Goal: Task Accomplishment & Management: Manage account settings

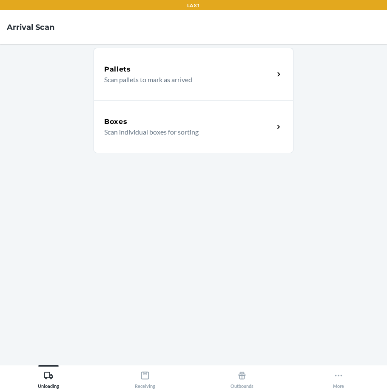
click at [170, 118] on div "Boxes" at bounding box center [189, 122] width 170 height 10
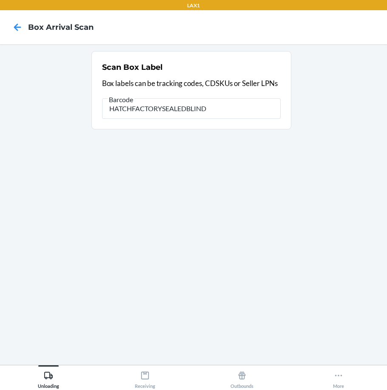
type input "HATCHFACTORYSEALEDBLIND"
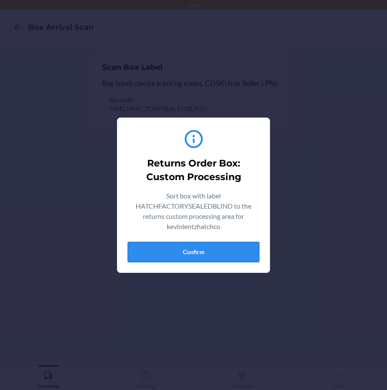
click at [203, 254] on button "Confirm" at bounding box center [194, 252] width 132 height 20
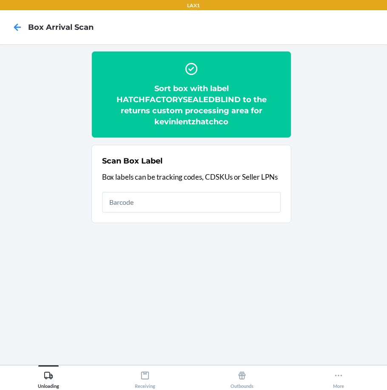
click at [169, 99] on h2 "Sort box with label HATCHFACTORYSEALEDBLIND to the returns custom processing ar…" at bounding box center [191, 105] width 179 height 44
click at [167, 97] on h2 "Sort box with label HATCHFACTORYSEALEDBLIND to the returns custom processing ar…" at bounding box center [191, 105] width 179 height 44
click at [163, 97] on h2 "Sort box with label HATCHFACTORYSEALEDBLIND to the returns custom processing ar…" at bounding box center [191, 105] width 179 height 44
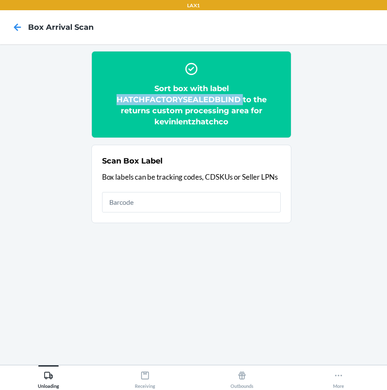
click at [163, 97] on h2 "Sort box with label HATCHFACTORYSEALEDBLIND to the returns custom processing ar…" at bounding box center [191, 105] width 179 height 44
copy h2 "HATCHFACTORYSEALEDBLIND"
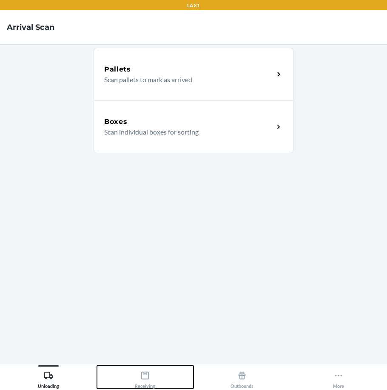
click at [145, 378] on icon at bounding box center [144, 375] width 9 height 9
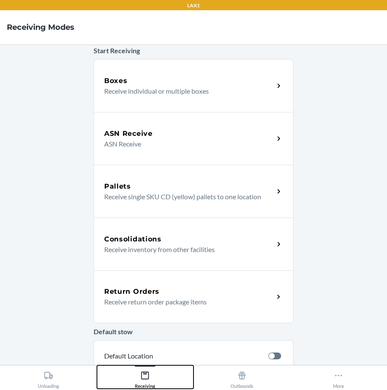
scroll to position [85, 0]
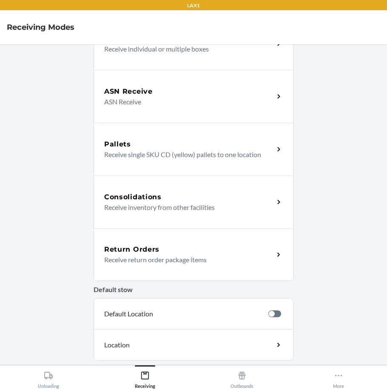
click at [215, 260] on p "Receive return order package items" at bounding box center [185, 260] width 163 height 10
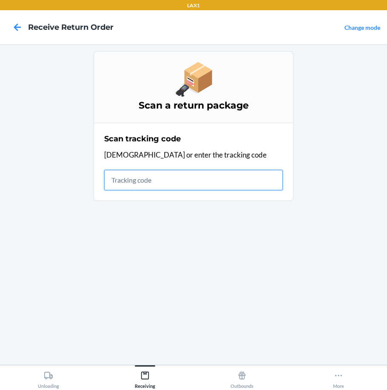
click at [150, 180] on input "text" at bounding box center [193, 180] width 179 height 20
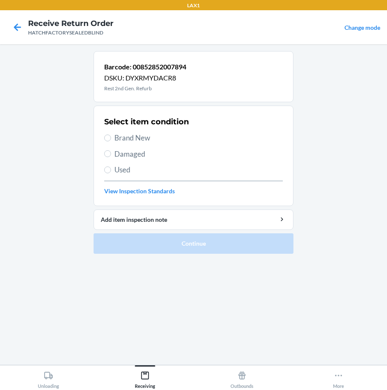
click at [128, 130] on div "Select item condition Brand New Damaged Used View Inspection Standards" at bounding box center [193, 156] width 179 height 84
click at [137, 144] on div "Select item condition Brand New Damaged Used View Inspection Standards" at bounding box center [193, 156] width 179 height 84
click at [129, 135] on span "Brand New" at bounding box center [199, 137] width 169 height 11
click at [111, 135] on input "Brand New" at bounding box center [107, 138] width 7 height 7
radio input "true"
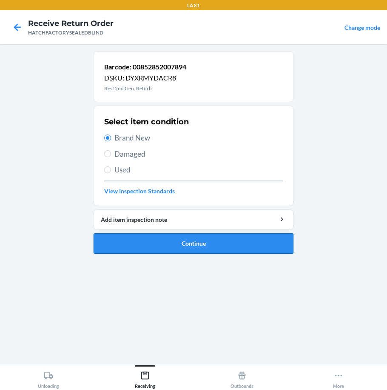
click at [175, 243] on button "Continue" at bounding box center [194, 243] width 200 height 20
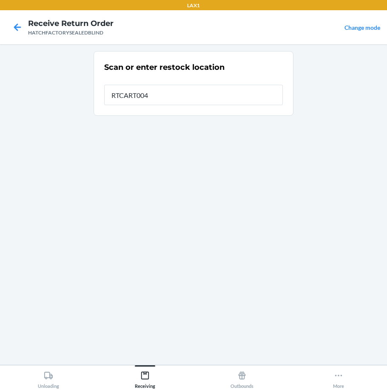
type input "RTCART004"
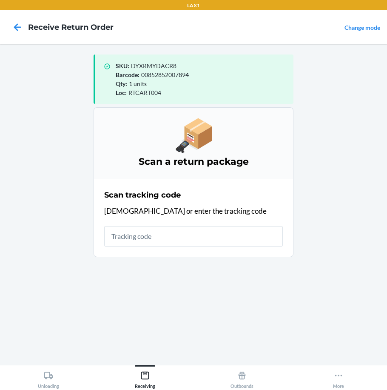
type input ","
type input "\"
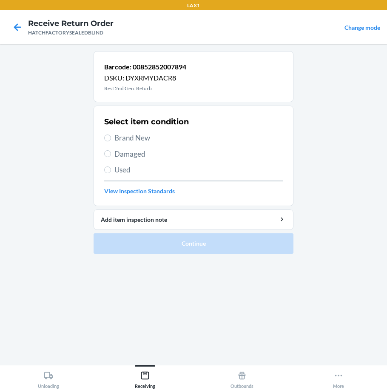
click at [131, 138] on span "Brand New" at bounding box center [199, 137] width 169 height 11
click at [111, 138] on input "Brand New" at bounding box center [107, 138] width 7 height 7
radio input "true"
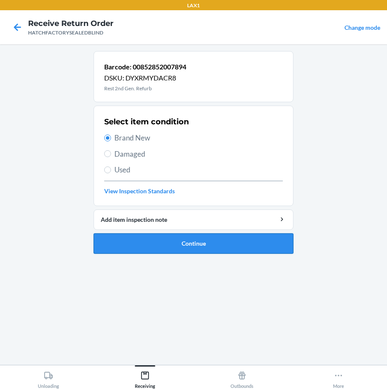
click at [177, 245] on button "Continue" at bounding box center [194, 243] width 200 height 20
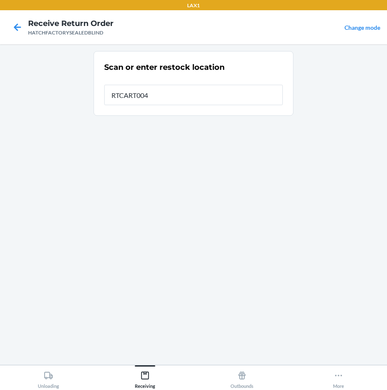
type input "RTCART004"
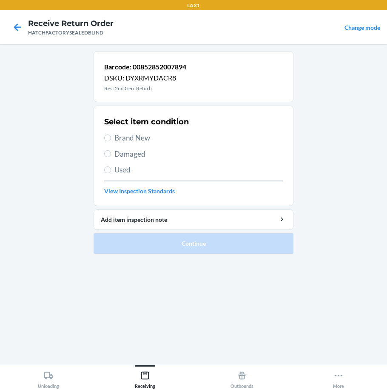
click at [128, 139] on span "Brand New" at bounding box center [199, 137] width 169 height 11
click at [111, 139] on input "Brand New" at bounding box center [107, 138] width 7 height 7
radio input "true"
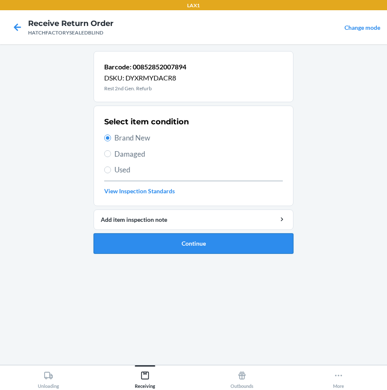
click at [223, 247] on button "Continue" at bounding box center [194, 243] width 200 height 20
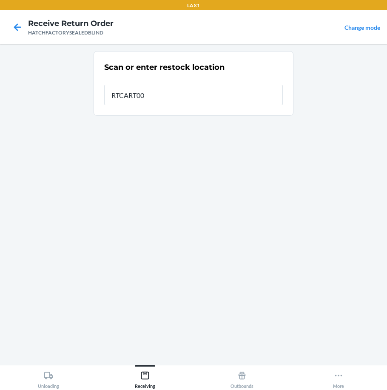
type input "RTCART004"
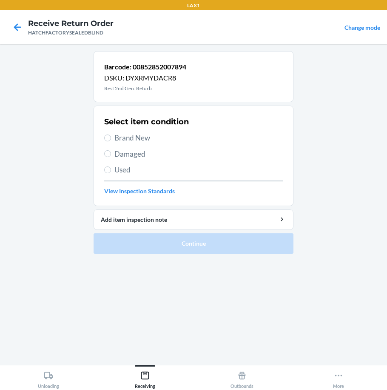
click at [126, 138] on span "Brand New" at bounding box center [199, 137] width 169 height 11
click at [111, 138] on input "Brand New" at bounding box center [107, 138] width 7 height 7
radio input "true"
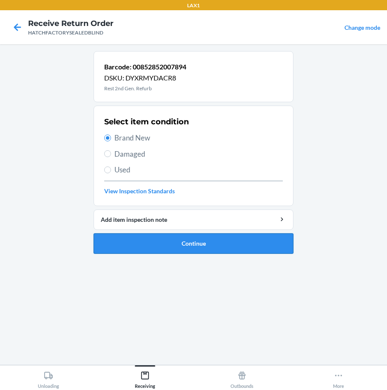
click at [172, 245] on button "Continue" at bounding box center [194, 243] width 200 height 20
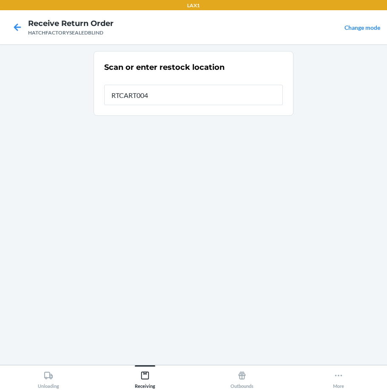
type input "RTCART004"
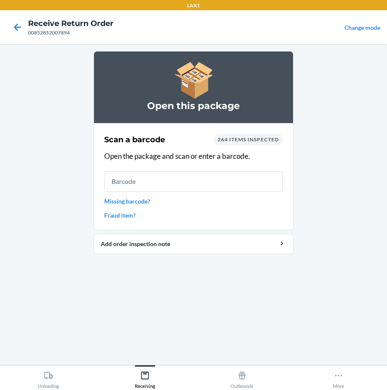
click at [182, 185] on input "text" at bounding box center [193, 181] width 179 height 20
type input "00852852007894"
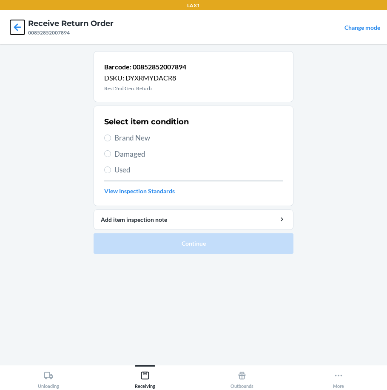
click at [22, 27] on icon at bounding box center [17, 27] width 14 height 14
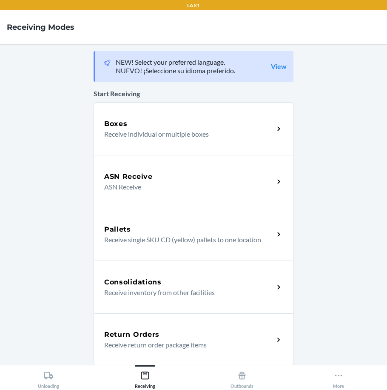
click at [169, 345] on p "Receive return order package items" at bounding box center [185, 345] width 163 height 10
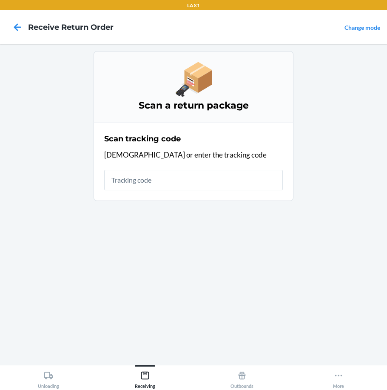
click at [143, 182] on input "text" at bounding box center [193, 180] width 179 height 20
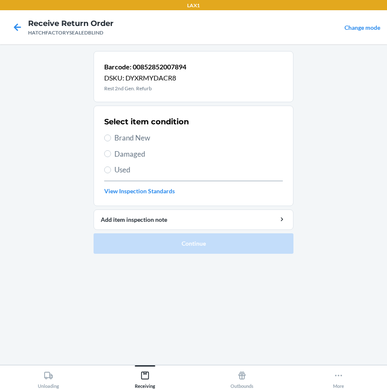
click at [123, 138] on span "Brand New" at bounding box center [199, 137] width 169 height 11
click at [111, 138] on input "Brand New" at bounding box center [107, 138] width 7 height 7
radio input "true"
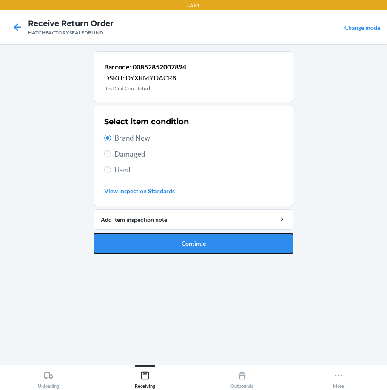
click at [212, 248] on button "Continue" at bounding box center [194, 243] width 200 height 20
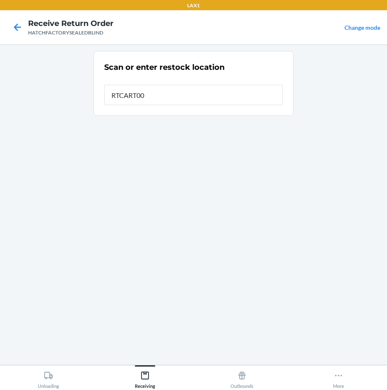
type input "RTCART004"
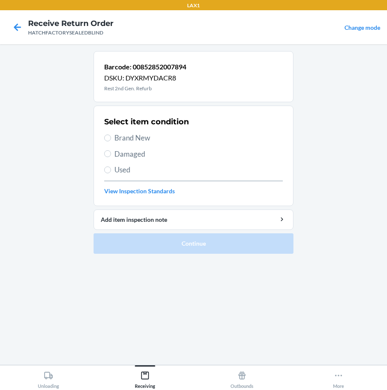
click at [112, 137] on label "Brand New" at bounding box center [193, 137] width 179 height 11
click at [111, 137] on input "Brand New" at bounding box center [107, 138] width 7 height 7
radio input "true"
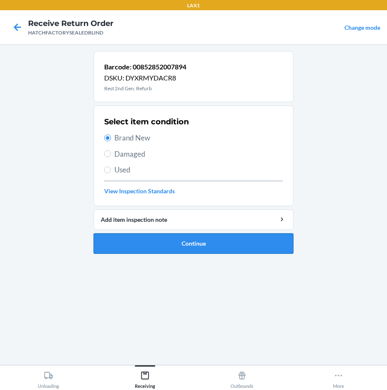
click at [169, 240] on button "Continue" at bounding box center [194, 243] width 200 height 20
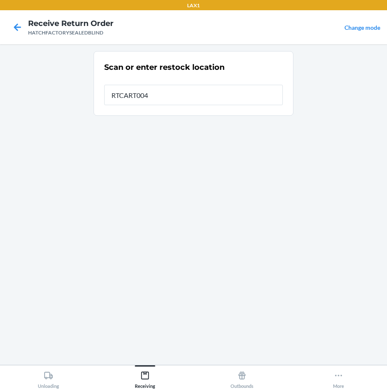
type input "RTCART004"
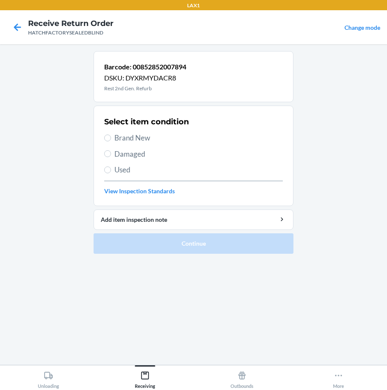
click at [136, 141] on span "Brand New" at bounding box center [199, 137] width 169 height 11
click at [111, 141] on input "Brand New" at bounding box center [107, 138] width 7 height 7
radio input "true"
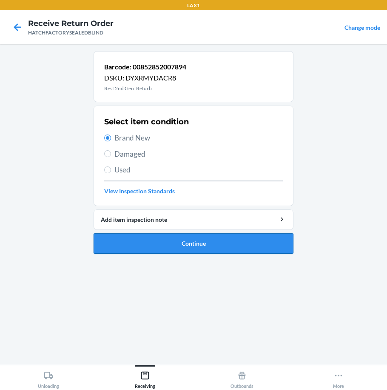
click at [176, 239] on button "Continue" at bounding box center [194, 243] width 200 height 20
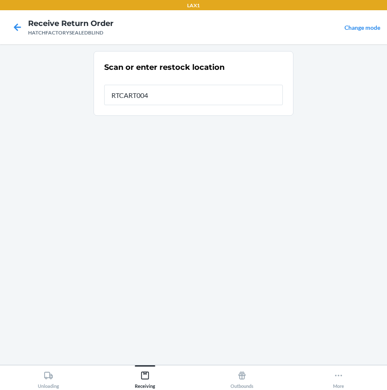
type input "RTCART004"
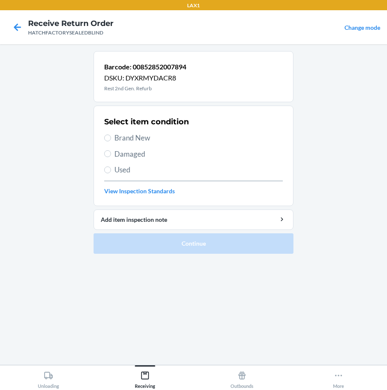
click at [128, 137] on span "Brand New" at bounding box center [199, 137] width 169 height 11
click at [111, 137] on input "Brand New" at bounding box center [107, 138] width 7 height 7
radio input "true"
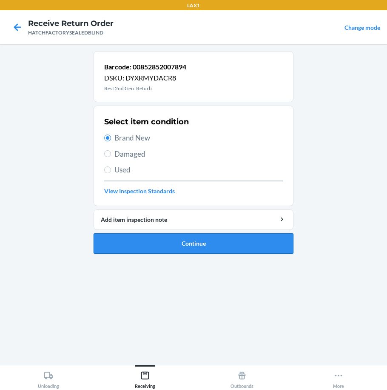
click at [195, 245] on button "Continue" at bounding box center [194, 243] width 200 height 20
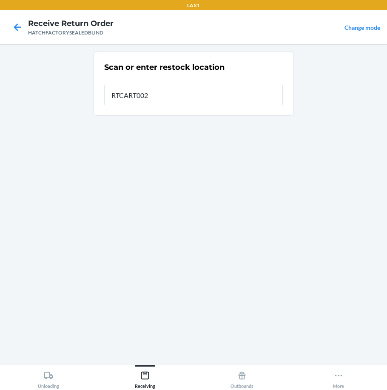
type input "RTCART002"
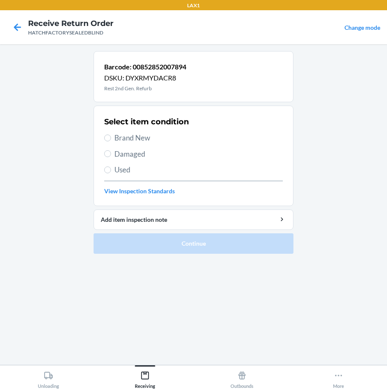
click at [128, 137] on span "Brand New" at bounding box center [199, 137] width 169 height 11
click at [111, 137] on input "Brand New" at bounding box center [107, 138] width 7 height 7
radio input "true"
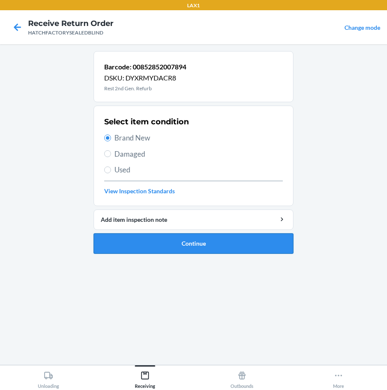
click at [191, 245] on button "Continue" at bounding box center [194, 243] width 200 height 20
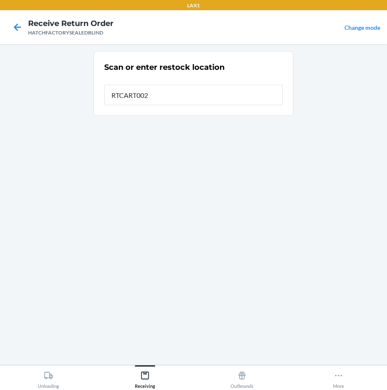
type input "RTCART002"
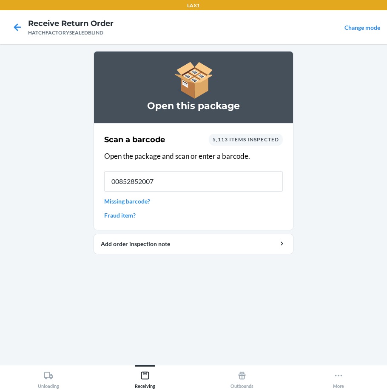
type input "008528520078"
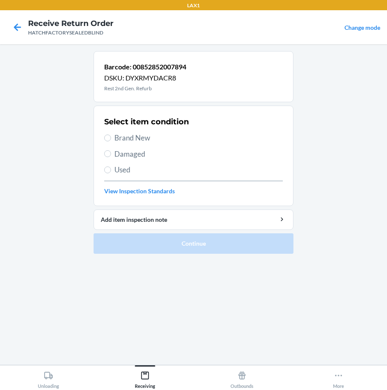
click at [123, 140] on span "Brand New" at bounding box center [199, 137] width 169 height 11
click at [111, 140] on input "Brand New" at bounding box center [107, 138] width 7 height 7
radio input "true"
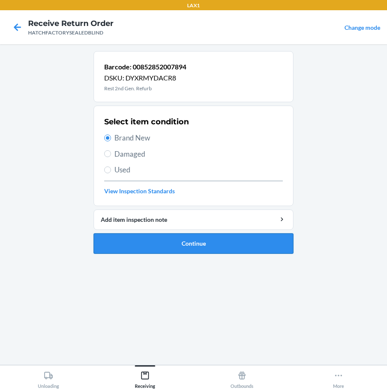
click at [169, 238] on button "Continue" at bounding box center [194, 243] width 200 height 20
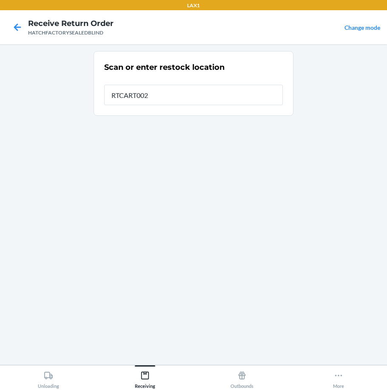
type input "RTCART002"
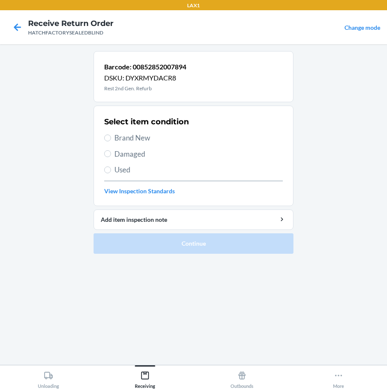
click at [120, 141] on span "Brand New" at bounding box center [199, 137] width 169 height 11
click at [111, 141] on input "Brand New" at bounding box center [107, 138] width 7 height 7
radio input "true"
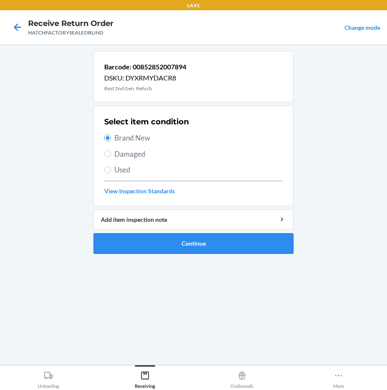
click at [169, 243] on button "Continue" at bounding box center [194, 243] width 200 height 20
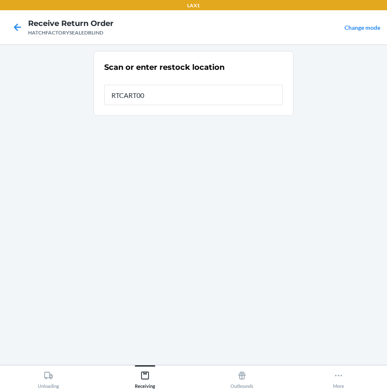
type input "RTCART002"
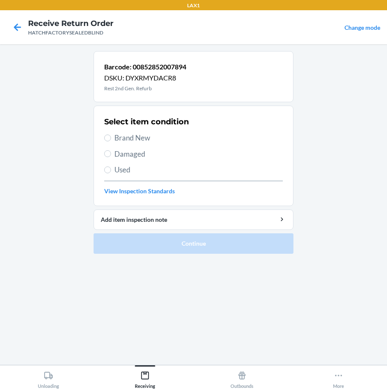
click at [141, 135] on span "Brand New" at bounding box center [199, 137] width 169 height 11
click at [111, 135] on input "Brand New" at bounding box center [107, 138] width 7 height 7
radio input "true"
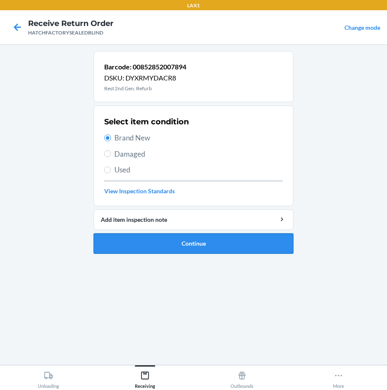
click at [179, 243] on button "Continue" at bounding box center [194, 243] width 200 height 20
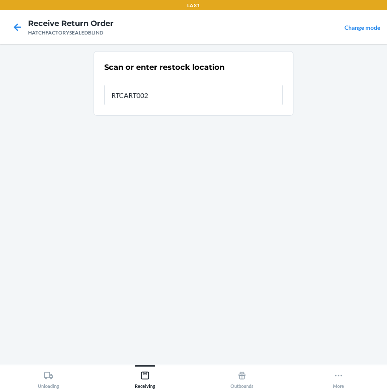
type input "RTCART002"
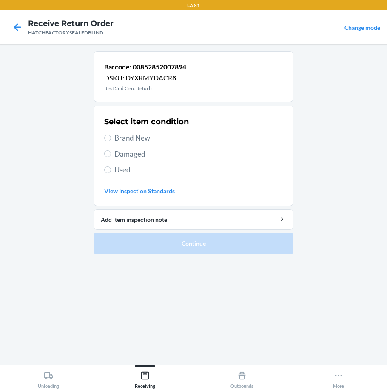
click at [139, 140] on span "Brand New" at bounding box center [199, 137] width 169 height 11
click at [111, 140] on input "Brand New" at bounding box center [107, 138] width 7 height 7
radio input "true"
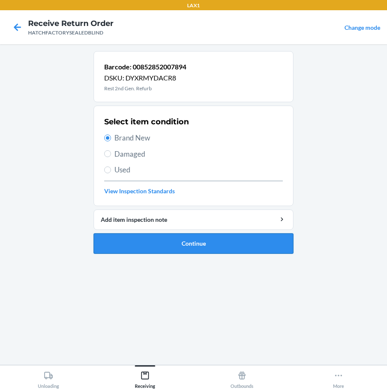
click at [224, 249] on button "Continue" at bounding box center [194, 243] width 200 height 20
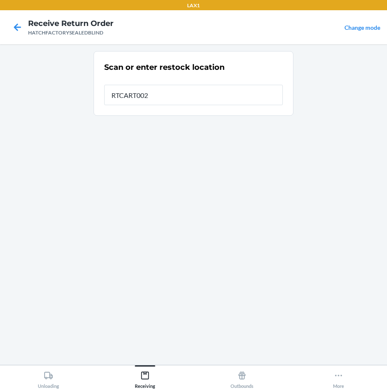
type input "RTCART002"
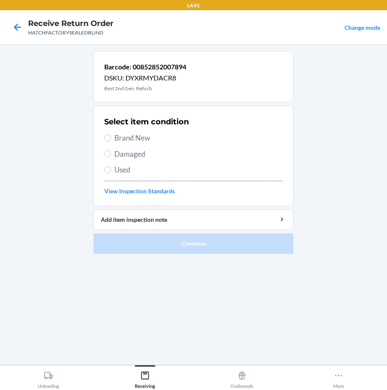
click at [122, 139] on span "Brand New" at bounding box center [199, 137] width 169 height 11
click at [111, 139] on input "Brand New" at bounding box center [107, 138] width 7 height 7
radio input "true"
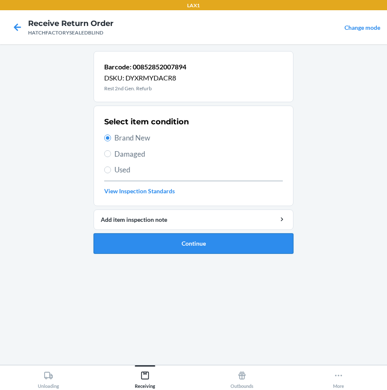
click at [160, 243] on button "Continue" at bounding box center [194, 243] width 200 height 20
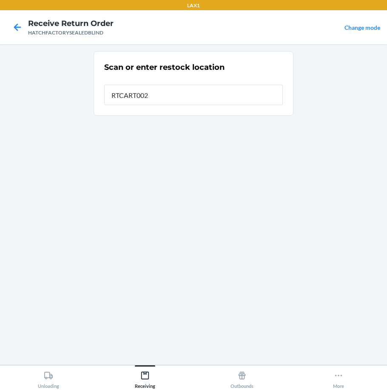
type input "RTCART002"
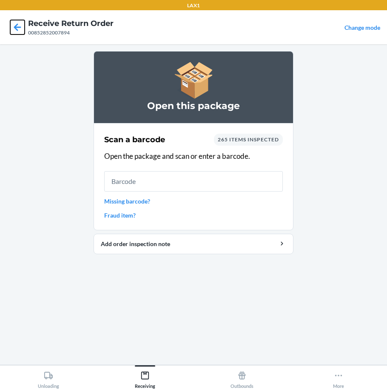
click at [12, 29] on icon at bounding box center [17, 27] width 14 height 14
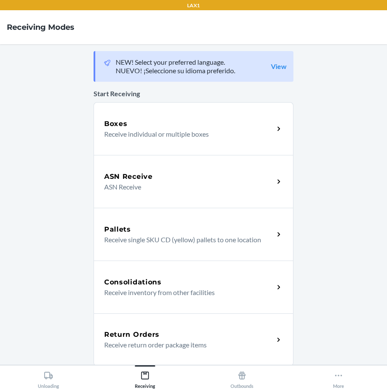
click at [206, 338] on div "Return Orders" at bounding box center [189, 334] width 170 height 10
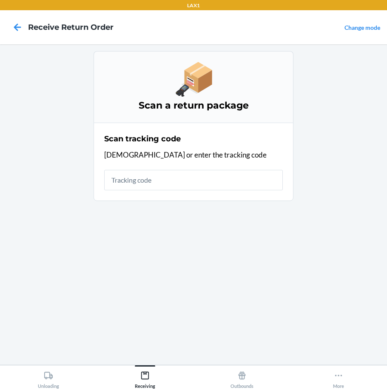
click at [175, 181] on input "text" at bounding box center [193, 180] width 179 height 20
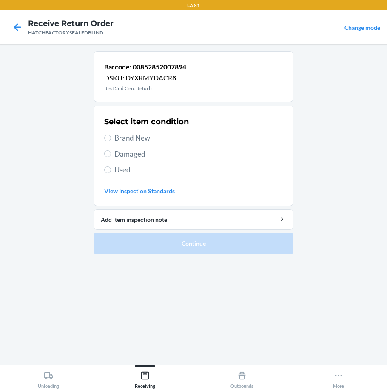
click at [116, 135] on span "Brand New" at bounding box center [199, 137] width 169 height 11
click at [111, 135] on input "Brand New" at bounding box center [107, 138] width 7 height 7
radio input "true"
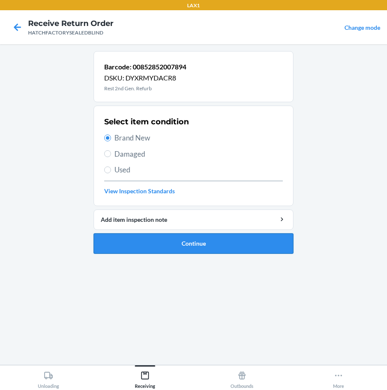
click at [206, 246] on button "Continue" at bounding box center [194, 243] width 200 height 20
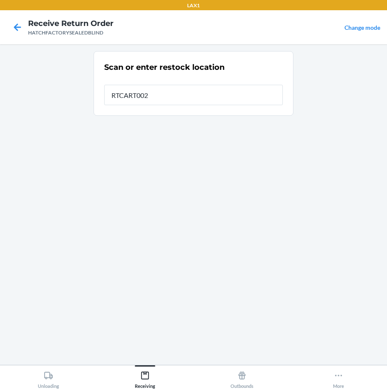
type input "RTCART002"
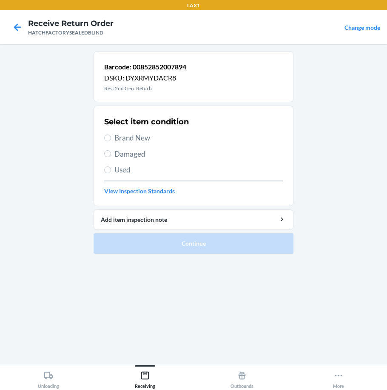
click at [128, 159] on span "Damaged" at bounding box center [199, 154] width 169 height 11
click at [111, 157] on input "Damaged" at bounding box center [107, 153] width 7 height 7
radio input "true"
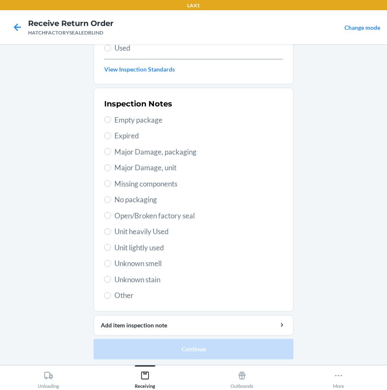
scroll to position [123, 0]
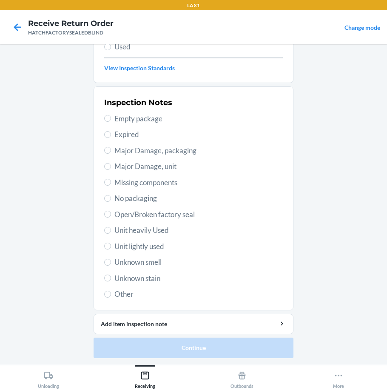
click at [156, 167] on span "Major Damage, unit" at bounding box center [199, 166] width 169 height 11
click at [111, 167] on input "Major Damage, unit" at bounding box center [107, 166] width 7 height 7
radio input "true"
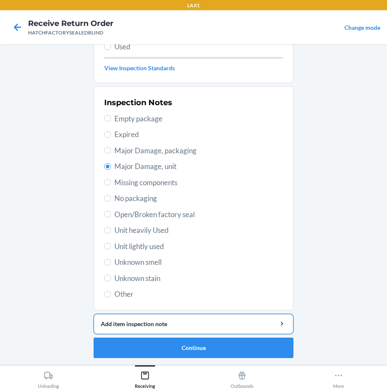
click at [198, 320] on div "Add item inspection note" at bounding box center [194, 323] width 186 height 9
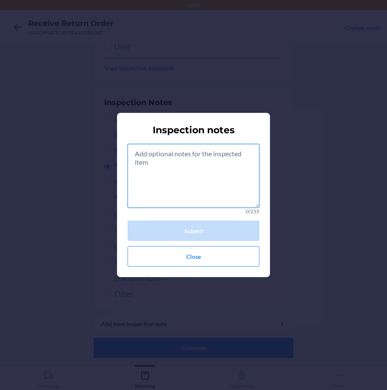
click at [178, 165] on textarea at bounding box center [194, 176] width 132 height 64
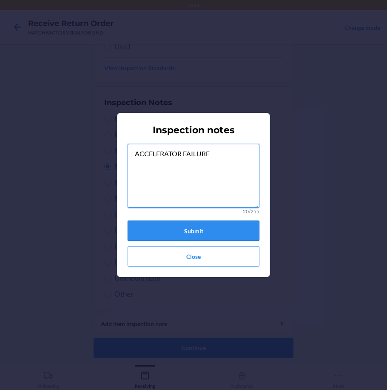
type textarea "ACCELERATOR FAILURE"
click at [195, 228] on button "Submit" at bounding box center [194, 231] width 132 height 20
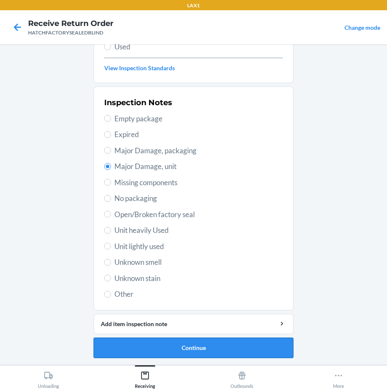
click at [142, 349] on button "Continue" at bounding box center [194, 348] width 200 height 20
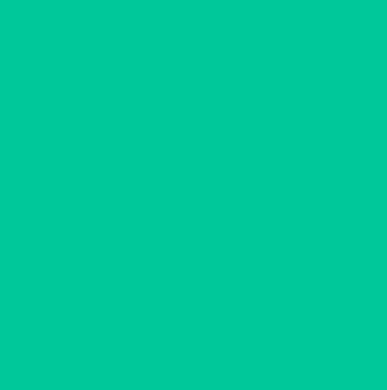
scroll to position [48, 0]
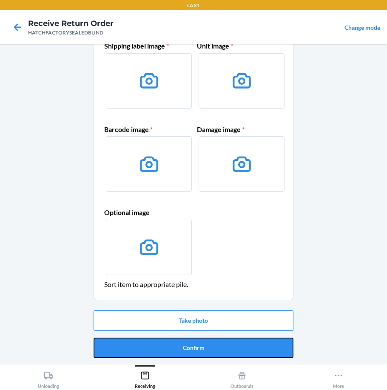
click at [142, 349] on button "Confirm" at bounding box center [194, 348] width 200 height 20
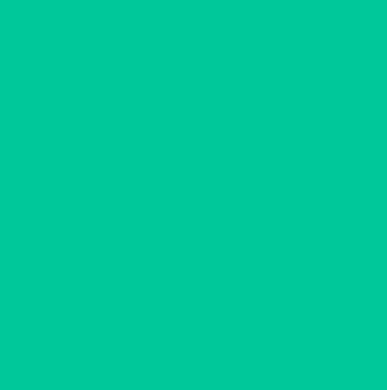
scroll to position [0, 0]
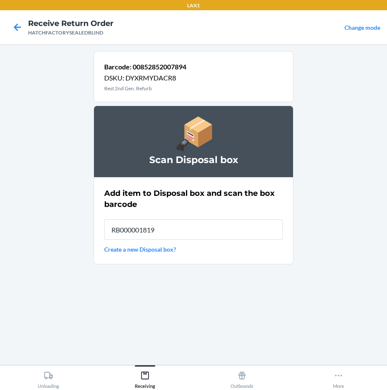
type input "RB000001819"
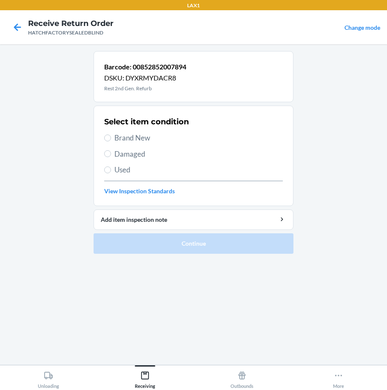
drag, startPoint x: 108, startPoint y: 147, endPoint x: 118, endPoint y: 167, distance: 22.3
click at [109, 148] on div "Select item condition Brand New Damaged Used View Inspection Standards" at bounding box center [193, 156] width 179 height 84
click at [126, 155] on span "Damaged" at bounding box center [199, 154] width 169 height 11
click at [111, 155] on input "Damaged" at bounding box center [107, 153] width 7 height 7
radio input "true"
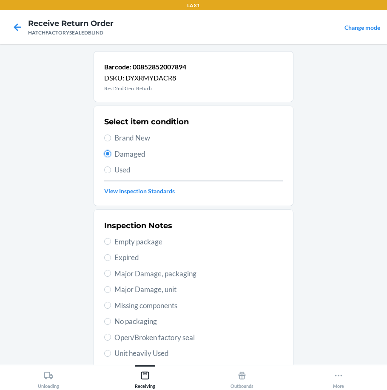
scroll to position [43, 0]
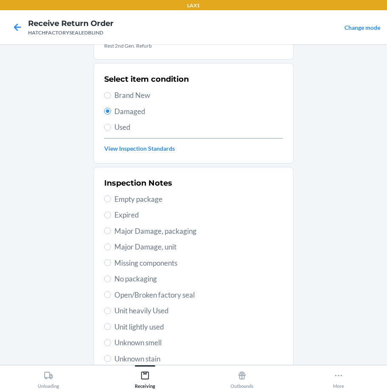
click at [148, 248] on span "Major Damage, unit" at bounding box center [199, 246] width 169 height 11
click at [111, 248] on input "Major Damage, unit" at bounding box center [107, 246] width 7 height 7
radio input "true"
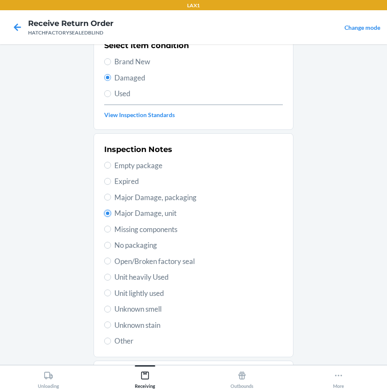
scroll to position [123, 0]
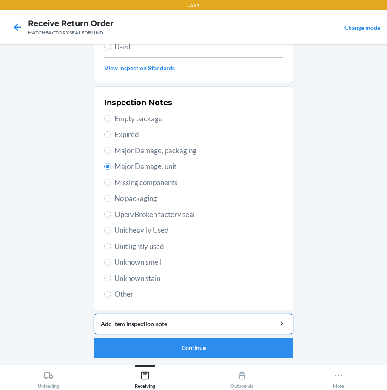
click at [185, 321] on div "Add item inspection note" at bounding box center [194, 323] width 186 height 9
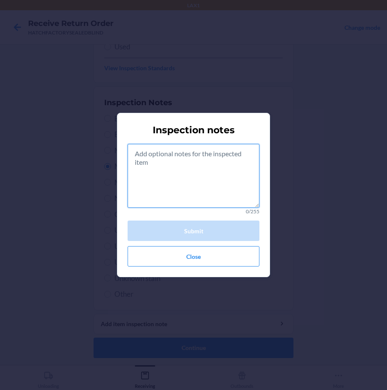
click at [172, 175] on textarea at bounding box center [194, 176] width 132 height 64
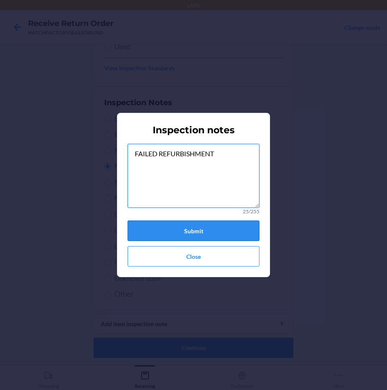
type textarea "FAILED REFURBISHMENT"
click at [172, 232] on button "Submit" at bounding box center [194, 231] width 132 height 20
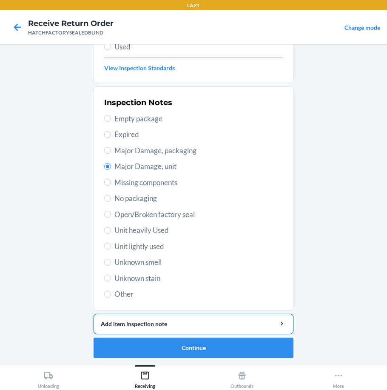
click at [185, 330] on button "Add item inspection note" at bounding box center [194, 324] width 200 height 20
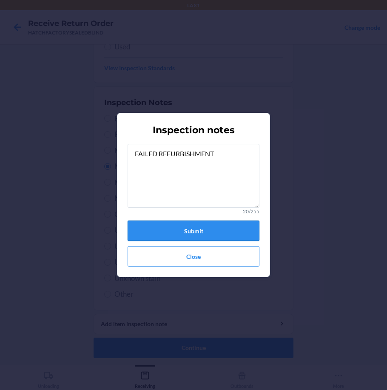
click at [197, 228] on button "Submit" at bounding box center [194, 231] width 132 height 20
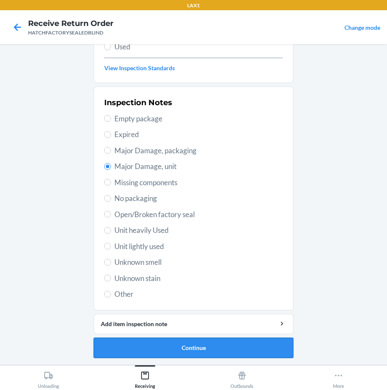
click at [203, 349] on button "Continue" at bounding box center [194, 348] width 200 height 20
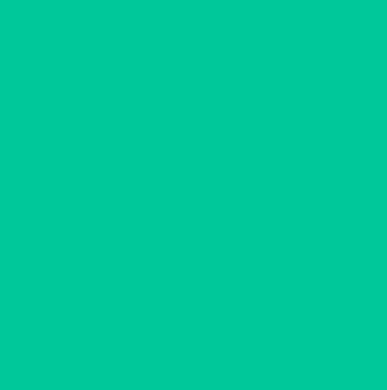
scroll to position [48, 0]
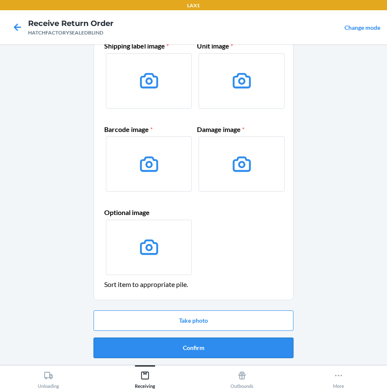
click at [203, 347] on button "Confirm" at bounding box center [194, 348] width 200 height 20
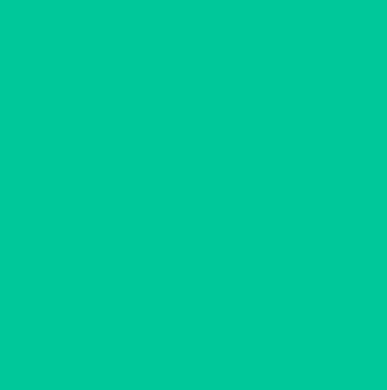
scroll to position [0, 0]
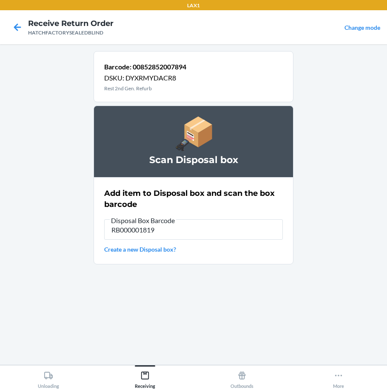
type input "RB000001819"
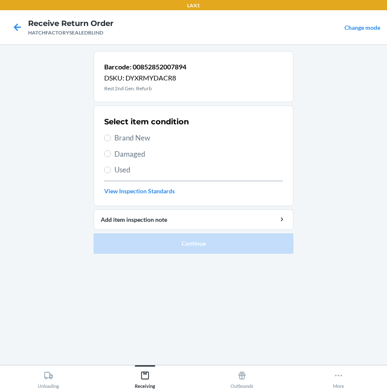
drag, startPoint x: 119, startPoint y: 150, endPoint x: 166, endPoint y: 191, distance: 62.1
click at [121, 152] on span "Damaged" at bounding box center [199, 154] width 169 height 11
click at [111, 152] on input "Damaged" at bounding box center [107, 153] width 7 height 7
radio input "true"
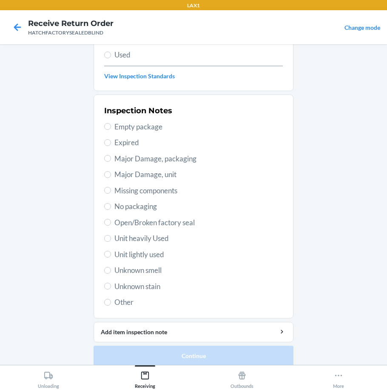
scroll to position [123, 0]
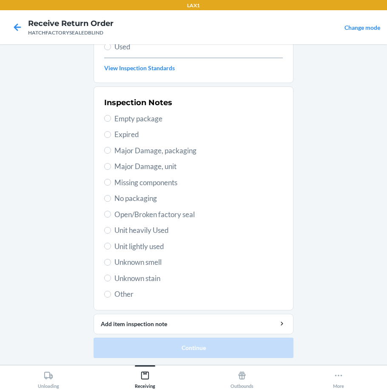
click at [134, 170] on span "Major Damage, unit" at bounding box center [199, 166] width 169 height 11
click at [111, 170] on input "Major Damage, unit" at bounding box center [107, 166] width 7 height 7
radio input "true"
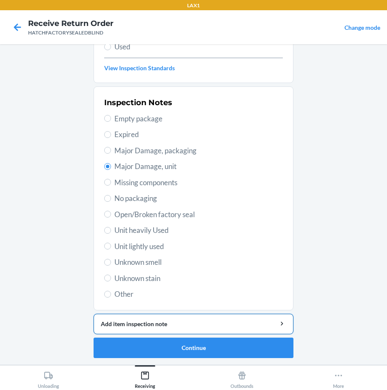
click at [189, 324] on div "Add item inspection note" at bounding box center [194, 323] width 186 height 9
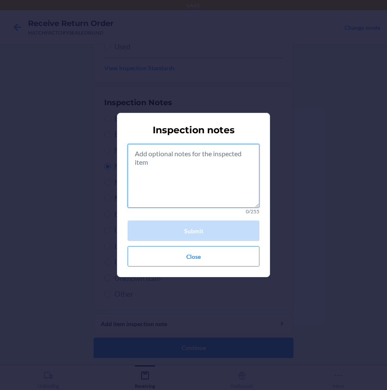
click at [154, 178] on textarea at bounding box center [194, 176] width 132 height 64
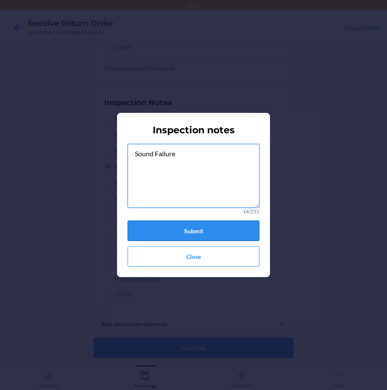
type textarea "Sound Failure"
click at [176, 230] on button "Submit" at bounding box center [194, 231] width 132 height 20
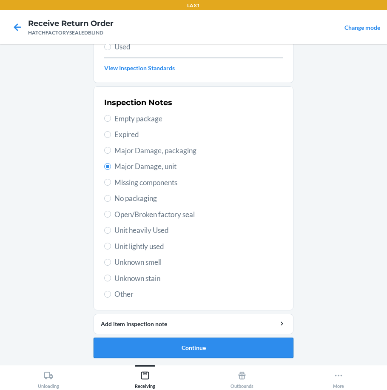
click at [205, 353] on button "Continue" at bounding box center [194, 348] width 200 height 20
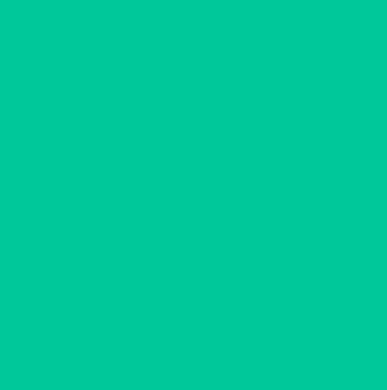
scroll to position [48, 0]
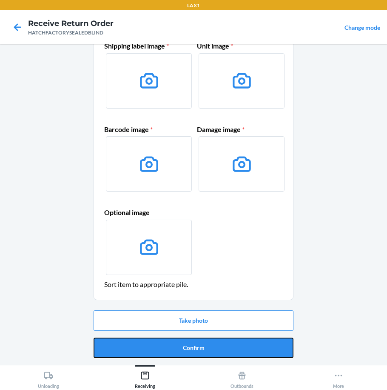
click at [205, 353] on button "Confirm" at bounding box center [194, 348] width 200 height 20
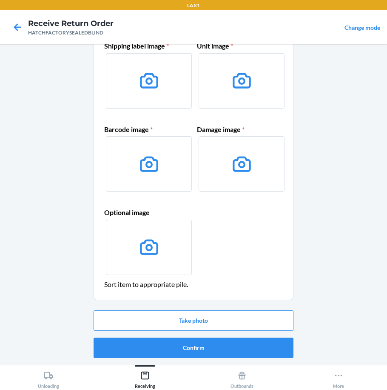
scroll to position [0, 0]
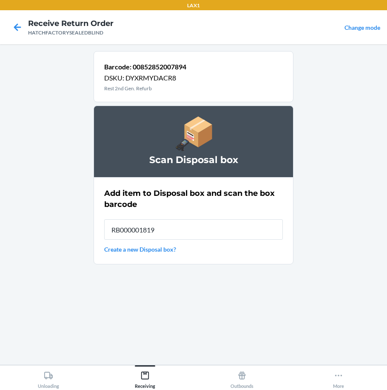
type input "RB000001819"
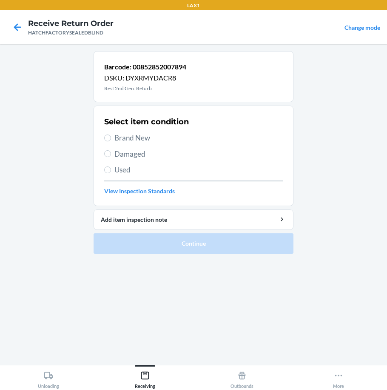
click at [133, 154] on span "Damaged" at bounding box center [199, 154] width 169 height 11
click at [111, 154] on input "Damaged" at bounding box center [107, 153] width 7 height 7
radio input "true"
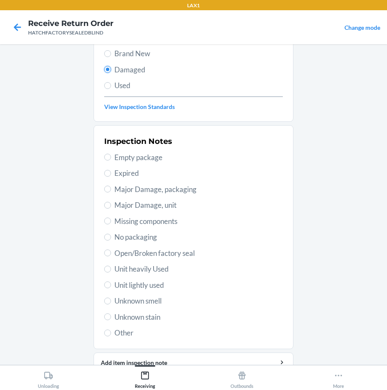
scroll to position [85, 0]
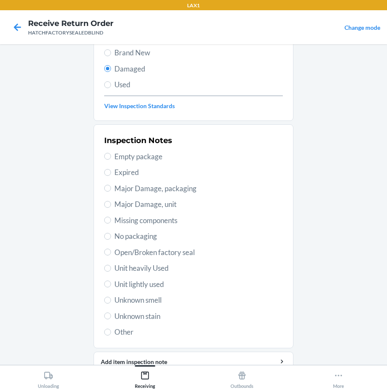
click at [131, 200] on span "Major Damage, unit" at bounding box center [199, 204] width 169 height 11
click at [111, 201] on input "Major Damage, unit" at bounding box center [107, 204] width 7 height 7
radio input "true"
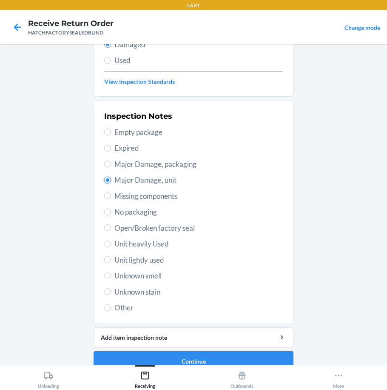
scroll to position [123, 0]
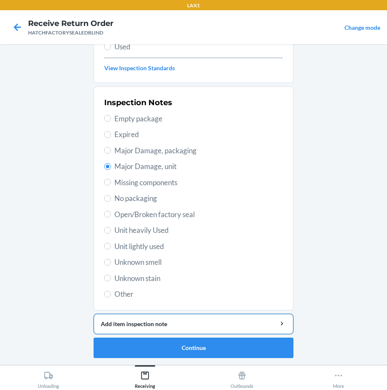
click at [204, 327] on div "Add item inspection note" at bounding box center [194, 323] width 186 height 9
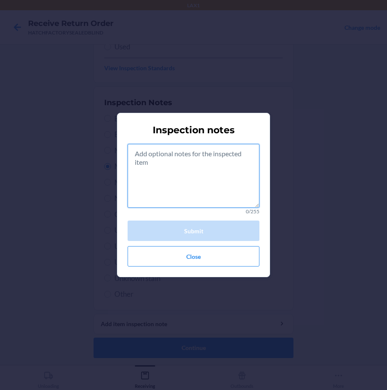
click at [160, 192] on textarea at bounding box center [194, 176] width 132 height 64
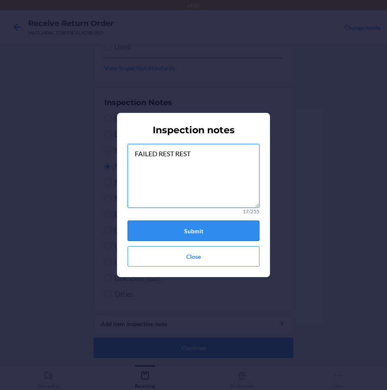
type textarea "FAILED REST REST"
click at [213, 232] on button "Submit" at bounding box center [194, 231] width 132 height 20
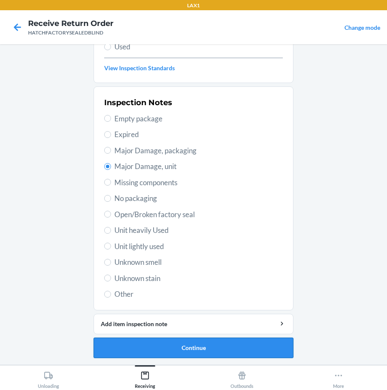
click at [220, 340] on button "Continue" at bounding box center [194, 348] width 200 height 20
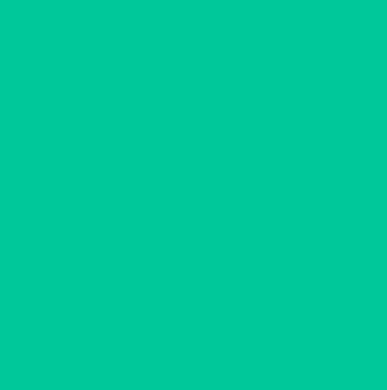
scroll to position [48, 0]
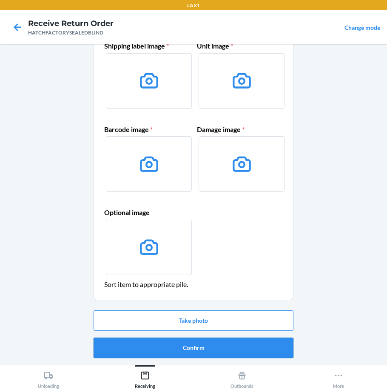
click at [192, 349] on button "Confirm" at bounding box center [194, 348] width 200 height 20
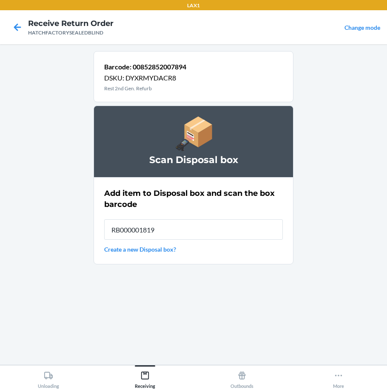
type input "RB000001819"
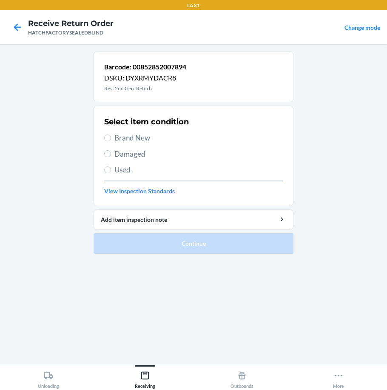
click at [115, 156] on span "Damaged" at bounding box center [199, 154] width 169 height 11
click at [111, 156] on input "Damaged" at bounding box center [107, 153] width 7 height 7
radio input "true"
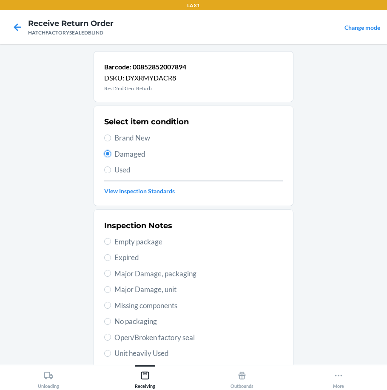
scroll to position [85, 0]
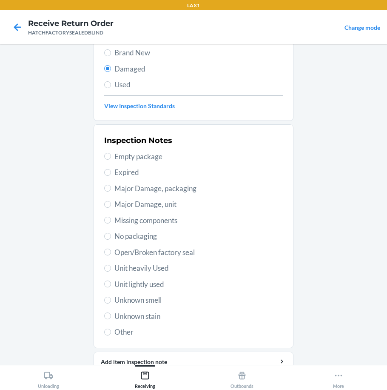
click at [137, 199] on span "Major Damage, unit" at bounding box center [199, 204] width 169 height 11
click at [111, 201] on input "Major Damage, unit" at bounding box center [107, 204] width 7 height 7
radio input "true"
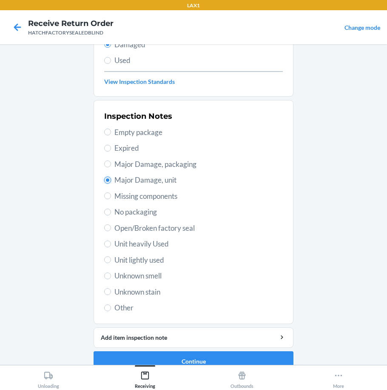
scroll to position [123, 0]
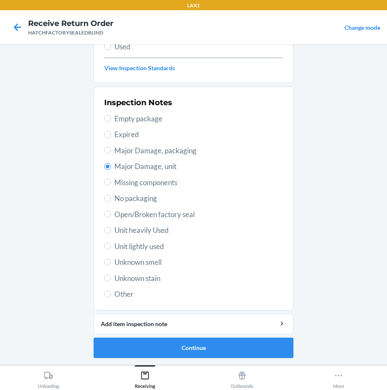
click at [183, 312] on li "Barcode: 00852852007894 DSKU: DYXRMYDACR8 Rest 2nd Gen. Refurb Select item cond…" at bounding box center [194, 143] width 200 height 430
click at [183, 328] on button "Add item inspection note" at bounding box center [194, 324] width 200 height 20
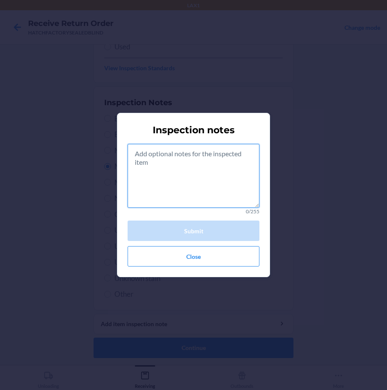
click at [170, 189] on textarea at bounding box center [194, 176] width 132 height 64
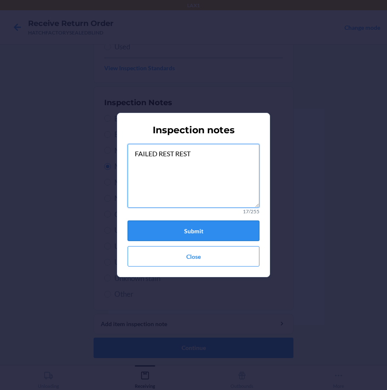
type textarea "FAILED REST REST"
click at [194, 230] on button "Submit" at bounding box center [194, 231] width 132 height 20
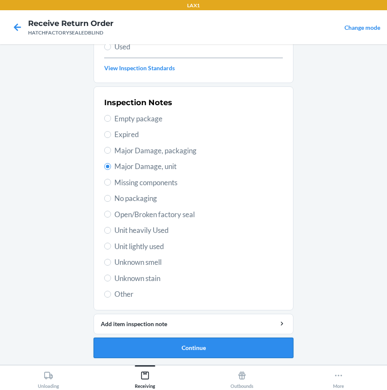
click at [198, 348] on button "Continue" at bounding box center [194, 348] width 200 height 20
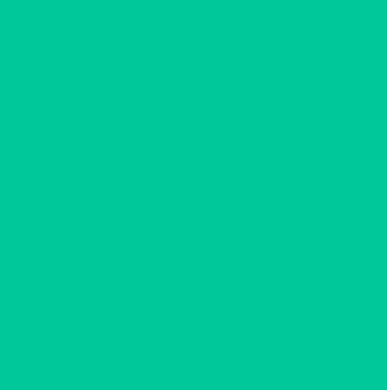
scroll to position [48, 0]
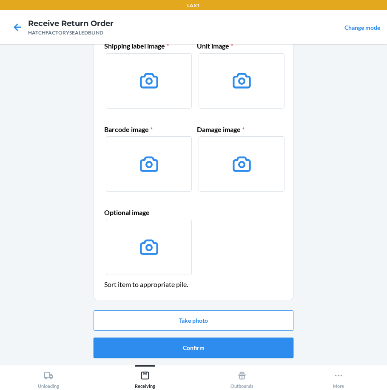
click at [198, 350] on button "Confirm" at bounding box center [194, 348] width 200 height 20
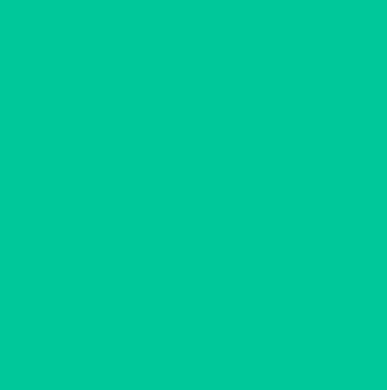
scroll to position [0, 0]
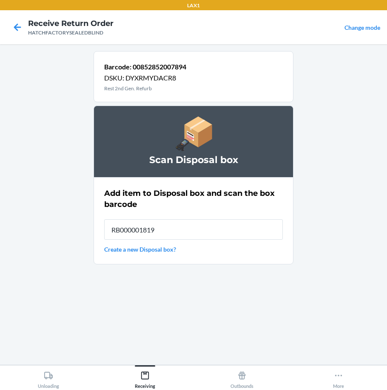
type input "RB000001819"
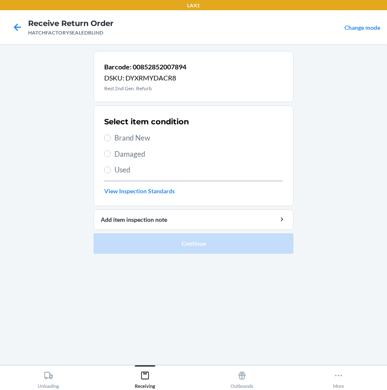
click at [134, 153] on span "Damaged" at bounding box center [199, 154] width 169 height 11
click at [111, 153] on input "Damaged" at bounding box center [107, 153] width 7 height 7
radio input "true"
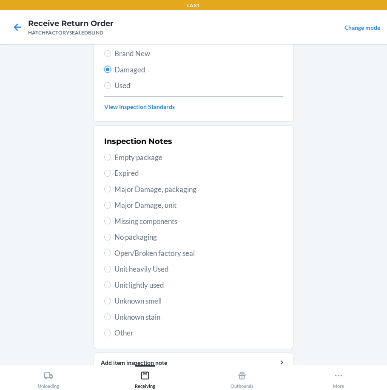
scroll to position [85, 0]
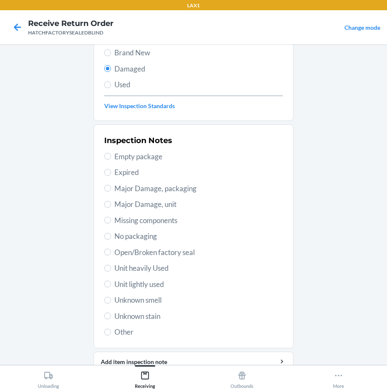
click at [144, 204] on span "Major Damage, unit" at bounding box center [199, 204] width 169 height 11
click at [111, 204] on input "Major Damage, unit" at bounding box center [107, 204] width 7 height 7
radio input "true"
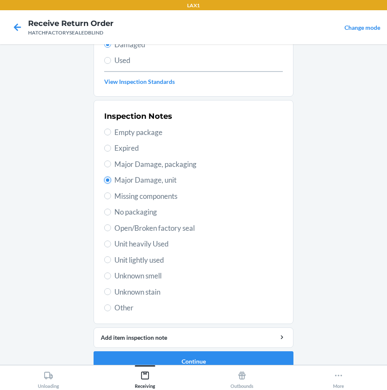
scroll to position [123, 0]
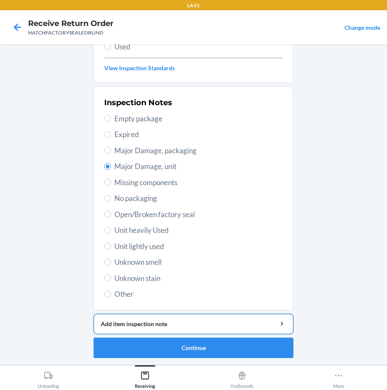
click at [200, 326] on div "Add item inspection note" at bounding box center [194, 323] width 186 height 9
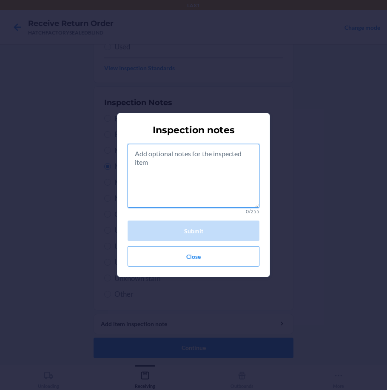
click at [171, 188] on textarea at bounding box center [194, 176] width 132 height 64
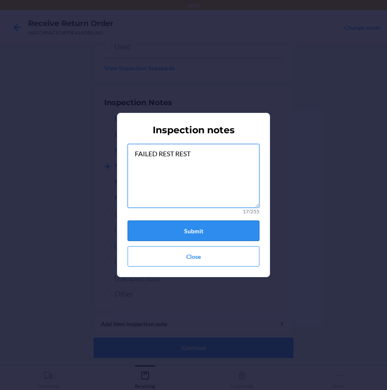
type textarea "FAILED REST REST"
click at [167, 232] on button "Submit" at bounding box center [194, 231] width 132 height 20
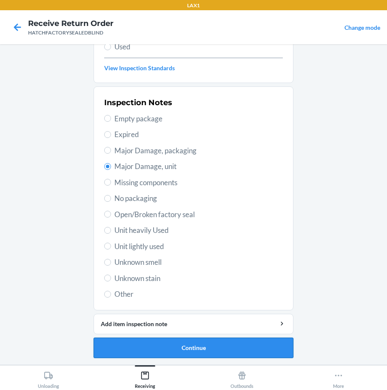
click at [200, 344] on button "Continue" at bounding box center [194, 348] width 200 height 20
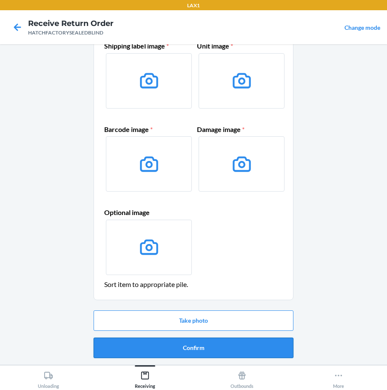
click at [200, 345] on button "Confirm" at bounding box center [194, 348] width 200 height 20
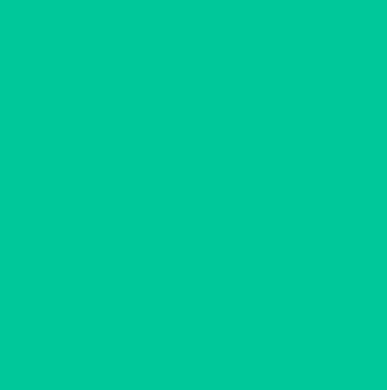
scroll to position [0, 0]
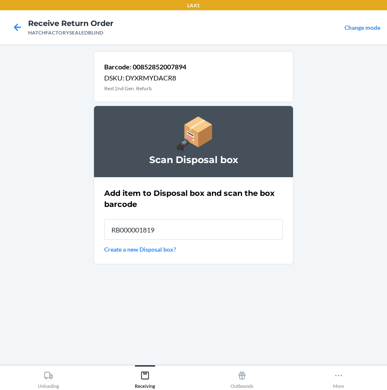
type input "RB000001819"
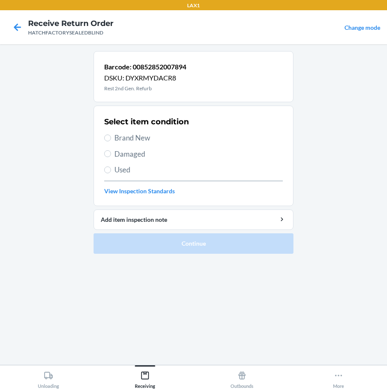
click at [120, 154] on span "Damaged" at bounding box center [199, 154] width 169 height 11
click at [111, 154] on input "Damaged" at bounding box center [107, 153] width 7 height 7
radio input "true"
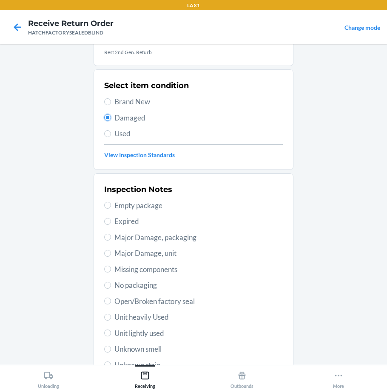
scroll to position [85, 0]
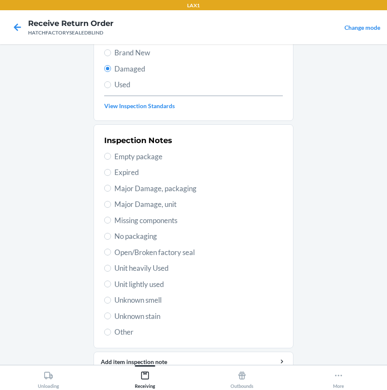
click at [146, 200] on span "Major Damage, unit" at bounding box center [199, 204] width 169 height 11
click at [111, 201] on input "Major Damage, unit" at bounding box center [107, 204] width 7 height 7
radio input "true"
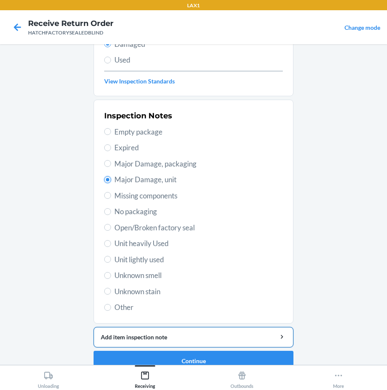
scroll to position [123, 0]
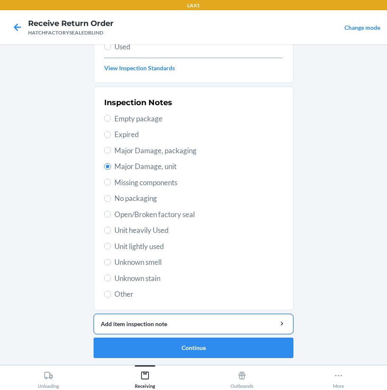
click at [171, 327] on div "Add item inspection note" at bounding box center [194, 323] width 186 height 9
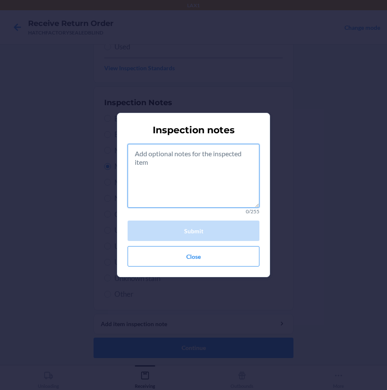
click at [176, 183] on textarea at bounding box center [194, 176] width 132 height 64
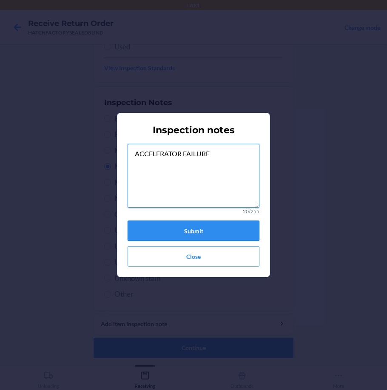
type textarea "ACCELERATOR FAILURE"
click at [207, 233] on button "Submit" at bounding box center [194, 231] width 132 height 20
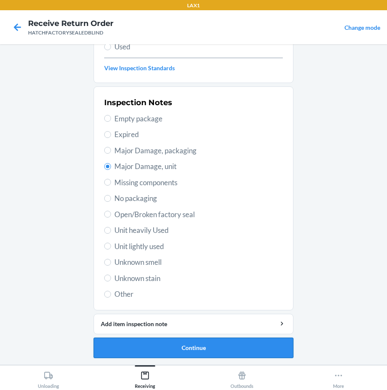
click at [191, 345] on button "Continue" at bounding box center [194, 348] width 200 height 20
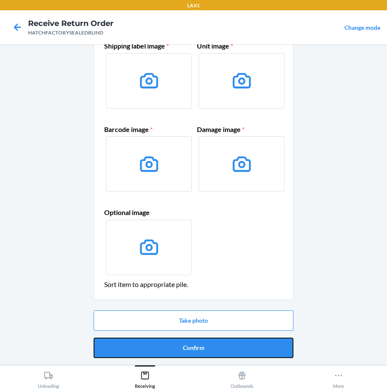
click at [191, 345] on button "Confirm" at bounding box center [194, 348] width 200 height 20
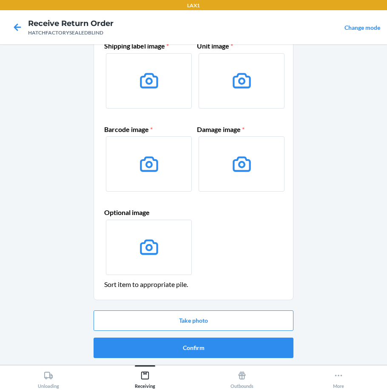
scroll to position [0, 0]
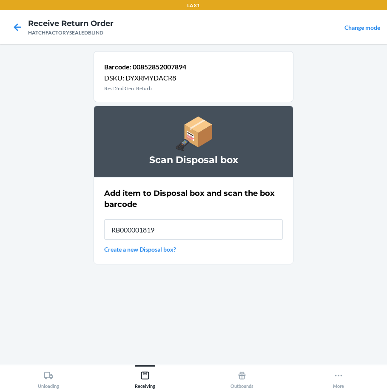
type input "RB000001819"
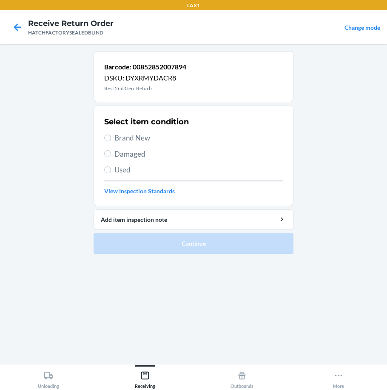
click at [140, 153] on span "Damaged" at bounding box center [199, 154] width 169 height 11
click at [111, 153] on input "Damaged" at bounding box center [107, 153] width 7 height 7
radio input "true"
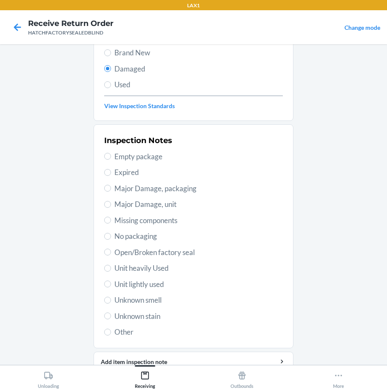
click at [145, 201] on span "Major Damage, unit" at bounding box center [199, 204] width 169 height 11
click at [111, 201] on input "Major Damage, unit" at bounding box center [107, 204] width 7 height 7
radio input "true"
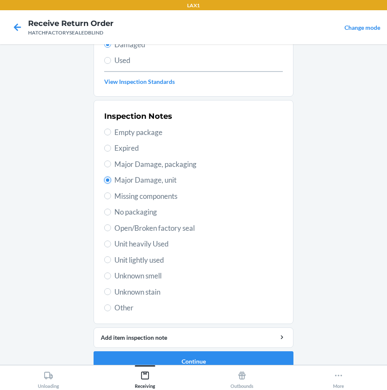
scroll to position [123, 0]
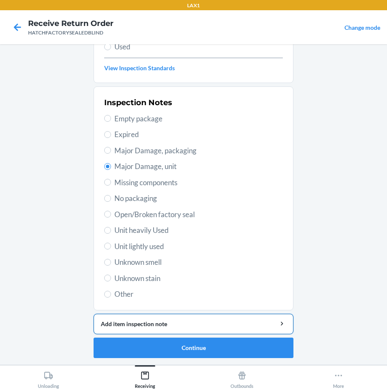
click at [211, 322] on div "Add item inspection note" at bounding box center [194, 323] width 186 height 9
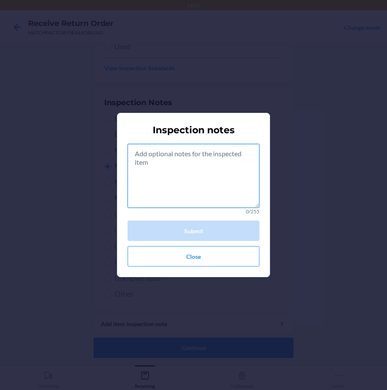
click at [196, 185] on textarea at bounding box center [194, 176] width 132 height 64
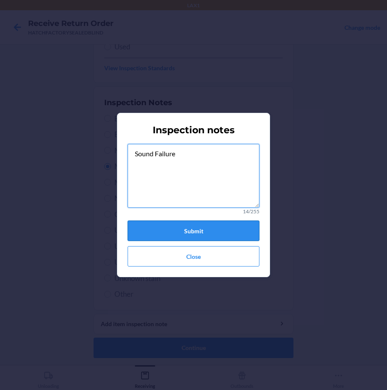
type textarea "Sound Failure"
click at [208, 235] on button "Submit" at bounding box center [194, 231] width 132 height 20
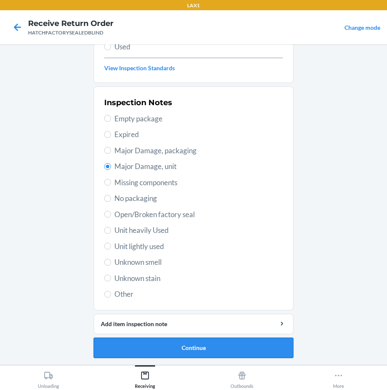
click at [230, 348] on button "Continue" at bounding box center [194, 348] width 200 height 20
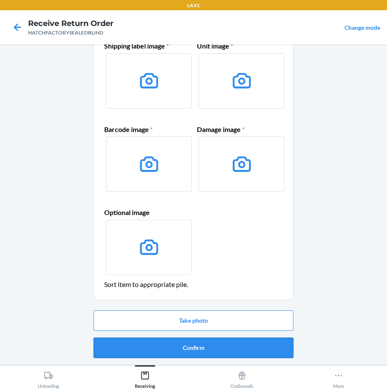
click at [233, 344] on button "Confirm" at bounding box center [194, 348] width 200 height 20
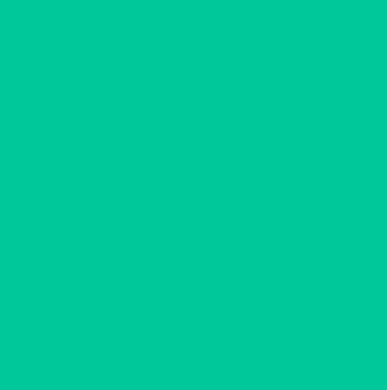
scroll to position [0, 0]
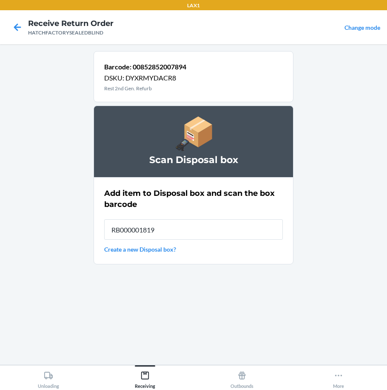
type input "RB000001819"
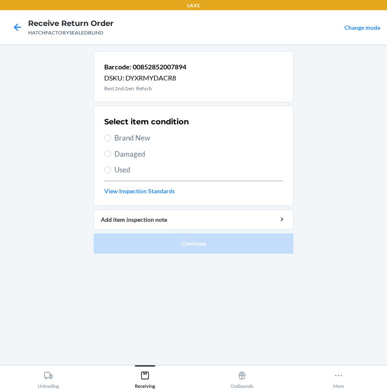
click at [126, 154] on span "Damaged" at bounding box center [199, 154] width 169 height 11
click at [111, 154] on input "Damaged" at bounding box center [107, 153] width 7 height 7
radio input "true"
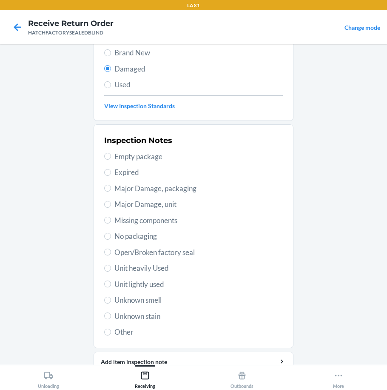
drag, startPoint x: 155, startPoint y: 204, endPoint x: 157, endPoint y: 209, distance: 5.1
click at [155, 203] on span "Major Damage, unit" at bounding box center [199, 204] width 169 height 11
click at [111, 203] on input "Major Damage, unit" at bounding box center [107, 204] width 7 height 7
radio input "true"
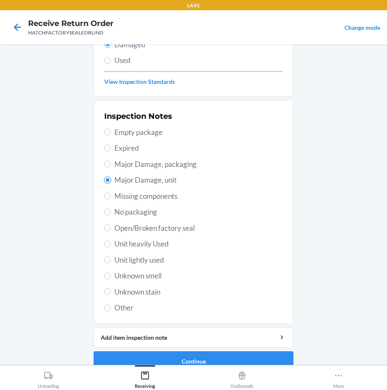
scroll to position [123, 0]
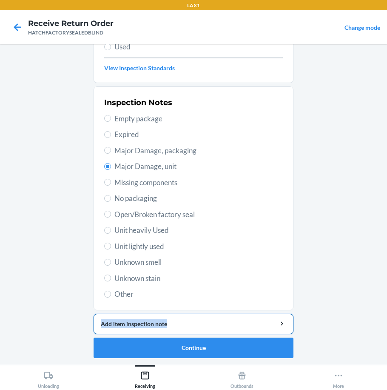
drag, startPoint x: 189, startPoint y: 311, endPoint x: 193, endPoint y: 320, distance: 9.3
click at [193, 320] on li "Barcode: 00852852007894 DSKU: DYXRMYDACR8 Rest 2nd Gen. Refurb Select item cond…" at bounding box center [194, 143] width 200 height 430
click at [195, 318] on button "Add item inspection note" at bounding box center [194, 324] width 200 height 20
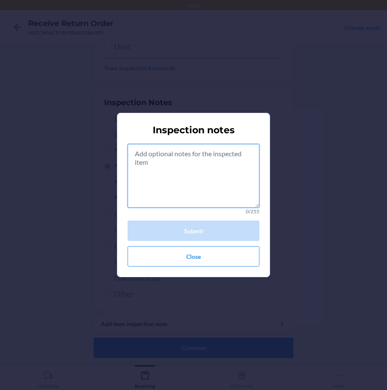
click at [189, 193] on textarea at bounding box center [194, 176] width 132 height 64
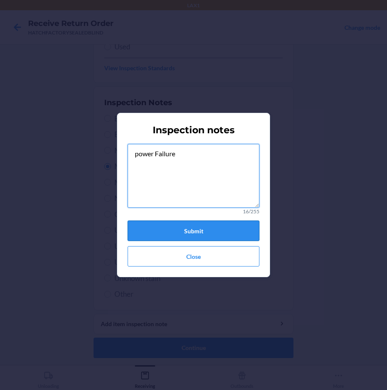
type textarea "power Failure"
click at [223, 235] on button "Submit" at bounding box center [194, 231] width 132 height 20
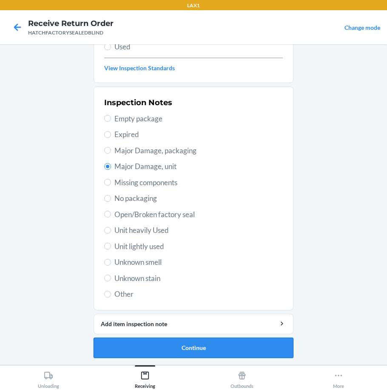
click at [212, 353] on button "Continue" at bounding box center [194, 348] width 200 height 20
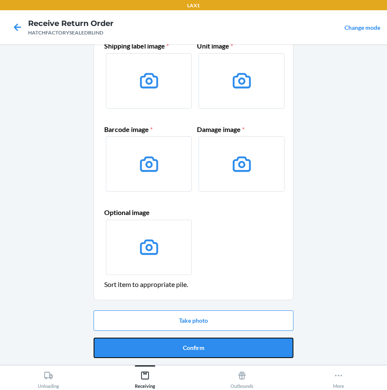
click at [208, 356] on button "Confirm" at bounding box center [194, 348] width 200 height 20
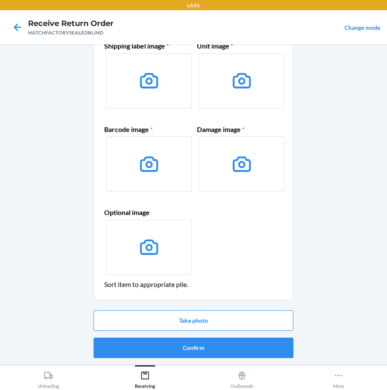
scroll to position [0, 0]
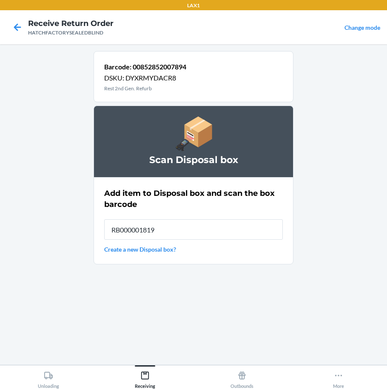
type input "RB000001819"
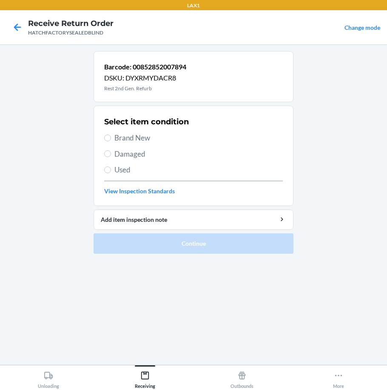
click at [131, 149] on span "Damaged" at bounding box center [199, 154] width 169 height 11
click at [111, 150] on input "Damaged" at bounding box center [107, 153] width 7 height 7
radio input "true"
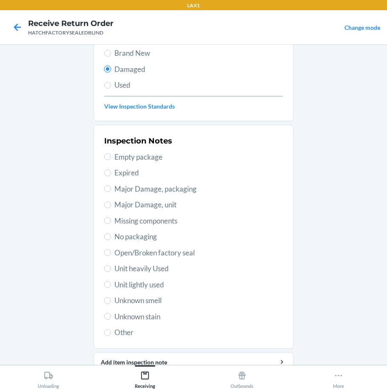
scroll to position [85, 0]
drag, startPoint x: 140, startPoint y: 205, endPoint x: 142, endPoint y: 250, distance: 45.2
click at [140, 206] on span "Major Damage, unit" at bounding box center [199, 204] width 169 height 11
click at [111, 206] on input "Major Damage, unit" at bounding box center [107, 204] width 7 height 7
radio input "true"
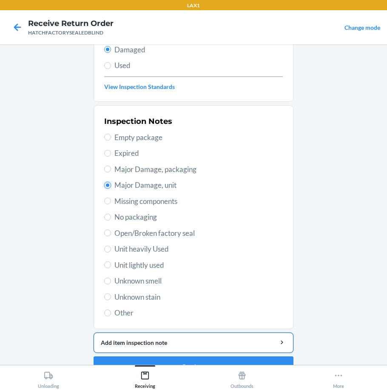
scroll to position [123, 0]
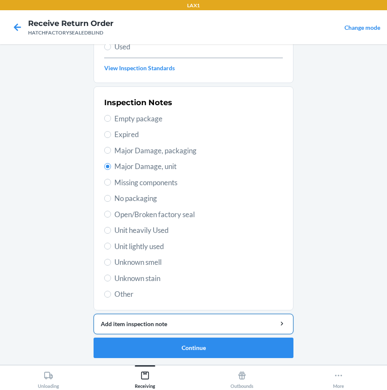
click at [182, 321] on div "Add item inspection note" at bounding box center [194, 323] width 186 height 9
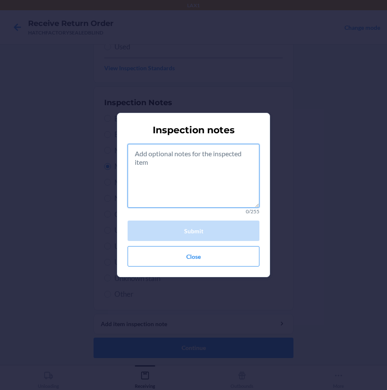
click at [155, 169] on textarea at bounding box center [194, 176] width 132 height 64
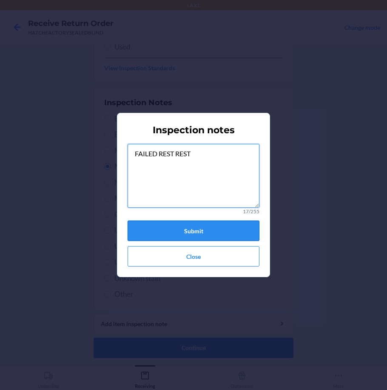
type textarea "FAILED REST REST"
click at [172, 234] on button "Submit" at bounding box center [194, 231] width 132 height 20
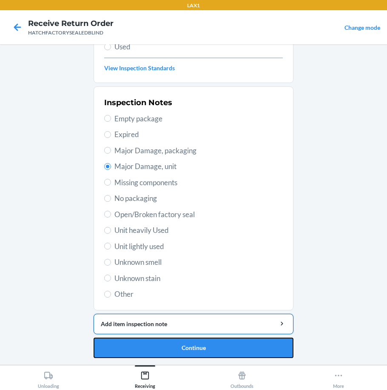
drag, startPoint x: 192, startPoint y: 345, endPoint x: 192, endPoint y: 328, distance: 16.6
click at [194, 335] on li "Barcode: 00852852007894 DSKU: DYXRMYDACR8 Rest 2nd Gen. Refurb Select item cond…" at bounding box center [194, 143] width 200 height 430
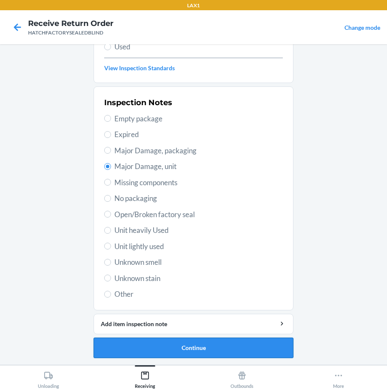
click at [180, 356] on button "Continue" at bounding box center [194, 348] width 200 height 20
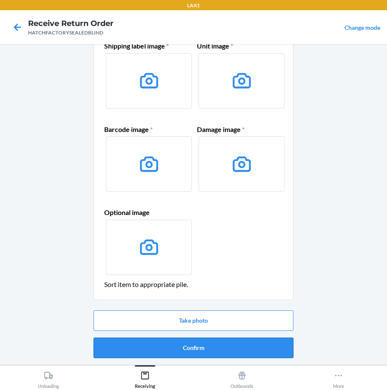
click at [182, 347] on button "Confirm" at bounding box center [194, 348] width 200 height 20
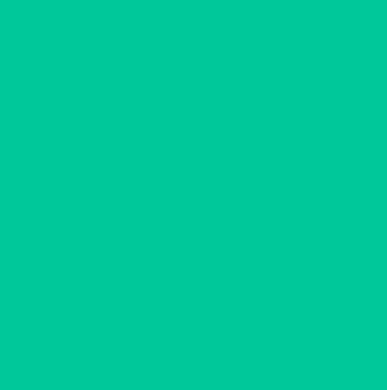
scroll to position [0, 0]
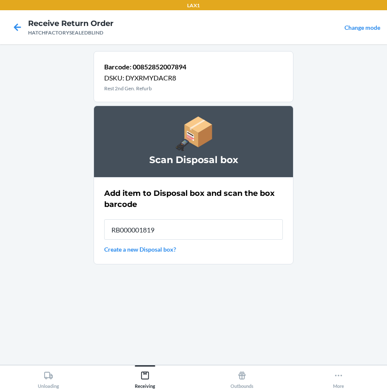
type input "RB000001819"
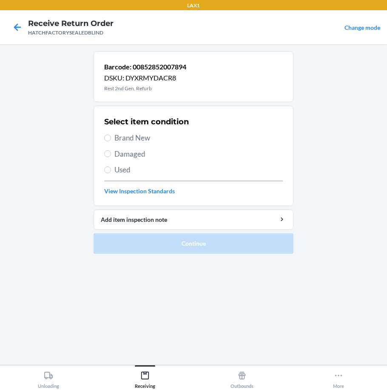
click at [113, 158] on label "Damaged" at bounding box center [193, 154] width 179 height 11
click at [111, 157] on input "Damaged" at bounding box center [107, 153] width 7 height 7
radio input "true"
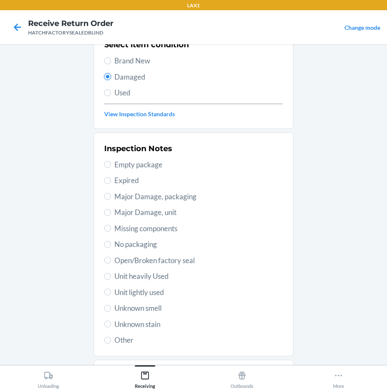
scroll to position [123, 0]
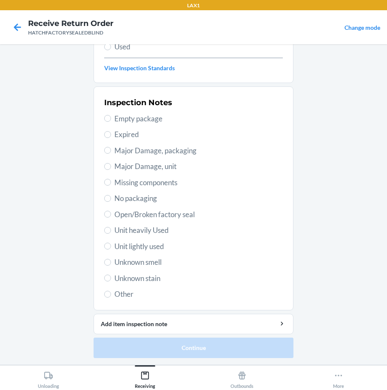
click at [126, 165] on span "Major Damage, unit" at bounding box center [199, 166] width 169 height 11
click at [111, 165] on input "Major Damage, unit" at bounding box center [107, 166] width 7 height 7
radio input "true"
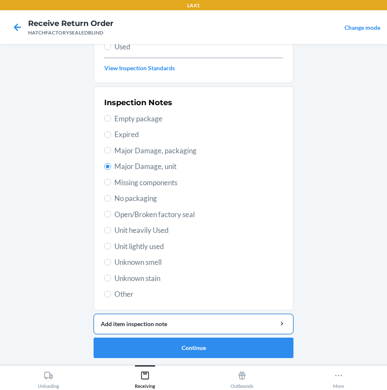
click at [161, 326] on div "Add item inspection note" at bounding box center [194, 323] width 186 height 9
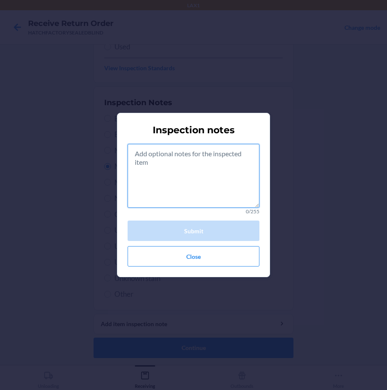
click at [154, 164] on textarea at bounding box center [194, 176] width 132 height 64
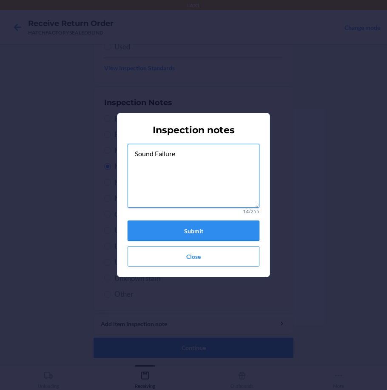
type textarea "Sound Failure"
click at [179, 227] on button "Submit" at bounding box center [194, 231] width 132 height 20
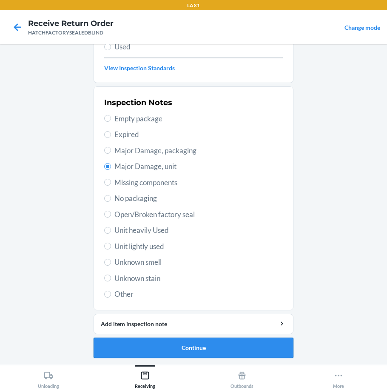
click at [163, 349] on button "Continue" at bounding box center [194, 348] width 200 height 20
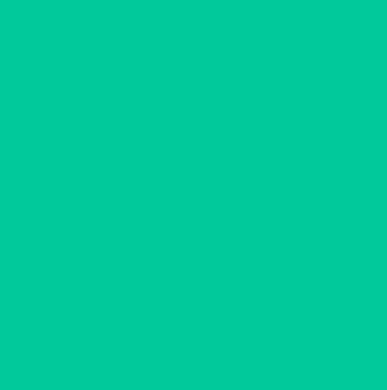
scroll to position [48, 0]
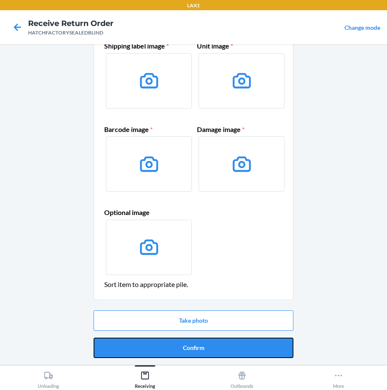
click at [163, 349] on button "Confirm" at bounding box center [194, 348] width 200 height 20
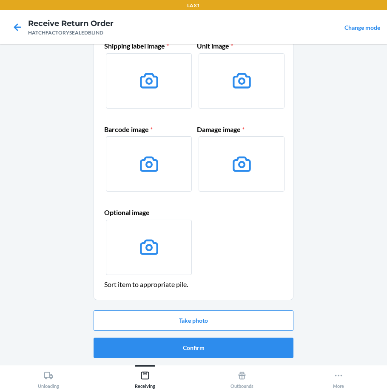
scroll to position [0, 0]
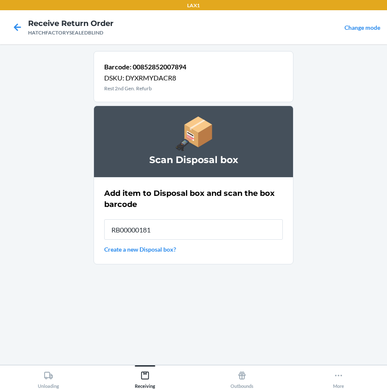
type input "RB000001819"
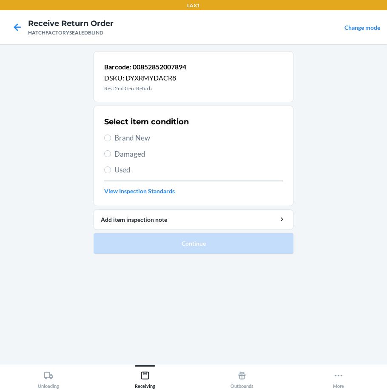
click at [127, 135] on span "Brand New" at bounding box center [199, 137] width 169 height 11
click at [111, 135] on input "Brand New" at bounding box center [107, 138] width 7 height 7
radio input "true"
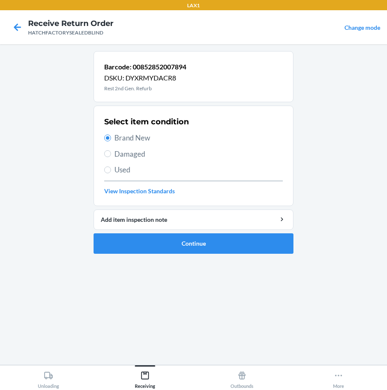
click at [143, 152] on span "Damaged" at bounding box center [199, 154] width 169 height 11
click at [111, 152] on input "Damaged" at bounding box center [107, 153] width 7 height 7
radio input "true"
radio input "false"
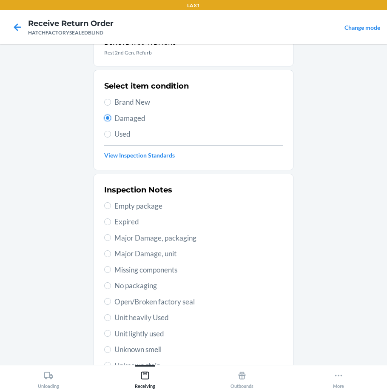
scroll to position [85, 0]
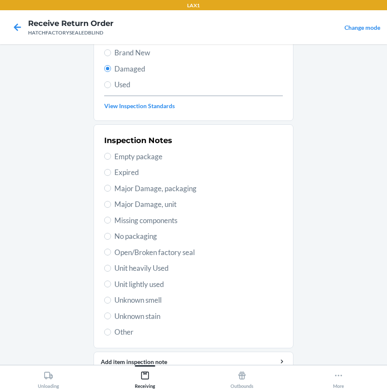
click at [146, 201] on span "Major Damage, unit" at bounding box center [199, 204] width 169 height 11
click at [111, 201] on input "Major Damage, unit" at bounding box center [107, 204] width 7 height 7
radio input "true"
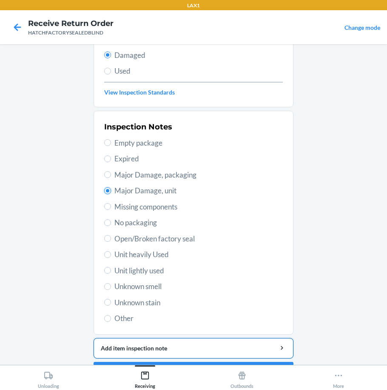
scroll to position [123, 0]
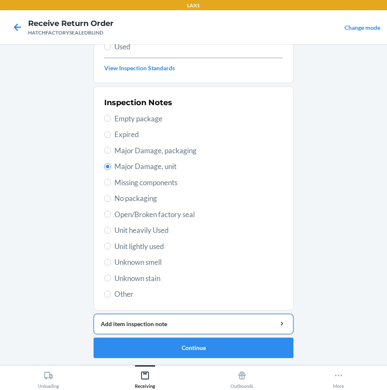
click at [180, 329] on button "Add item inspection note" at bounding box center [194, 324] width 200 height 20
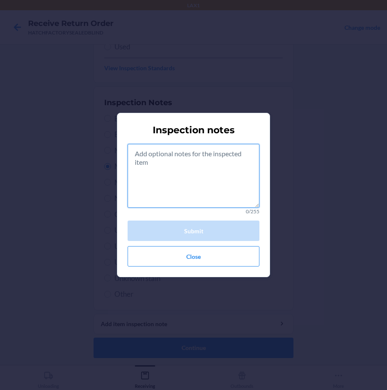
click at [159, 161] on textarea at bounding box center [194, 176] width 132 height 64
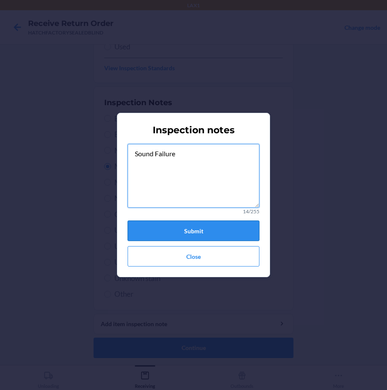
type textarea "Sound Failure"
click at [222, 235] on button "Submit" at bounding box center [194, 231] width 132 height 20
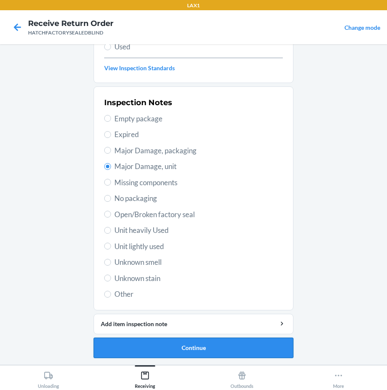
click at [174, 345] on button "Continue" at bounding box center [194, 348] width 200 height 20
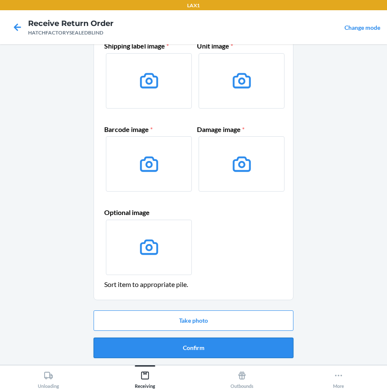
click at [180, 351] on button "Confirm" at bounding box center [194, 348] width 200 height 20
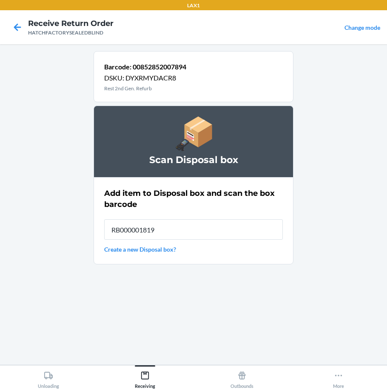
type input "RB000001819"
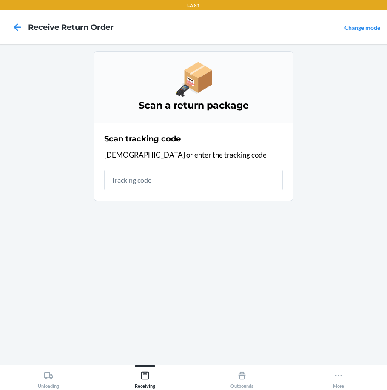
type input "V"
type input "\"
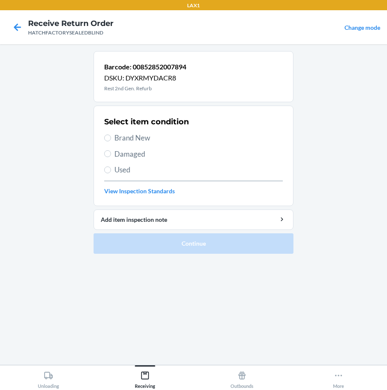
click at [124, 155] on span "Damaged" at bounding box center [199, 154] width 169 height 11
click at [111, 155] on input "Damaged" at bounding box center [107, 153] width 7 height 7
radio input "true"
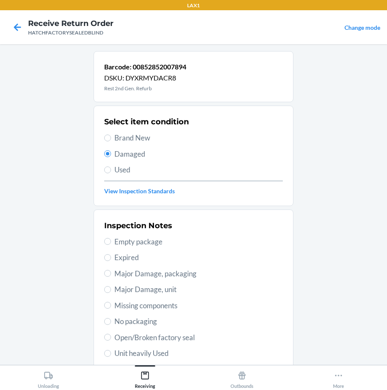
click at [146, 287] on span "Major Damage, unit" at bounding box center [199, 289] width 169 height 11
click at [111, 287] on input "Major Damage, unit" at bounding box center [107, 289] width 7 height 7
radio input "true"
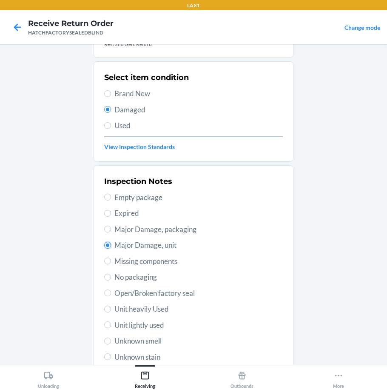
scroll to position [123, 0]
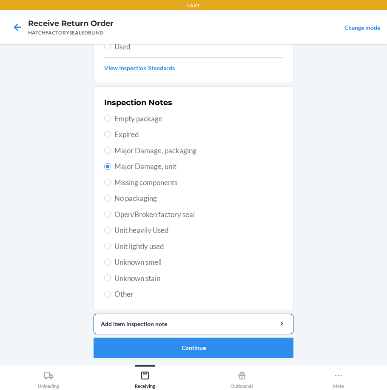
click at [193, 321] on div "Add item inspection note" at bounding box center [194, 323] width 186 height 9
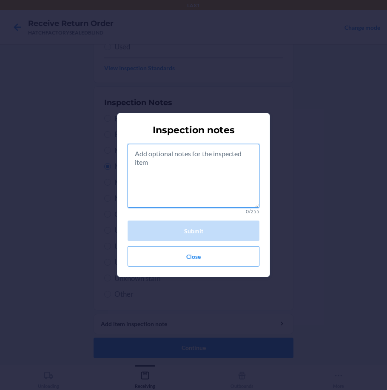
click at [176, 191] on textarea at bounding box center [194, 176] width 132 height 64
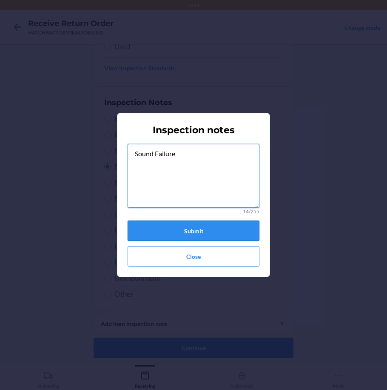
type textarea "Sound Failure"
click at [191, 228] on button "Submit" at bounding box center [194, 231] width 132 height 20
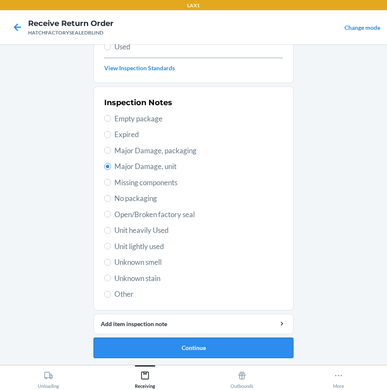
click at [192, 349] on button "Continue" at bounding box center [194, 348] width 200 height 20
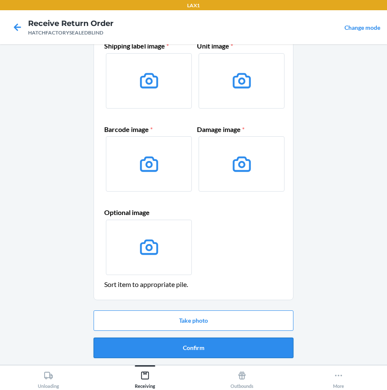
click at [163, 348] on button "Confirm" at bounding box center [194, 348] width 200 height 20
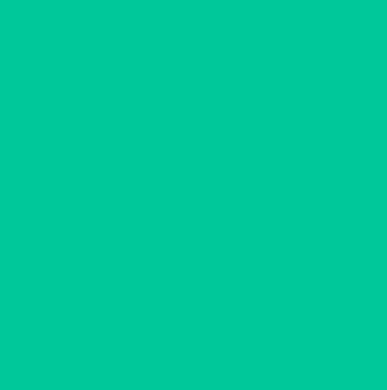
scroll to position [0, 0]
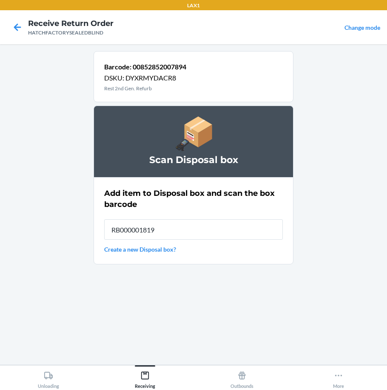
type input "RB000001819"
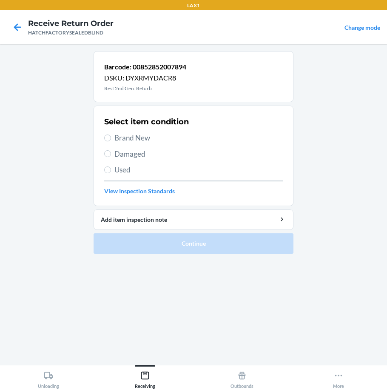
click at [128, 154] on span "Damaged" at bounding box center [199, 154] width 169 height 11
click at [111, 154] on input "Damaged" at bounding box center [107, 153] width 7 height 7
radio input "true"
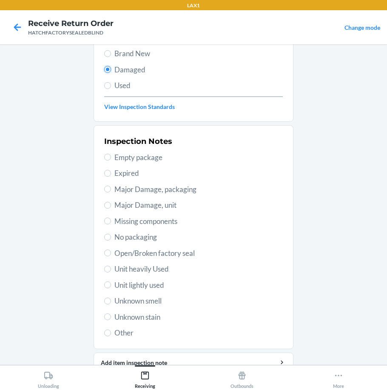
scroll to position [85, 0]
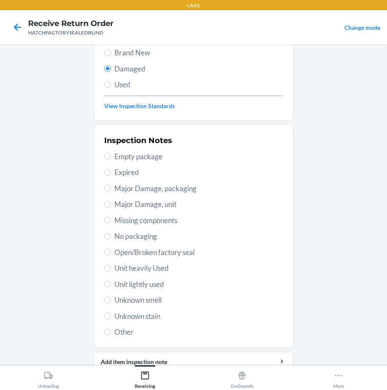
click at [153, 202] on span "Major Damage, unit" at bounding box center [199, 204] width 169 height 11
click at [111, 202] on input "Major Damage, unit" at bounding box center [107, 204] width 7 height 7
radio input "true"
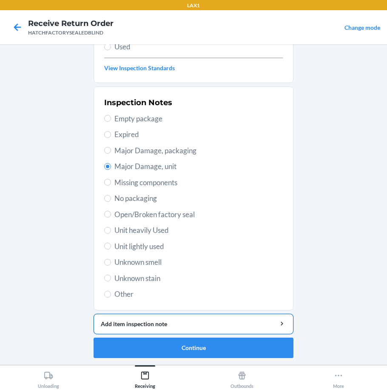
click at [188, 323] on div "Add item inspection note" at bounding box center [194, 323] width 186 height 9
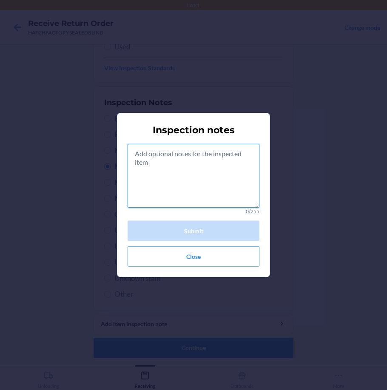
click at [192, 173] on textarea at bounding box center [194, 176] width 132 height 64
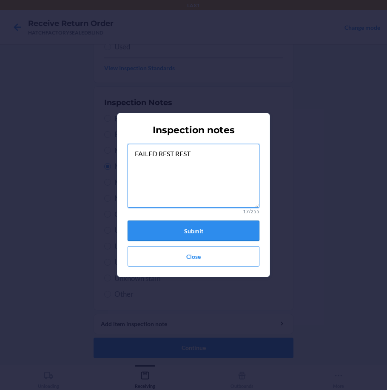
type textarea "FAILED REST REST"
click at [193, 232] on button "Submit" at bounding box center [194, 231] width 132 height 20
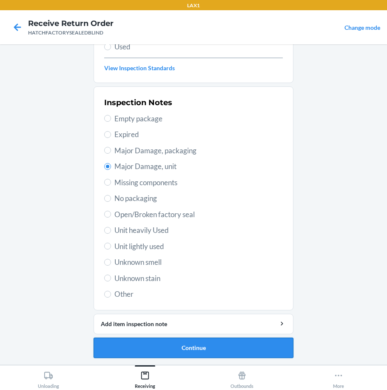
click at [192, 344] on button "Continue" at bounding box center [194, 348] width 200 height 20
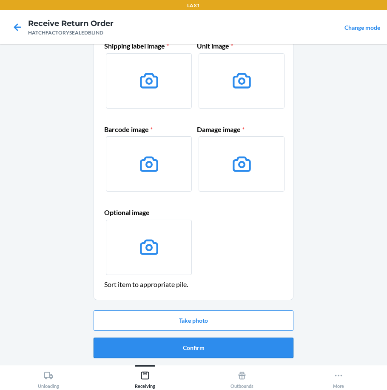
click at [190, 348] on button "Confirm" at bounding box center [194, 348] width 200 height 20
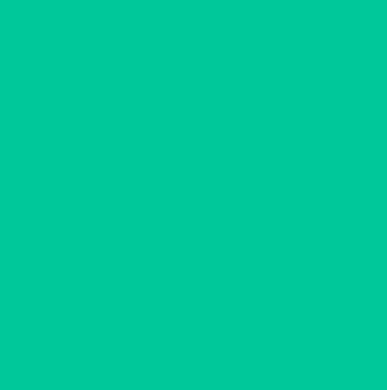
scroll to position [0, 0]
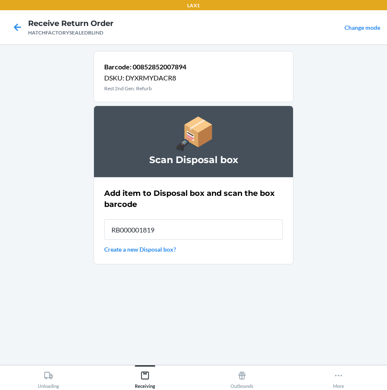
type input "RB000001819"
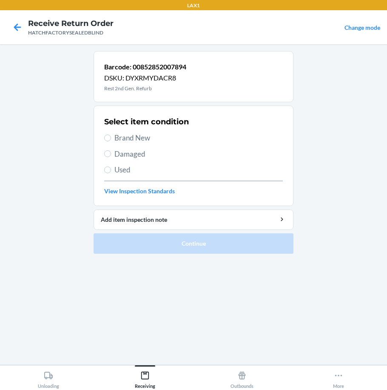
click at [140, 155] on span "Damaged" at bounding box center [199, 154] width 169 height 11
click at [111, 155] on input "Damaged" at bounding box center [107, 153] width 7 height 7
radio input "true"
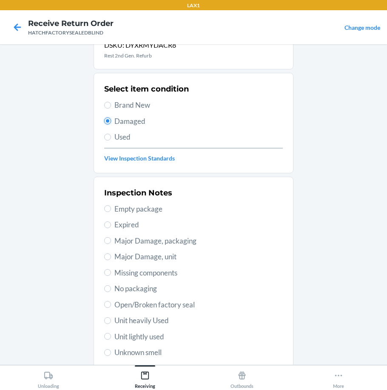
scroll to position [43, 0]
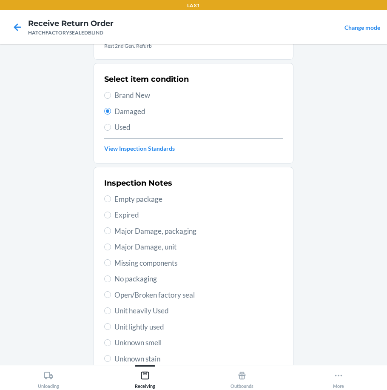
click at [146, 246] on span "Major Damage, unit" at bounding box center [199, 246] width 169 height 11
click at [111, 246] on input "Major Damage, unit" at bounding box center [107, 246] width 7 height 7
radio input "true"
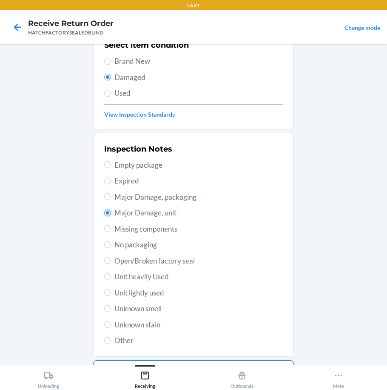
scroll to position [123, 0]
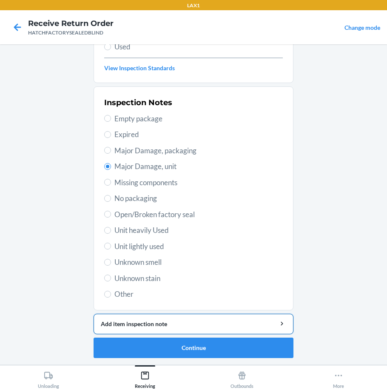
click at [185, 328] on button "Add item inspection note" at bounding box center [194, 324] width 200 height 20
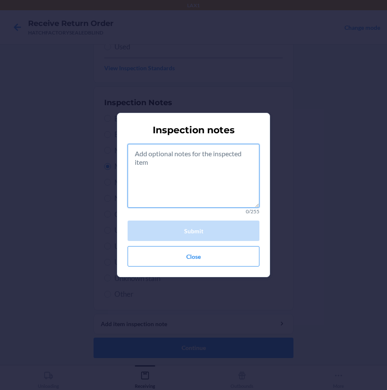
click at [177, 190] on textarea at bounding box center [194, 176] width 132 height 64
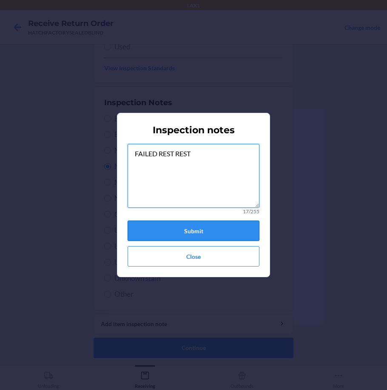
type textarea "FAILED REST REST"
click at [180, 235] on button "Submit" at bounding box center [194, 231] width 132 height 20
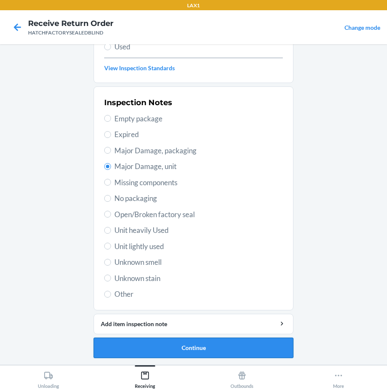
click at [203, 351] on button "Continue" at bounding box center [194, 348] width 200 height 20
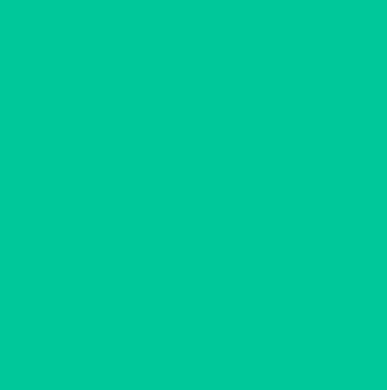
scroll to position [48, 0]
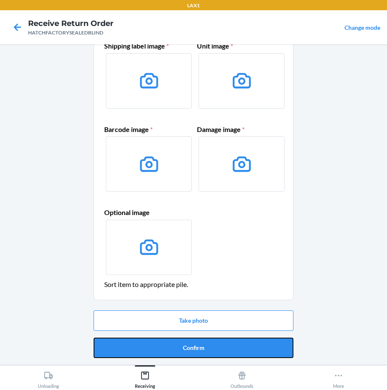
click at [203, 351] on button "Confirm" at bounding box center [194, 348] width 200 height 20
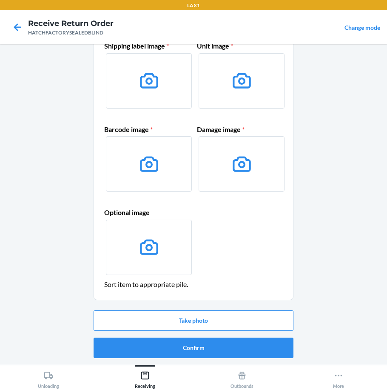
scroll to position [0, 0]
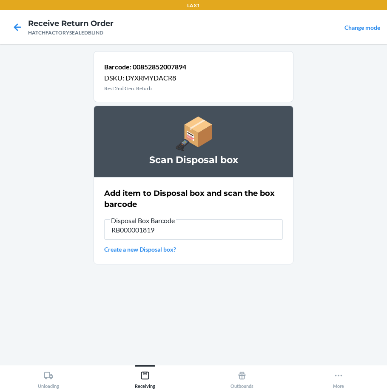
type input "RB000001819"
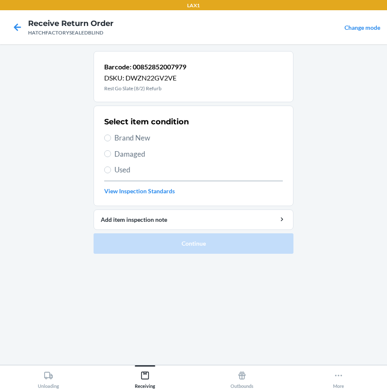
click at [118, 150] on span "Damaged" at bounding box center [199, 154] width 169 height 11
click at [111, 150] on input "Damaged" at bounding box center [107, 153] width 7 height 7
radio input "true"
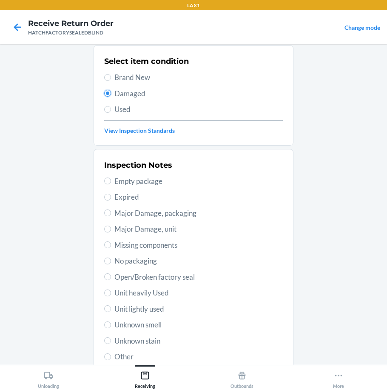
scroll to position [123, 0]
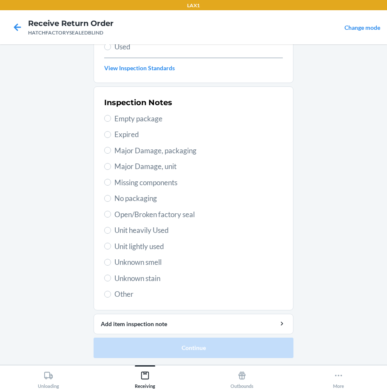
click at [138, 210] on span "Open/Broken factory seal" at bounding box center [199, 214] width 169 height 11
click at [111, 211] on input "Open/Broken factory seal" at bounding box center [107, 214] width 7 height 7
radio input "true"
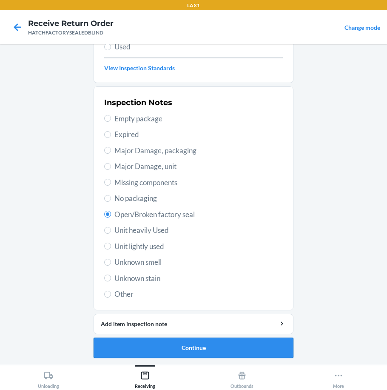
click at [212, 348] on button "Continue" at bounding box center [194, 348] width 200 height 20
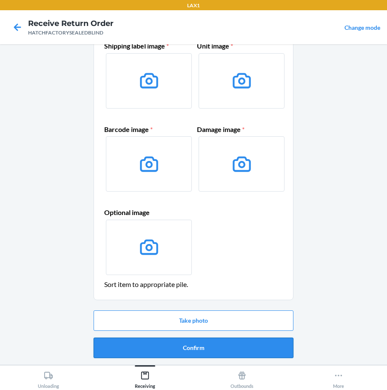
click at [212, 344] on button "Confirm" at bounding box center [194, 348] width 200 height 20
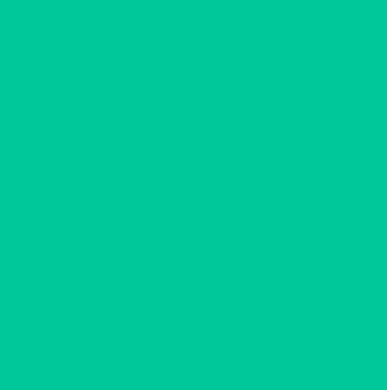
scroll to position [0, 0]
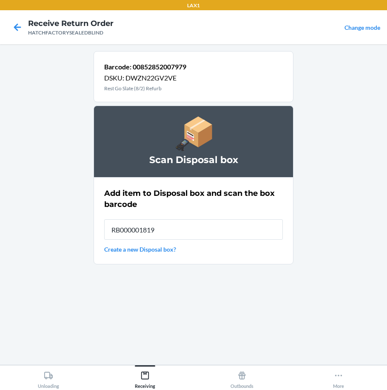
type input "RB000001819"
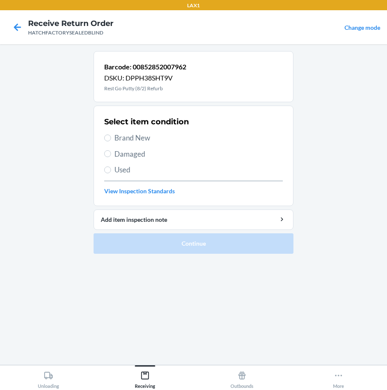
click at [118, 154] on span "Damaged" at bounding box center [199, 154] width 169 height 11
click at [111, 154] on input "Damaged" at bounding box center [107, 153] width 7 height 7
radio input "true"
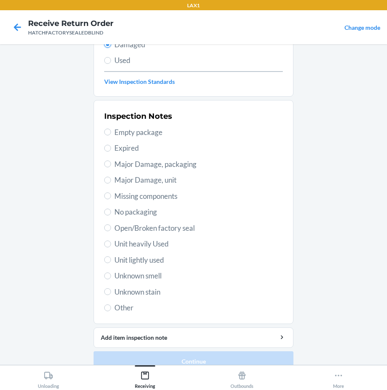
scroll to position [123, 0]
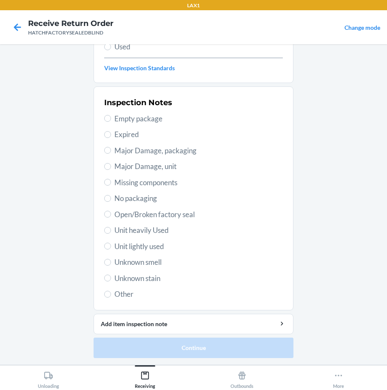
click at [142, 213] on span "Open/Broken factory seal" at bounding box center [199, 214] width 169 height 11
click at [111, 213] on input "Open/Broken factory seal" at bounding box center [107, 214] width 7 height 7
radio input "true"
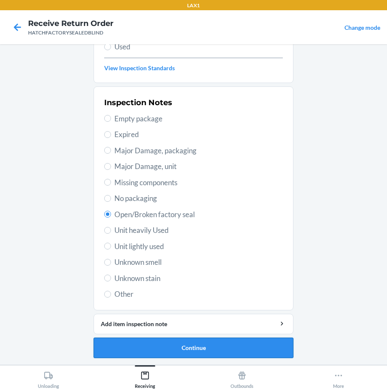
click at [212, 348] on button "Continue" at bounding box center [194, 348] width 200 height 20
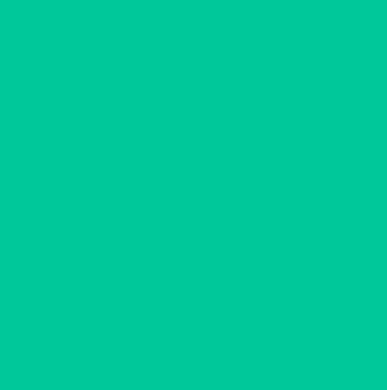
scroll to position [48, 0]
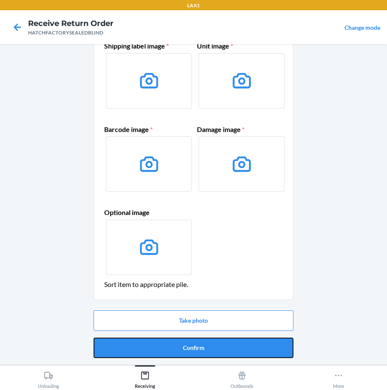
click at [212, 349] on button "Confirm" at bounding box center [194, 348] width 200 height 20
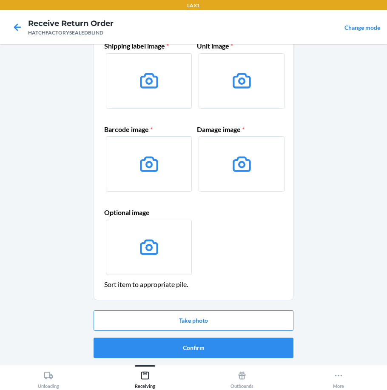
scroll to position [0, 0]
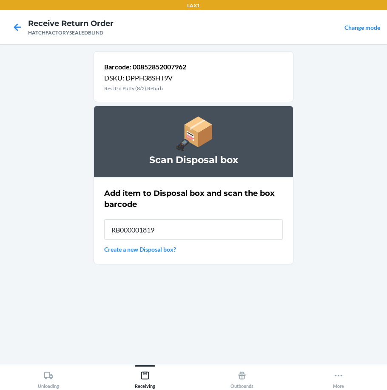
type input "RB000001819"
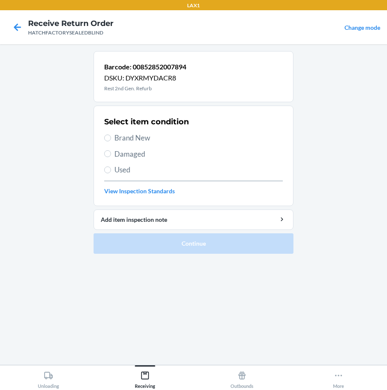
click at [132, 156] on span "Damaged" at bounding box center [199, 154] width 169 height 11
click at [111, 156] on input "Damaged" at bounding box center [107, 153] width 7 height 7
radio input "true"
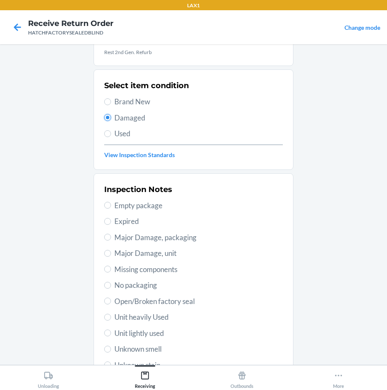
scroll to position [85, 0]
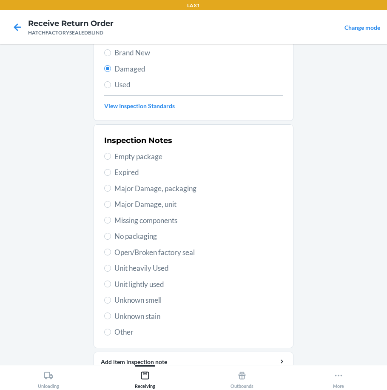
click at [132, 200] on span "Major Damage, unit" at bounding box center [199, 204] width 169 height 11
click at [111, 201] on input "Major Damage, unit" at bounding box center [107, 204] width 7 height 7
radio input "true"
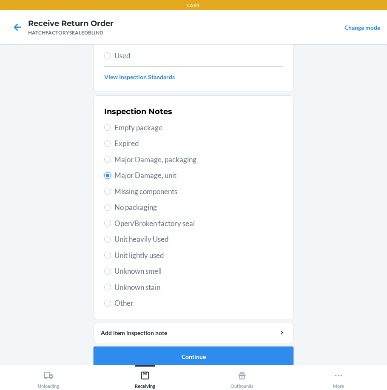
scroll to position [123, 0]
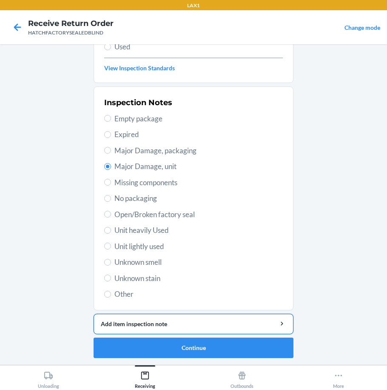
click at [200, 327] on div "Add item inspection note" at bounding box center [194, 323] width 186 height 9
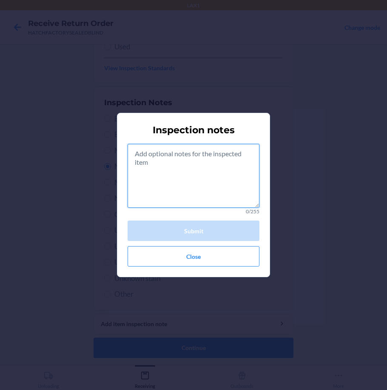
click at [188, 179] on textarea at bounding box center [194, 176] width 132 height 64
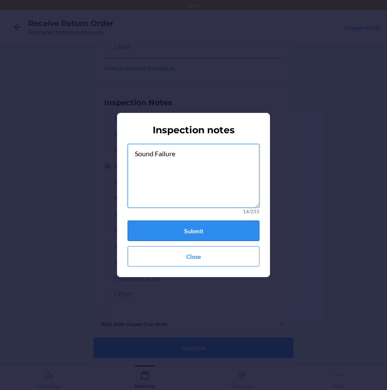
type textarea "Sound Failure"
click at [212, 230] on button "Submit" at bounding box center [194, 231] width 132 height 20
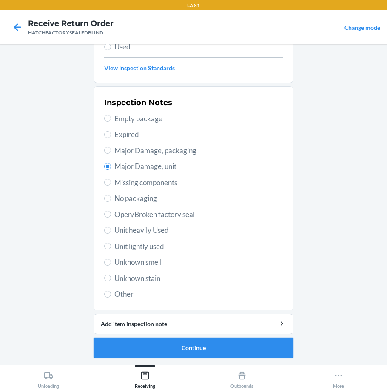
click at [210, 348] on button "Continue" at bounding box center [194, 348] width 200 height 20
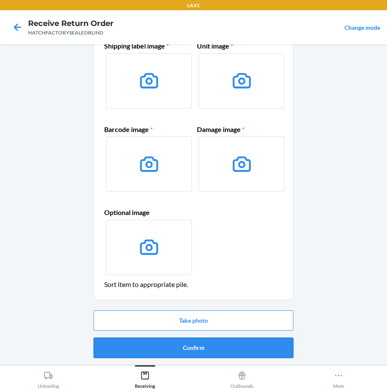
click at [211, 348] on button "Confirm" at bounding box center [194, 348] width 200 height 20
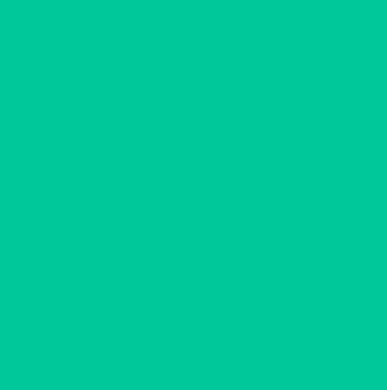
scroll to position [0, 0]
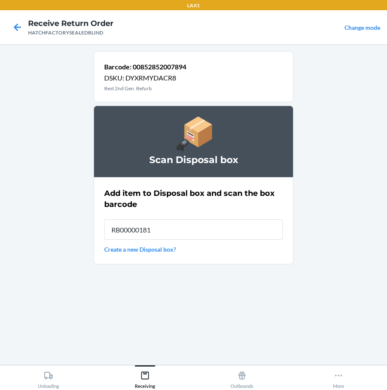
type input "RB000001819"
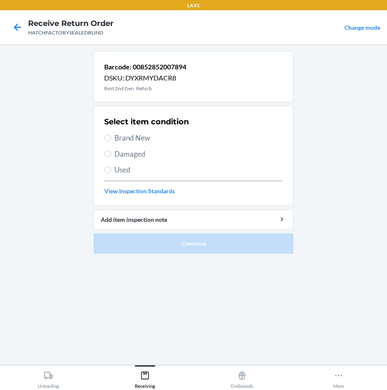
click at [129, 155] on span "Damaged" at bounding box center [199, 154] width 169 height 11
click at [111, 155] on input "Damaged" at bounding box center [107, 153] width 7 height 7
radio input "true"
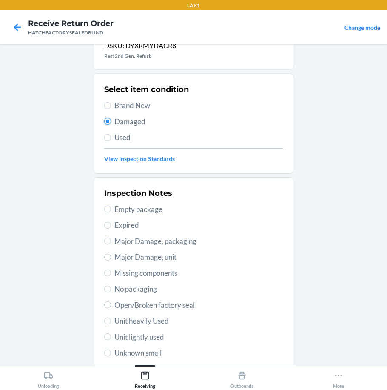
scroll to position [123, 0]
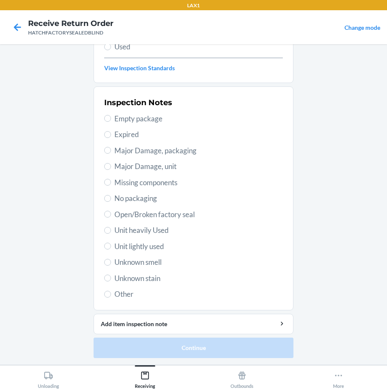
click at [135, 162] on span "Major Damage, unit" at bounding box center [199, 166] width 169 height 11
click at [111, 163] on input "Major Damage, unit" at bounding box center [107, 166] width 7 height 7
radio input "true"
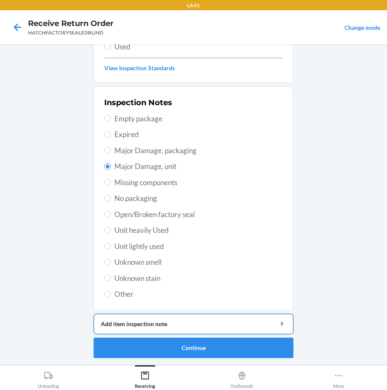
click at [195, 320] on div "Add item inspection note" at bounding box center [194, 323] width 186 height 9
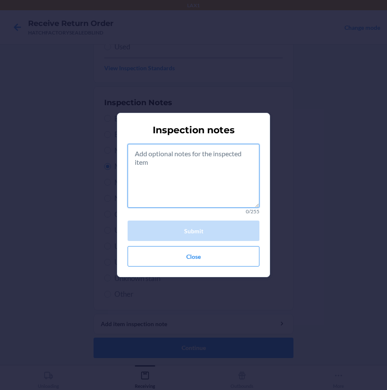
click at [174, 184] on textarea at bounding box center [194, 176] width 132 height 64
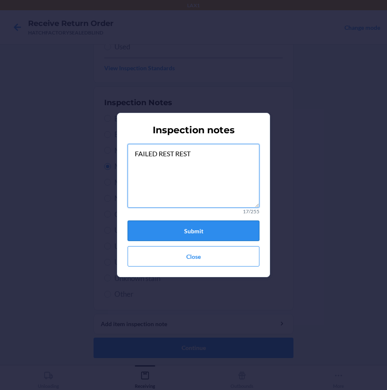
type textarea "FAILED REST REST"
click at [178, 228] on button "Submit" at bounding box center [194, 231] width 132 height 20
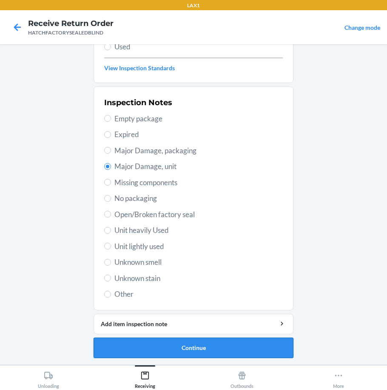
click at [180, 348] on button "Continue" at bounding box center [194, 348] width 200 height 20
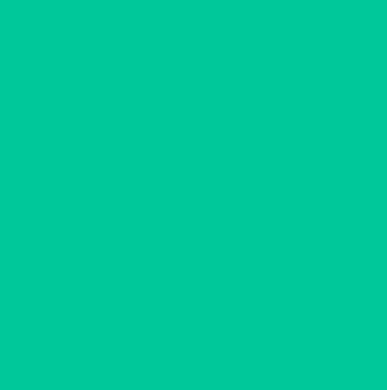
scroll to position [48, 0]
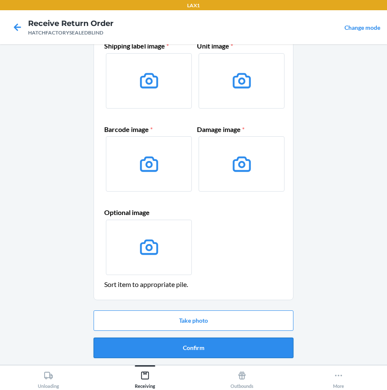
click at [180, 346] on button "Confirm" at bounding box center [194, 348] width 200 height 20
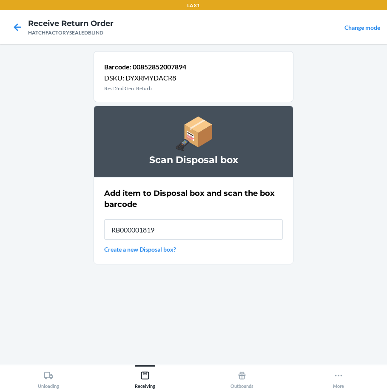
type input "RB000001819"
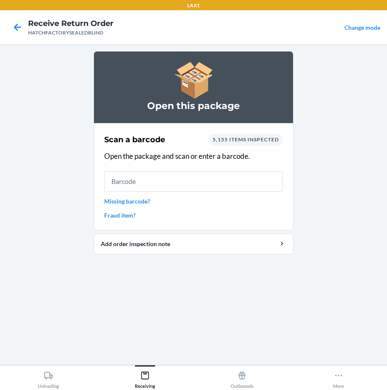
click at [177, 184] on input "text" at bounding box center [193, 181] width 179 height 20
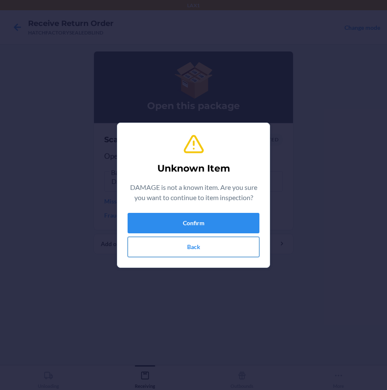
click at [193, 246] on button "Back" at bounding box center [194, 247] width 132 height 20
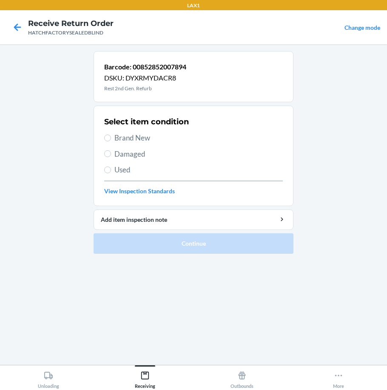
click at [118, 149] on span "Damaged" at bounding box center [199, 154] width 169 height 11
click at [111, 150] on input "Damaged" at bounding box center [107, 153] width 7 height 7
radio input "true"
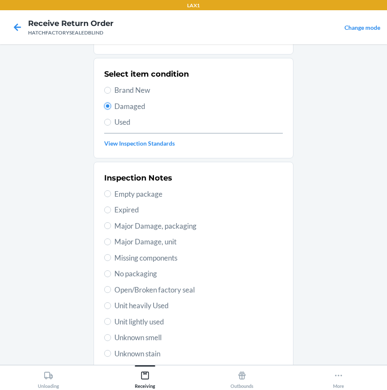
scroll to position [123, 0]
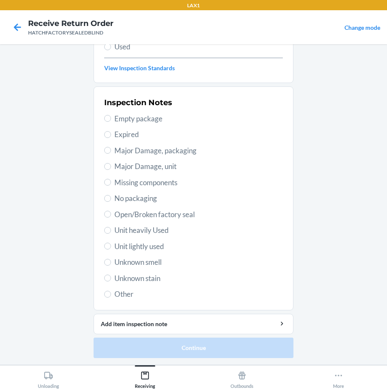
click at [144, 168] on span "Major Damage, unit" at bounding box center [199, 166] width 169 height 11
click at [111, 168] on input "Major Damage, unit" at bounding box center [107, 166] width 7 height 7
radio input "true"
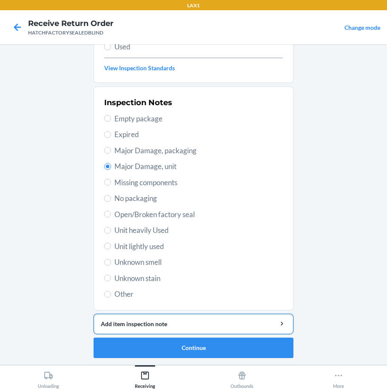
click at [176, 327] on div "Add item inspection note" at bounding box center [194, 323] width 186 height 9
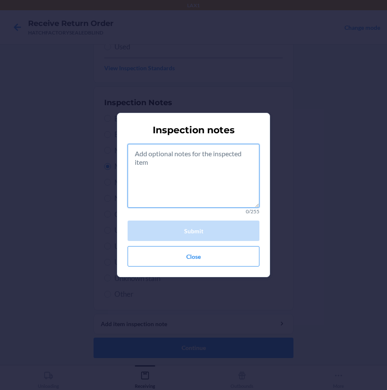
click at [162, 179] on textarea at bounding box center [194, 176] width 132 height 64
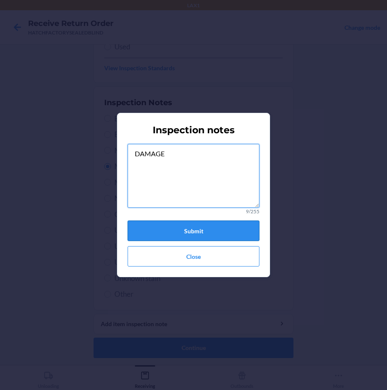
type textarea "DAMAGE"
click at [162, 235] on button "Submit" at bounding box center [194, 231] width 132 height 20
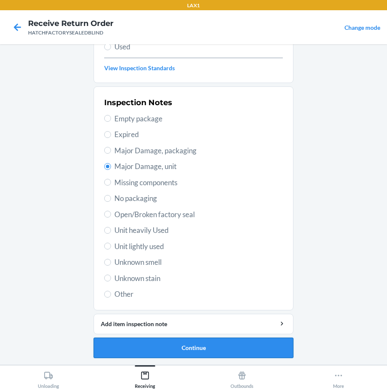
click at [154, 351] on button "Continue" at bounding box center [194, 348] width 200 height 20
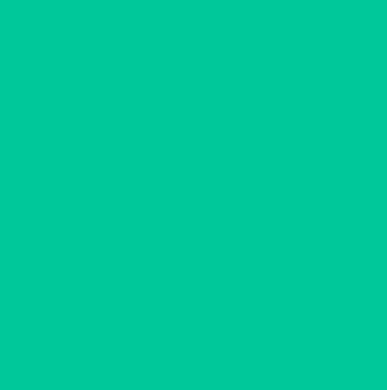
scroll to position [48, 0]
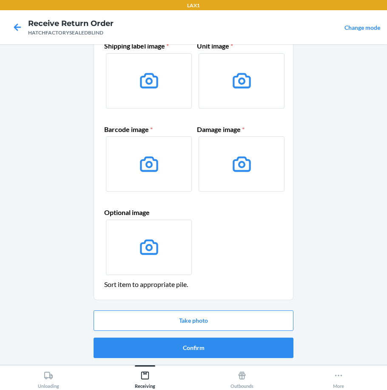
click at [159, 363] on ol "Item disposition: DESTROY Upload photos of the item Shipping label image * Unit…" at bounding box center [194, 183] width 200 height 361
click at [152, 352] on button "Confirm" at bounding box center [194, 348] width 200 height 20
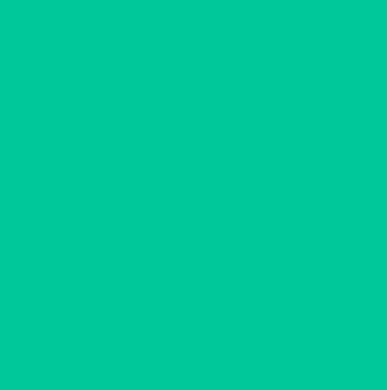
scroll to position [0, 0]
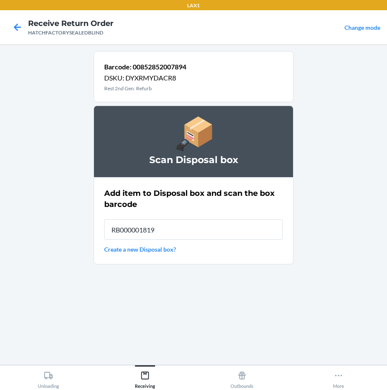
type input "RB000001819"
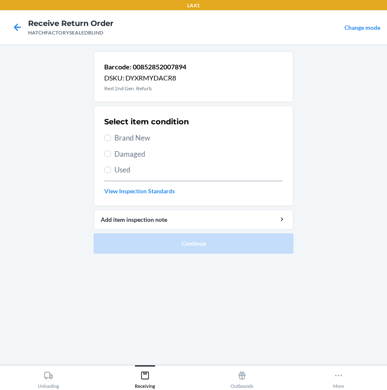
click at [122, 154] on span "Damaged" at bounding box center [199, 154] width 169 height 11
click at [111, 154] on input "Damaged" at bounding box center [107, 153] width 7 height 7
radio input "true"
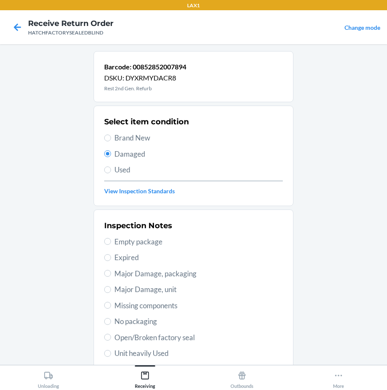
click at [149, 289] on span "Major Damage, unit" at bounding box center [199, 289] width 169 height 11
click at [111, 289] on input "Major Damage, unit" at bounding box center [107, 289] width 7 height 7
radio input "true"
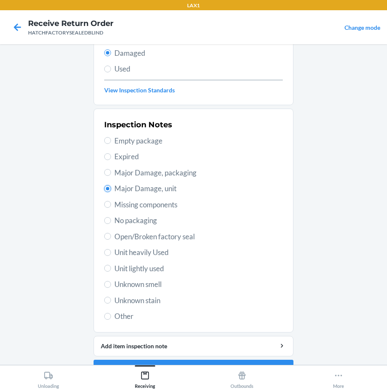
scroll to position [123, 0]
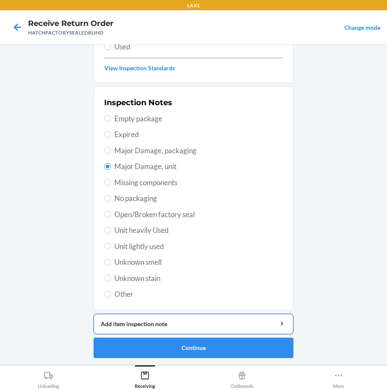
click at [146, 328] on div "Add item inspection note" at bounding box center [194, 323] width 186 height 9
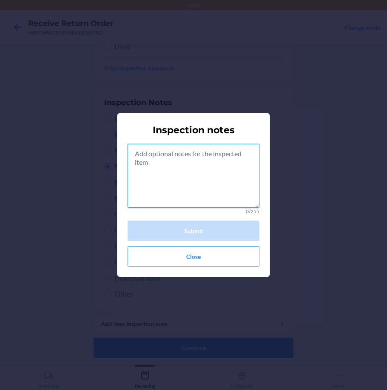
click at [155, 178] on textarea at bounding box center [194, 176] width 132 height 64
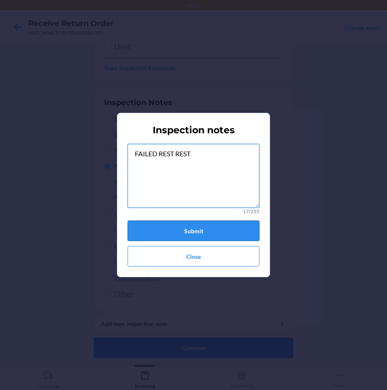
type textarea "FAILED REST REST"
click at [143, 221] on button "Submit" at bounding box center [194, 231] width 132 height 20
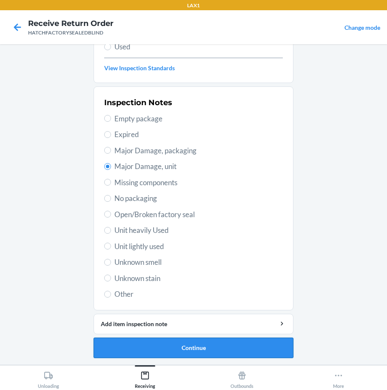
click at [158, 341] on button "Continue" at bounding box center [194, 348] width 200 height 20
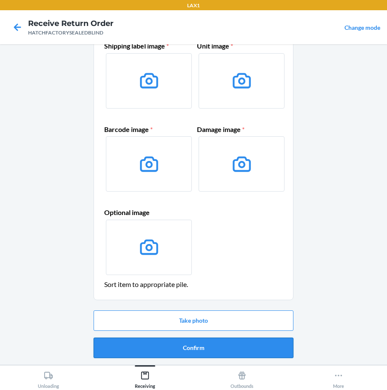
click at [157, 345] on button "Confirm" at bounding box center [194, 348] width 200 height 20
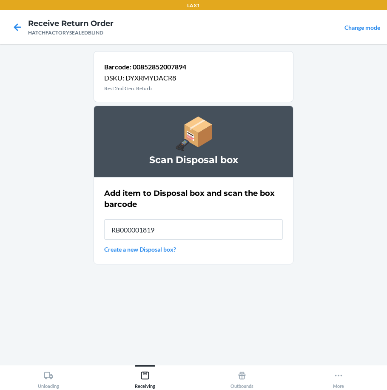
type input "RB000001819"
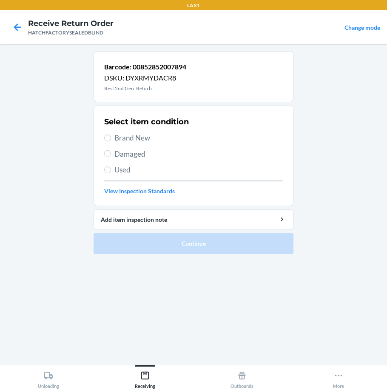
click at [127, 155] on span "Damaged" at bounding box center [199, 154] width 169 height 11
click at [111, 155] on input "Damaged" at bounding box center [107, 153] width 7 height 7
radio input "true"
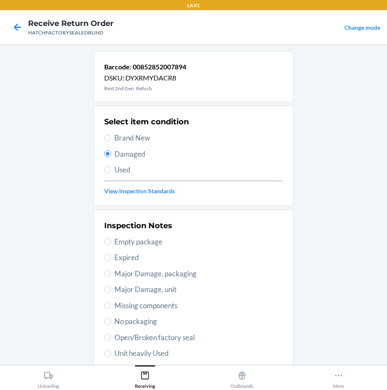
click at [166, 286] on span "Major Damage, unit" at bounding box center [199, 289] width 169 height 11
click at [111, 286] on input "Major Damage, unit" at bounding box center [107, 289] width 7 height 7
radio input "true"
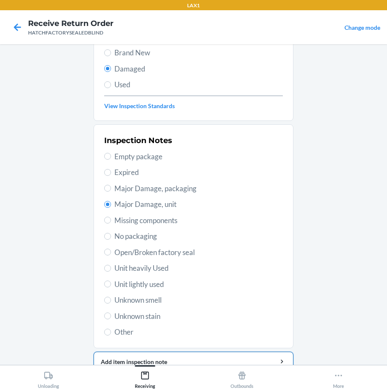
click at [188, 353] on button "Add item inspection note" at bounding box center [194, 362] width 200 height 20
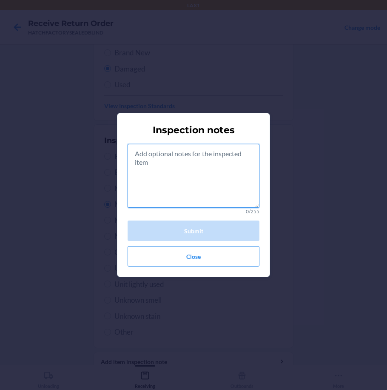
click at [174, 180] on textarea at bounding box center [194, 176] width 132 height 64
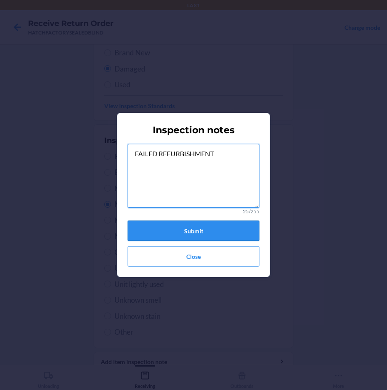
type textarea "FAILED REFURBISHMENT"
click at [178, 229] on button "Submit" at bounding box center [194, 231] width 132 height 20
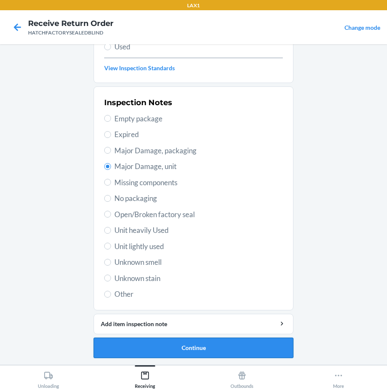
click at [185, 349] on button "Continue" at bounding box center [194, 348] width 200 height 20
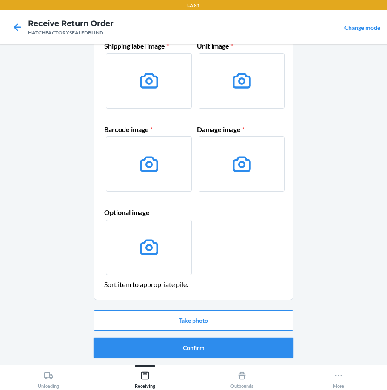
click at [191, 341] on button "Confirm" at bounding box center [194, 348] width 200 height 20
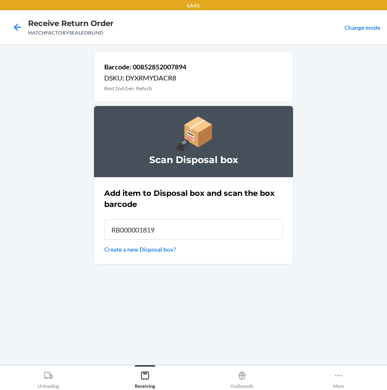
type input "RB000001819"
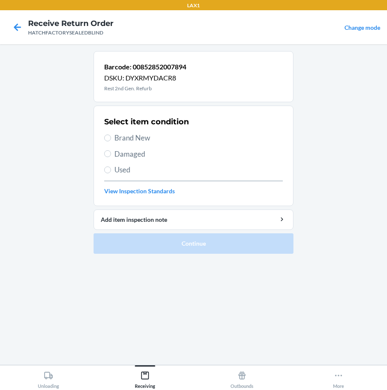
click at [126, 156] on span "Damaged" at bounding box center [199, 154] width 169 height 11
click at [111, 156] on input "Damaged" at bounding box center [107, 153] width 7 height 7
radio input "true"
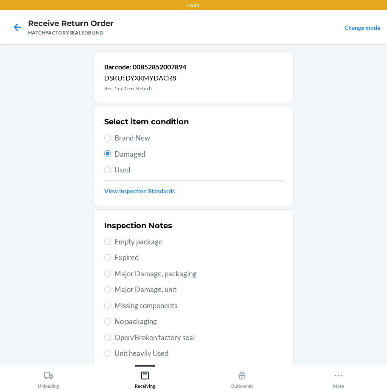
drag, startPoint x: 130, startPoint y: 288, endPoint x: 132, endPoint y: 294, distance: 6.3
click at [130, 289] on span "Major Damage, unit" at bounding box center [199, 289] width 169 height 11
click at [111, 289] on input "Major Damage, unit" at bounding box center [107, 289] width 7 height 7
radio input "true"
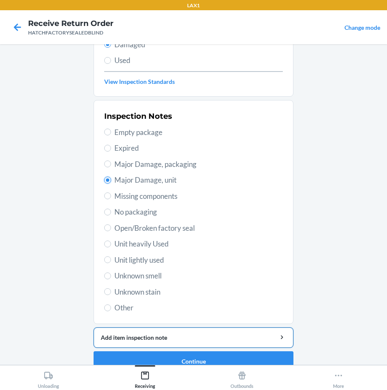
scroll to position [123, 0]
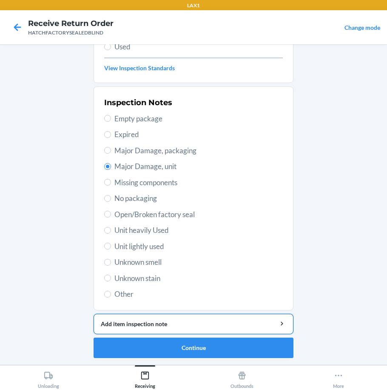
click at [195, 325] on div "Add item inspection note" at bounding box center [194, 323] width 186 height 9
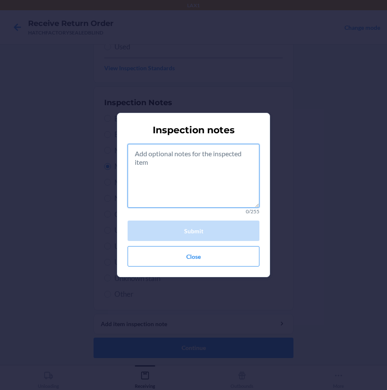
click at [175, 171] on textarea at bounding box center [194, 176] width 132 height 64
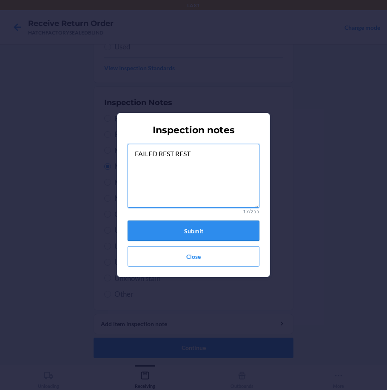
type textarea "FAILED REST REST"
click at [181, 231] on button "Submit" at bounding box center [194, 231] width 132 height 20
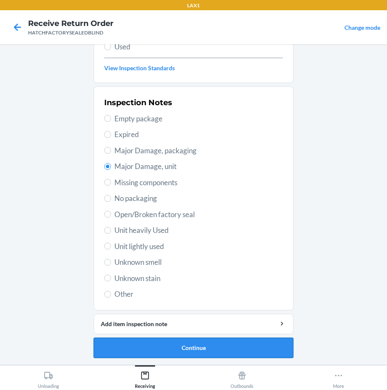
click at [186, 346] on button "Continue" at bounding box center [194, 348] width 200 height 20
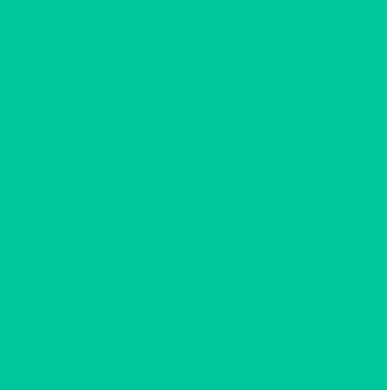
scroll to position [48, 0]
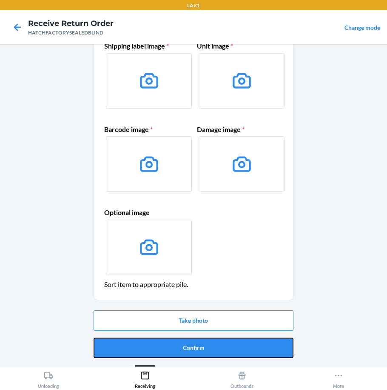
click at [180, 348] on button "Confirm" at bounding box center [194, 348] width 200 height 20
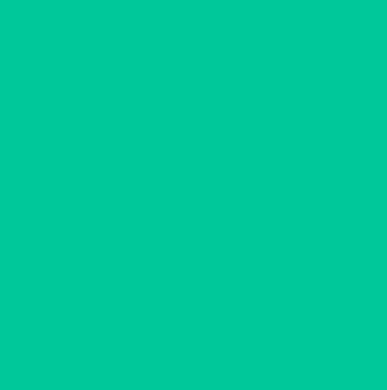
scroll to position [0, 0]
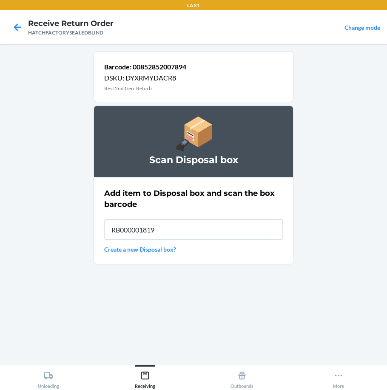
type input "RB000001819"
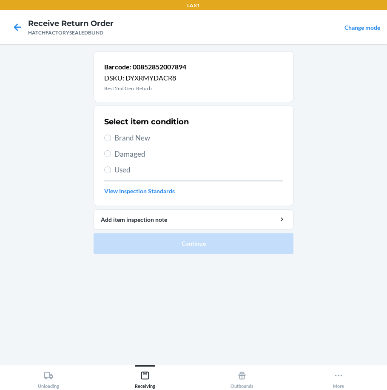
click at [136, 149] on span "Damaged" at bounding box center [199, 154] width 169 height 11
click at [111, 150] on input "Damaged" at bounding box center [107, 153] width 7 height 7
radio input "true"
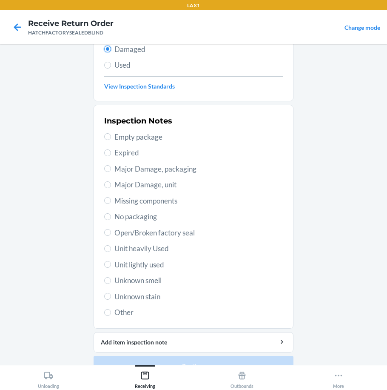
scroll to position [123, 0]
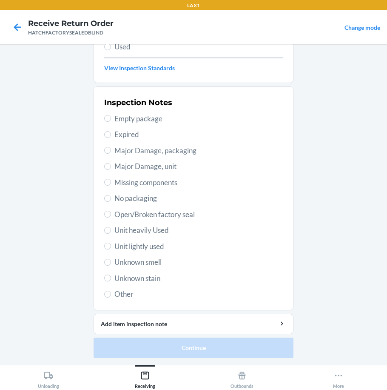
click at [152, 166] on span "Major Damage, unit" at bounding box center [199, 166] width 169 height 11
click at [111, 166] on input "Major Damage, unit" at bounding box center [107, 166] width 7 height 7
radio input "true"
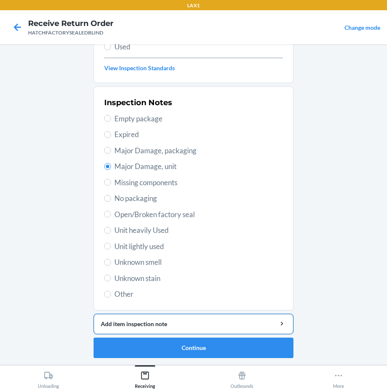
click at [151, 319] on button "Add item inspection note" at bounding box center [194, 324] width 200 height 20
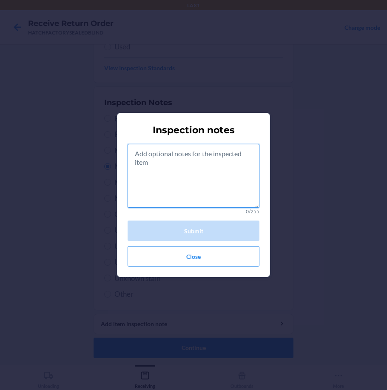
click at [178, 172] on textarea at bounding box center [194, 176] width 132 height 64
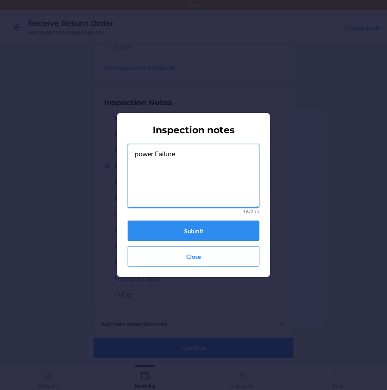
type textarea "power Failure"
click at [178, 243] on div "power Failure 16/255 Submit Close" at bounding box center [194, 205] width 132 height 123
click at [187, 230] on button "Submit" at bounding box center [194, 231] width 132 height 20
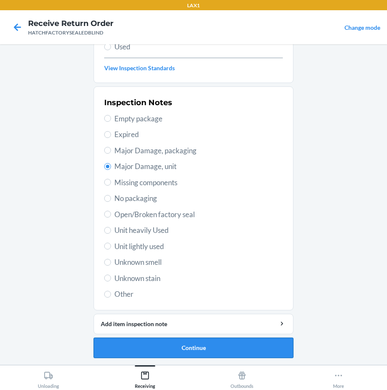
click at [166, 349] on button "Continue" at bounding box center [194, 348] width 200 height 20
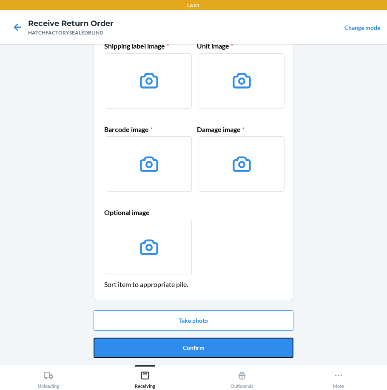
click at [166, 349] on button "Confirm" at bounding box center [194, 348] width 200 height 20
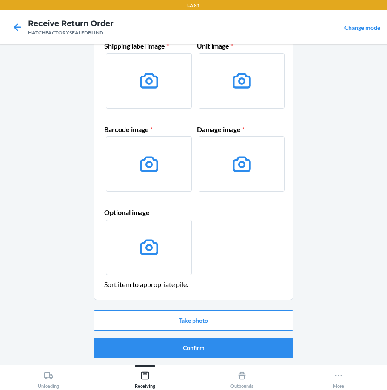
scroll to position [0, 0]
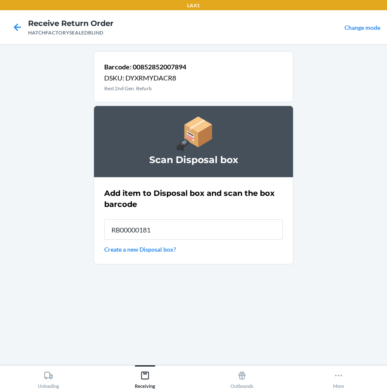
type input "RB000001819"
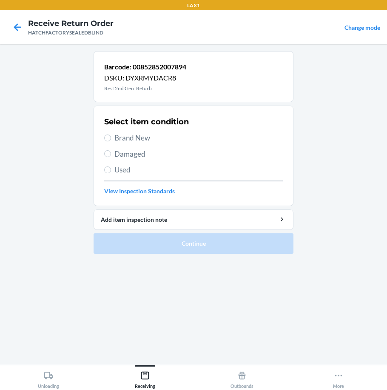
click at [123, 146] on div "Select item condition Brand New Damaged Used View Inspection Standards" at bounding box center [193, 156] width 179 height 84
click at [120, 149] on span "Damaged" at bounding box center [199, 154] width 169 height 11
click at [111, 150] on input "Damaged" at bounding box center [107, 153] width 7 height 7
radio input "true"
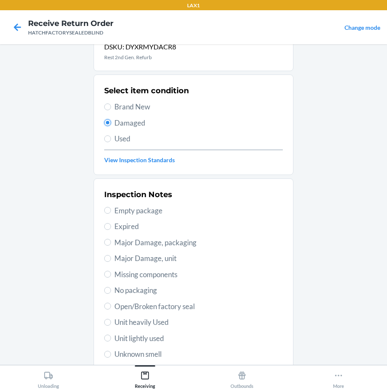
scroll to position [85, 0]
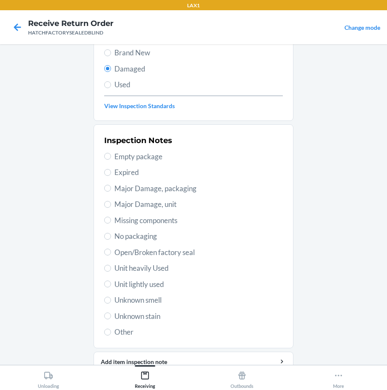
click at [163, 207] on span "Major Damage, unit" at bounding box center [199, 204] width 169 height 11
click at [111, 207] on input "Major Damage, unit" at bounding box center [107, 204] width 7 height 7
radio input "true"
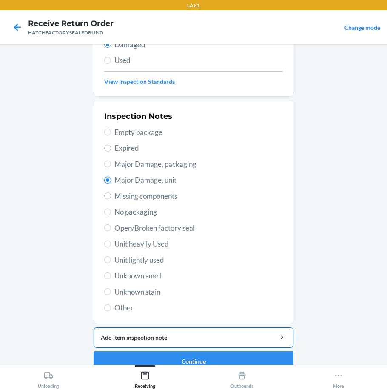
scroll to position [123, 0]
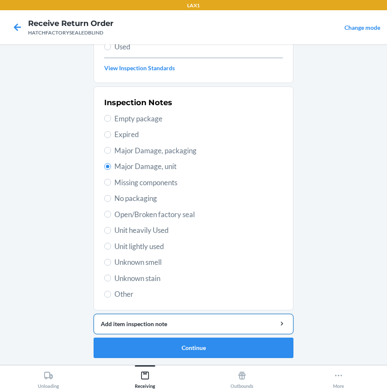
click at [190, 322] on div "Add item inspection note" at bounding box center [194, 323] width 186 height 9
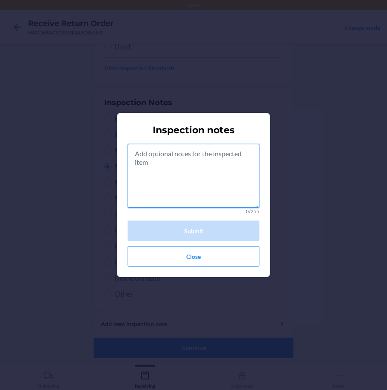
click at [161, 172] on textarea at bounding box center [194, 176] width 132 height 64
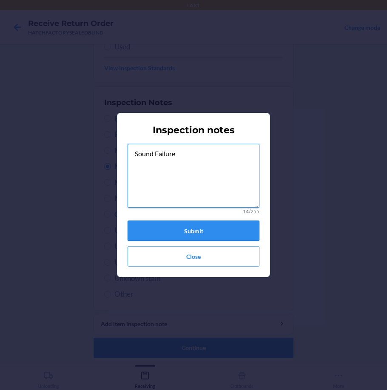
type textarea "Sound Failure"
click at [195, 235] on button "Submit" at bounding box center [194, 231] width 132 height 20
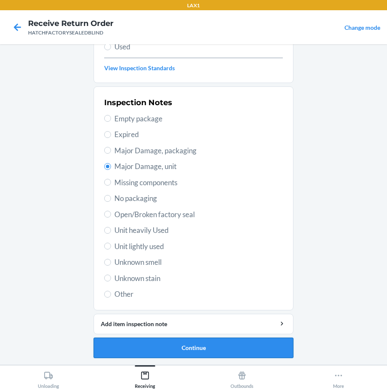
click at [192, 349] on button "Continue" at bounding box center [194, 348] width 200 height 20
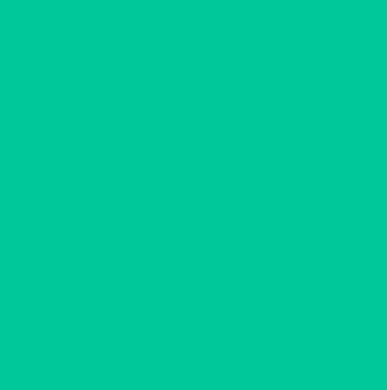
scroll to position [48, 0]
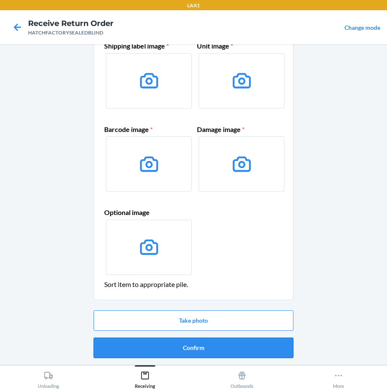
click at [188, 355] on button "Confirm" at bounding box center [194, 348] width 200 height 20
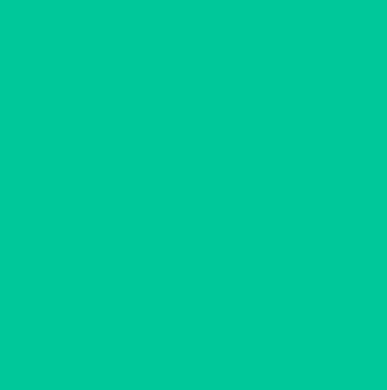
scroll to position [0, 0]
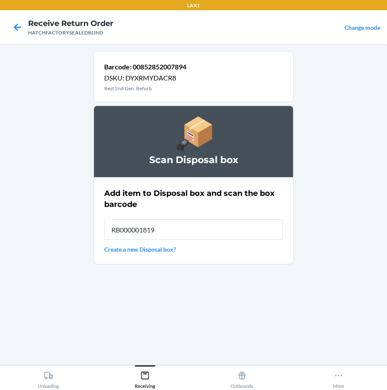
type input "RB000001819"
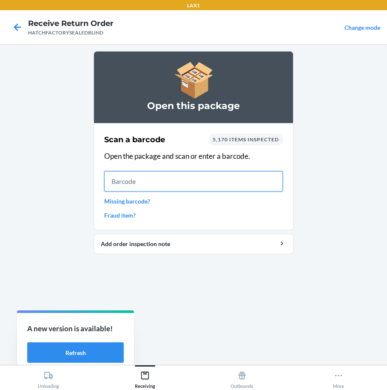
click at [156, 176] on input "text" at bounding box center [193, 181] width 179 height 20
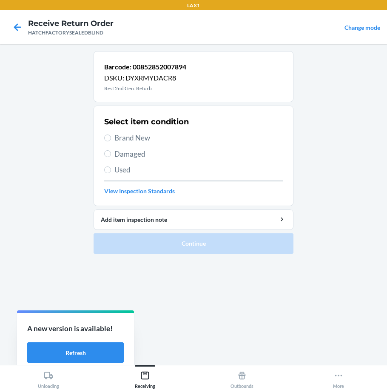
click at [118, 158] on span "Damaged" at bounding box center [199, 154] width 169 height 11
click at [111, 157] on input "Damaged" at bounding box center [107, 153] width 7 height 7
radio input "true"
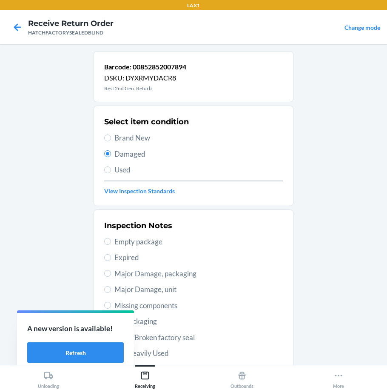
click at [136, 294] on span "Major Damage, unit" at bounding box center [199, 289] width 169 height 11
click at [111, 293] on input "Major Damage, unit" at bounding box center [107, 289] width 7 height 7
radio input "true"
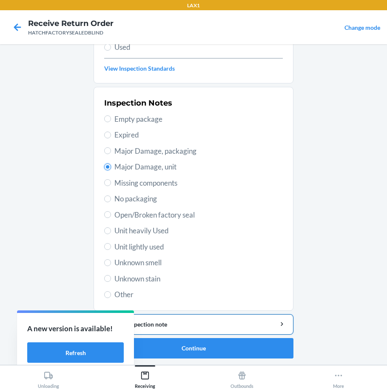
scroll to position [123, 0]
click at [260, 319] on button "Add item inspection note" at bounding box center [194, 324] width 200 height 20
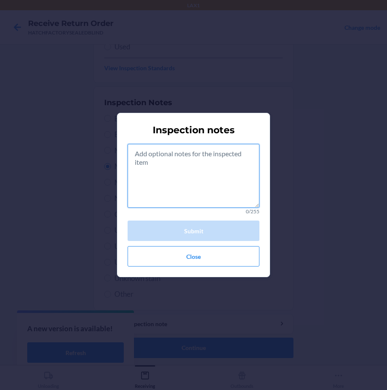
click at [189, 191] on textarea at bounding box center [194, 176] width 132 height 64
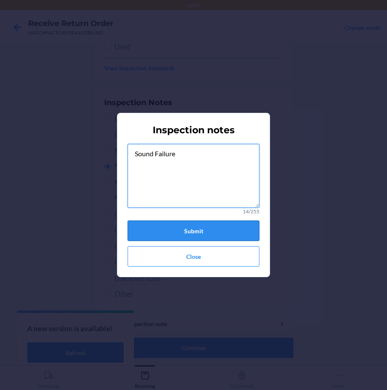
type textarea "Sound Failure"
click at [216, 229] on button "Submit" at bounding box center [194, 231] width 132 height 20
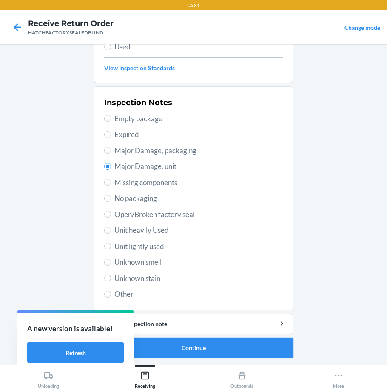
click at [224, 349] on button "Continue" at bounding box center [194, 348] width 200 height 20
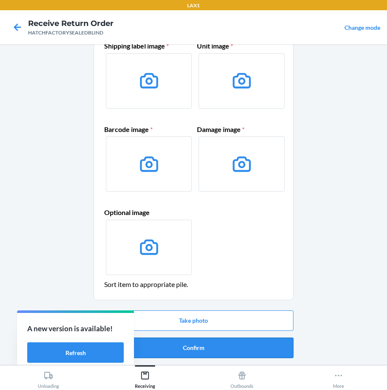
click at [258, 341] on button "Confirm" at bounding box center [194, 348] width 200 height 20
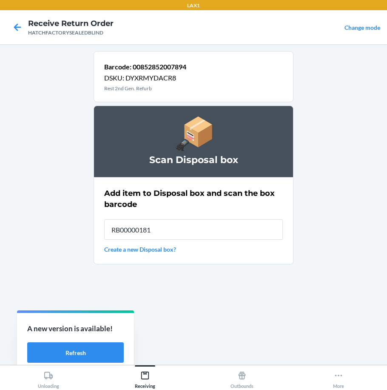
type input "RB000001819"
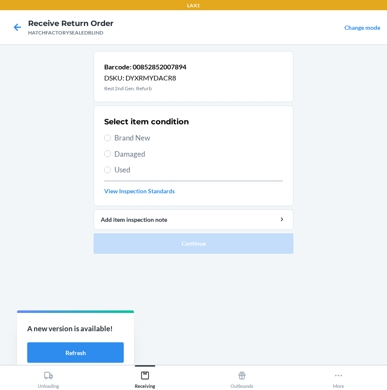
drag, startPoint x: 127, startPoint y: 146, endPoint x: 126, endPoint y: 152, distance: 5.2
click at [127, 147] on div "Select item condition Brand New Damaged Used View Inspection Standards" at bounding box center [193, 156] width 179 height 84
click at [126, 152] on span "Damaged" at bounding box center [199, 154] width 169 height 11
click at [111, 152] on input "Damaged" at bounding box center [107, 153] width 7 height 7
radio input "true"
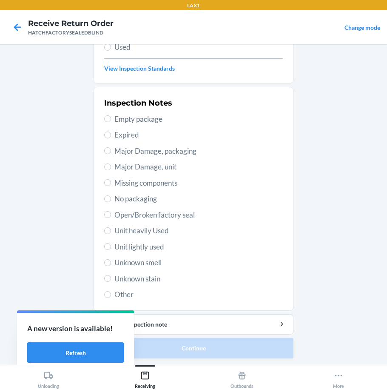
scroll to position [123, 0]
click at [137, 163] on span "Major Damage, unit" at bounding box center [199, 166] width 169 height 11
click at [111, 163] on input "Major Damage, unit" at bounding box center [107, 166] width 7 height 7
radio input "true"
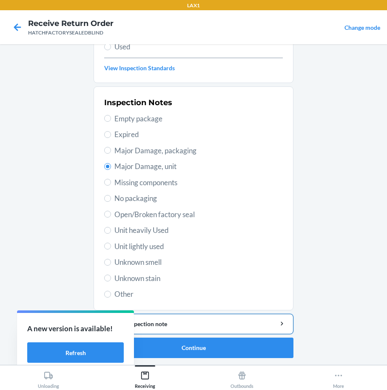
click at [214, 323] on div "Add item inspection note" at bounding box center [194, 323] width 186 height 9
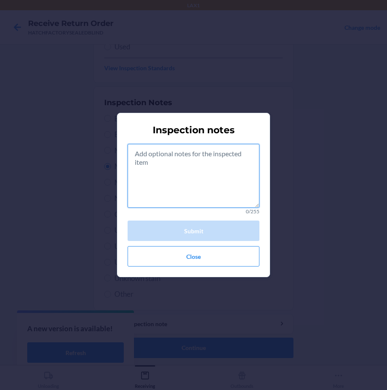
click at [203, 166] on textarea at bounding box center [194, 176] width 132 height 64
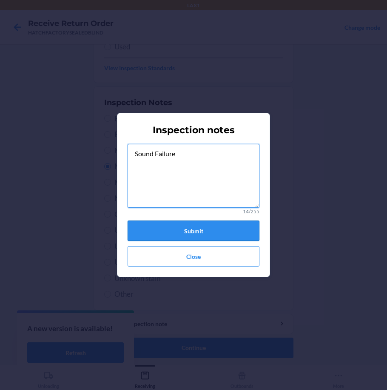
type textarea "Sound Failure"
click at [206, 231] on button "Submit" at bounding box center [194, 231] width 132 height 20
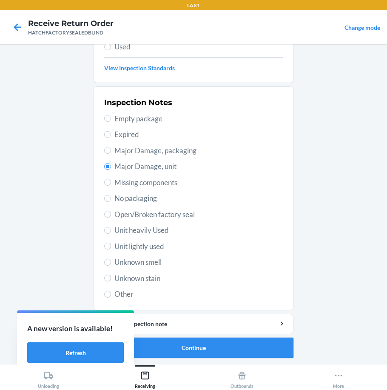
click at [210, 348] on button "Continue" at bounding box center [194, 348] width 200 height 20
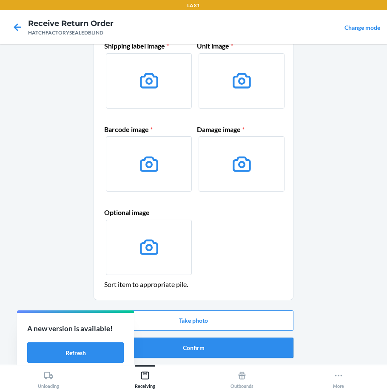
click at [210, 345] on button "Confirm" at bounding box center [194, 348] width 200 height 20
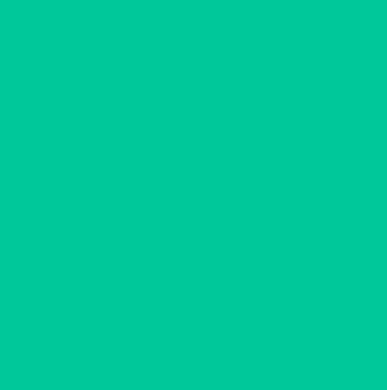
scroll to position [0, 0]
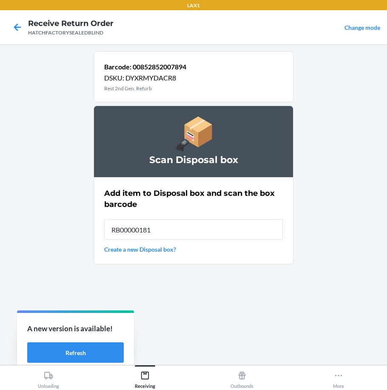
type input "RB000001819"
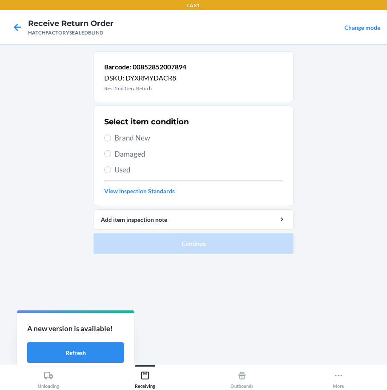
click at [132, 157] on span "Damaged" at bounding box center [199, 154] width 169 height 11
click at [111, 157] on input "Damaged" at bounding box center [107, 153] width 7 height 7
radio input "true"
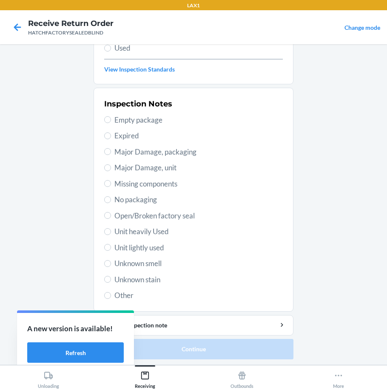
scroll to position [123, 0]
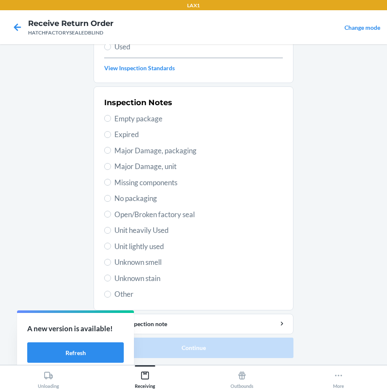
click at [148, 168] on span "Major Damage, unit" at bounding box center [199, 166] width 169 height 11
click at [111, 168] on input "Major Damage, unit" at bounding box center [107, 166] width 7 height 7
radio input "true"
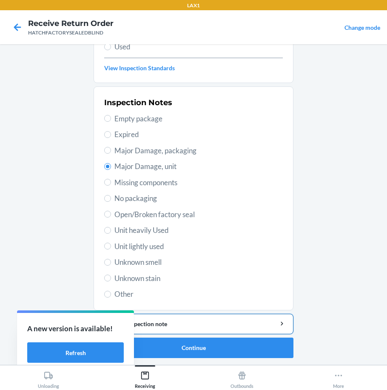
click at [211, 329] on button "Add item inspection note" at bounding box center [194, 324] width 200 height 20
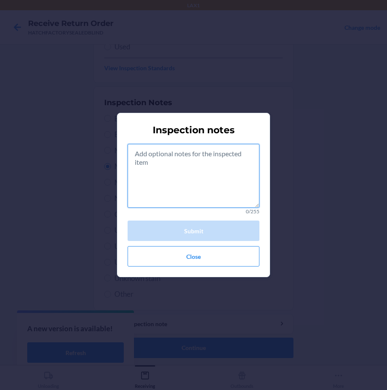
click at [177, 190] on textarea at bounding box center [194, 176] width 132 height 64
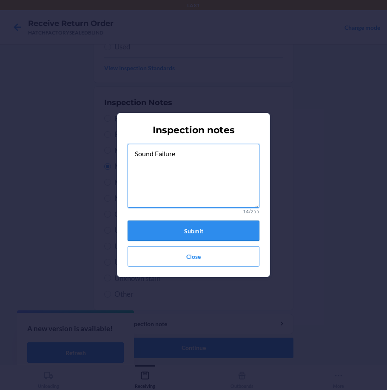
type textarea "Sound Failure"
click at [192, 232] on button "Submit" at bounding box center [194, 231] width 132 height 20
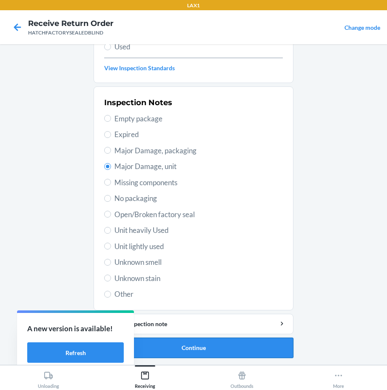
click at [209, 354] on button "Continue" at bounding box center [194, 348] width 200 height 20
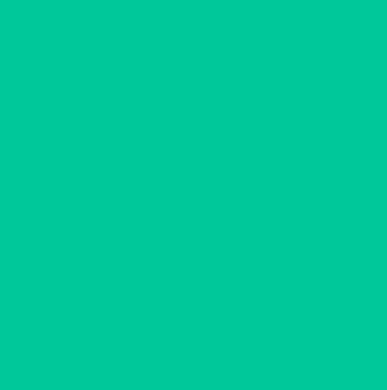
scroll to position [48, 0]
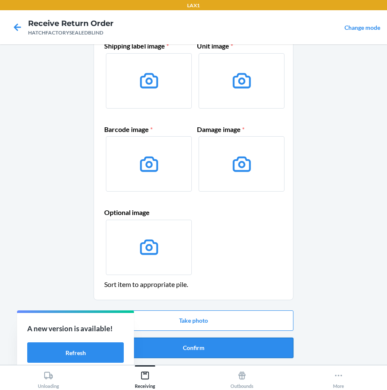
click at [214, 345] on button "Confirm" at bounding box center [194, 348] width 200 height 20
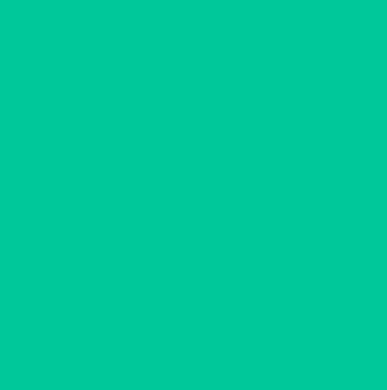
scroll to position [0, 0]
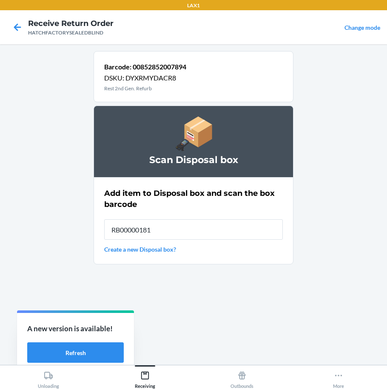
type input "RB000001819"
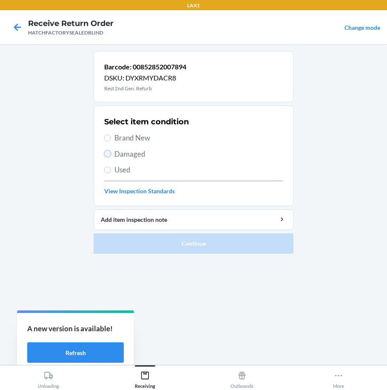
click at [105, 153] on input "Damaged" at bounding box center [107, 153] width 7 height 7
radio input "true"
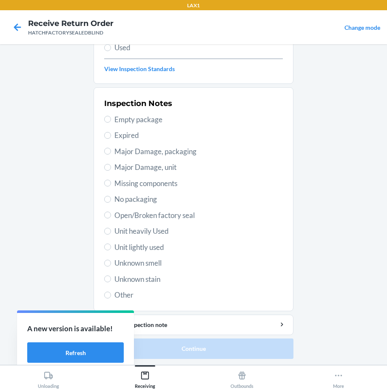
scroll to position [123, 0]
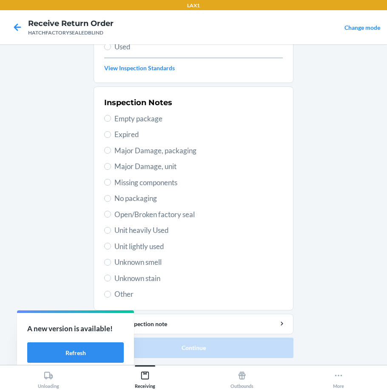
click at [147, 166] on span "Major Damage, unit" at bounding box center [199, 166] width 169 height 11
click at [111, 166] on input "Major Damage, unit" at bounding box center [107, 166] width 7 height 7
radio input "true"
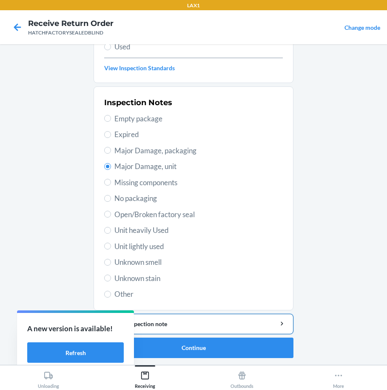
click at [198, 326] on div "Add item inspection note" at bounding box center [194, 323] width 186 height 9
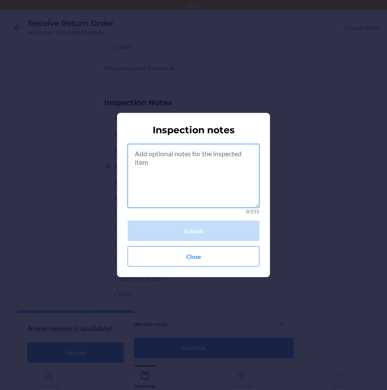
click at [179, 186] on textarea at bounding box center [194, 176] width 132 height 64
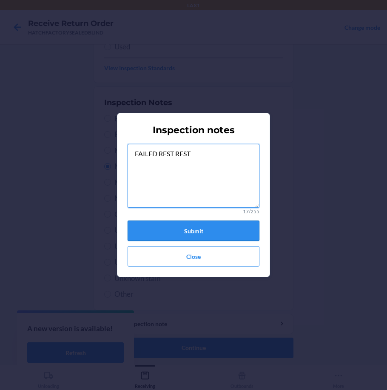
type textarea "FAILED REST REST"
click at [189, 234] on button "Submit" at bounding box center [194, 231] width 132 height 20
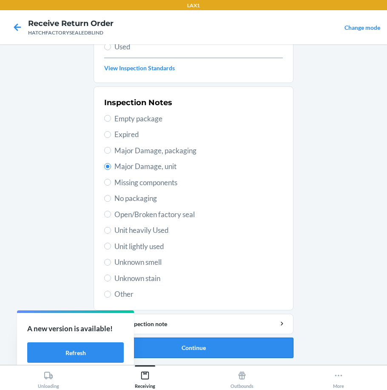
click at [197, 344] on button "Continue" at bounding box center [194, 348] width 200 height 20
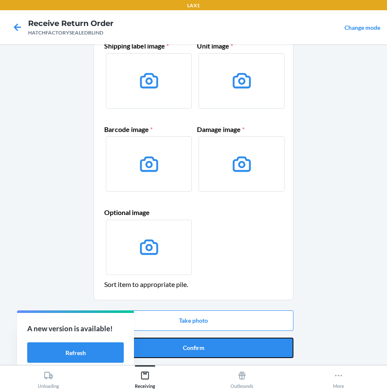
click at [199, 341] on button "Confirm" at bounding box center [194, 348] width 200 height 20
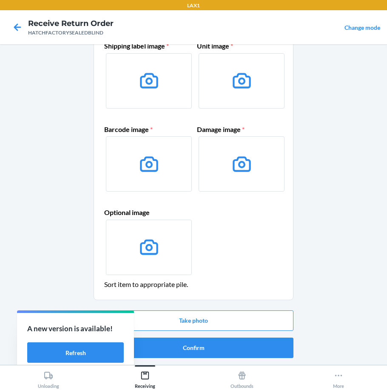
scroll to position [0, 0]
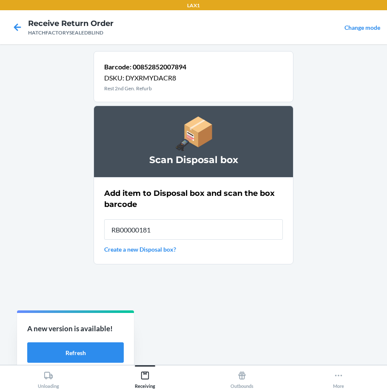
type input "RB000001819"
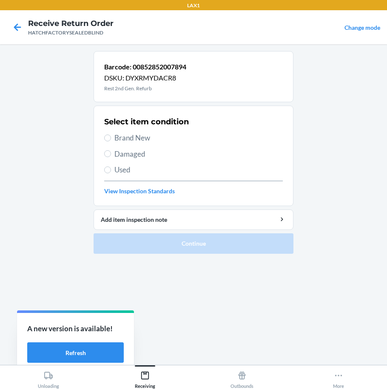
click at [114, 153] on label "Damaged" at bounding box center [193, 154] width 179 height 11
click at [111, 153] on input "Damaged" at bounding box center [107, 153] width 7 height 7
radio input "true"
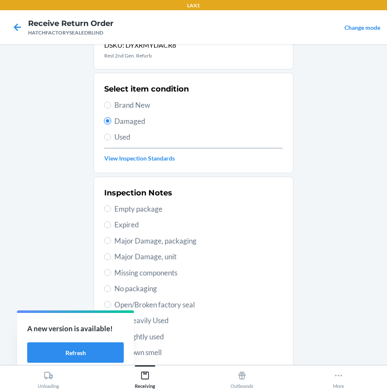
scroll to position [85, 0]
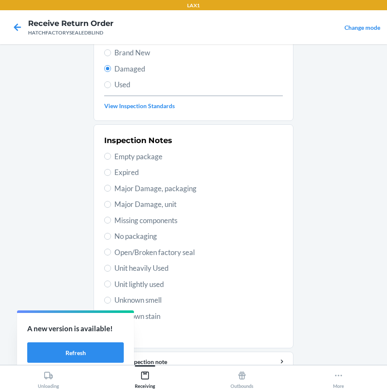
click at [152, 202] on span "Major Damage, unit" at bounding box center [199, 204] width 169 height 11
click at [111, 202] on input "Major Damage, unit" at bounding box center [107, 204] width 7 height 7
radio input "true"
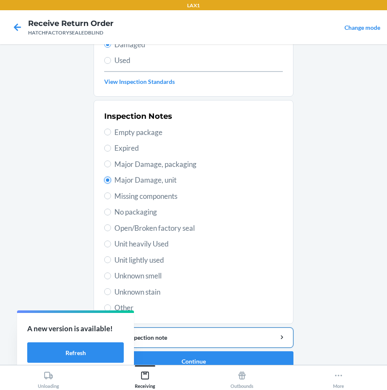
scroll to position [123, 0]
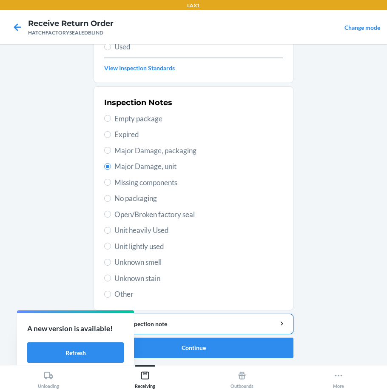
click at [222, 324] on div "Add item inspection note" at bounding box center [194, 323] width 186 height 9
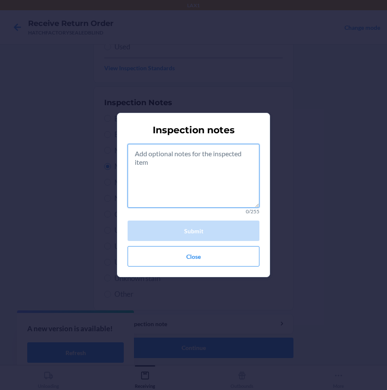
click at [182, 166] on textarea at bounding box center [194, 176] width 132 height 64
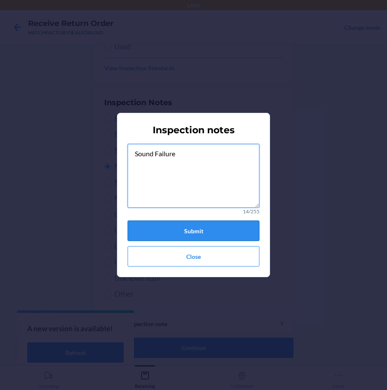
type textarea "Sound Failure"
click at [196, 227] on button "Submit" at bounding box center [194, 231] width 132 height 20
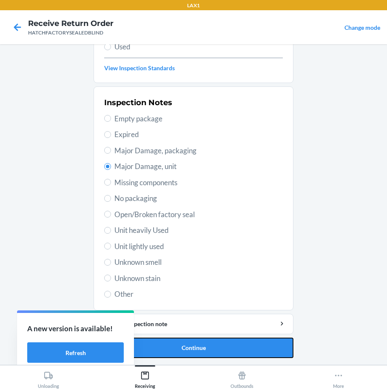
drag, startPoint x: 216, startPoint y: 345, endPoint x: 222, endPoint y: 371, distance: 26.2
click at [222, 371] on div "LAX1 Receive Return Order HATCHFACTORYSEALEDBLIND Change mode Barcode: 00852852…" at bounding box center [193, 195] width 387 height 390
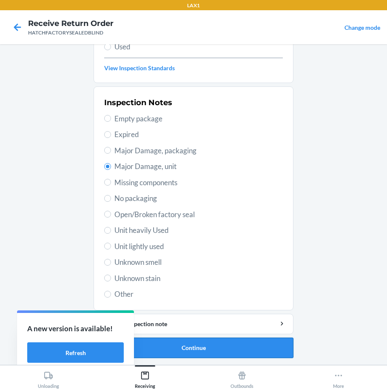
click at [209, 349] on button "Continue" at bounding box center [194, 348] width 200 height 20
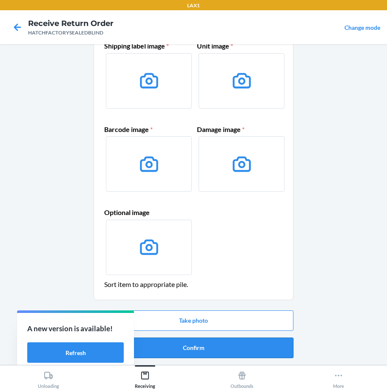
click at [210, 346] on button "Confirm" at bounding box center [194, 348] width 200 height 20
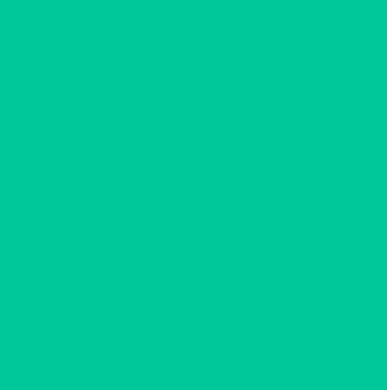
scroll to position [0, 0]
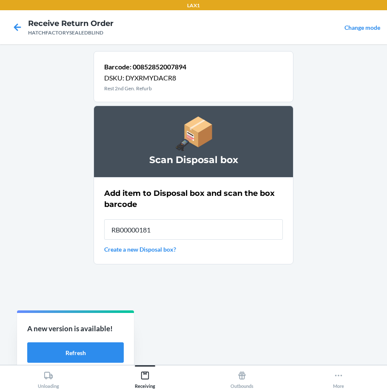
type input "RB000001819"
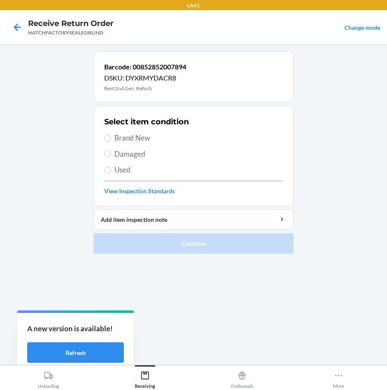
click at [117, 155] on span "Damaged" at bounding box center [199, 154] width 169 height 11
click at [111, 155] on input "Damaged" at bounding box center [107, 153] width 7 height 7
radio input "true"
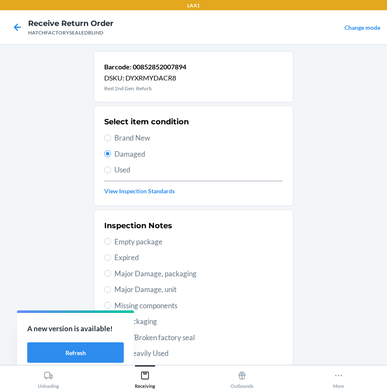
click at [155, 290] on span "Major Damage, unit" at bounding box center [199, 289] width 169 height 11
click at [111, 290] on input "Major Damage, unit" at bounding box center [107, 289] width 7 height 7
radio input "true"
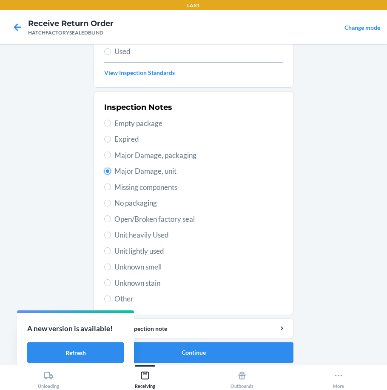
scroll to position [123, 0]
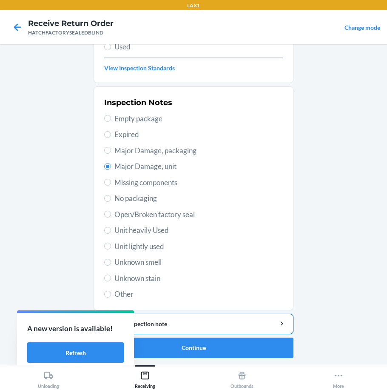
click at [221, 325] on div "Add item inspection note" at bounding box center [194, 323] width 186 height 9
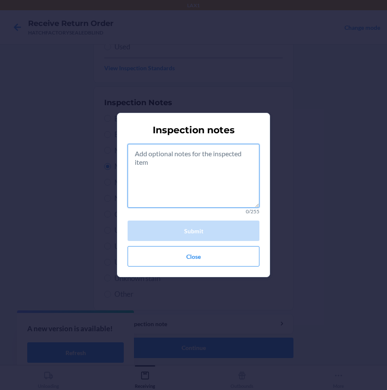
click at [193, 164] on textarea at bounding box center [194, 176] width 132 height 64
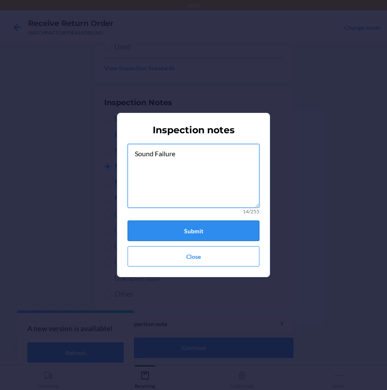
type textarea "Sound Failure"
click at [220, 231] on button "Submit" at bounding box center [194, 231] width 132 height 20
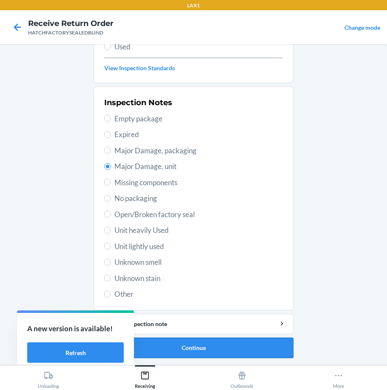
drag, startPoint x: 213, startPoint y: 347, endPoint x: 218, endPoint y: 352, distance: 7.5
click at [217, 350] on button "Continue" at bounding box center [194, 348] width 200 height 20
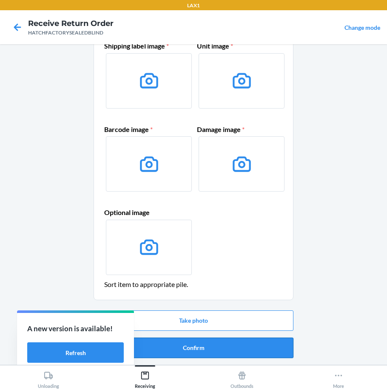
click at [250, 347] on button "Confirm" at bounding box center [194, 348] width 200 height 20
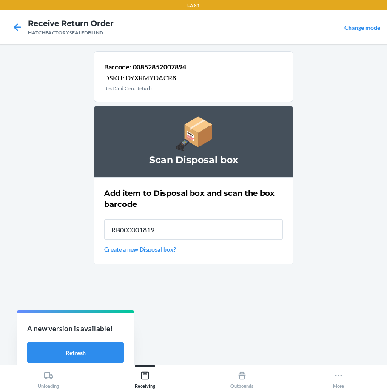
type input "RB000001819"
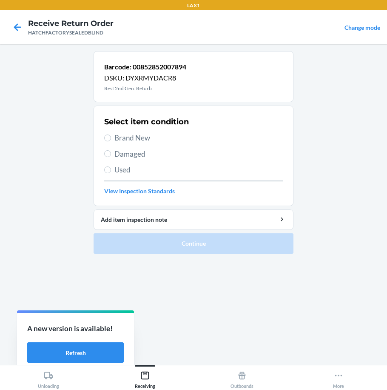
click at [135, 157] on span "Damaged" at bounding box center [199, 154] width 169 height 11
click at [111, 157] on input "Damaged" at bounding box center [107, 153] width 7 height 7
radio input "true"
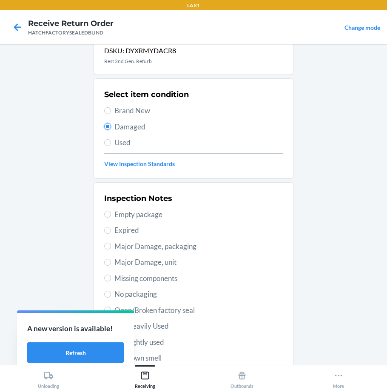
scroll to position [43, 0]
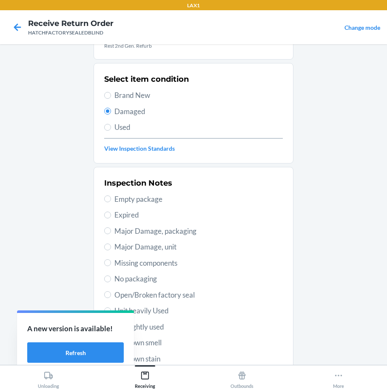
click at [147, 250] on span "Major Damage, unit" at bounding box center [199, 246] width 169 height 11
click at [111, 250] on input "Major Damage, unit" at bounding box center [107, 246] width 7 height 7
radio input "true"
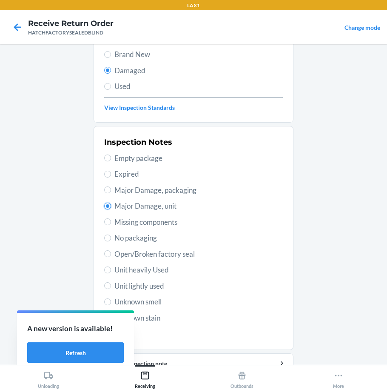
scroll to position [123, 0]
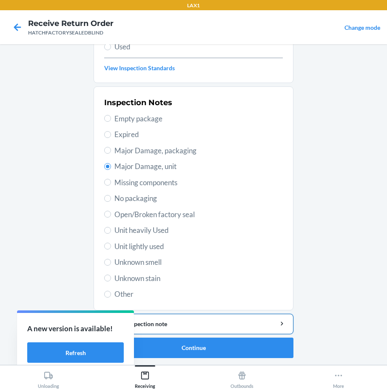
click at [235, 330] on button "Add item inspection note" at bounding box center [194, 324] width 200 height 20
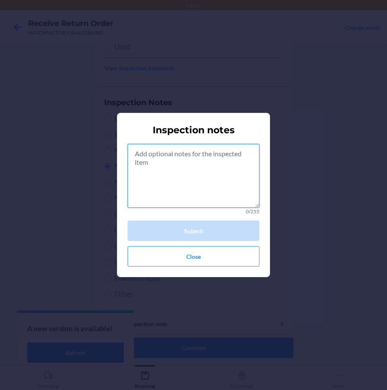
click at [196, 186] on textarea at bounding box center [194, 176] width 132 height 64
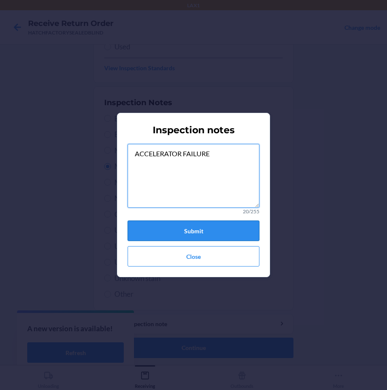
type textarea "ACCELERATOR FAILURE"
click at [200, 238] on button "Submit" at bounding box center [194, 231] width 132 height 20
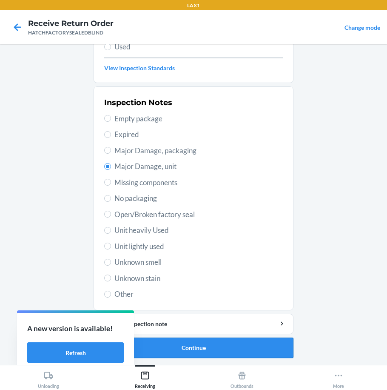
click at [194, 346] on button "Continue" at bounding box center [194, 348] width 200 height 20
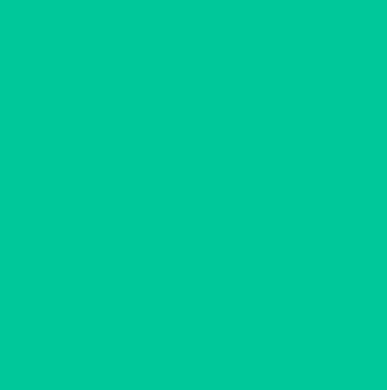
scroll to position [48, 0]
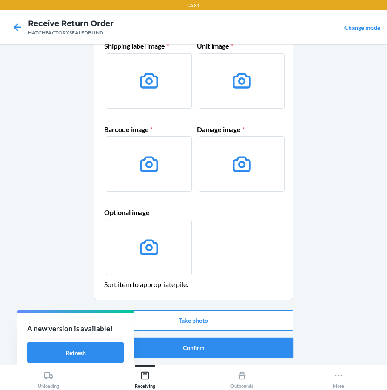
click at [194, 343] on button "Confirm" at bounding box center [194, 348] width 200 height 20
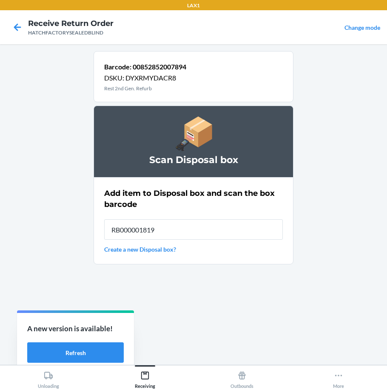
type input "RB000001819"
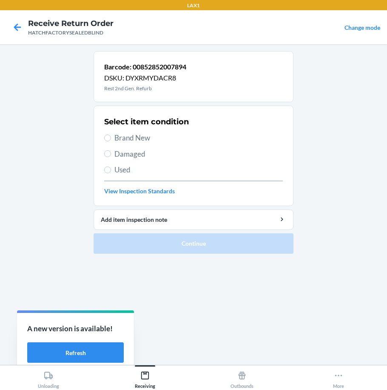
click at [129, 150] on span "Damaged" at bounding box center [199, 154] width 169 height 11
click at [111, 150] on input "Damaged" at bounding box center [107, 153] width 7 height 7
radio input "true"
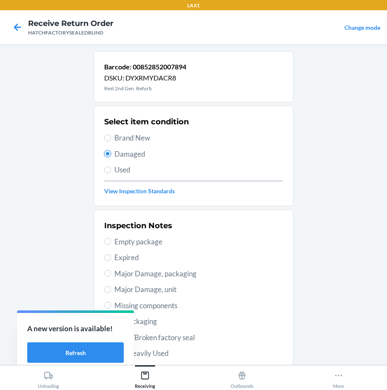
scroll to position [123, 0]
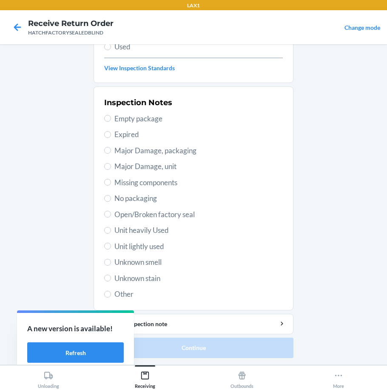
click at [152, 162] on span "Major Damage, unit" at bounding box center [199, 166] width 169 height 11
click at [111, 163] on input "Major Damage, unit" at bounding box center [107, 166] width 7 height 7
radio input "true"
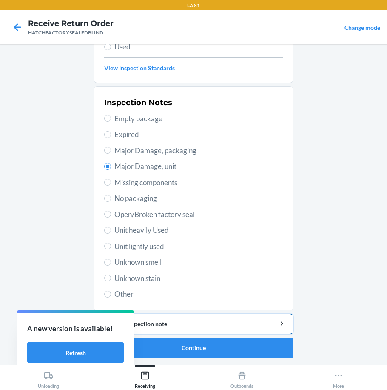
click at [235, 326] on div "Add item inspection note" at bounding box center [194, 323] width 186 height 9
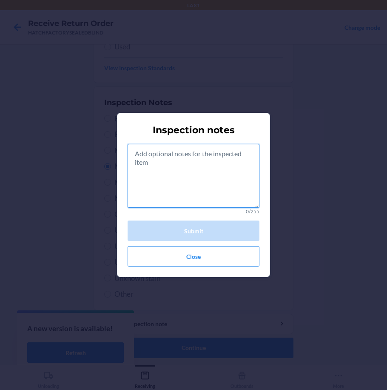
click at [171, 172] on textarea at bounding box center [194, 176] width 132 height 64
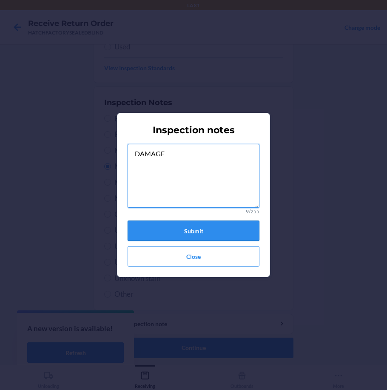
type textarea "DAMAGE"
click at [192, 235] on button "Submit" at bounding box center [194, 231] width 132 height 20
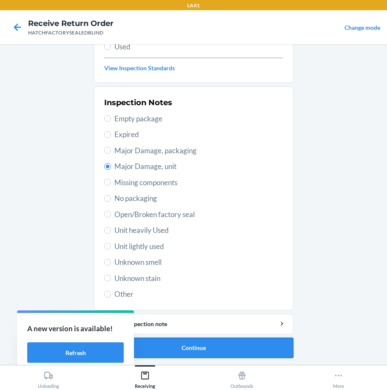
click at [221, 347] on button "Continue" at bounding box center [194, 348] width 200 height 20
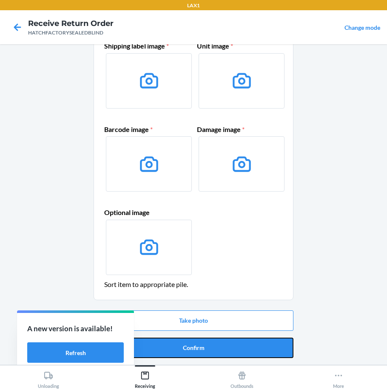
click at [221, 347] on button "Confirm" at bounding box center [194, 348] width 200 height 20
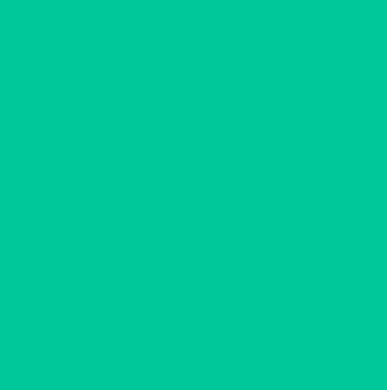
scroll to position [0, 0]
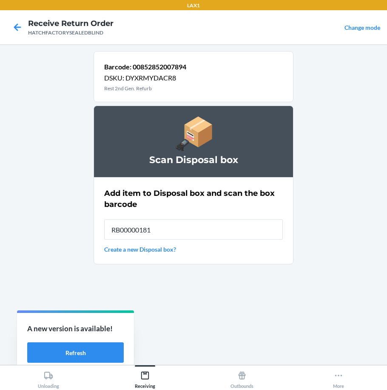
type input "RB000001819"
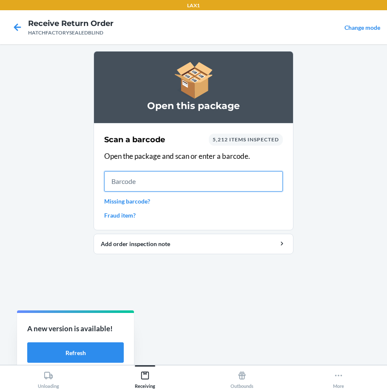
click at [196, 191] on input "text" at bounding box center [193, 181] width 179 height 20
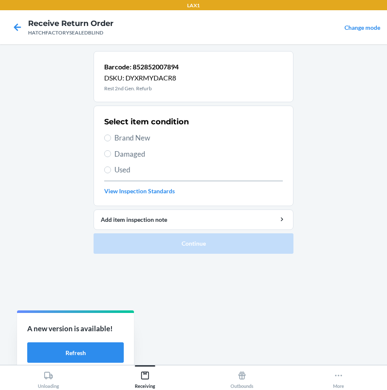
click at [136, 153] on span "Damaged" at bounding box center [199, 154] width 169 height 11
click at [111, 153] on input "Damaged" at bounding box center [107, 153] width 7 height 7
radio input "true"
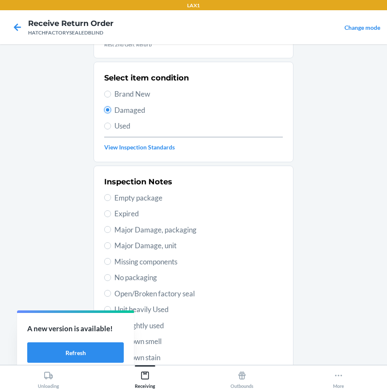
scroll to position [85, 0]
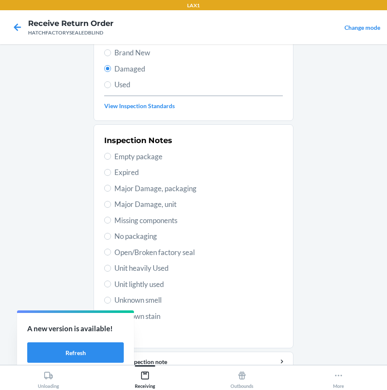
click at [124, 201] on span "Major Damage, unit" at bounding box center [199, 204] width 169 height 11
click at [111, 201] on input "Major Damage, unit" at bounding box center [107, 204] width 7 height 7
radio input "true"
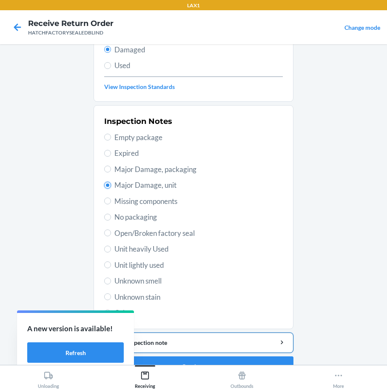
scroll to position [123, 0]
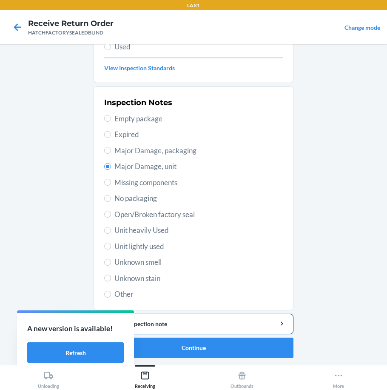
click at [237, 329] on button "Add item inspection note" at bounding box center [194, 324] width 200 height 20
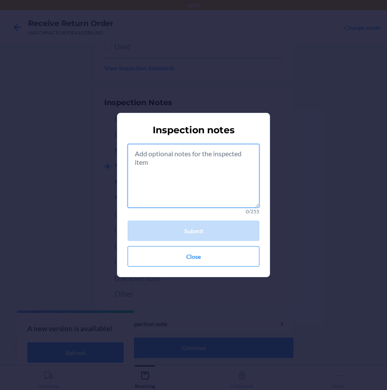
click at [180, 175] on textarea at bounding box center [194, 176] width 132 height 64
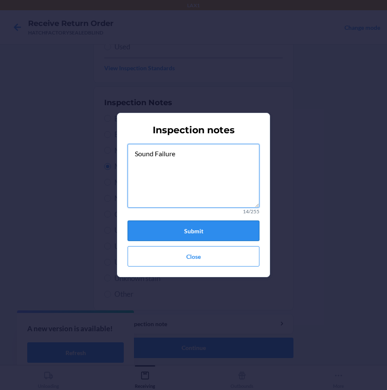
type textarea "Sound Failure"
click at [177, 226] on button "Submit" at bounding box center [194, 231] width 132 height 20
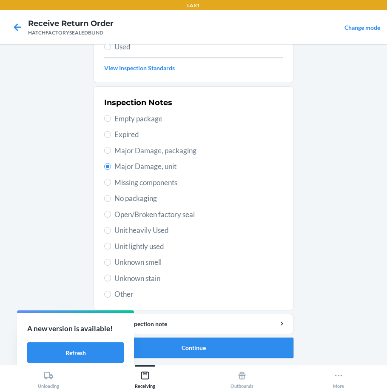
click at [183, 343] on button "Continue" at bounding box center [194, 348] width 200 height 20
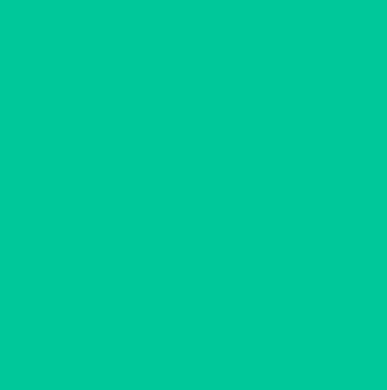
scroll to position [48, 0]
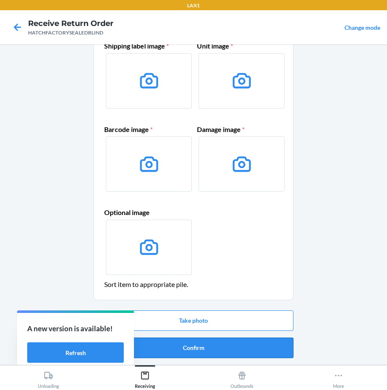
click at [181, 347] on button "Confirm" at bounding box center [194, 348] width 200 height 20
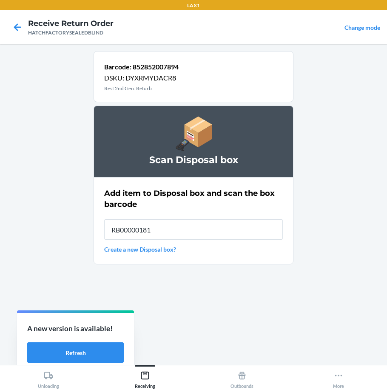
type input "RB000001819"
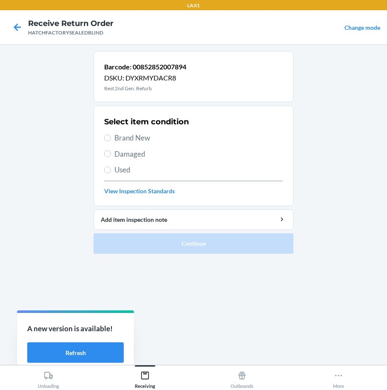
click at [129, 155] on span "Damaged" at bounding box center [199, 154] width 169 height 11
click at [111, 155] on input "Damaged" at bounding box center [107, 153] width 7 height 7
radio input "true"
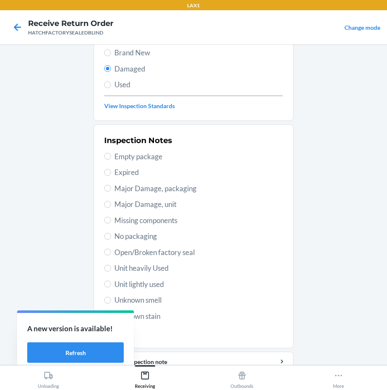
click at [141, 203] on span "Major Damage, unit" at bounding box center [199, 204] width 169 height 11
click at [111, 203] on input "Major Damage, unit" at bounding box center [107, 204] width 7 height 7
radio input "true"
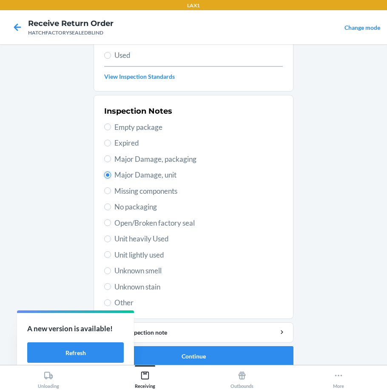
scroll to position [123, 0]
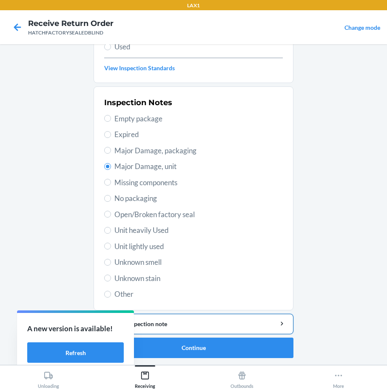
click at [218, 327] on div "Add item inspection note" at bounding box center [194, 323] width 186 height 9
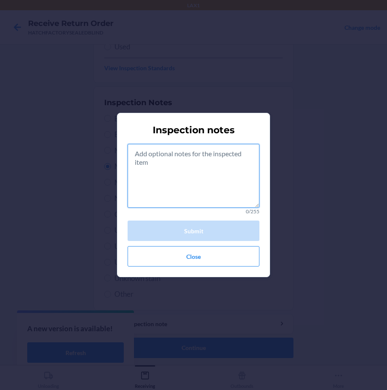
click at [182, 195] on textarea at bounding box center [194, 176] width 132 height 64
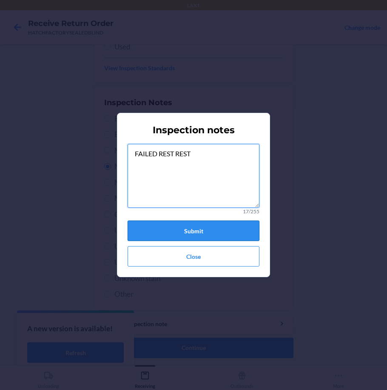
type textarea "FAILED REST REST"
click at [221, 238] on button "Submit" at bounding box center [194, 231] width 132 height 20
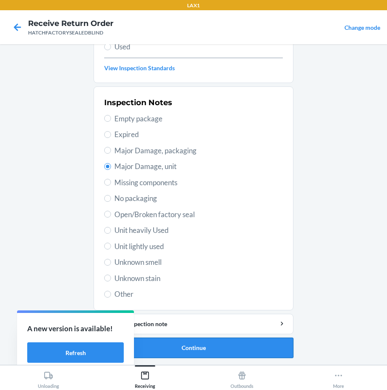
click at [218, 349] on button "Continue" at bounding box center [194, 348] width 200 height 20
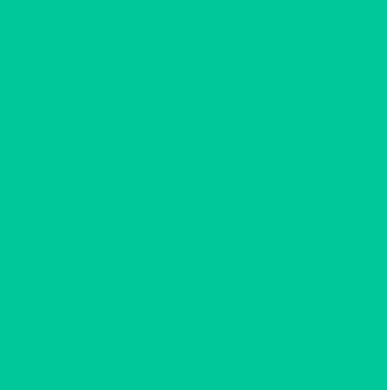
scroll to position [48, 0]
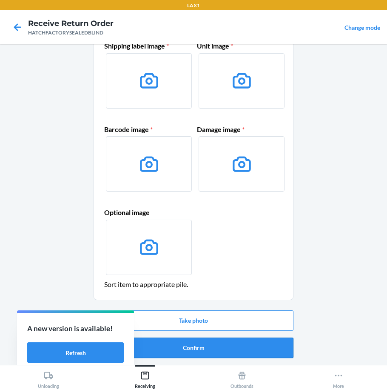
click at [220, 351] on button "Confirm" at bounding box center [194, 348] width 200 height 20
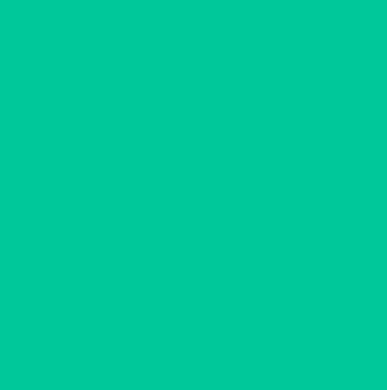
scroll to position [0, 0]
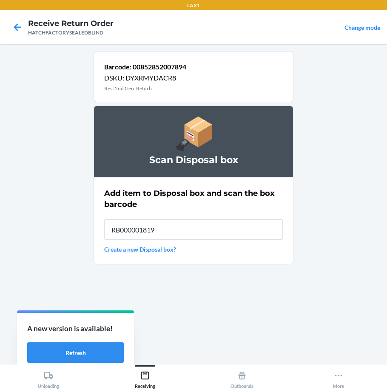
type input "RB000001819"
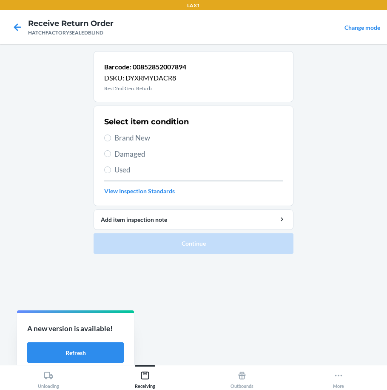
click at [101, 155] on section "Select item condition Brand New Damaged Used View Inspection Standards" at bounding box center [194, 156] width 200 height 100
click at [128, 157] on span "Damaged" at bounding box center [199, 154] width 169 height 11
click at [111, 157] on input "Damaged" at bounding box center [107, 153] width 7 height 7
radio input "true"
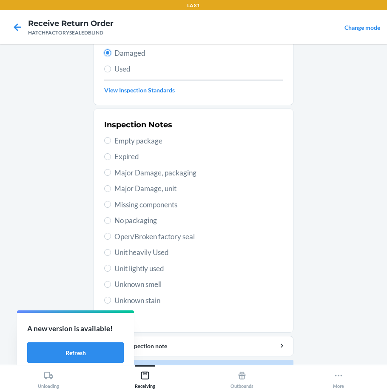
scroll to position [123, 0]
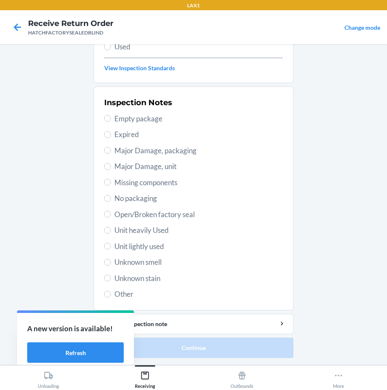
click at [147, 158] on div "Inspection Notes Empty package Expired Major Damage, packaging Major Damage, un…" at bounding box center [193, 199] width 179 height 208
click at [151, 163] on span "Major Damage, unit" at bounding box center [199, 166] width 169 height 11
click at [111, 163] on input "Major Damage, unit" at bounding box center [107, 166] width 7 height 7
radio input "true"
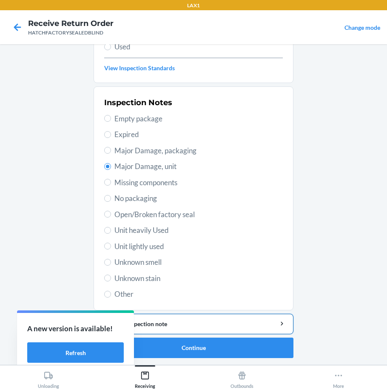
click at [189, 320] on div "Add item inspection note" at bounding box center [194, 323] width 186 height 9
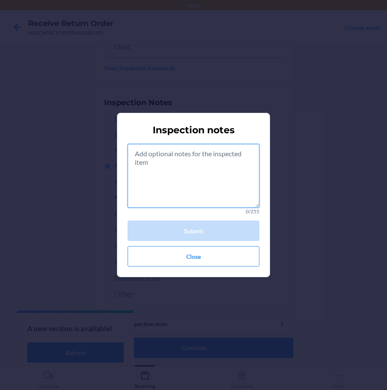
click at [183, 199] on textarea at bounding box center [194, 176] width 132 height 64
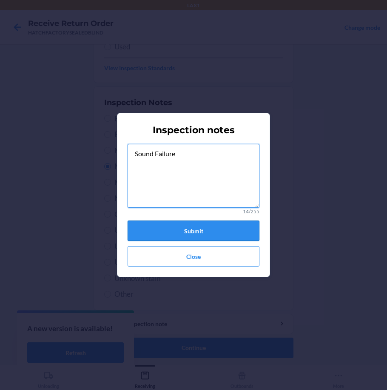
type textarea "Sound Failure"
click at [194, 231] on button "Submit" at bounding box center [194, 231] width 132 height 20
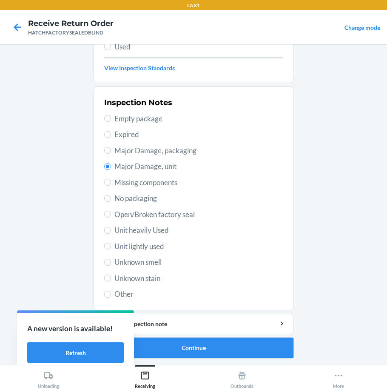
click at [186, 349] on button "Continue" at bounding box center [194, 348] width 200 height 20
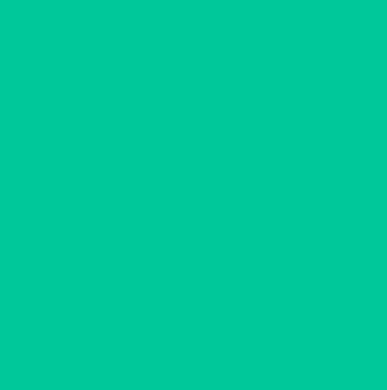
scroll to position [48, 0]
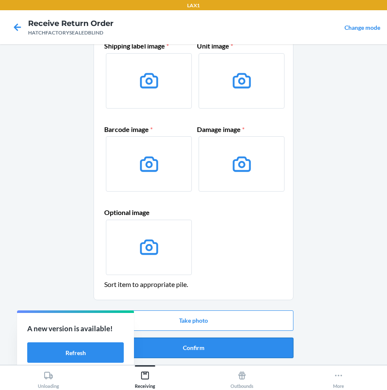
click at [188, 341] on button "Confirm" at bounding box center [194, 348] width 200 height 20
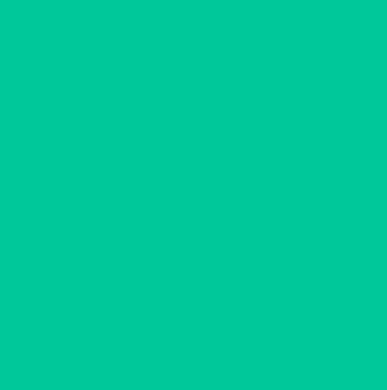
scroll to position [0, 0]
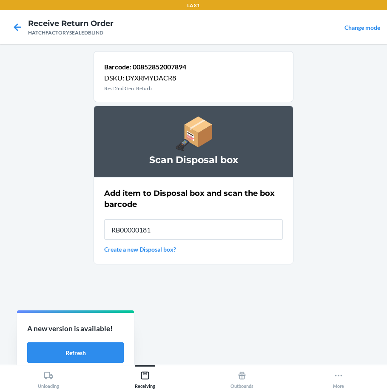
type input "RB000001819"
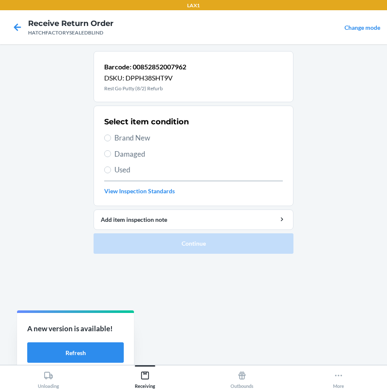
click at [128, 151] on span "Damaged" at bounding box center [199, 154] width 169 height 11
click at [111, 151] on input "Damaged" at bounding box center [107, 153] width 7 height 7
radio input "true"
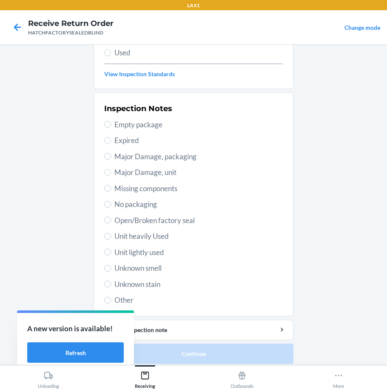
scroll to position [123, 0]
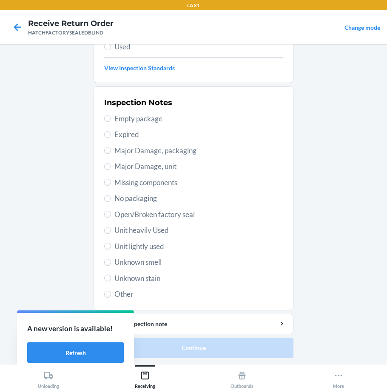
click at [152, 215] on span "Open/Broken factory seal" at bounding box center [199, 214] width 169 height 11
click at [111, 215] on input "Open/Broken factory seal" at bounding box center [107, 214] width 7 height 7
radio input "true"
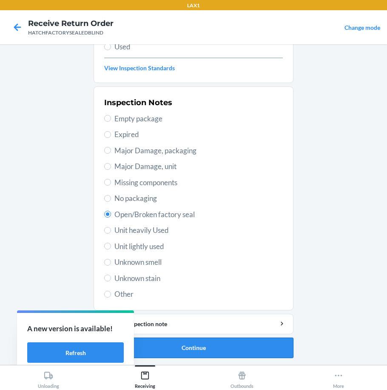
click at [212, 354] on button "Continue" at bounding box center [194, 348] width 200 height 20
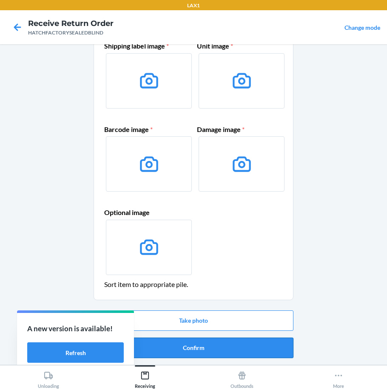
click at [211, 349] on button "Confirm" at bounding box center [194, 348] width 200 height 20
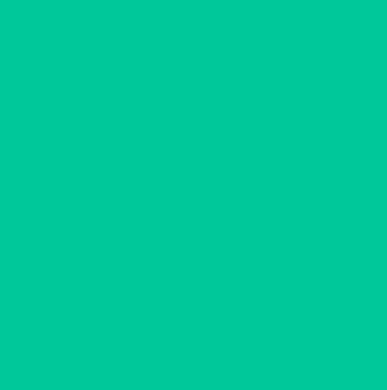
scroll to position [0, 0]
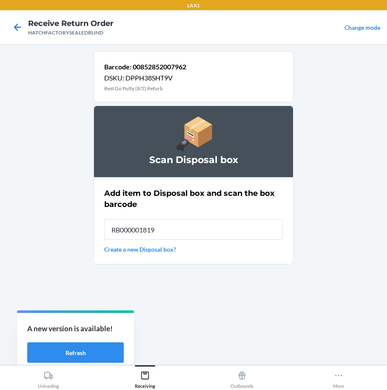
type input "RB000001819"
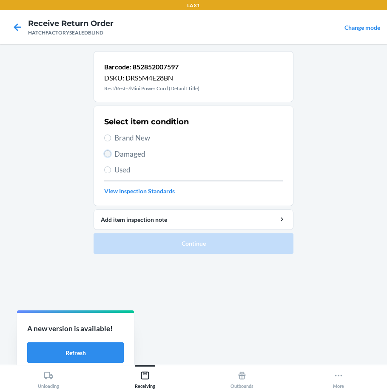
click at [110, 151] on input "Damaged" at bounding box center [107, 153] width 7 height 7
radio input "true"
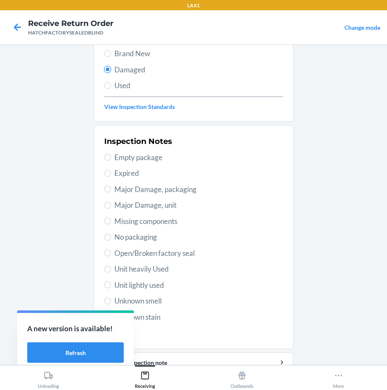
scroll to position [85, 0]
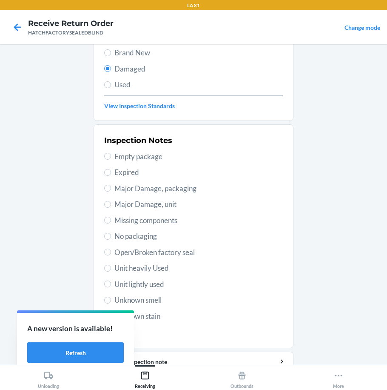
click at [129, 249] on span "Open/Broken factory seal" at bounding box center [199, 252] width 169 height 11
click at [111, 249] on input "Open/Broken factory seal" at bounding box center [107, 252] width 7 height 7
radio input "true"
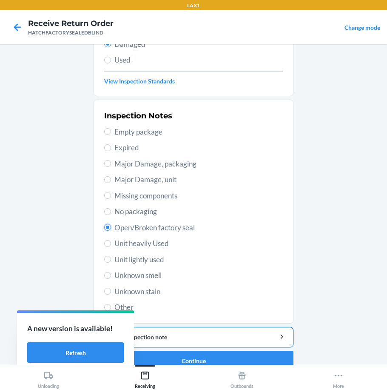
scroll to position [123, 0]
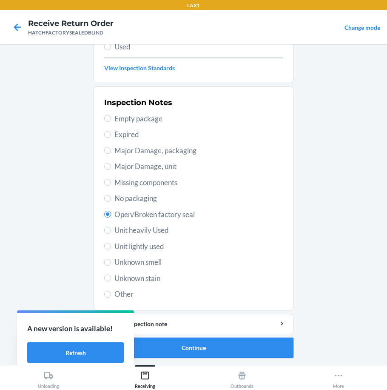
click at [209, 349] on button "Continue" at bounding box center [194, 348] width 200 height 20
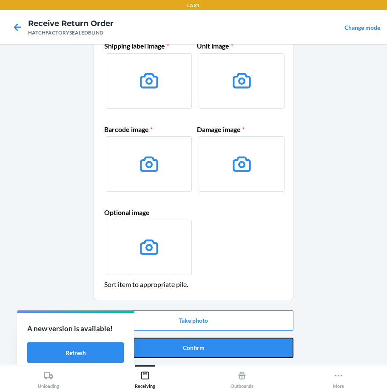
click at [209, 349] on button "Confirm" at bounding box center [194, 348] width 200 height 20
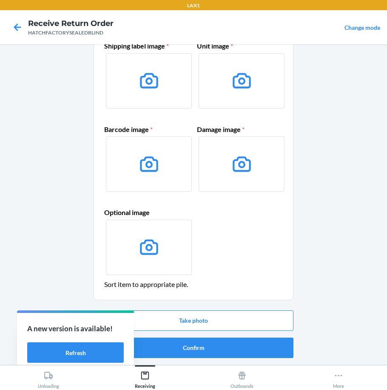
scroll to position [0, 0]
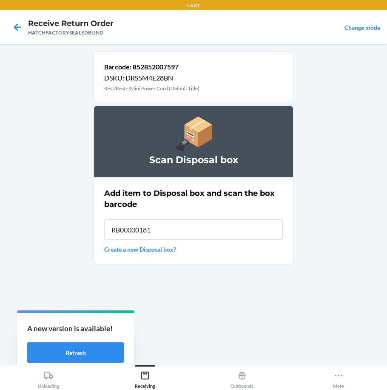
type input "RB000001819"
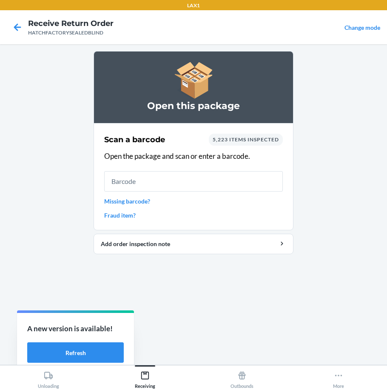
click at [225, 294] on div "Open this package Scan a barcode 5,223 items inspected Open the package and sca…" at bounding box center [194, 204] width 200 height 307
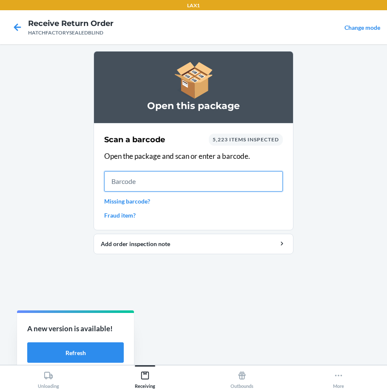
click at [144, 181] on input "text" at bounding box center [193, 181] width 179 height 20
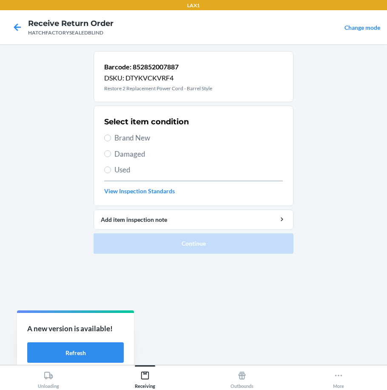
click at [133, 155] on span "Damaged" at bounding box center [199, 154] width 169 height 11
click at [111, 155] on input "Damaged" at bounding box center [107, 153] width 7 height 7
radio input "true"
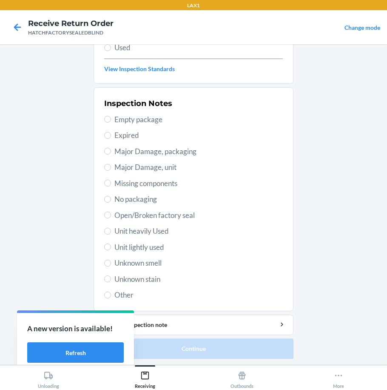
scroll to position [123, 0]
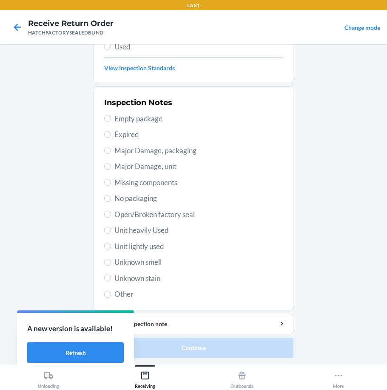
click at [139, 214] on span "Open/Broken factory seal" at bounding box center [199, 214] width 169 height 11
click at [111, 214] on input "Open/Broken factory seal" at bounding box center [107, 214] width 7 height 7
radio input "true"
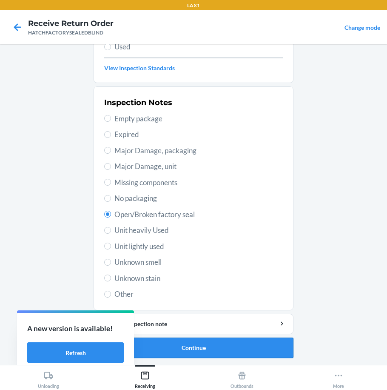
click at [234, 342] on button "Continue" at bounding box center [194, 348] width 200 height 20
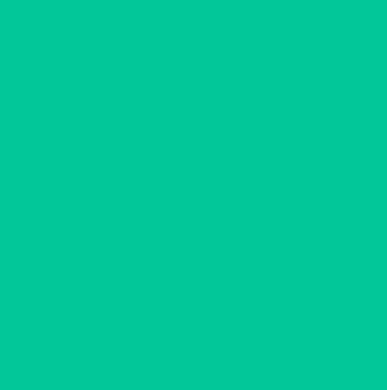
scroll to position [48, 0]
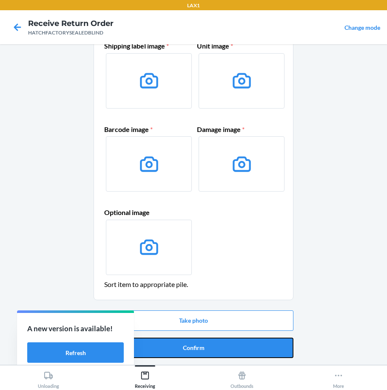
click at [218, 349] on button "Confirm" at bounding box center [194, 348] width 200 height 20
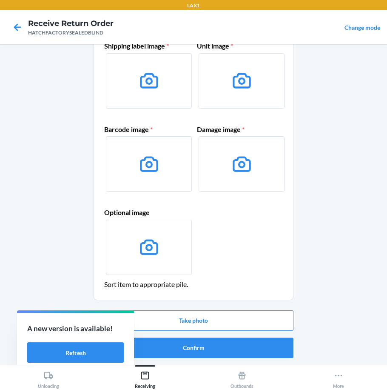
scroll to position [0, 0]
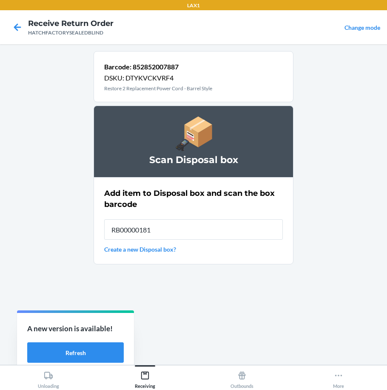
type input "RB000001819"
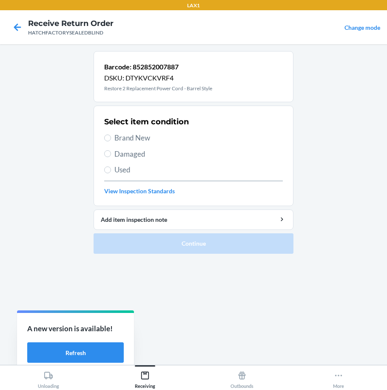
click at [122, 155] on span "Damaged" at bounding box center [199, 154] width 169 height 11
click at [111, 155] on input "Damaged" at bounding box center [107, 153] width 7 height 7
radio input "true"
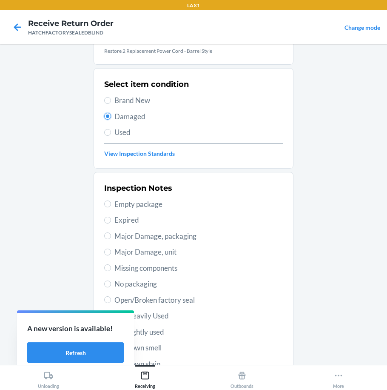
scroll to position [123, 0]
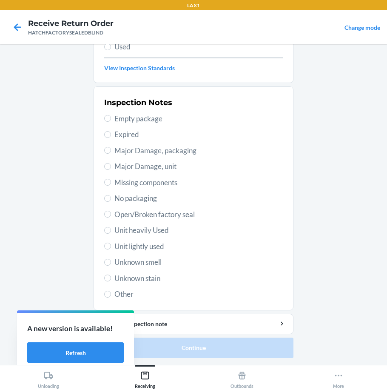
click at [153, 214] on span "Open/Broken factory seal" at bounding box center [199, 214] width 169 height 11
click at [111, 214] on input "Open/Broken factory seal" at bounding box center [107, 214] width 7 height 7
radio input "true"
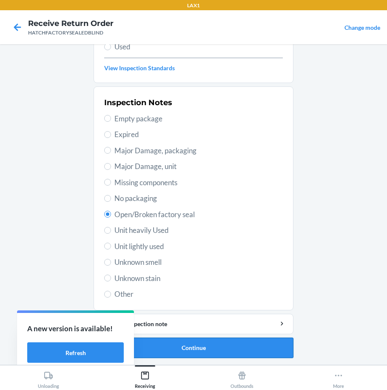
click at [227, 352] on button "Continue" at bounding box center [194, 348] width 200 height 20
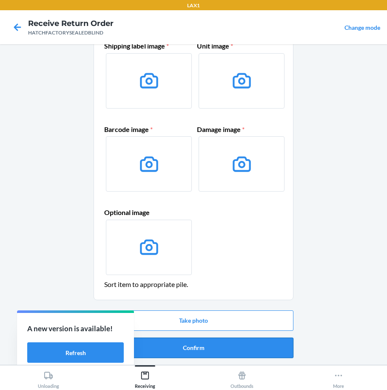
click at [224, 352] on button "Confirm" at bounding box center [194, 348] width 200 height 20
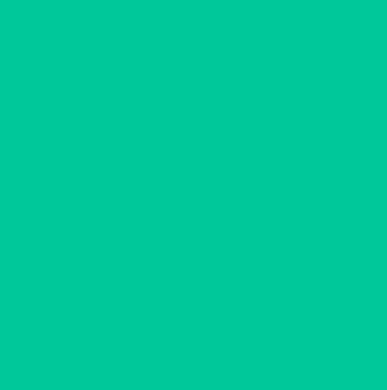
scroll to position [0, 0]
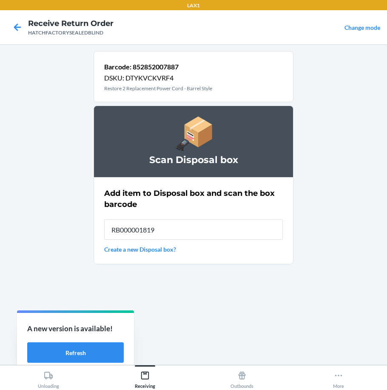
type input "RB000001819"
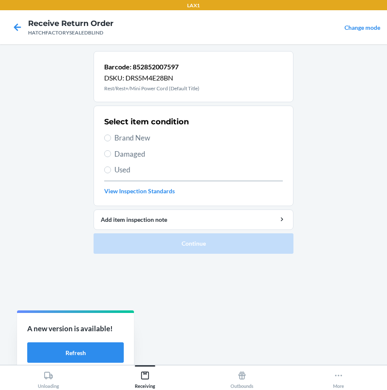
click at [131, 152] on span "Damaged" at bounding box center [199, 154] width 169 height 11
click at [139, 146] on div "Select item condition Brand New Damaged Used View Inspection Standards" at bounding box center [193, 156] width 179 height 84
click at [137, 151] on span "Damaged" at bounding box center [199, 154] width 169 height 11
click at [111, 151] on input "Damaged" at bounding box center [107, 153] width 7 height 7
radio input "true"
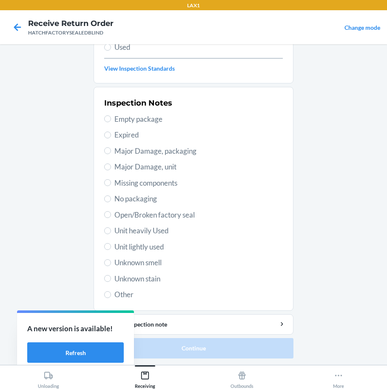
scroll to position [123, 0]
click at [136, 223] on div "Inspection Notes Empty package Expired Major Damage, packaging Major Damage, un…" at bounding box center [193, 199] width 179 height 208
click at [153, 211] on span "Open/Broken factory seal" at bounding box center [199, 214] width 169 height 11
click at [111, 211] on input "Open/Broken factory seal" at bounding box center [107, 214] width 7 height 7
radio input "true"
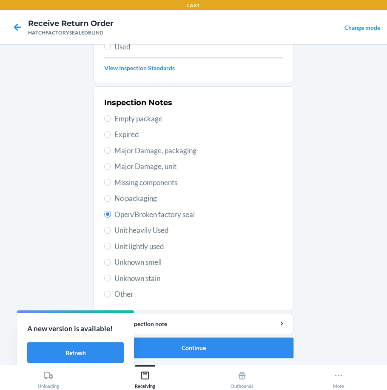
click at [192, 344] on button "Continue" at bounding box center [194, 348] width 200 height 20
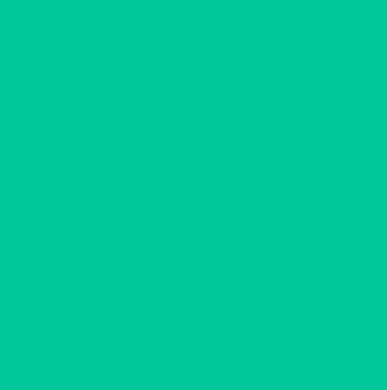
scroll to position [48, 0]
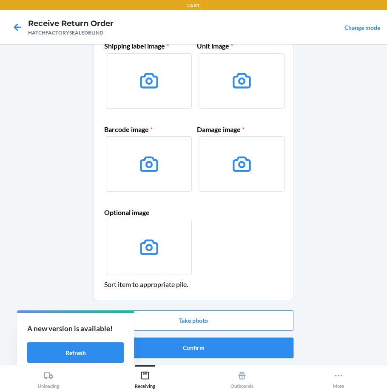
click at [192, 345] on button "Confirm" at bounding box center [194, 348] width 200 height 20
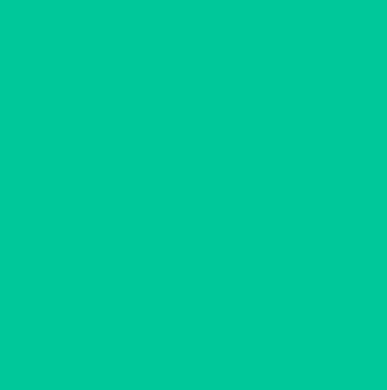
scroll to position [0, 0]
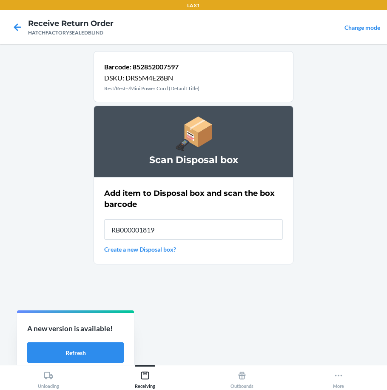
type input "RB000001819"
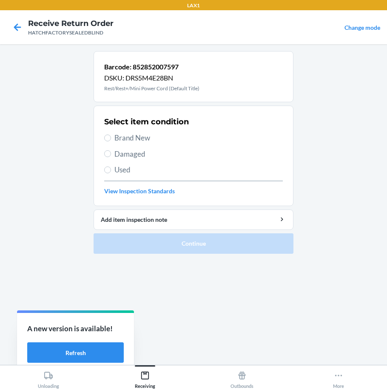
click at [115, 146] on div "Select item condition Brand New Damaged Used View Inspection Standards" at bounding box center [193, 156] width 179 height 84
click at [115, 152] on span "Damaged" at bounding box center [199, 154] width 169 height 11
click at [111, 152] on input "Damaged" at bounding box center [107, 153] width 7 height 7
radio input "true"
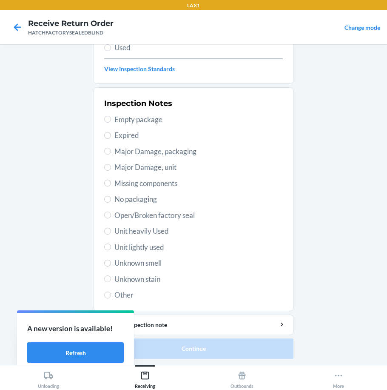
scroll to position [123, 0]
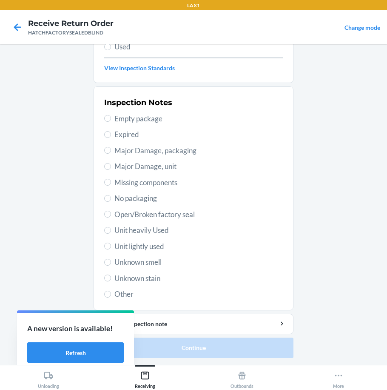
click at [137, 213] on span "Open/Broken factory seal" at bounding box center [199, 214] width 169 height 11
click at [111, 213] on input "Open/Broken factory seal" at bounding box center [107, 214] width 7 height 7
radio input "true"
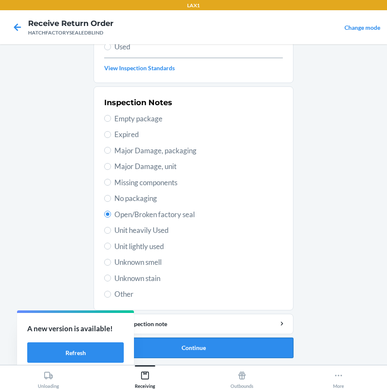
click at [199, 347] on button "Continue" at bounding box center [194, 348] width 200 height 20
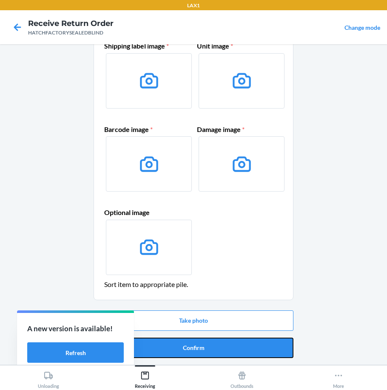
click at [199, 356] on button "Confirm" at bounding box center [194, 348] width 200 height 20
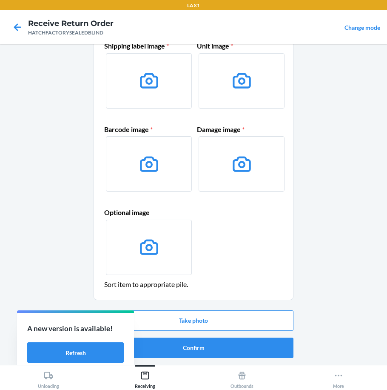
scroll to position [0, 0]
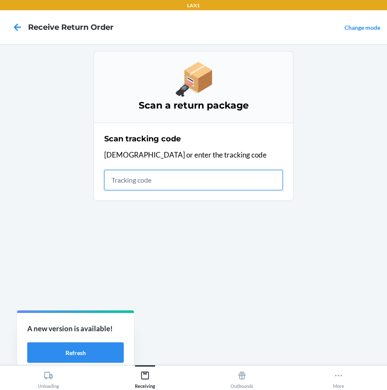
click at [132, 181] on input "text" at bounding box center [193, 180] width 179 height 20
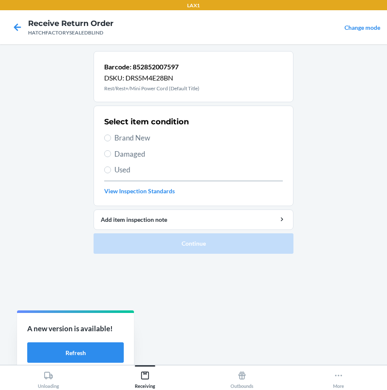
click at [119, 155] on span "Damaged" at bounding box center [199, 154] width 169 height 11
click at [111, 155] on input "Damaged" at bounding box center [107, 153] width 7 height 7
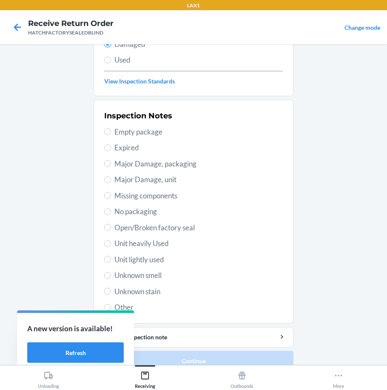
scroll to position [123, 0]
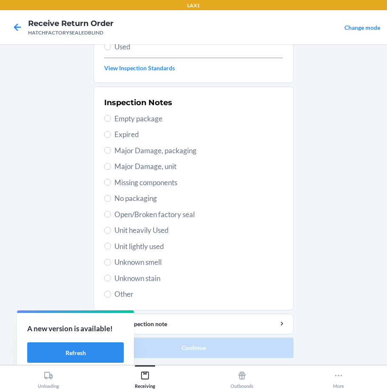
drag, startPoint x: 175, startPoint y: 210, endPoint x: 173, endPoint y: 222, distance: 12.0
click at [175, 213] on span "Open/Broken factory seal" at bounding box center [199, 214] width 169 height 11
click at [111, 213] on input "Open/Broken factory seal" at bounding box center [107, 214] width 7 height 7
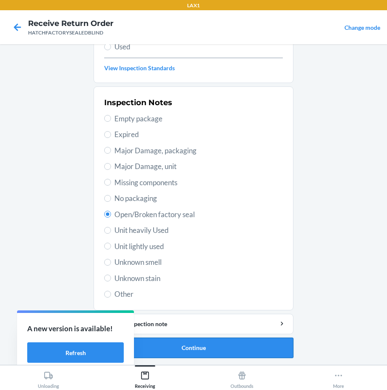
click at [226, 345] on button "Continue" at bounding box center [194, 348] width 200 height 20
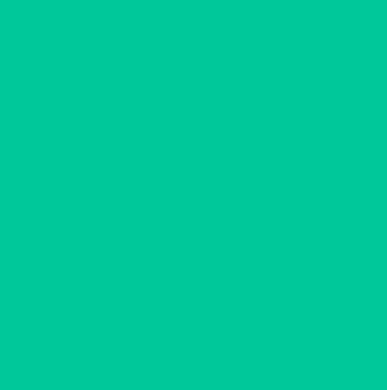
scroll to position [48, 0]
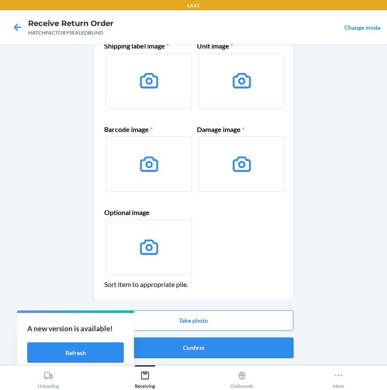
click at [218, 349] on button "Confirm" at bounding box center [194, 348] width 200 height 20
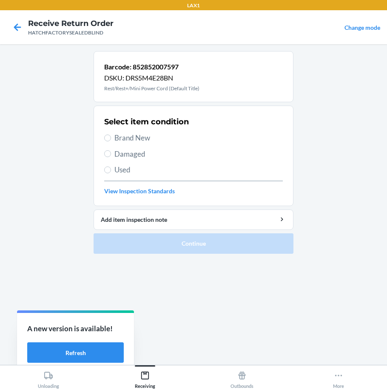
click at [122, 154] on span "Damaged" at bounding box center [199, 154] width 169 height 11
click at [111, 154] on input "Damaged" at bounding box center [107, 153] width 7 height 7
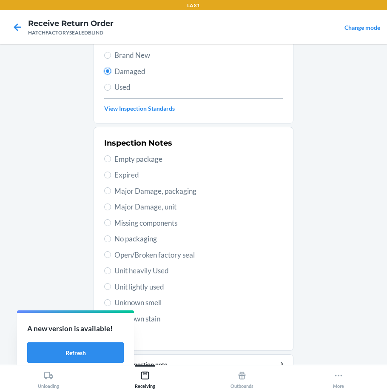
scroll to position [123, 0]
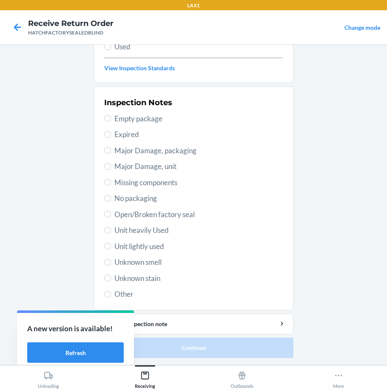
click at [141, 214] on span "Open/Broken factory seal" at bounding box center [199, 214] width 169 height 11
click at [111, 214] on input "Open/Broken factory seal" at bounding box center [107, 214] width 7 height 7
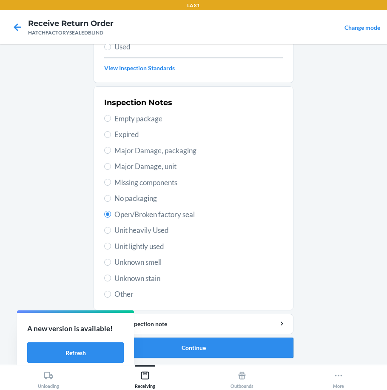
click at [229, 347] on button "Continue" at bounding box center [194, 348] width 200 height 20
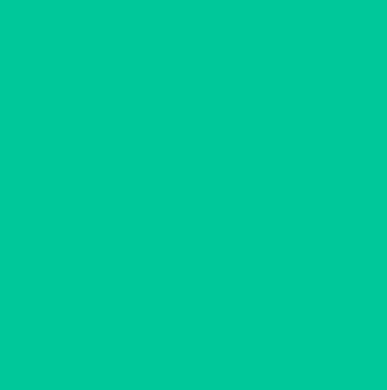
scroll to position [48, 0]
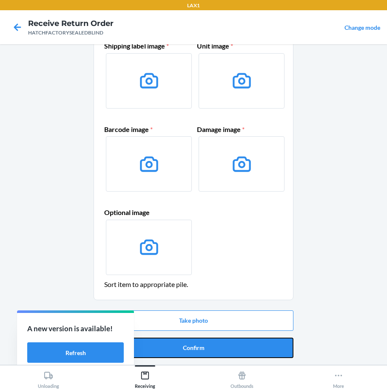
drag, startPoint x: 216, startPoint y: 344, endPoint x: 211, endPoint y: 339, distance: 7.5
click at [216, 344] on button "Confirm" at bounding box center [194, 348] width 200 height 20
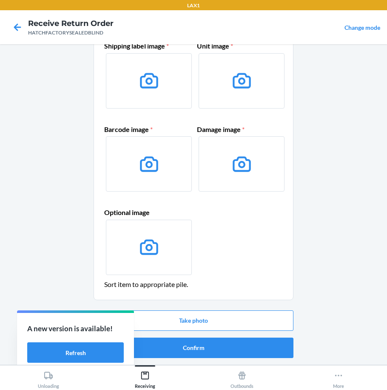
scroll to position [0, 0]
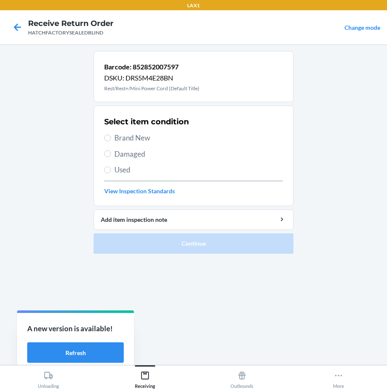
click at [128, 142] on span "Brand New" at bounding box center [199, 137] width 169 height 11
click at [111, 141] on input "Brand New" at bounding box center [107, 138] width 7 height 7
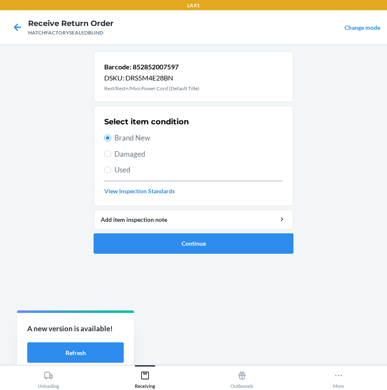
click at [123, 157] on span "Damaged" at bounding box center [199, 154] width 169 height 11
click at [111, 157] on input "Damaged" at bounding box center [107, 153] width 7 height 7
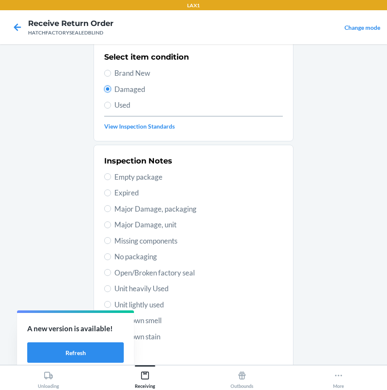
scroll to position [123, 0]
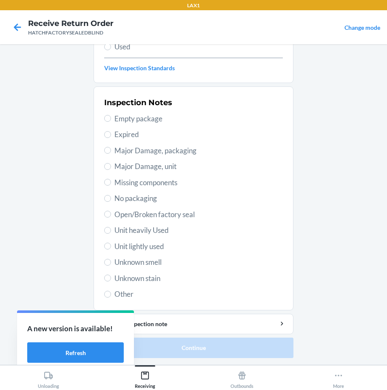
click at [156, 213] on span "Open/Broken factory seal" at bounding box center [199, 214] width 169 height 11
click at [111, 213] on input "Open/Broken factory seal" at bounding box center [107, 214] width 7 height 7
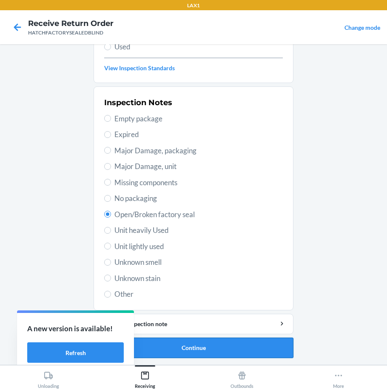
click at [231, 357] on button "Continue" at bounding box center [194, 348] width 200 height 20
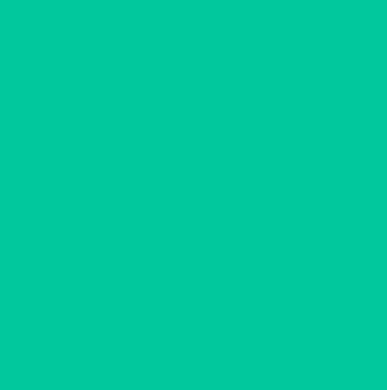
scroll to position [48, 0]
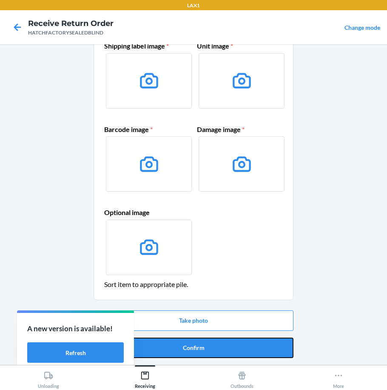
click at [223, 349] on button "Confirm" at bounding box center [194, 348] width 200 height 20
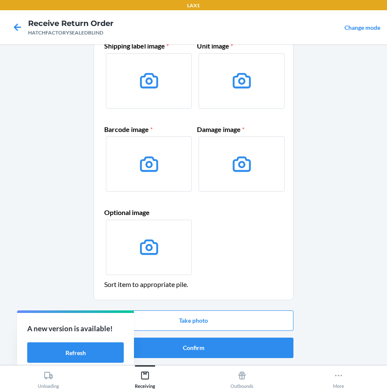
scroll to position [0, 0]
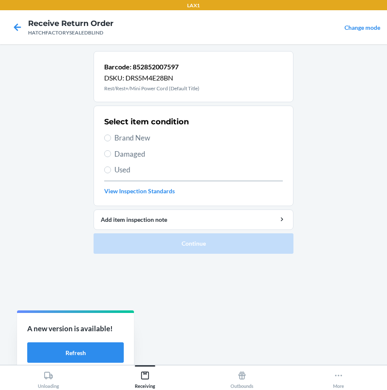
click at [127, 156] on span "Damaged" at bounding box center [199, 154] width 169 height 11
click at [111, 156] on input "Damaged" at bounding box center [107, 153] width 7 height 7
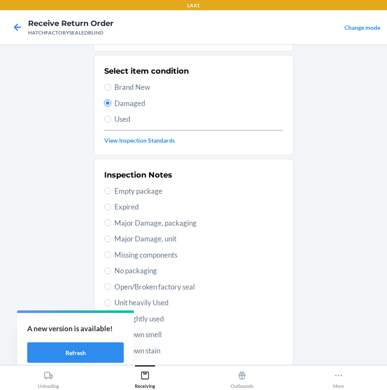
scroll to position [123, 0]
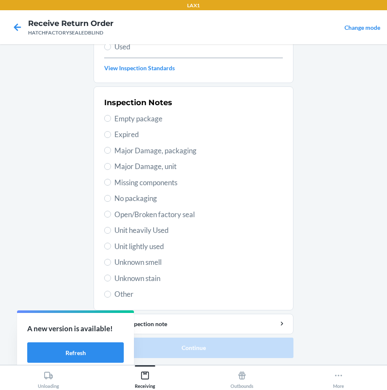
click at [152, 217] on span "Open/Broken factory seal" at bounding box center [199, 214] width 169 height 11
click at [111, 217] on input "Open/Broken factory seal" at bounding box center [107, 214] width 7 height 7
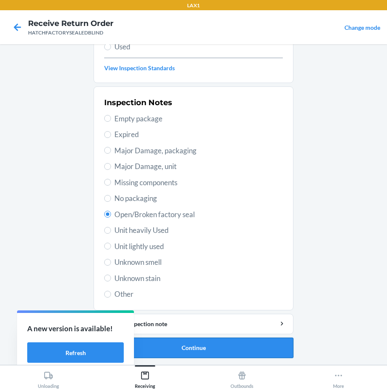
click at [206, 350] on button "Continue" at bounding box center [194, 348] width 200 height 20
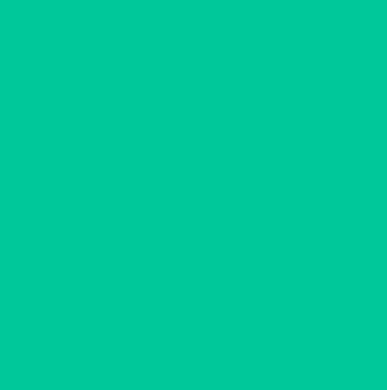
scroll to position [48, 0]
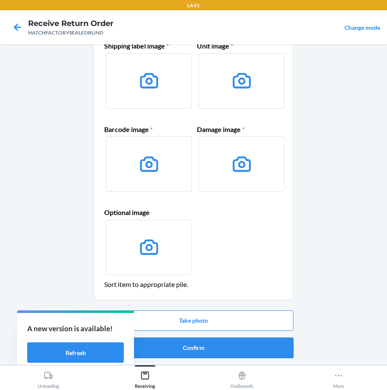
click at [206, 349] on button "Confirm" at bounding box center [194, 348] width 200 height 20
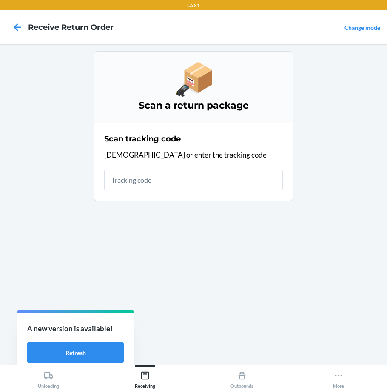
click at [232, 181] on input "text" at bounding box center [193, 180] width 179 height 20
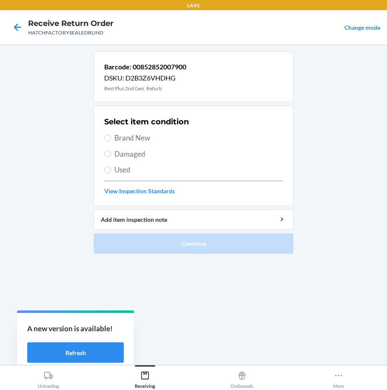
click at [138, 154] on span "Damaged" at bounding box center [199, 154] width 169 height 11
click at [111, 154] on input "Damaged" at bounding box center [107, 153] width 7 height 7
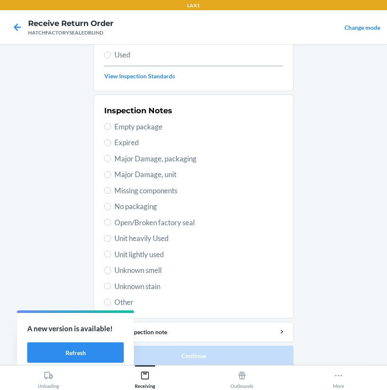
scroll to position [123, 0]
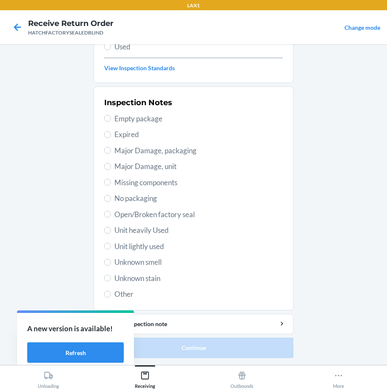
click at [162, 167] on span "Major Damage, unit" at bounding box center [199, 166] width 169 height 11
click at [111, 167] on input "Major Damage, unit" at bounding box center [107, 166] width 7 height 7
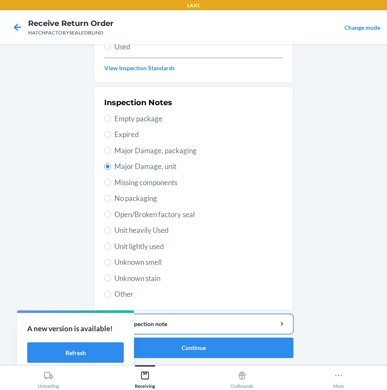
click at [202, 321] on div "Add item inspection note" at bounding box center [194, 323] width 186 height 9
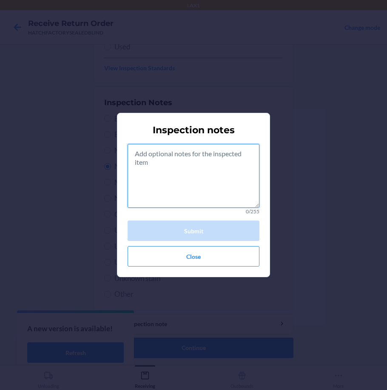
click at [204, 202] on textarea at bounding box center [194, 176] width 132 height 64
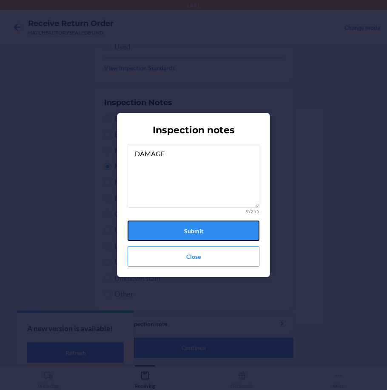
click at [204, 226] on button "Submit" at bounding box center [194, 231] width 132 height 20
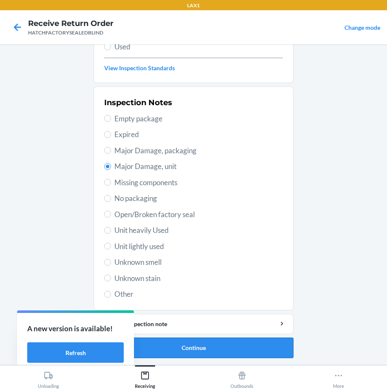
drag, startPoint x: 246, startPoint y: 360, endPoint x: 248, endPoint y: 355, distance: 5.3
click at [248, 358] on ol "Barcode: 00852852007900 DSKU: D2B3Z6VHDHG Rest Plus 2nd Gen. Refurb Select item…" at bounding box center [194, 146] width 200 height 437
click at [251, 350] on button "Continue" at bounding box center [194, 348] width 200 height 20
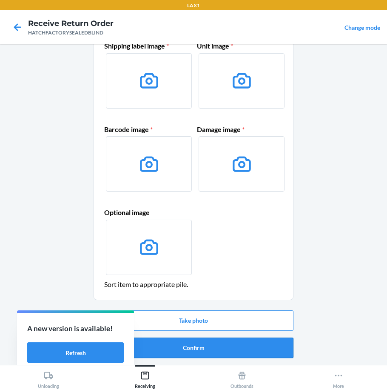
click at [249, 351] on button "Confirm" at bounding box center [194, 348] width 200 height 20
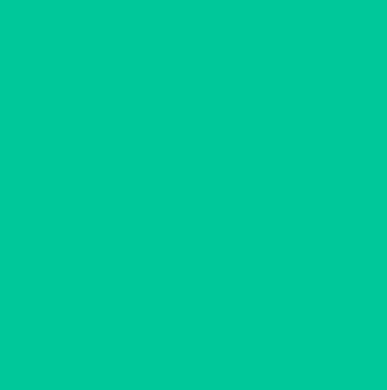
scroll to position [0, 0]
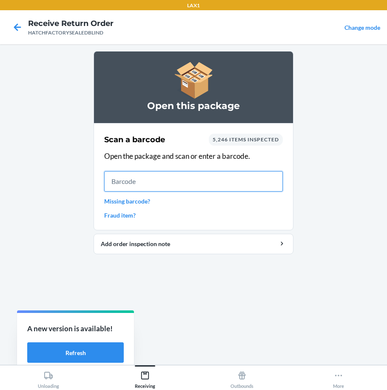
click at [159, 186] on input "text" at bounding box center [193, 181] width 179 height 20
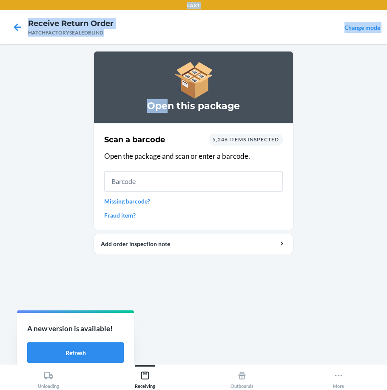
drag, startPoint x: 158, startPoint y: 66, endPoint x: -411, endPoint y: -47, distance: 579.8
click at [0, 0] on html "LAX1 Receive Return Order HATCHFACTORYSEALEDBLIND Change mode Open this package…" at bounding box center [193, 195] width 387 height 390
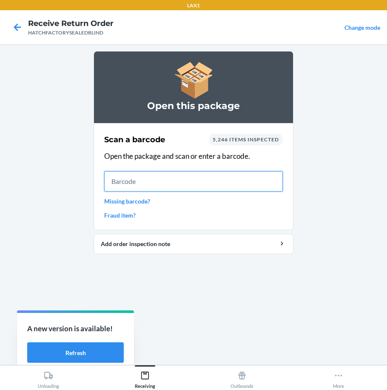
click at [188, 180] on input "text" at bounding box center [193, 181] width 179 height 20
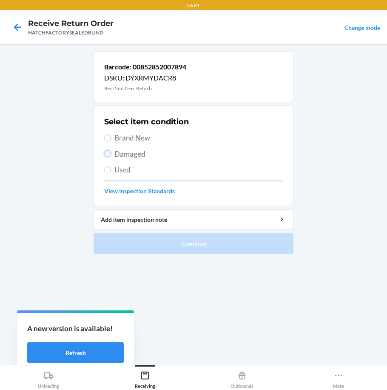
click at [105, 153] on input "Damaged" at bounding box center [107, 153] width 7 height 7
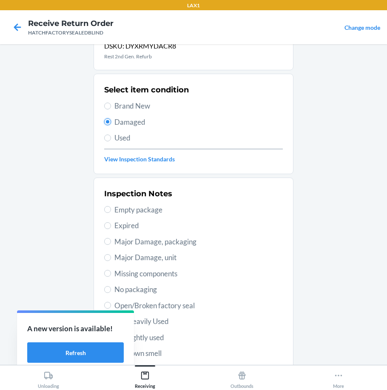
scroll to position [123, 0]
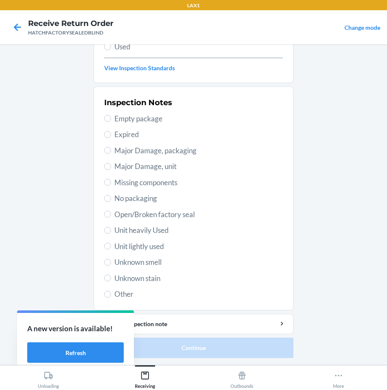
click at [132, 165] on span "Major Damage, unit" at bounding box center [199, 166] width 169 height 11
click at [111, 165] on input "Major Damage, unit" at bounding box center [107, 166] width 7 height 7
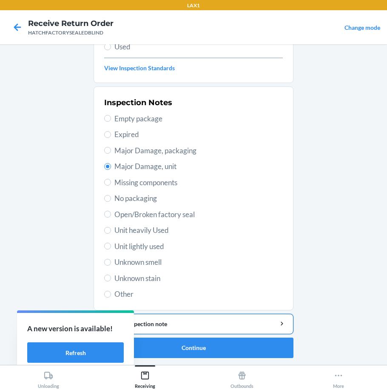
click at [253, 320] on div "Add item inspection note" at bounding box center [194, 323] width 186 height 9
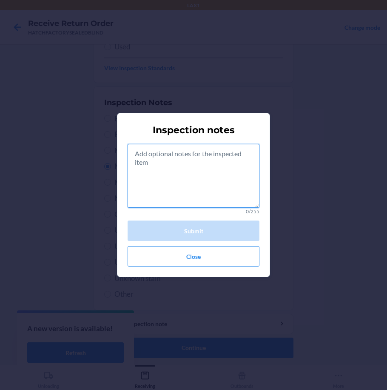
click at [184, 189] on textarea at bounding box center [194, 176] width 132 height 64
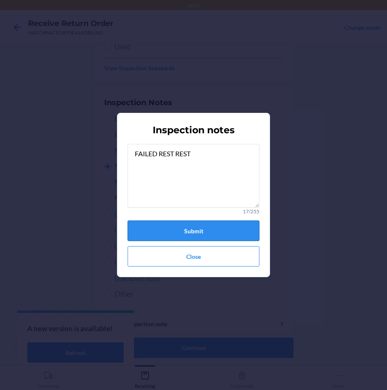
click at [185, 230] on button "Submit" at bounding box center [194, 231] width 132 height 20
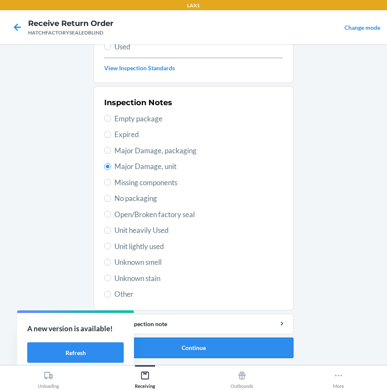
click at [201, 352] on button "Continue" at bounding box center [194, 348] width 200 height 20
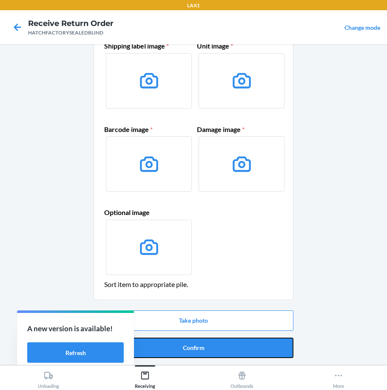
click at [201, 352] on button "Confirm" at bounding box center [194, 348] width 200 height 20
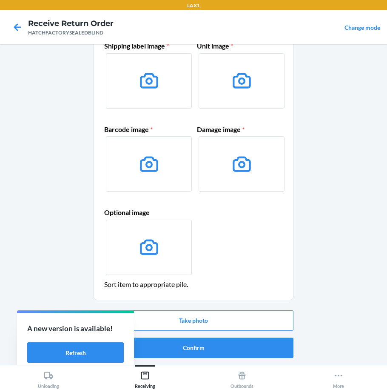
scroll to position [0, 0]
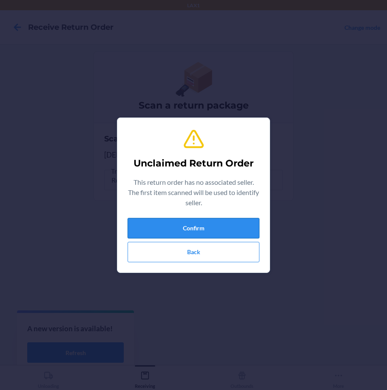
click at [203, 230] on button "Confirm" at bounding box center [194, 228] width 132 height 20
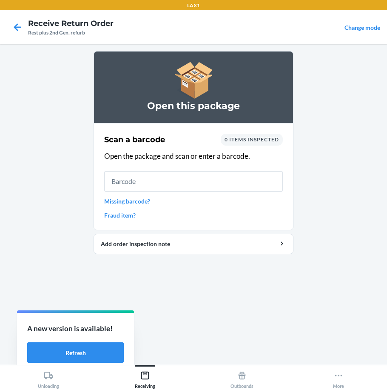
click at [167, 178] on input "text" at bounding box center [193, 181] width 179 height 20
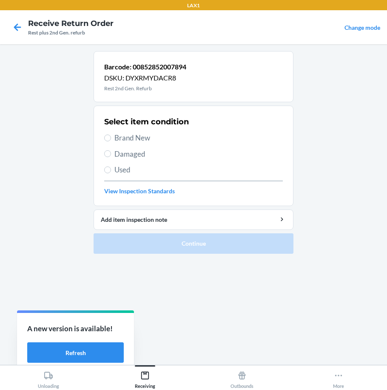
click at [120, 151] on span "Damaged" at bounding box center [199, 154] width 169 height 11
click at [111, 151] on input "Damaged" at bounding box center [107, 153] width 7 height 7
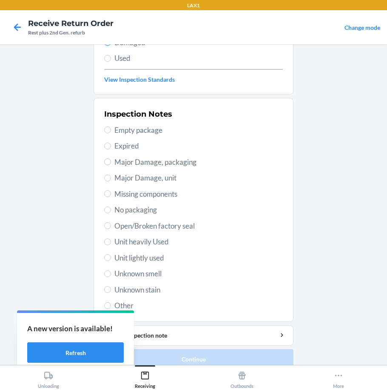
scroll to position [123, 0]
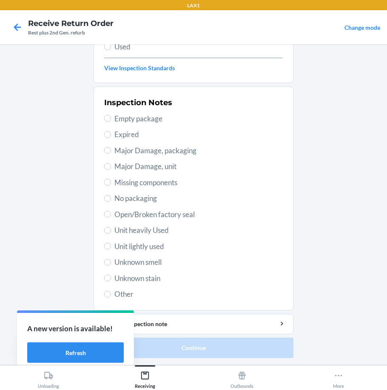
click at [142, 164] on span "Major Damage, unit" at bounding box center [199, 166] width 169 height 11
click at [111, 164] on input "Major Damage, unit" at bounding box center [107, 166] width 7 height 7
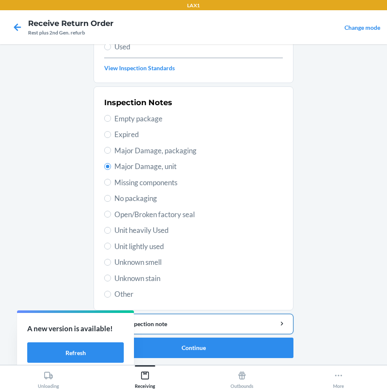
click at [240, 330] on button "Add item inspection note" at bounding box center [194, 324] width 200 height 20
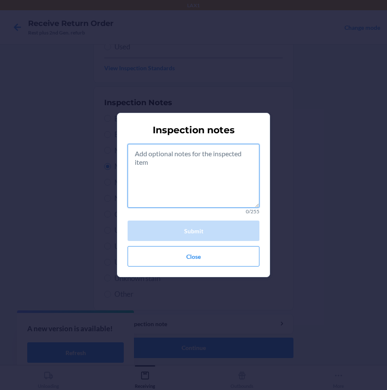
click at [202, 177] on textarea at bounding box center [194, 176] width 132 height 64
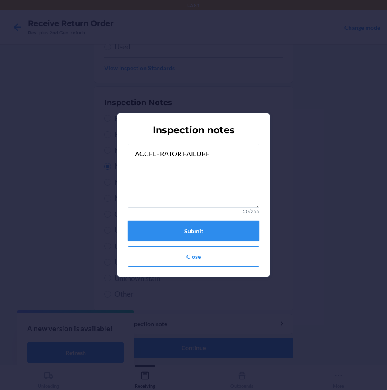
click at [193, 227] on button "Submit" at bounding box center [194, 231] width 132 height 20
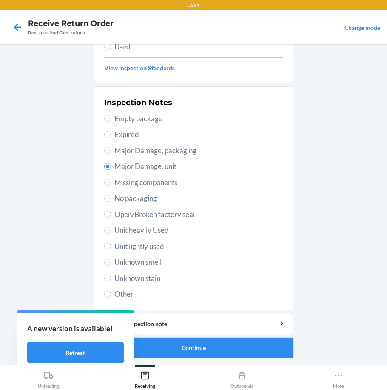
click at [216, 350] on button "Continue" at bounding box center [194, 348] width 200 height 20
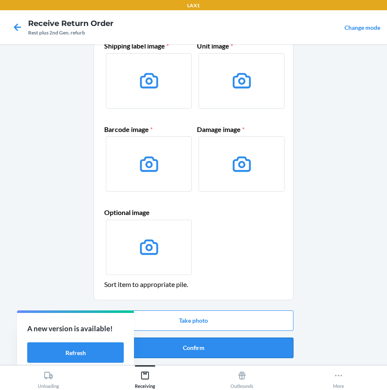
click at [217, 348] on button "Confirm" at bounding box center [194, 348] width 200 height 20
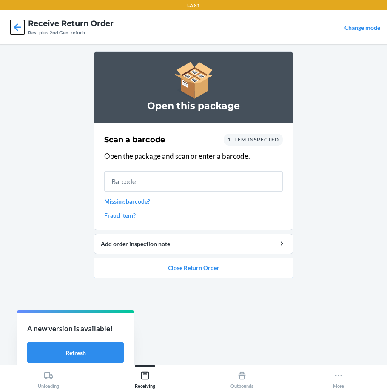
click at [19, 24] on icon at bounding box center [17, 27] width 14 height 14
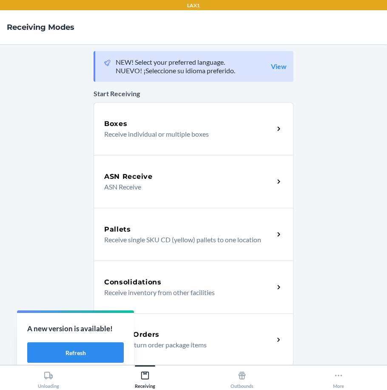
click at [198, 341] on p "Receive return order package items" at bounding box center [185, 345] width 163 height 10
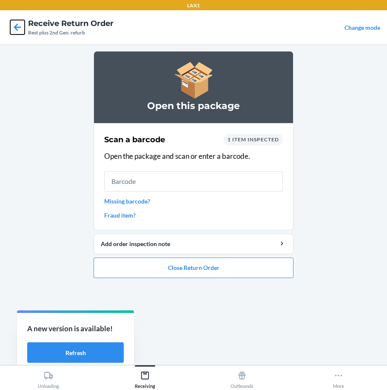
click at [11, 27] on icon at bounding box center [17, 27] width 14 height 14
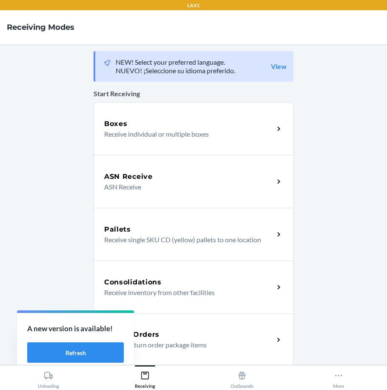
drag, startPoint x: 204, startPoint y: 342, endPoint x: 205, endPoint y: 331, distance: 11.6
click at [204, 342] on p "Receive return order package items" at bounding box center [185, 345] width 163 height 10
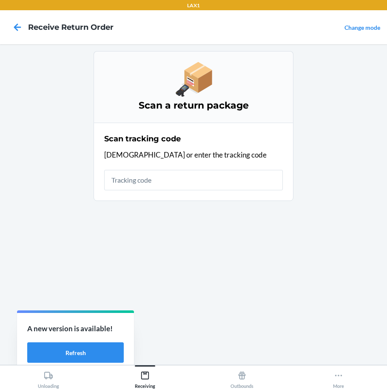
click at [169, 181] on input "text" at bounding box center [193, 180] width 179 height 20
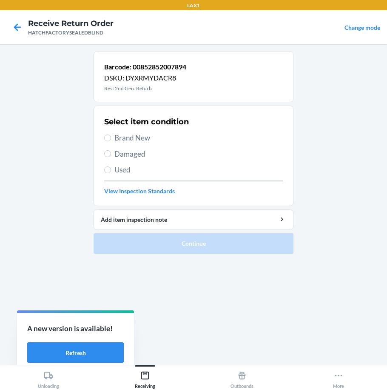
click at [135, 157] on span "Damaged" at bounding box center [199, 154] width 169 height 11
click at [111, 157] on input "Damaged" at bounding box center [107, 153] width 7 height 7
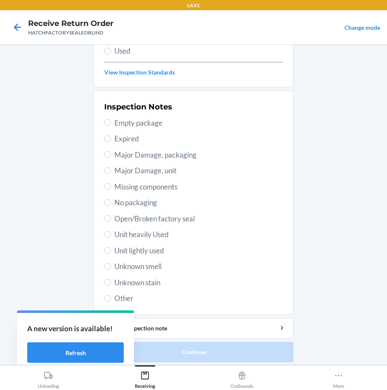
scroll to position [123, 0]
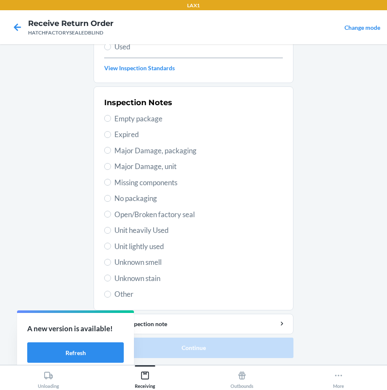
click at [149, 165] on span "Major Damage, unit" at bounding box center [199, 166] width 169 height 11
click at [111, 165] on input "Major Damage, unit" at bounding box center [107, 166] width 7 height 7
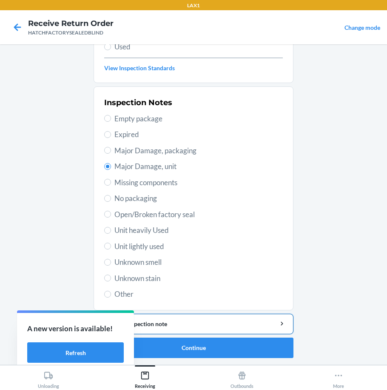
click at [219, 334] on li "Barcode: 00852852007894 DSKU: DYXRMYDACR8 Rest 2nd Gen. Refurb Select item cond…" at bounding box center [194, 143] width 200 height 430
click at [205, 324] on div "Add item inspection note" at bounding box center [194, 323] width 186 height 9
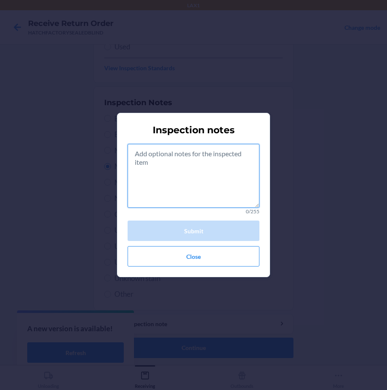
click at [175, 198] on textarea at bounding box center [194, 176] width 132 height 64
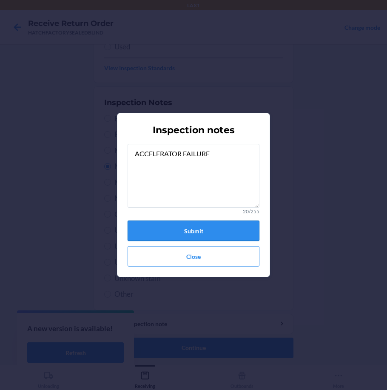
click at [186, 227] on button "Submit" at bounding box center [194, 231] width 132 height 20
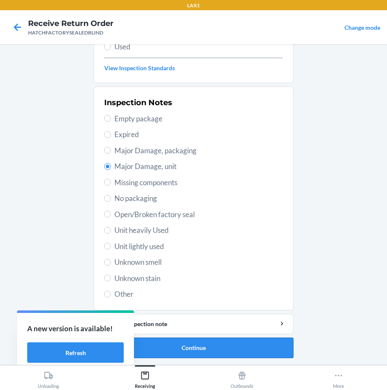
click at [213, 357] on button "Continue" at bounding box center [194, 348] width 200 height 20
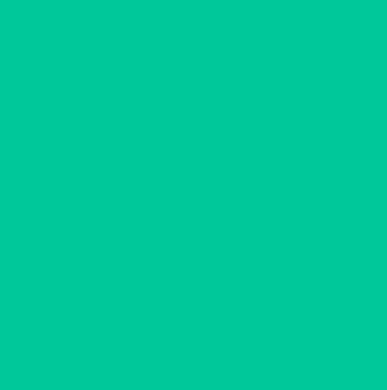
scroll to position [48, 0]
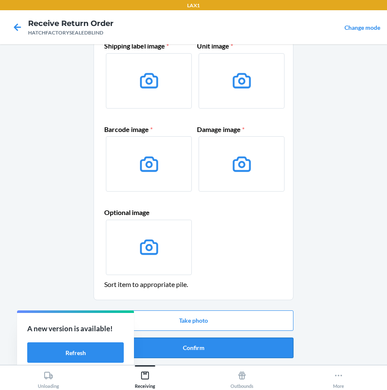
click at [216, 355] on button "Confirm" at bounding box center [194, 348] width 200 height 20
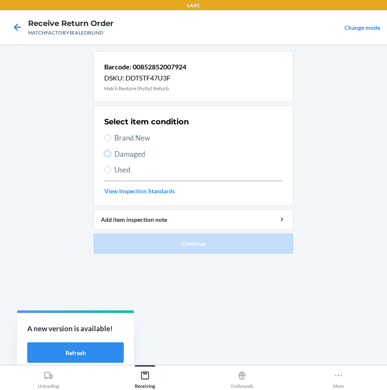
click at [109, 152] on input "Damaged" at bounding box center [107, 153] width 7 height 7
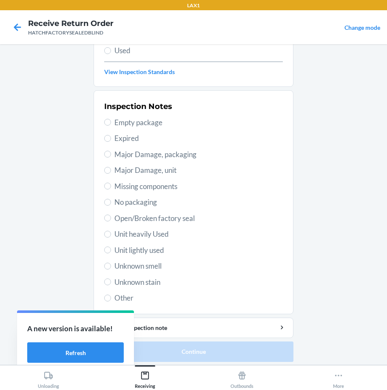
scroll to position [123, 0]
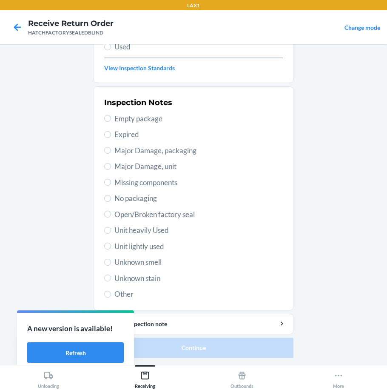
click at [134, 166] on span "Major Damage, unit" at bounding box center [199, 166] width 169 height 11
click at [111, 166] on input "Major Damage, unit" at bounding box center [107, 166] width 7 height 7
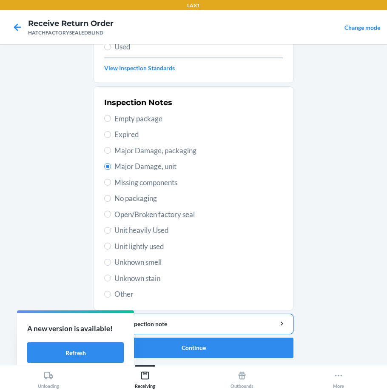
click at [191, 320] on div "Add item inspection note" at bounding box center [194, 323] width 186 height 9
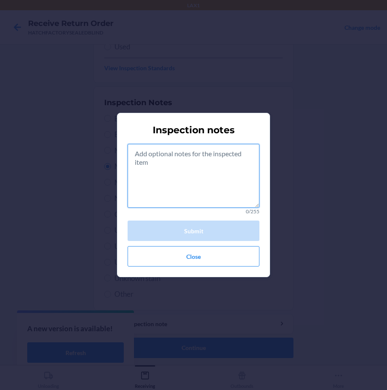
click at [163, 181] on textarea at bounding box center [194, 176] width 132 height 64
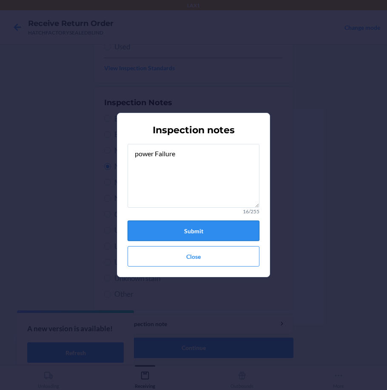
click at [158, 225] on button "Submit" at bounding box center [194, 231] width 132 height 20
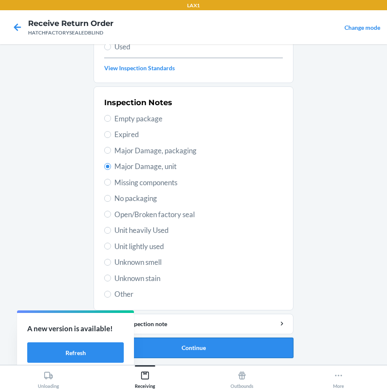
click at [215, 348] on button "Continue" at bounding box center [194, 348] width 200 height 20
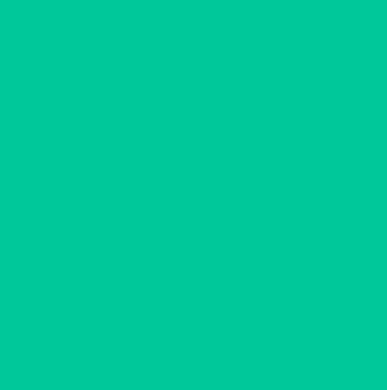
scroll to position [48, 0]
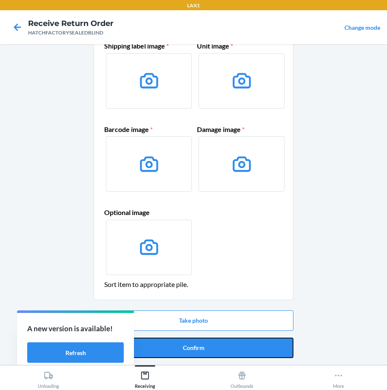
click at [215, 348] on button "Confirm" at bounding box center [194, 348] width 200 height 20
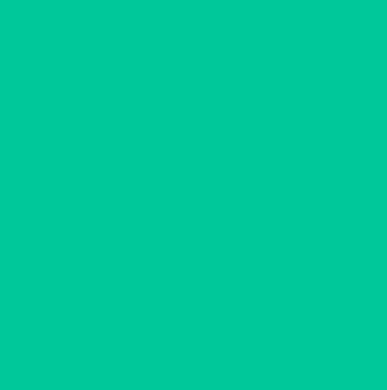
scroll to position [0, 0]
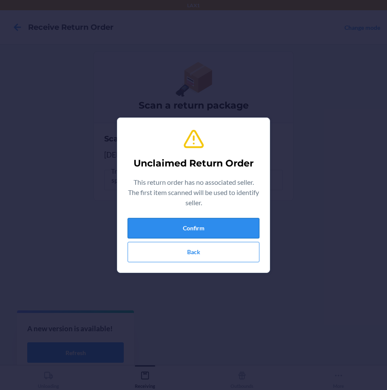
click at [198, 226] on button "Confirm" at bounding box center [194, 228] width 132 height 20
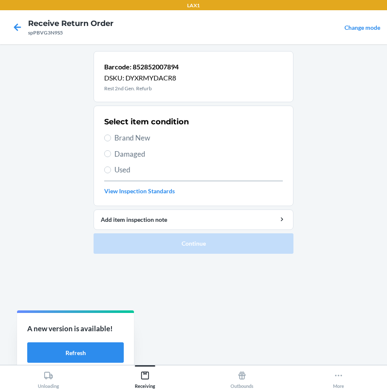
click at [116, 135] on span "Brand New" at bounding box center [199, 137] width 169 height 11
click at [111, 135] on input "Brand New" at bounding box center [107, 138] width 7 height 7
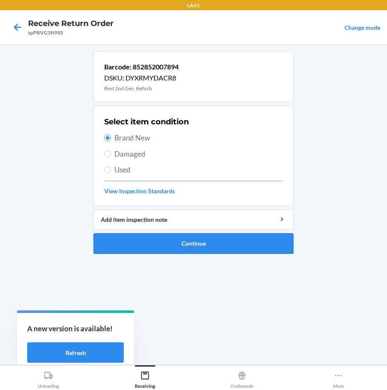
click at [217, 250] on button "Continue" at bounding box center [194, 243] width 200 height 20
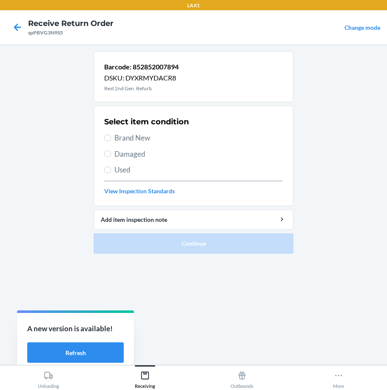
click at [130, 135] on span "Brand New" at bounding box center [199, 137] width 169 height 11
click at [111, 135] on input "Brand New" at bounding box center [107, 138] width 7 height 7
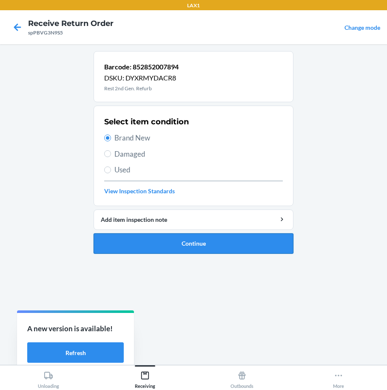
click at [192, 241] on button "Continue" at bounding box center [194, 243] width 200 height 20
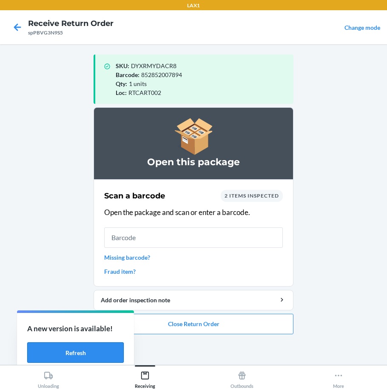
click at [110, 343] on button "Refresh" at bounding box center [75, 352] width 97 height 20
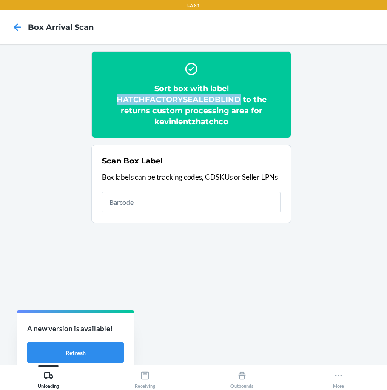
click at [214, 97] on h2 "Sort box with label HATCHFACTORYSEALEDBLIND to the returns custom processing ar…" at bounding box center [191, 105] width 179 height 44
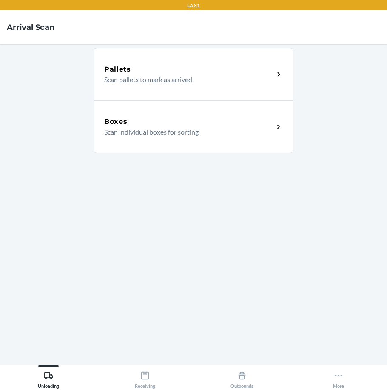
click at [160, 134] on p "Scan individual boxes for sorting" at bounding box center [185, 132] width 163 height 10
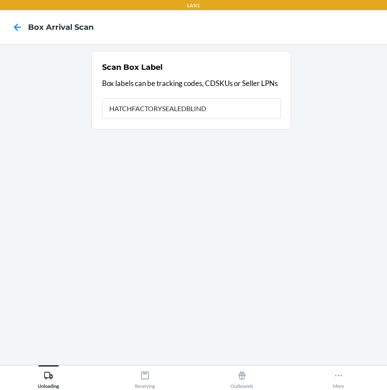
type input "HATCHFACTORYSEALEDBLIND"
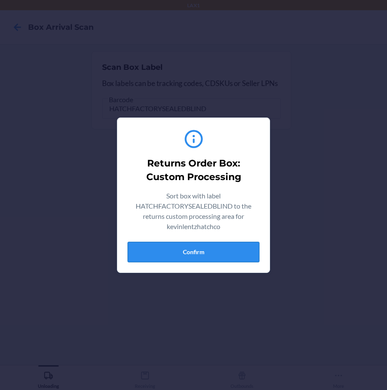
click at [235, 170] on button "Confirm" at bounding box center [194, 252] width 132 height 20
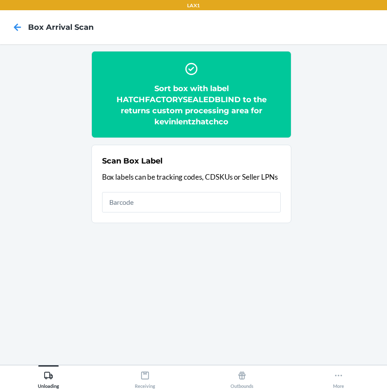
click at [163, 100] on h2 "Sort box with label HATCHFACTORYSEALEDBLIND to the returns custom processing ar…" at bounding box center [191, 105] width 179 height 44
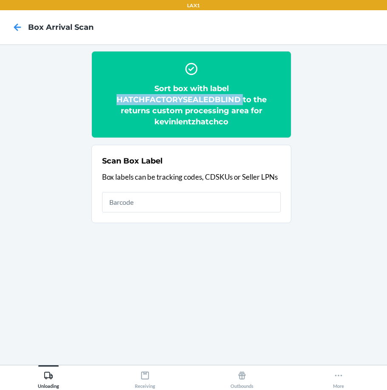
click at [163, 100] on h2 "Sort box with label HATCHFACTORYSEALEDBLIND to the returns custom processing ar…" at bounding box center [191, 105] width 179 height 44
copy h2 "HATCHFACTORYSEALEDBLIND"
click at [204, 95] on h2 "Sort box with label HATCHFACTORYSEALEDBLIND to the returns custom processing ar…" at bounding box center [191, 105] width 179 height 44
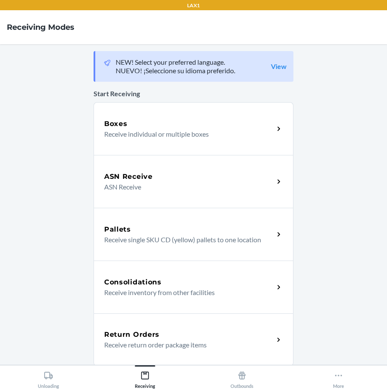
click at [134, 345] on p "Receive return order package items" at bounding box center [185, 345] width 163 height 10
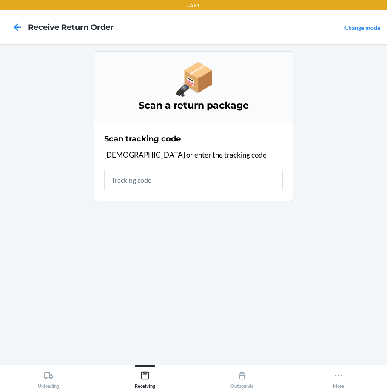
click at [146, 183] on input "text" at bounding box center [193, 180] width 179 height 20
click at [138, 182] on input "text" at bounding box center [193, 180] width 179 height 20
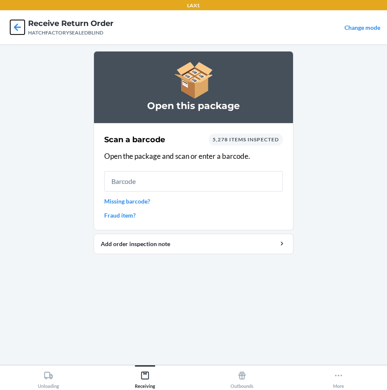
click at [14, 26] on icon at bounding box center [17, 27] width 14 height 14
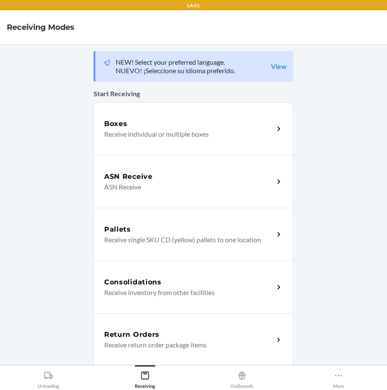
click at [150, 340] on p "Receive return order package items" at bounding box center [185, 345] width 163 height 10
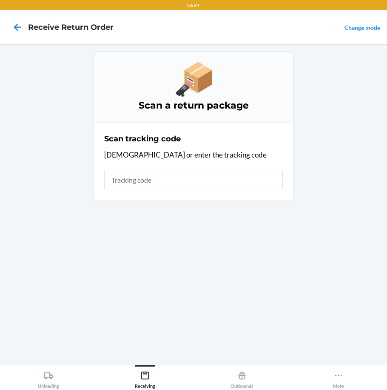
click at [172, 185] on input "text" at bounding box center [193, 180] width 179 height 20
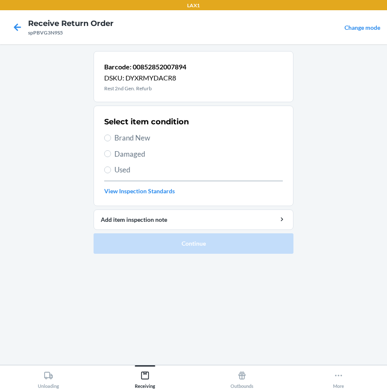
click at [117, 153] on span "Damaged" at bounding box center [199, 154] width 169 height 11
click at [111, 153] on input "Damaged" at bounding box center [107, 153] width 7 height 7
radio input "true"
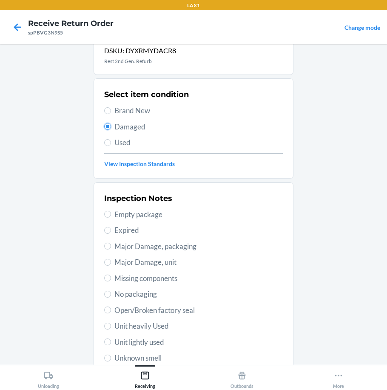
scroll to position [43, 0]
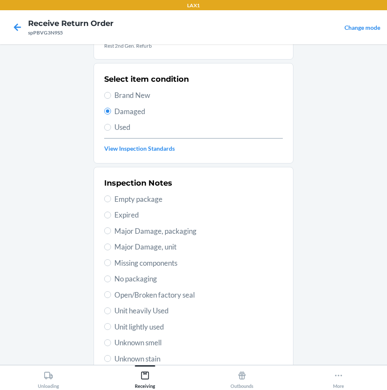
click at [143, 240] on div "Inspection Notes Empty package Expired Major Damage, packaging Major Damage, un…" at bounding box center [193, 279] width 179 height 208
click at [166, 246] on span "Major Damage, unit" at bounding box center [199, 246] width 169 height 11
click at [111, 246] on input "Major Damage, unit" at bounding box center [107, 246] width 7 height 7
radio input "true"
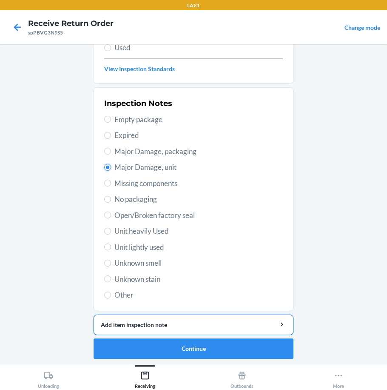
scroll to position [123, 0]
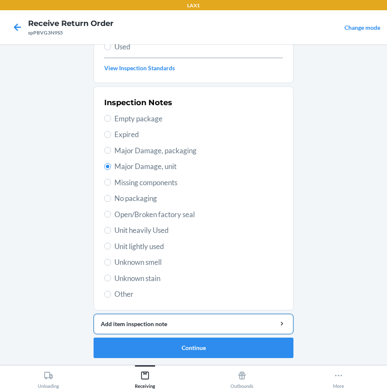
click at [198, 325] on div "Add item inspection note" at bounding box center [194, 323] width 186 height 9
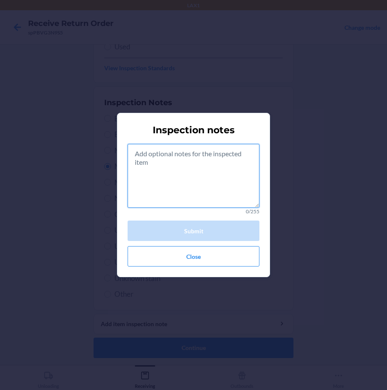
click at [145, 160] on textarea at bounding box center [194, 176] width 132 height 64
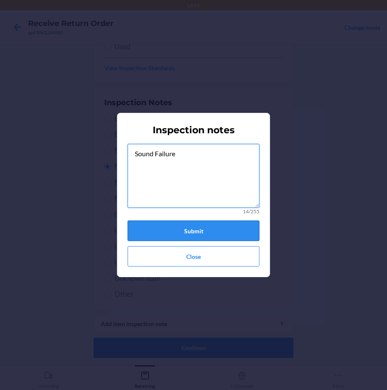
type textarea "Sound Failure"
click at [228, 238] on button "Submit" at bounding box center [194, 231] width 132 height 20
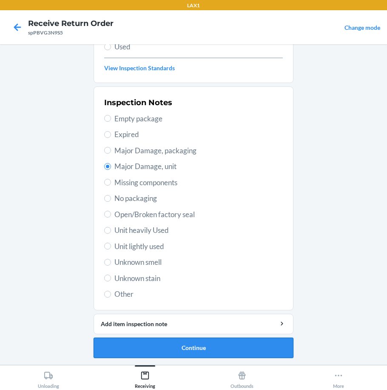
click at [211, 353] on button "Continue" at bounding box center [194, 348] width 200 height 20
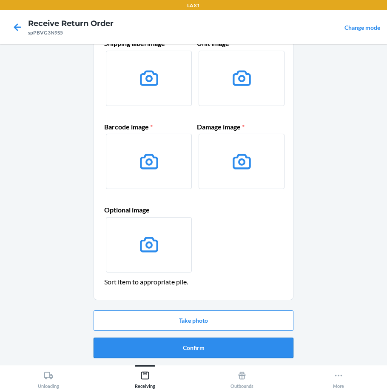
click at [199, 345] on button "Confirm" at bounding box center [194, 348] width 200 height 20
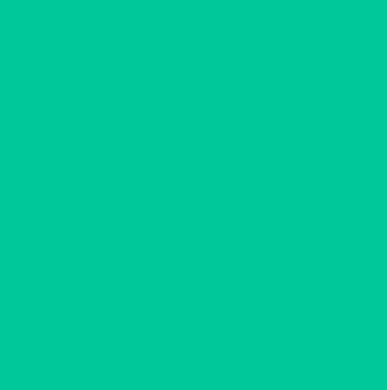
scroll to position [0, 0]
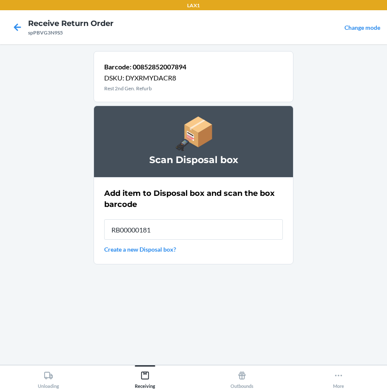
type input "RB000001819"
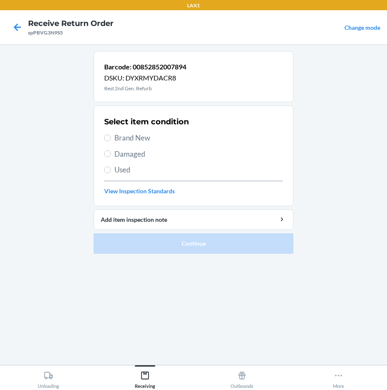
click at [116, 155] on span "Damaged" at bounding box center [199, 154] width 169 height 11
click at [111, 155] on input "Damaged" at bounding box center [107, 153] width 7 height 7
radio input "true"
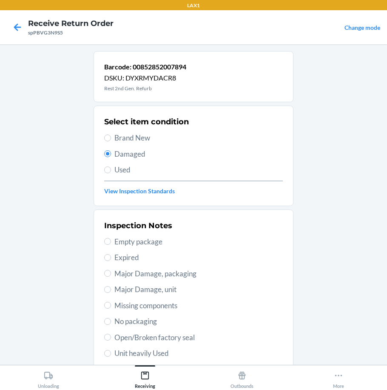
click at [171, 286] on span "Major Damage, unit" at bounding box center [199, 289] width 169 height 11
click at [111, 286] on input "Major Damage, unit" at bounding box center [107, 289] width 7 height 7
radio input "true"
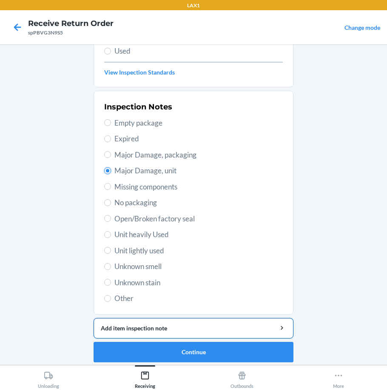
scroll to position [123, 0]
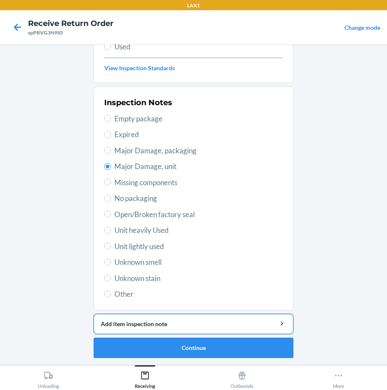
click at [169, 325] on div "Add item inspection note" at bounding box center [194, 323] width 186 height 9
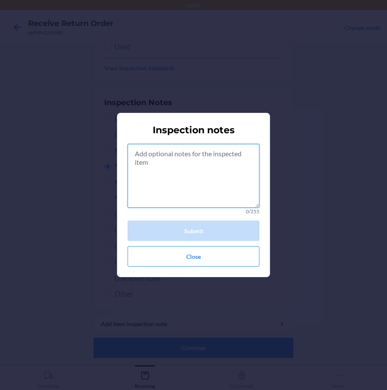
click at [161, 167] on textarea at bounding box center [194, 176] width 132 height 64
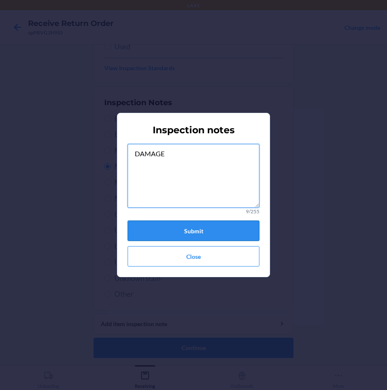
type textarea "DAMAGE"
click at [181, 229] on button "Submit" at bounding box center [194, 231] width 132 height 20
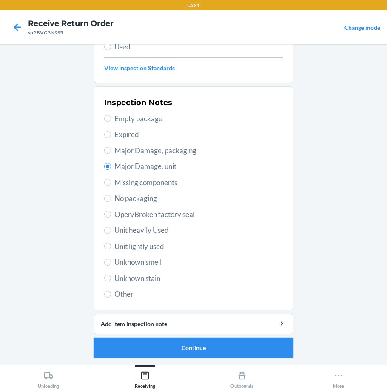
click at [200, 339] on button "Continue" at bounding box center [194, 348] width 200 height 20
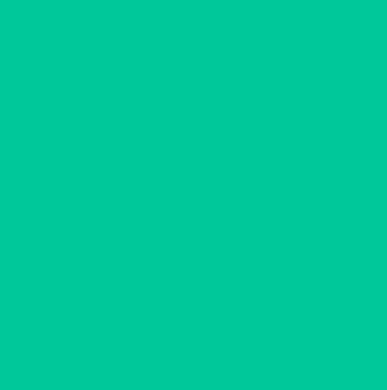
scroll to position [53, 0]
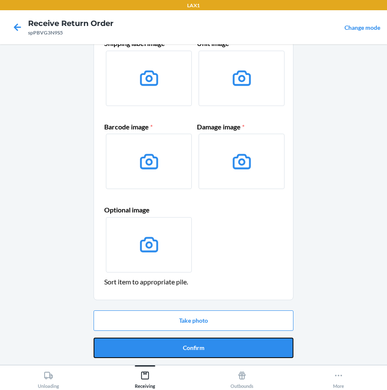
click at [200, 350] on button "Confirm" at bounding box center [194, 348] width 200 height 20
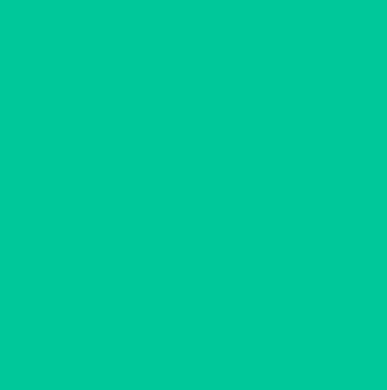
scroll to position [0, 0]
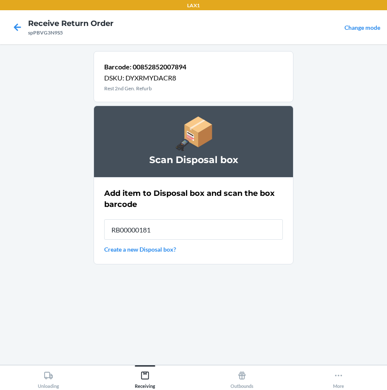
type input "RB000001819"
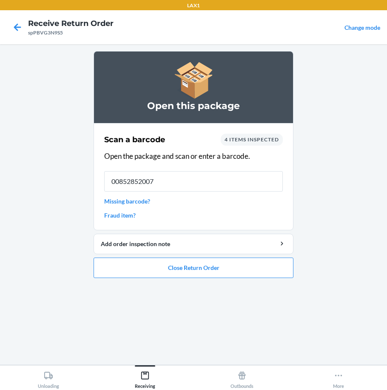
type input "008528520078"
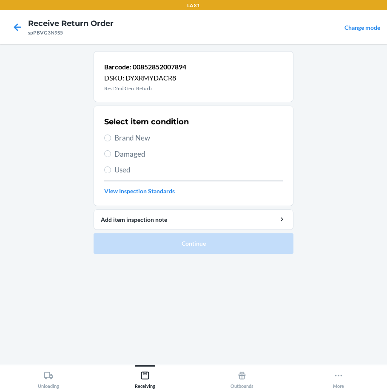
click at [124, 153] on span "Damaged" at bounding box center [199, 154] width 169 height 11
click at [111, 153] on input "Damaged" at bounding box center [107, 153] width 7 height 7
radio input "true"
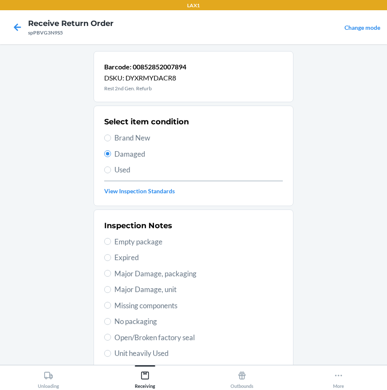
drag, startPoint x: 144, startPoint y: 289, endPoint x: 142, endPoint y: 303, distance: 13.7
click at [144, 290] on span "Major Damage, unit" at bounding box center [199, 289] width 169 height 11
click at [111, 290] on input "Major Damage, unit" at bounding box center [107, 289] width 7 height 7
radio input "true"
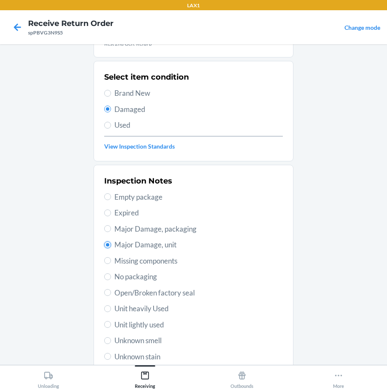
scroll to position [123, 0]
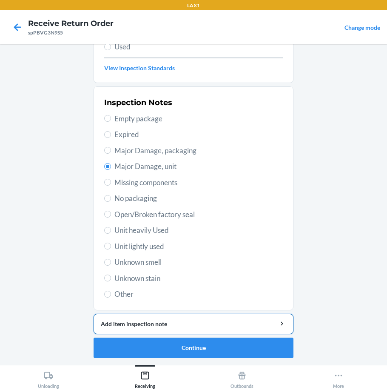
click at [148, 320] on div "Add item inspection note" at bounding box center [194, 323] width 186 height 9
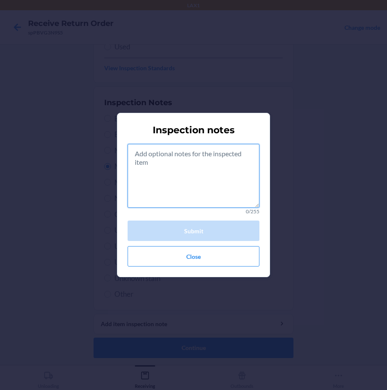
click at [175, 157] on textarea at bounding box center [194, 176] width 132 height 64
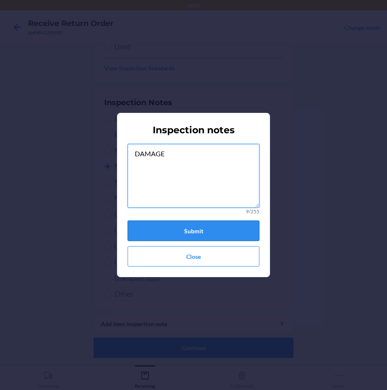
type textarea "DAMAGE"
click at [178, 230] on button "Submit" at bounding box center [194, 231] width 132 height 20
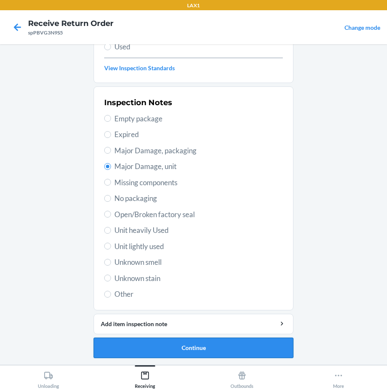
click at [180, 347] on button "Continue" at bounding box center [194, 348] width 200 height 20
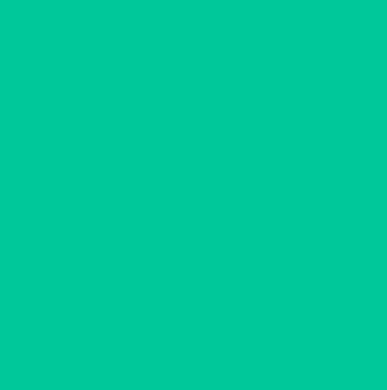
scroll to position [53, 0]
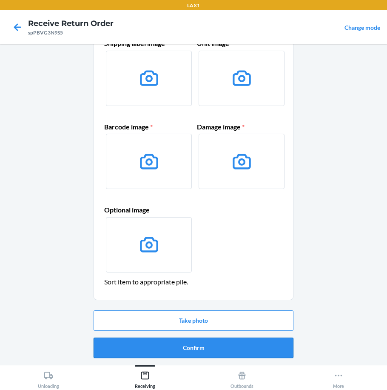
click at [179, 350] on button "Confirm" at bounding box center [194, 348] width 200 height 20
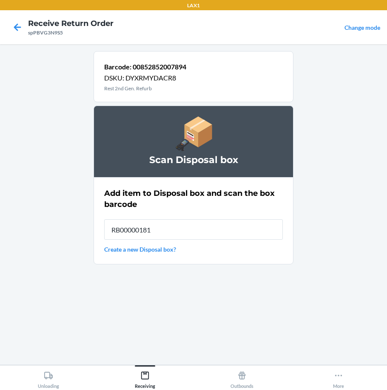
type input "RB000001819"
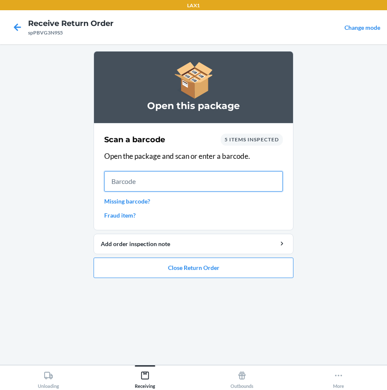
click at [159, 176] on input "text" at bounding box center [193, 181] width 179 height 20
type input "852852007894"
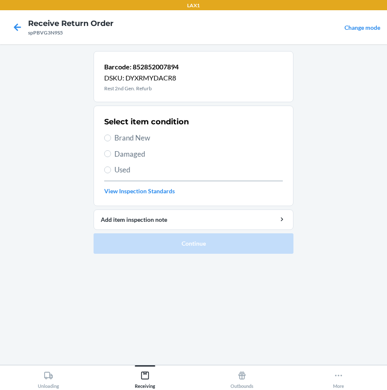
drag, startPoint x: 120, startPoint y: 138, endPoint x: 125, endPoint y: 138, distance: 5.1
click at [120, 138] on span "Brand New" at bounding box center [199, 137] width 169 height 11
click at [111, 138] on input "Brand New" at bounding box center [107, 138] width 7 height 7
radio input "true"
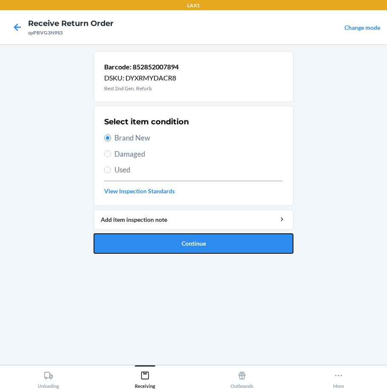
drag, startPoint x: 218, startPoint y: 242, endPoint x: 224, endPoint y: 244, distance: 6.5
click at [221, 242] on button "Continue" at bounding box center [194, 243] width 200 height 20
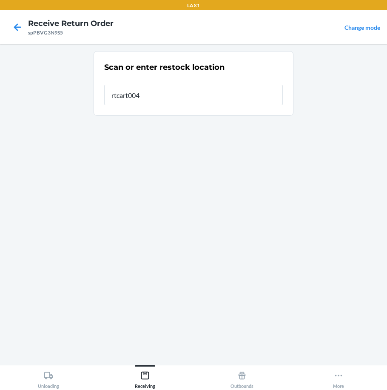
type input "rtcart004"
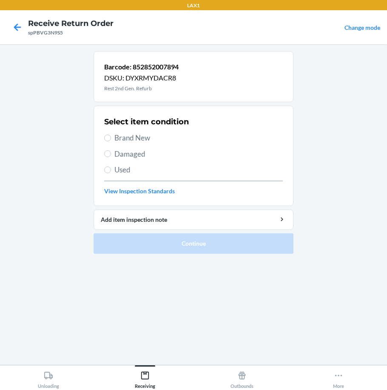
click at [122, 139] on span "Brand New" at bounding box center [199, 137] width 169 height 11
click at [111, 139] on input "Brand New" at bounding box center [107, 138] width 7 height 7
radio input "true"
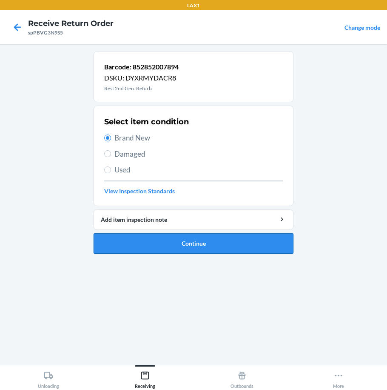
click at [174, 244] on button "Continue" at bounding box center [194, 243] width 200 height 20
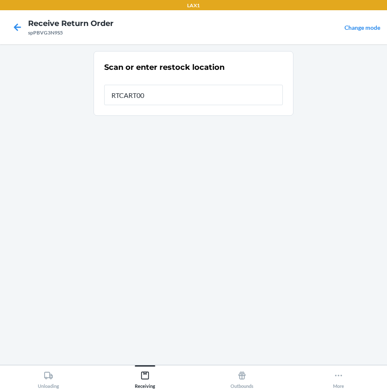
type input "RTCART004"
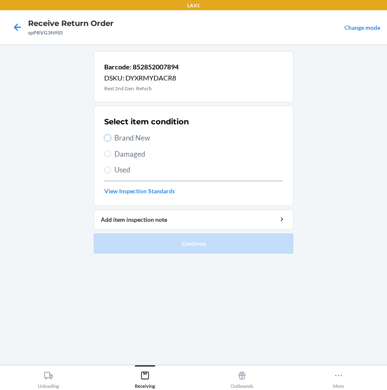
click at [110, 138] on input "Brand New" at bounding box center [107, 138] width 7 height 7
radio input "true"
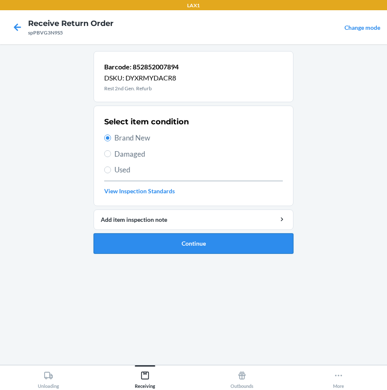
click at [229, 240] on button "Continue" at bounding box center [194, 243] width 200 height 20
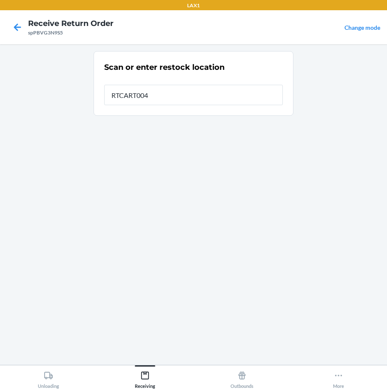
type input "RTCART004"
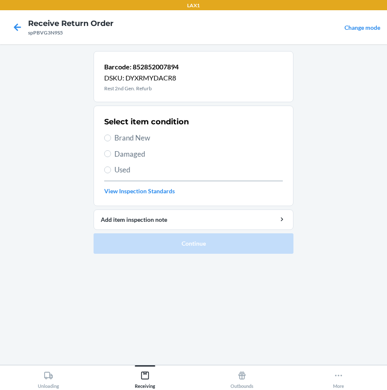
click at [144, 136] on span "Brand New" at bounding box center [199, 137] width 169 height 11
click at [111, 136] on input "Brand New" at bounding box center [107, 138] width 7 height 7
radio input "true"
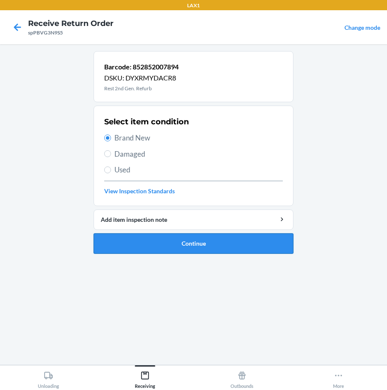
click at [222, 238] on button "Continue" at bounding box center [194, 243] width 200 height 20
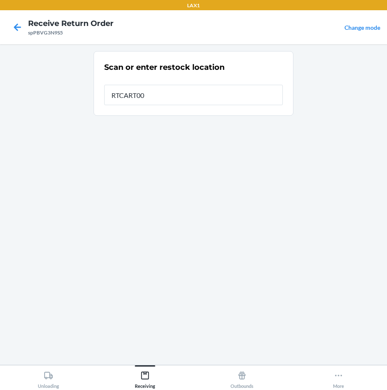
type input "RTCART004"
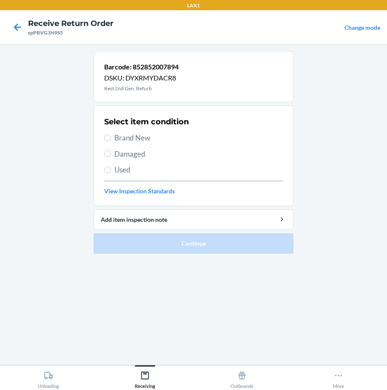
click at [122, 135] on span "Brand New" at bounding box center [199, 137] width 169 height 11
click at [111, 135] on input "Brand New" at bounding box center [107, 138] width 7 height 7
radio input "true"
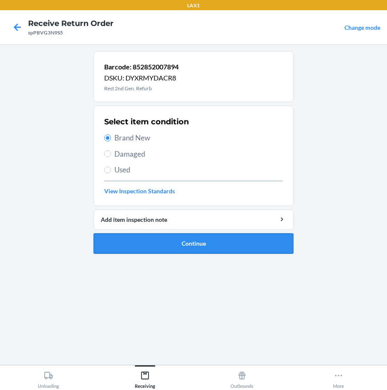
click at [161, 241] on button "Continue" at bounding box center [194, 243] width 200 height 20
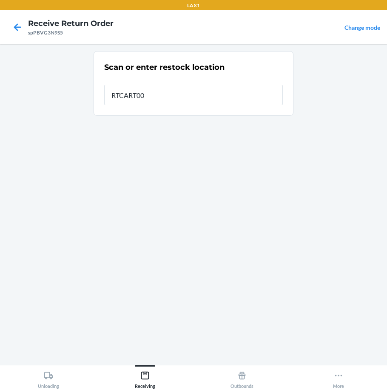
type input "RTCART004"
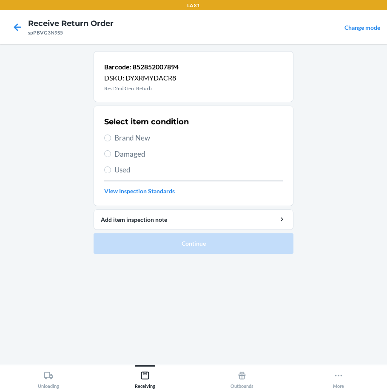
click at [135, 143] on span "Brand New" at bounding box center [199, 137] width 169 height 11
click at [111, 141] on input "Brand New" at bounding box center [107, 138] width 7 height 7
radio input "true"
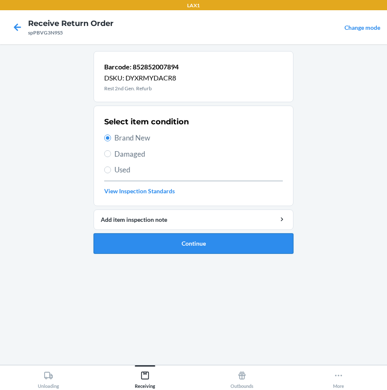
click at [198, 246] on button "Continue" at bounding box center [194, 243] width 200 height 20
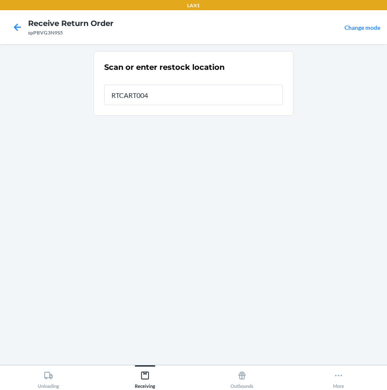
type input "RTCART004"
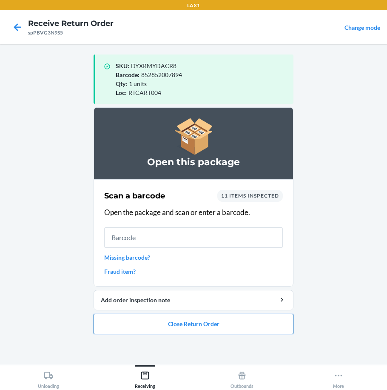
click at [203, 324] on button "Close Return Order" at bounding box center [194, 324] width 200 height 20
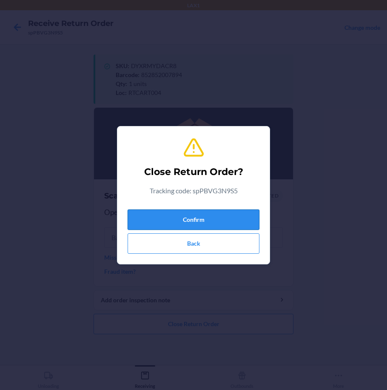
click at [174, 219] on button "Confirm" at bounding box center [194, 219] width 132 height 20
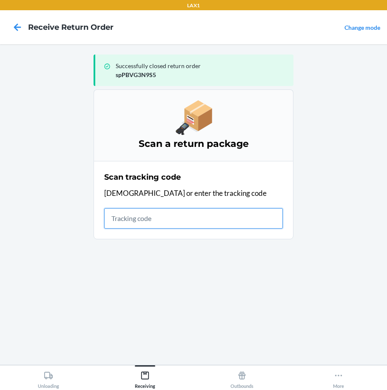
click at [148, 225] on input "text" at bounding box center [193, 218] width 179 height 20
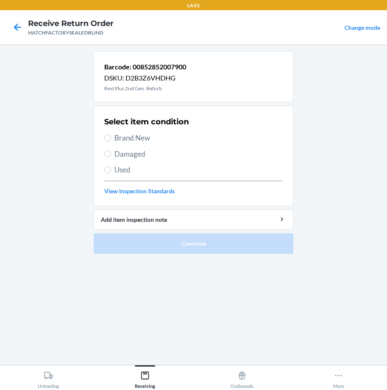
click at [126, 151] on span "Damaged" at bounding box center [199, 154] width 169 height 11
click at [111, 151] on input "Damaged" at bounding box center [107, 153] width 7 height 7
radio input "true"
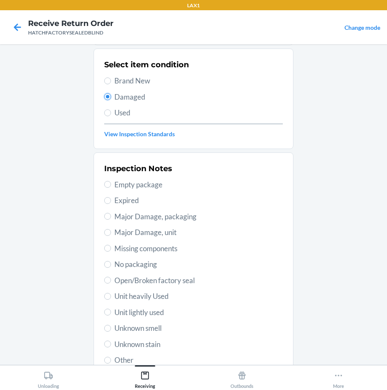
scroll to position [123, 0]
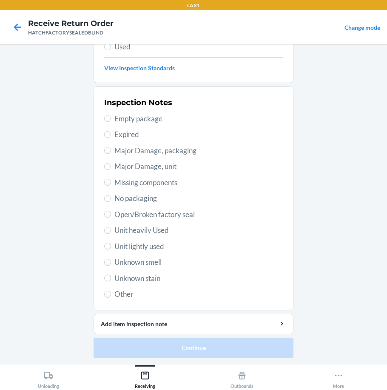
click at [149, 166] on span "Major Damage, unit" at bounding box center [199, 166] width 169 height 11
click at [111, 166] on input "Major Damage, unit" at bounding box center [107, 166] width 7 height 7
radio input "true"
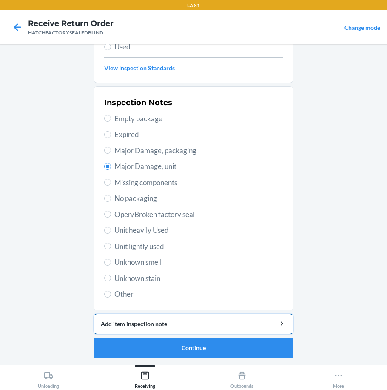
click at [158, 332] on button "Add item inspection note" at bounding box center [194, 324] width 200 height 20
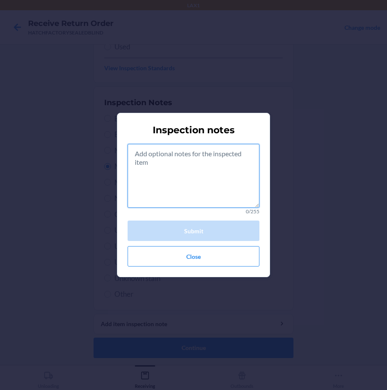
click at [177, 176] on textarea at bounding box center [194, 176] width 132 height 64
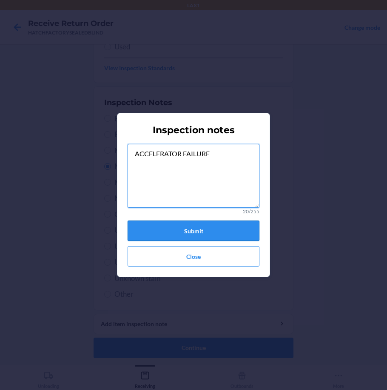
type textarea "ACCELERATOR FAILURE"
click at [204, 237] on button "Submit" at bounding box center [194, 231] width 132 height 20
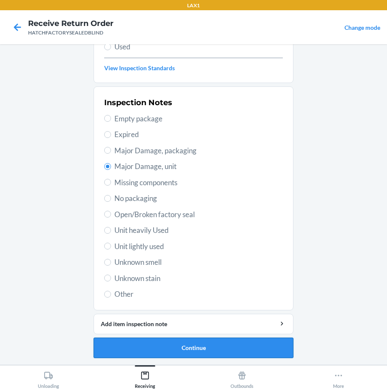
click at [202, 343] on button "Continue" at bounding box center [194, 348] width 200 height 20
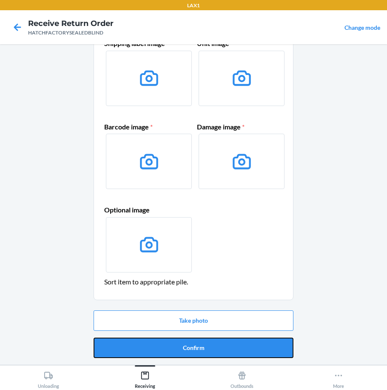
click at [202, 343] on button "Confirm" at bounding box center [194, 348] width 200 height 20
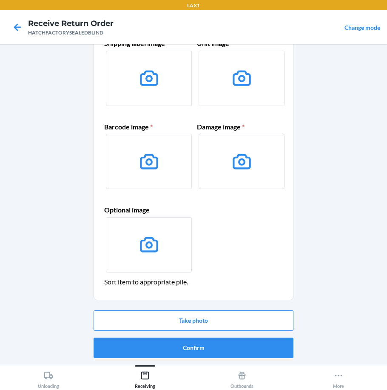
scroll to position [0, 0]
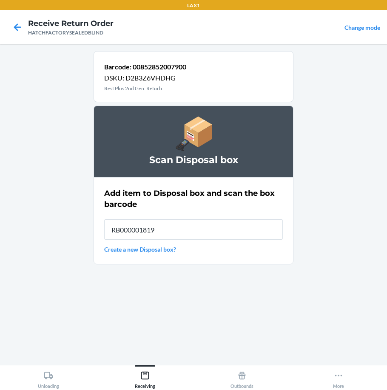
type input "RB000001819"
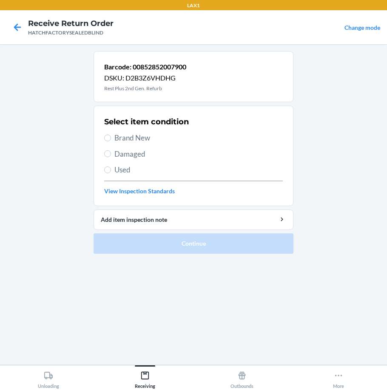
click at [107, 157] on label "Damaged" at bounding box center [193, 154] width 179 height 11
click at [107, 157] on input "Damaged" at bounding box center [107, 153] width 7 height 7
radio input "true"
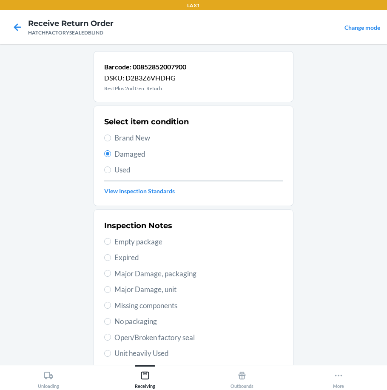
click at [163, 292] on span "Major Damage, unit" at bounding box center [199, 289] width 169 height 11
click at [111, 292] on input "Major Damage, unit" at bounding box center [107, 289] width 7 height 7
radio input "true"
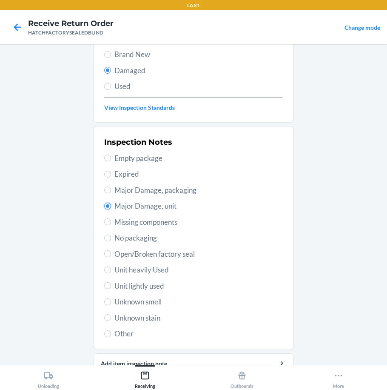
scroll to position [123, 0]
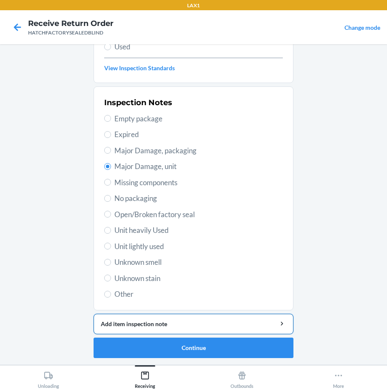
click at [175, 326] on div "Add item inspection note" at bounding box center [194, 323] width 186 height 9
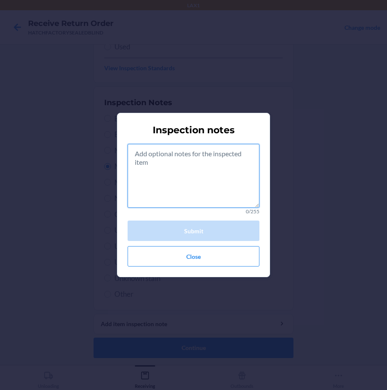
click at [175, 189] on textarea at bounding box center [194, 176] width 132 height 64
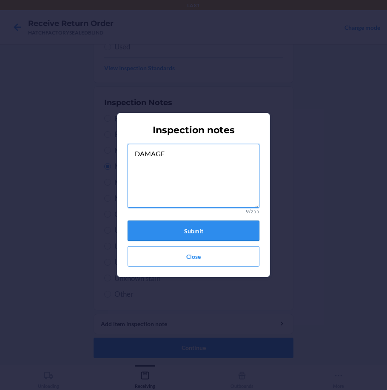
type textarea "DAMAGE"
click at [189, 230] on button "Submit" at bounding box center [194, 231] width 132 height 20
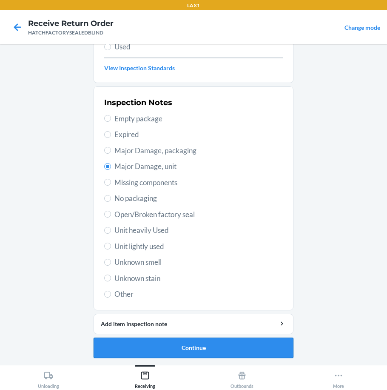
click at [192, 341] on button "Continue" at bounding box center [194, 348] width 200 height 20
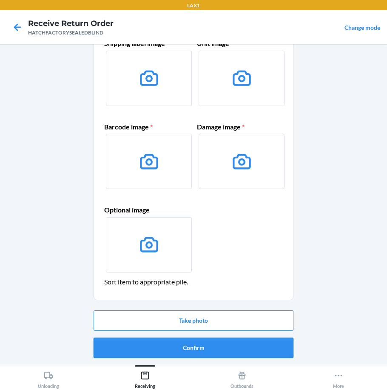
click at [186, 347] on button "Confirm" at bounding box center [194, 348] width 200 height 20
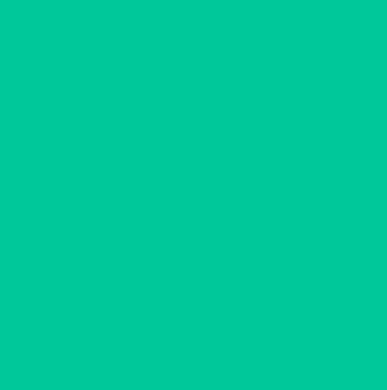
scroll to position [0, 0]
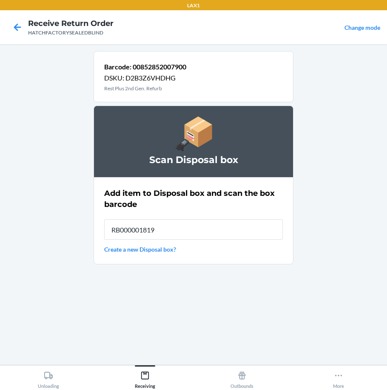
type input "RB000001819"
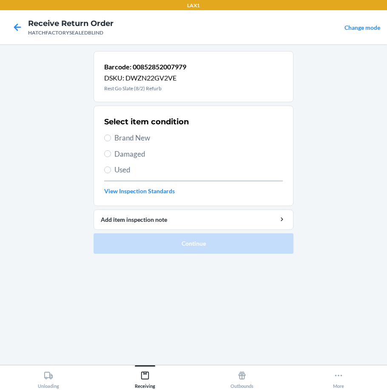
click at [117, 155] on span "Damaged" at bounding box center [199, 154] width 169 height 11
click at [111, 155] on input "Damaged" at bounding box center [107, 153] width 7 height 7
radio input "true"
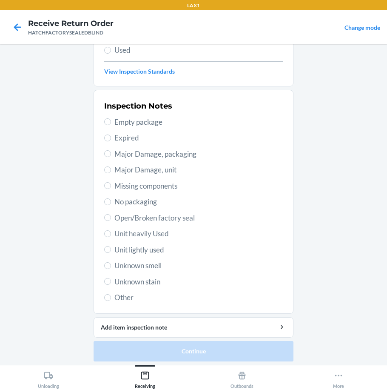
scroll to position [123, 0]
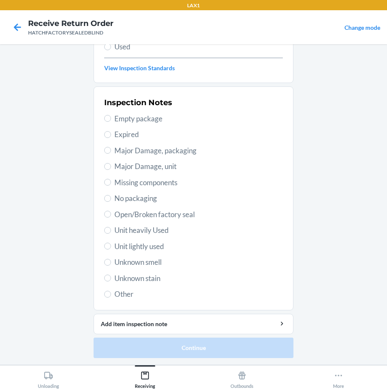
click at [137, 211] on span "Open/Broken factory seal" at bounding box center [199, 214] width 169 height 11
click at [111, 211] on input "Open/Broken factory seal" at bounding box center [107, 214] width 7 height 7
radio input "true"
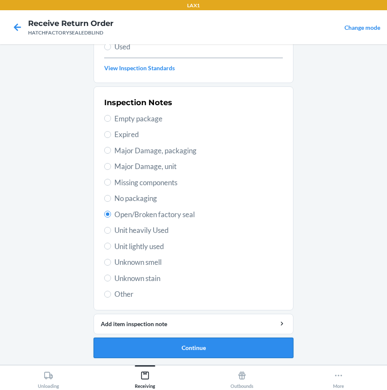
click at [188, 349] on button "Continue" at bounding box center [194, 348] width 200 height 20
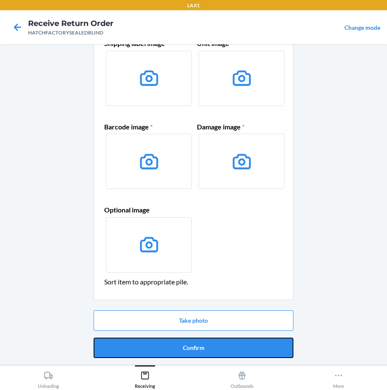
click at [188, 349] on button "Confirm" at bounding box center [194, 348] width 200 height 20
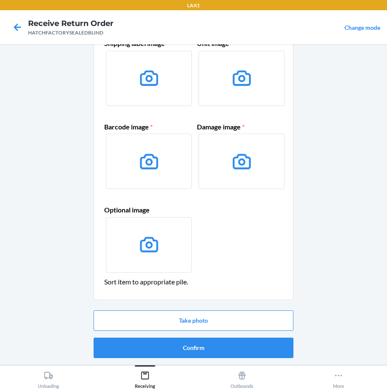
scroll to position [0, 0]
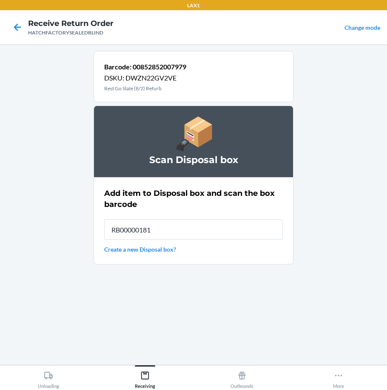
type input "RB000001819"
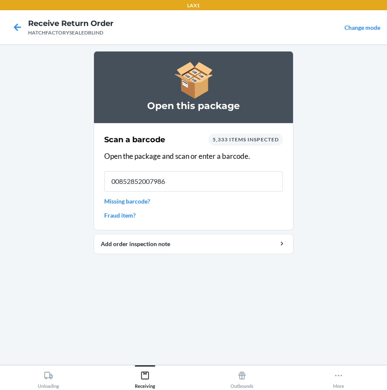
type input "00852852007986"
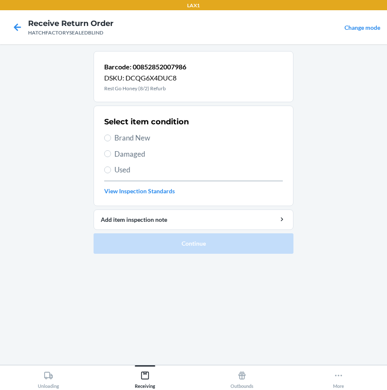
click at [116, 149] on span "Damaged" at bounding box center [199, 154] width 169 height 11
click at [111, 150] on input "Damaged" at bounding box center [107, 153] width 7 height 7
radio input "true"
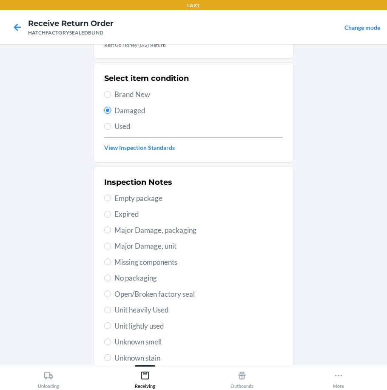
scroll to position [85, 0]
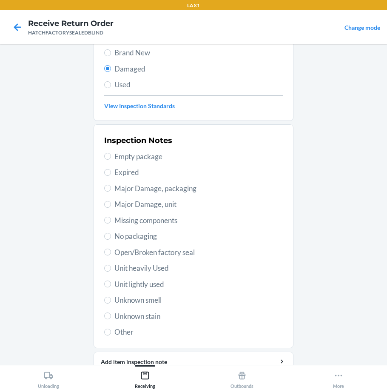
click at [128, 203] on span "Major Damage, unit" at bounding box center [199, 204] width 169 height 11
click at [111, 203] on input "Major Damage, unit" at bounding box center [107, 204] width 7 height 7
radio input "true"
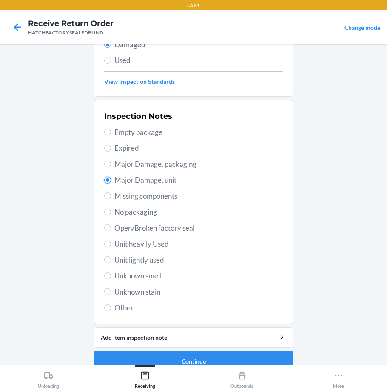
scroll to position [123, 0]
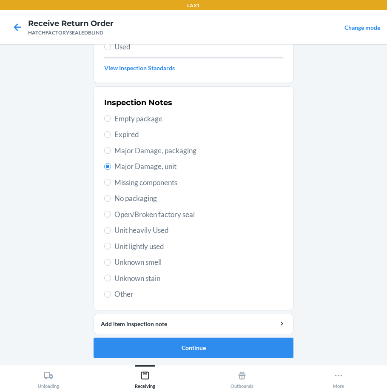
click at [152, 207] on div "Inspection Notes Empty package Expired Major Damage, packaging Major Damage, un…" at bounding box center [193, 199] width 179 height 208
click at [155, 219] on span "Open/Broken factory seal" at bounding box center [199, 214] width 169 height 11
click at [111, 218] on input "Open/Broken factory seal" at bounding box center [107, 214] width 7 height 7
radio input "true"
radio input "false"
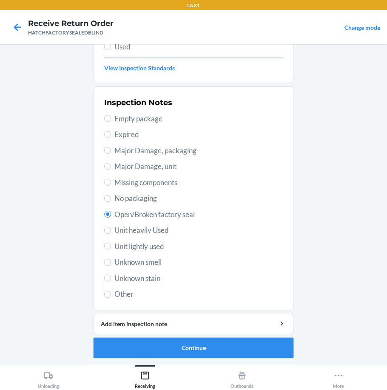
click at [193, 351] on button "Continue" at bounding box center [194, 348] width 200 height 20
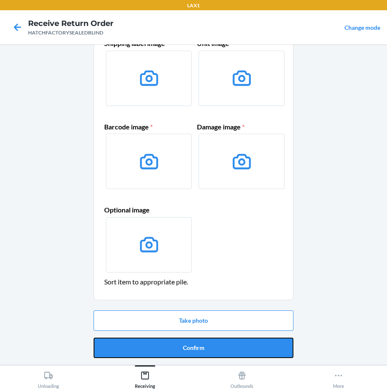
click at [193, 351] on button "Confirm" at bounding box center [194, 348] width 200 height 20
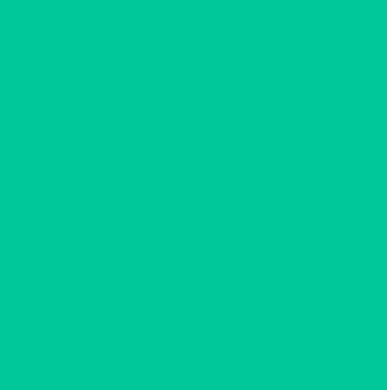
scroll to position [0, 0]
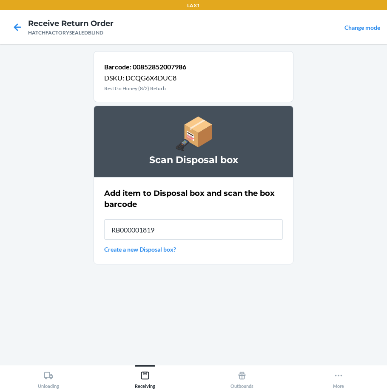
type input "RB000001819"
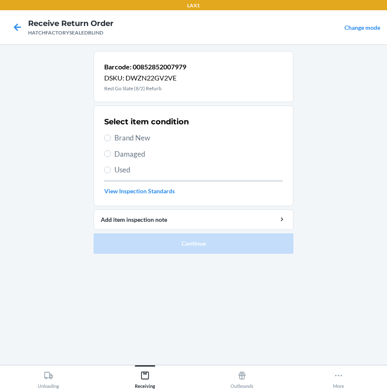
click at [113, 149] on label "Damaged" at bounding box center [193, 154] width 179 height 11
click at [111, 150] on input "Damaged" at bounding box center [107, 153] width 7 height 7
radio input "true"
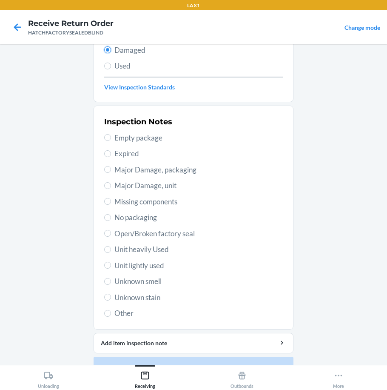
scroll to position [123, 0]
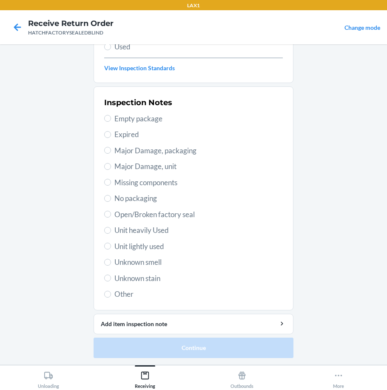
click at [142, 217] on span "Open/Broken factory seal" at bounding box center [199, 214] width 169 height 11
click at [111, 217] on input "Open/Broken factory seal" at bounding box center [107, 214] width 7 height 7
radio input "true"
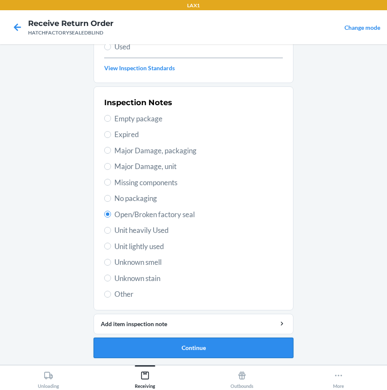
click at [177, 338] on button "Continue" at bounding box center [194, 348] width 200 height 20
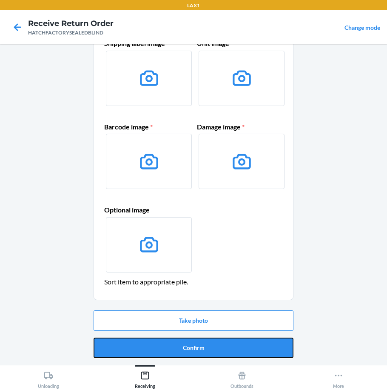
click at [166, 344] on button "Confirm" at bounding box center [194, 348] width 200 height 20
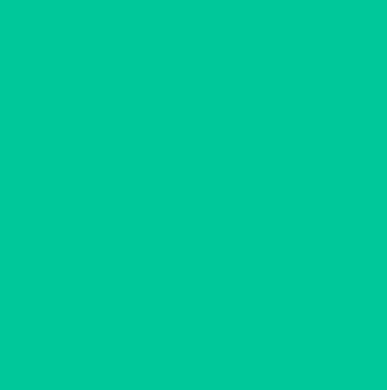
scroll to position [0, 0]
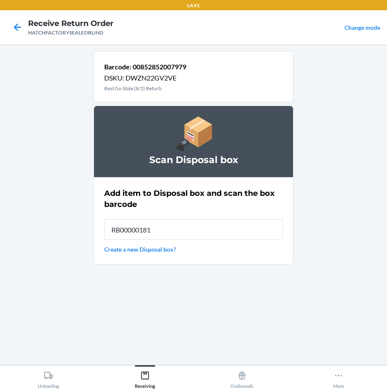
type input "RB000001819"
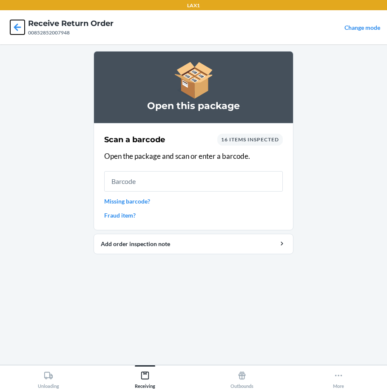
click at [14, 26] on icon at bounding box center [17, 27] width 14 height 14
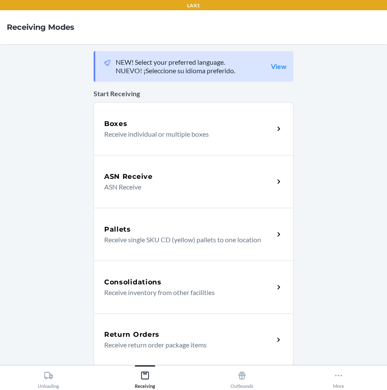
click at [202, 329] on div "Return Orders Receive return order package items" at bounding box center [194, 339] width 200 height 53
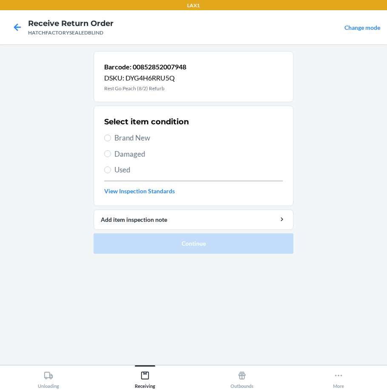
click at [130, 155] on span "Damaged" at bounding box center [199, 154] width 169 height 11
click at [111, 155] on input "Damaged" at bounding box center [107, 153] width 7 height 7
radio input "true"
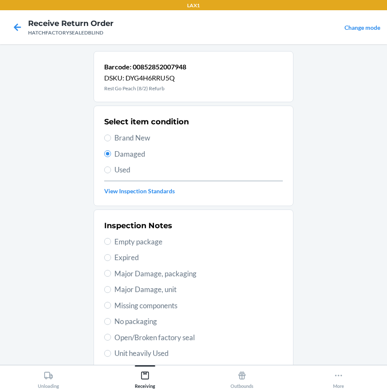
click at [155, 341] on span "Open/Broken factory seal" at bounding box center [199, 337] width 169 height 11
click at [111, 341] on input "Open/Broken factory seal" at bounding box center [107, 337] width 7 height 7
radio input "true"
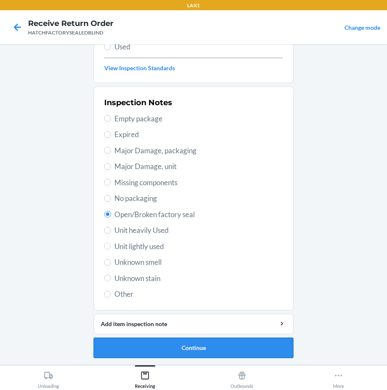
click at [212, 349] on button "Continue" at bounding box center [194, 348] width 200 height 20
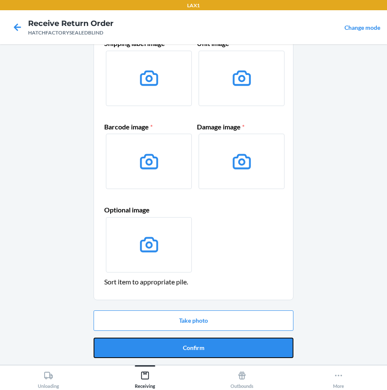
click at [212, 349] on button "Confirm" at bounding box center [194, 348] width 200 height 20
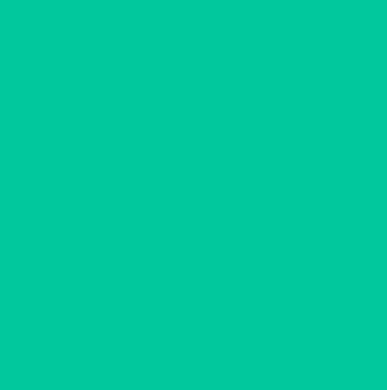
scroll to position [0, 0]
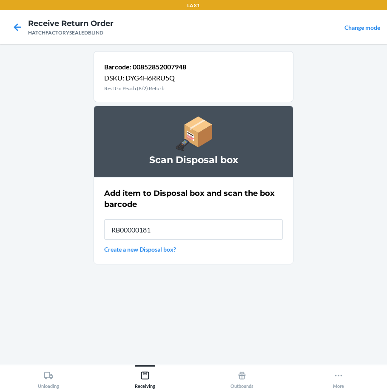
type input "RB000001819"
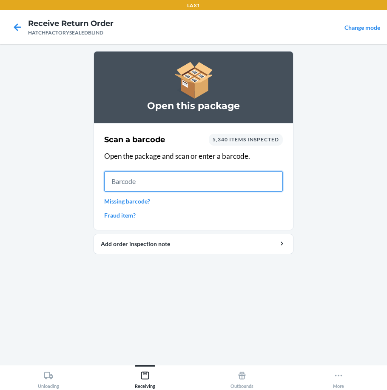
drag, startPoint x: 192, startPoint y: 176, endPoint x: 193, endPoint y: 183, distance: 6.5
click at [193, 183] on input "text" at bounding box center [193, 181] width 179 height 20
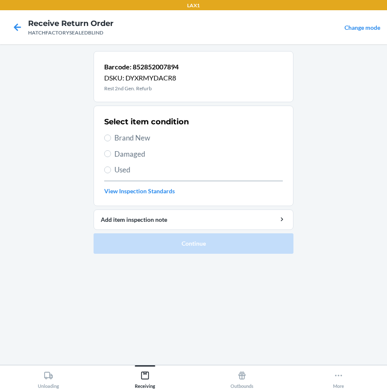
click at [132, 137] on span "Brand New" at bounding box center [199, 137] width 169 height 11
click at [111, 137] on input "Brand New" at bounding box center [107, 138] width 7 height 7
radio input "true"
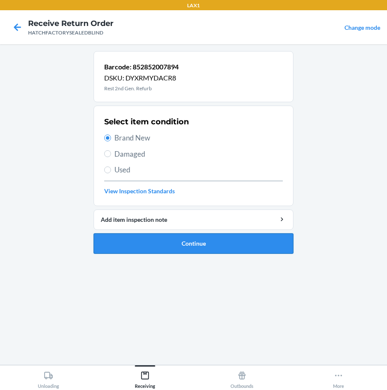
click at [203, 247] on button "Continue" at bounding box center [194, 243] width 200 height 20
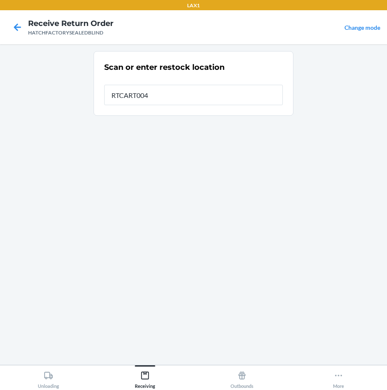
type input "RTCART004"
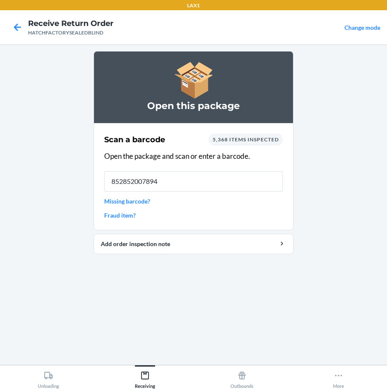
type input "852852007894"
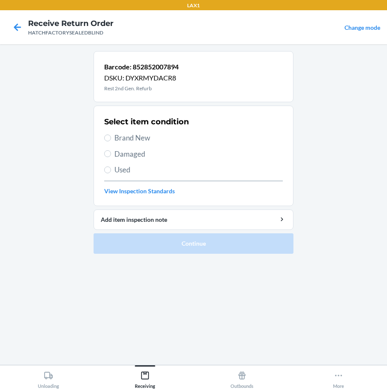
click at [132, 152] on span "Damaged" at bounding box center [199, 154] width 169 height 11
click at [111, 152] on input "Damaged" at bounding box center [107, 153] width 7 height 7
radio input "true"
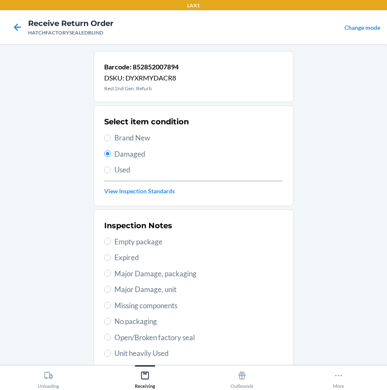
click at [126, 138] on span "Brand New" at bounding box center [199, 137] width 169 height 11
click at [111, 138] on input "Brand New" at bounding box center [107, 138] width 7 height 7
radio input "true"
radio input "false"
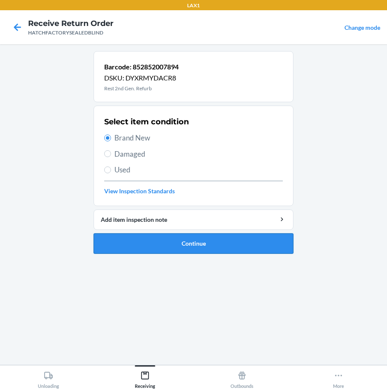
click at [173, 246] on button "Continue" at bounding box center [194, 243] width 200 height 20
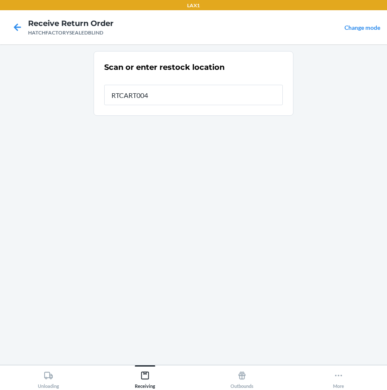
type input "RTCART004"
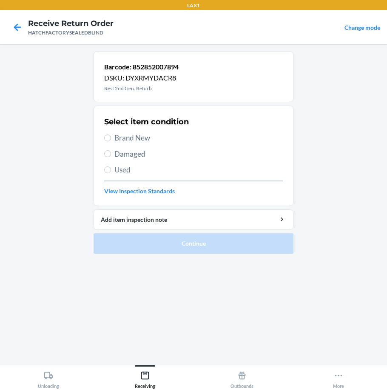
click at [124, 135] on span "Brand New" at bounding box center [199, 137] width 169 height 11
click at [111, 135] on input "Brand New" at bounding box center [107, 138] width 7 height 7
radio input "true"
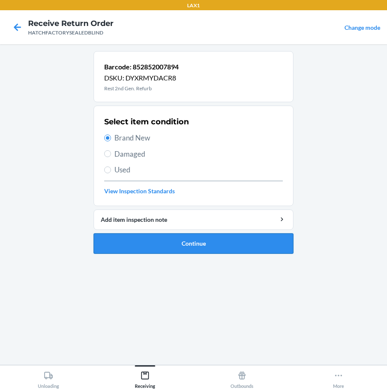
click at [163, 247] on button "Continue" at bounding box center [194, 243] width 200 height 20
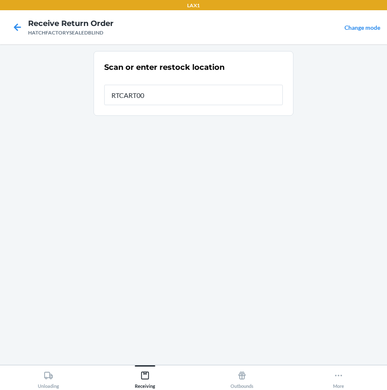
type input "RTCART004"
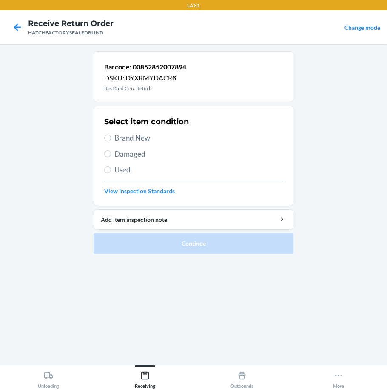
click at [124, 143] on div "Select item condition Brand New Damaged Used View Inspection Standards" at bounding box center [193, 156] width 179 height 84
click at [143, 137] on span "Brand New" at bounding box center [199, 137] width 169 height 11
click at [111, 137] on input "Brand New" at bounding box center [107, 138] width 7 height 7
radio input "true"
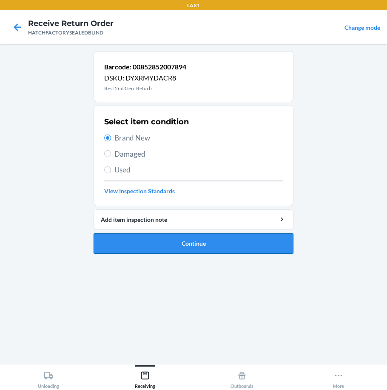
click at [189, 244] on button "Continue" at bounding box center [194, 243] width 200 height 20
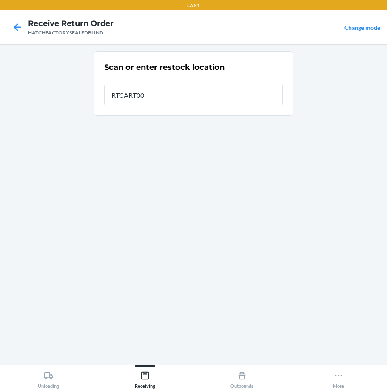
type input "RTCART004"
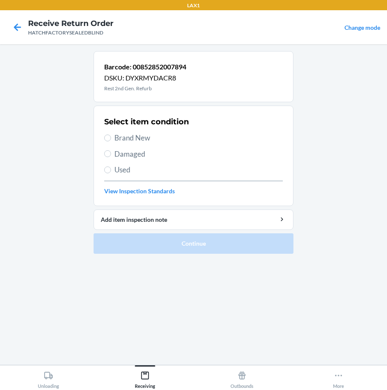
click at [135, 139] on span "Brand New" at bounding box center [199, 137] width 169 height 11
click at [111, 139] on input "Brand New" at bounding box center [107, 138] width 7 height 7
radio input "true"
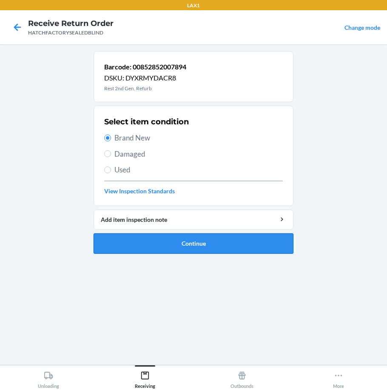
click at [240, 246] on button "Continue" at bounding box center [194, 243] width 200 height 20
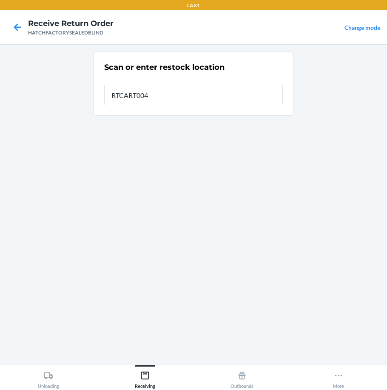
type input "RTCART004"
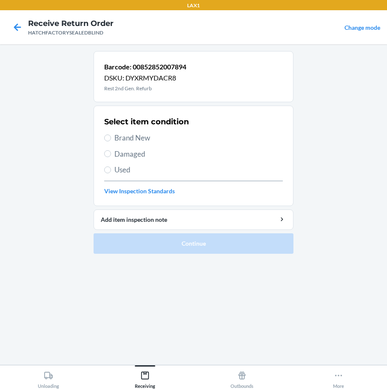
click at [123, 137] on span "Brand New" at bounding box center [199, 137] width 169 height 11
click at [111, 137] on input "Brand New" at bounding box center [107, 138] width 7 height 7
radio input "true"
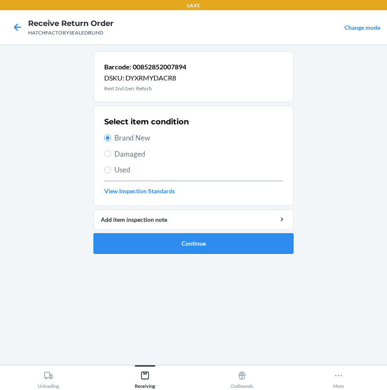
click at [204, 239] on button "Continue" at bounding box center [194, 243] width 200 height 20
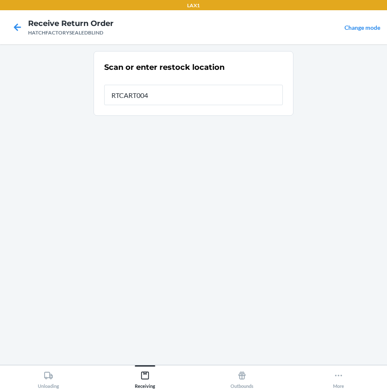
type input "RTCART004"
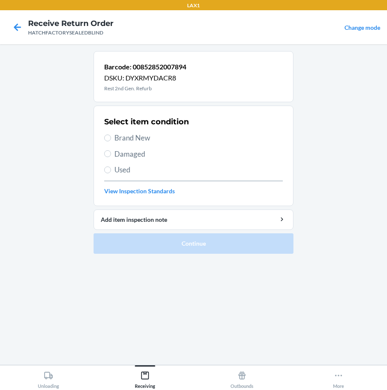
click at [128, 137] on span "Brand New" at bounding box center [199, 137] width 169 height 11
click at [111, 137] on input "Brand New" at bounding box center [107, 138] width 7 height 7
radio input "true"
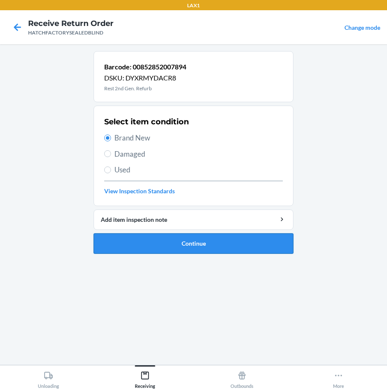
click at [175, 249] on button "Continue" at bounding box center [194, 243] width 200 height 20
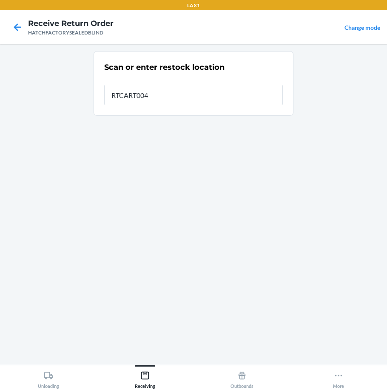
type input "RTCART004"
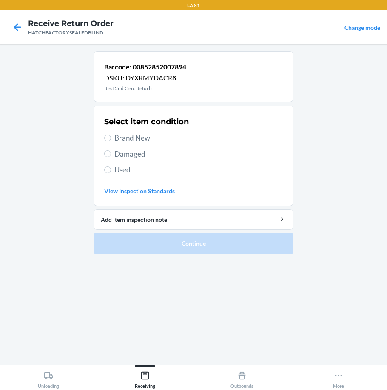
click at [135, 141] on span "Brand New" at bounding box center [199, 137] width 169 height 11
click at [111, 141] on input "Brand New" at bounding box center [107, 138] width 7 height 7
radio input "true"
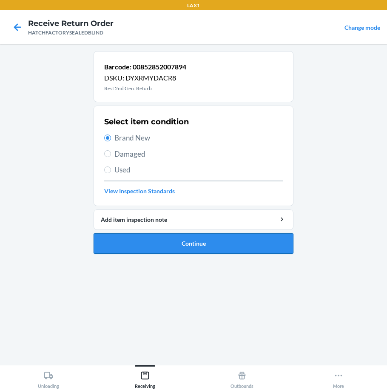
click at [197, 245] on button "Continue" at bounding box center [194, 243] width 200 height 20
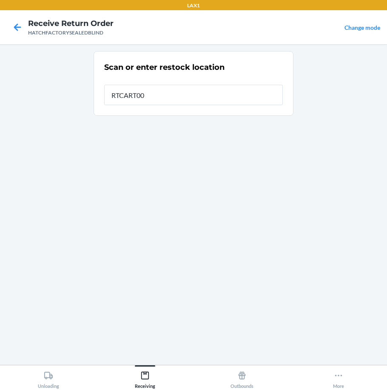
type input "RTCART004"
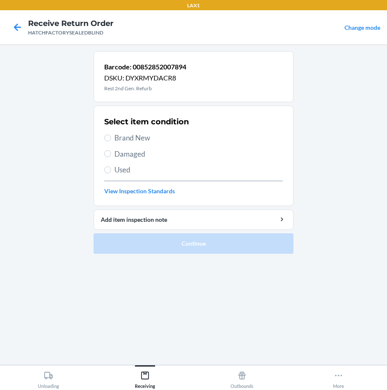
click at [118, 138] on span "Brand New" at bounding box center [199, 137] width 169 height 11
click at [111, 138] on input "Brand New" at bounding box center [107, 138] width 7 height 7
radio input "true"
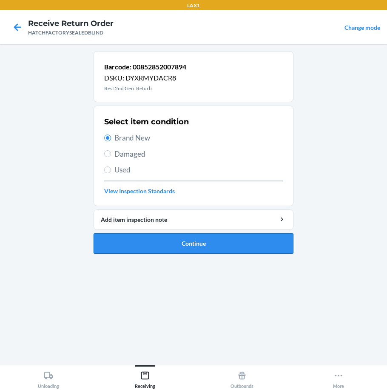
click at [180, 248] on button "Continue" at bounding box center [194, 243] width 200 height 20
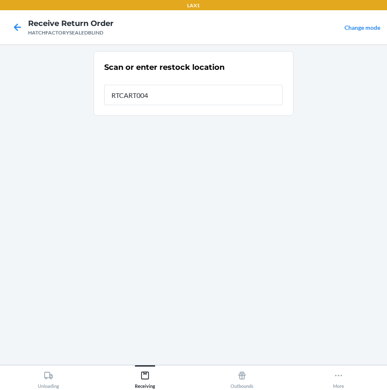
type input "RTCART004"
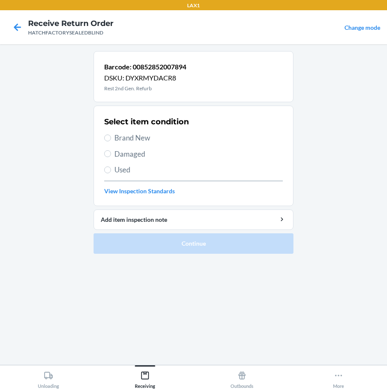
click at [146, 137] on span "Brand New" at bounding box center [199, 137] width 169 height 11
click at [111, 137] on input "Brand New" at bounding box center [107, 138] width 7 height 7
radio input "true"
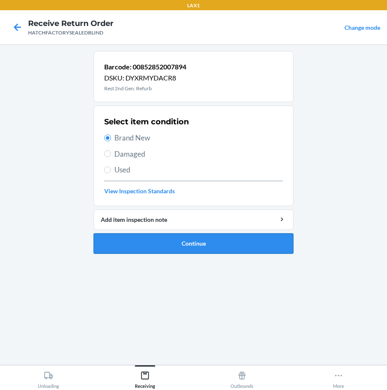
click at [168, 242] on button "Continue" at bounding box center [194, 243] width 200 height 20
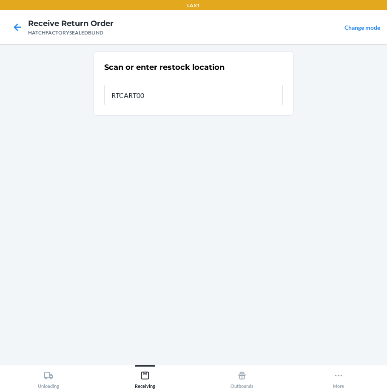
type input "RTCART004"
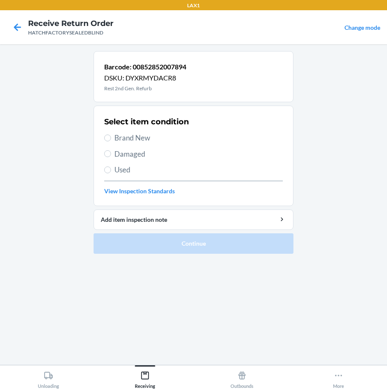
click at [147, 141] on span "Brand New" at bounding box center [199, 137] width 169 height 11
click at [111, 141] on input "Brand New" at bounding box center [107, 138] width 7 height 7
radio input "true"
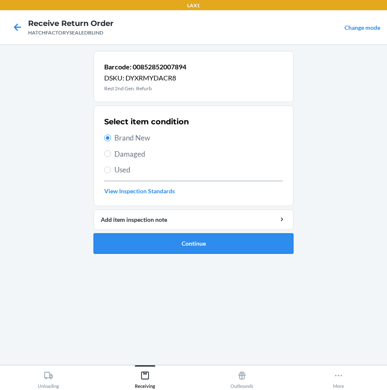
click at [205, 243] on button "Continue" at bounding box center [194, 243] width 200 height 20
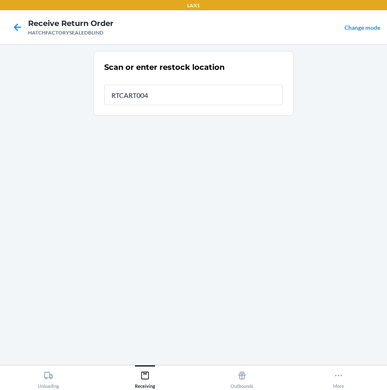
type input "RTCART004"
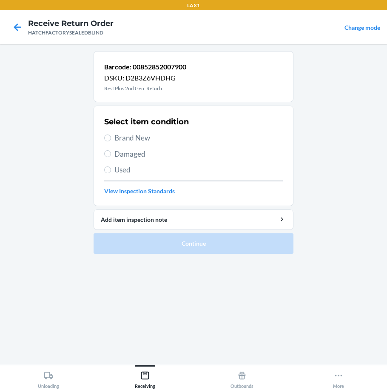
click at [128, 139] on span "Brand New" at bounding box center [199, 137] width 169 height 11
click at [111, 139] on input "Brand New" at bounding box center [107, 138] width 7 height 7
radio input "true"
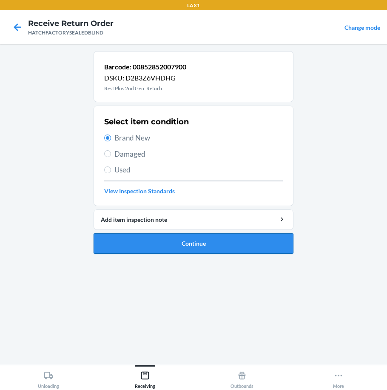
click at [147, 242] on button "Continue" at bounding box center [194, 243] width 200 height 20
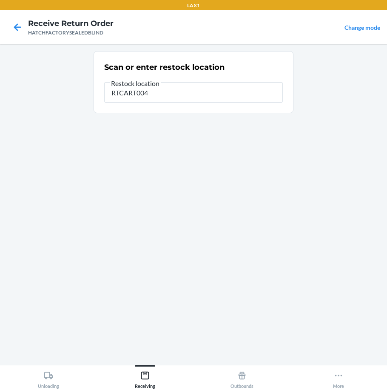
type input "RTCART004"
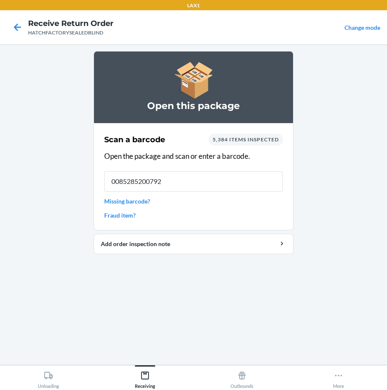
type input "00852852007924"
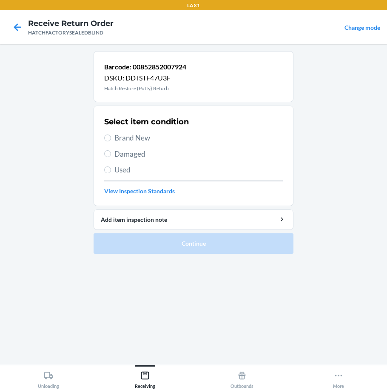
click at [130, 136] on span "Brand New" at bounding box center [199, 137] width 169 height 11
click at [111, 136] on input "Brand New" at bounding box center [107, 138] width 7 height 7
radio input "true"
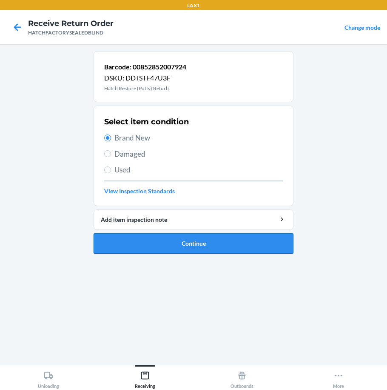
click at [180, 246] on button "Continue" at bounding box center [194, 243] width 200 height 20
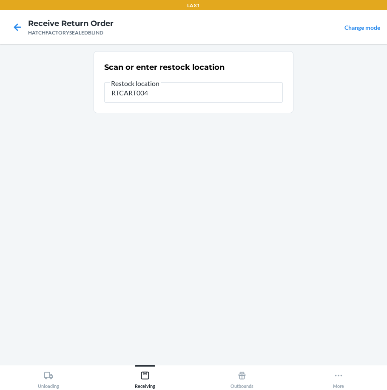
type input "RTCART004"
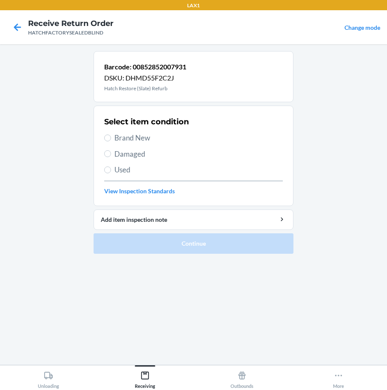
click at [135, 138] on span "Brand New" at bounding box center [199, 137] width 169 height 11
click at [111, 138] on input "Brand New" at bounding box center [107, 138] width 7 height 7
radio input "true"
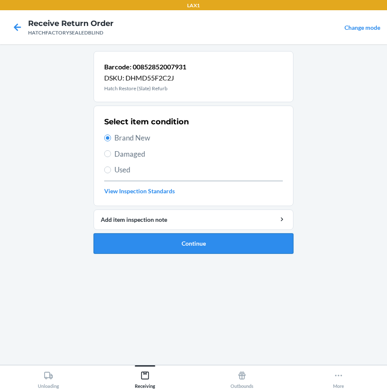
click at [206, 253] on button "Continue" at bounding box center [194, 243] width 200 height 20
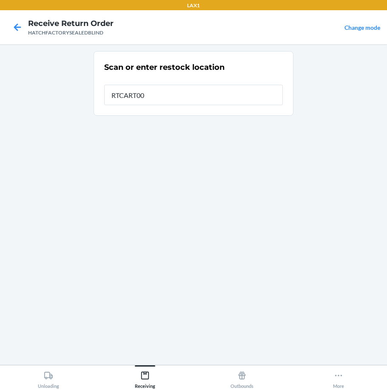
type input "RTCART004"
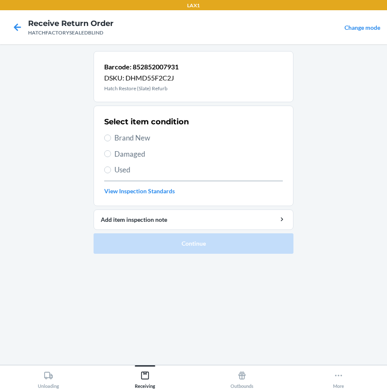
click at [117, 138] on span "Brand New" at bounding box center [199, 137] width 169 height 11
click at [111, 138] on input "Brand New" at bounding box center [107, 138] width 7 height 7
radio input "true"
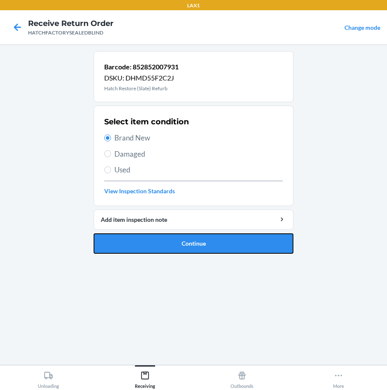
drag, startPoint x: 212, startPoint y: 246, endPoint x: 200, endPoint y: 228, distance: 22.1
click at [213, 245] on button "Continue" at bounding box center [194, 243] width 200 height 20
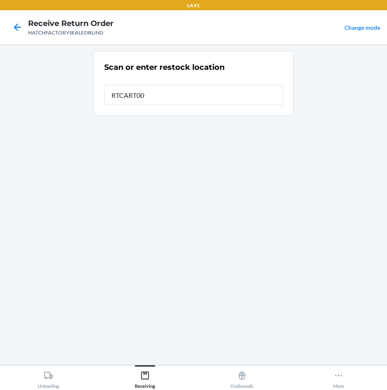
type input "RTCART004"
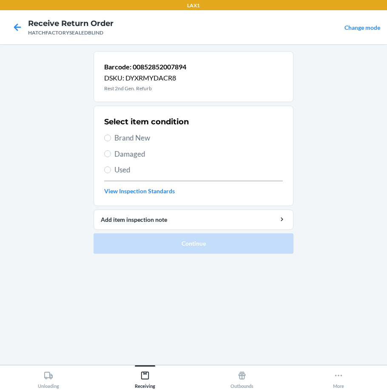
click at [130, 155] on span "Damaged" at bounding box center [199, 154] width 169 height 11
click at [111, 155] on input "Damaged" at bounding box center [107, 153] width 7 height 7
radio input "true"
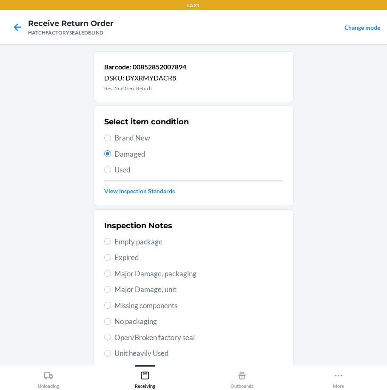
click at [154, 293] on span "Major Damage, unit" at bounding box center [199, 289] width 169 height 11
click at [111, 293] on input "Major Damage, unit" at bounding box center [107, 289] width 7 height 7
radio input "true"
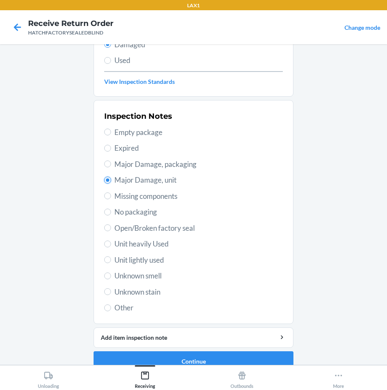
scroll to position [123, 0]
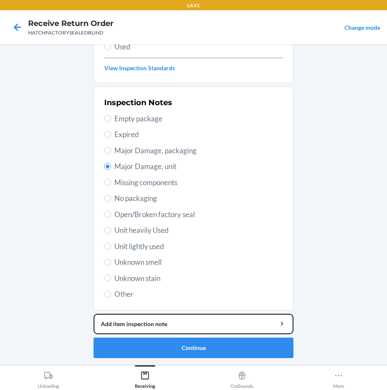
click at [187, 324] on div "Add item inspection note" at bounding box center [194, 323] width 186 height 9
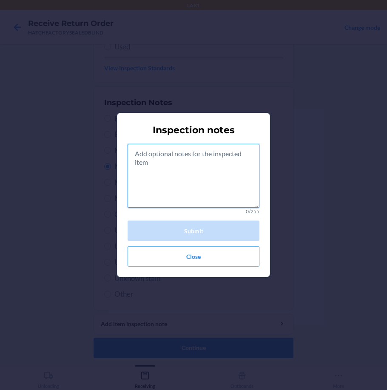
click at [192, 175] on textarea at bounding box center [194, 176] width 132 height 64
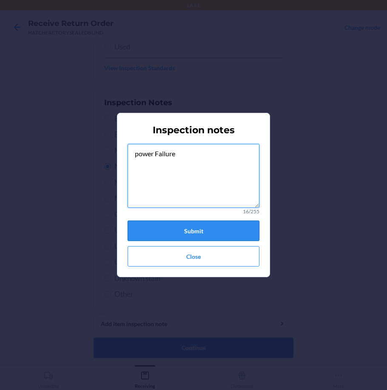
type textarea "power Failure"
click at [192, 231] on button "Submit" at bounding box center [194, 231] width 132 height 20
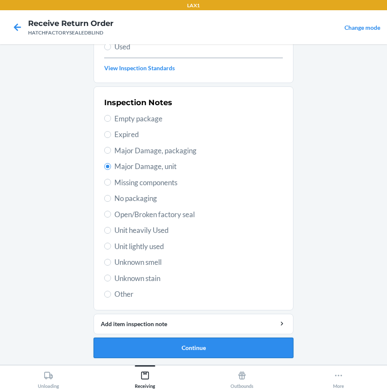
click at [186, 353] on button "Continue" at bounding box center [194, 348] width 200 height 20
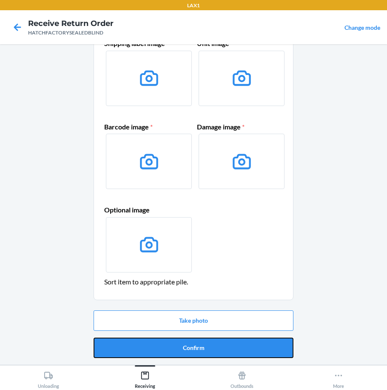
click at [186, 353] on button "Confirm" at bounding box center [194, 348] width 200 height 20
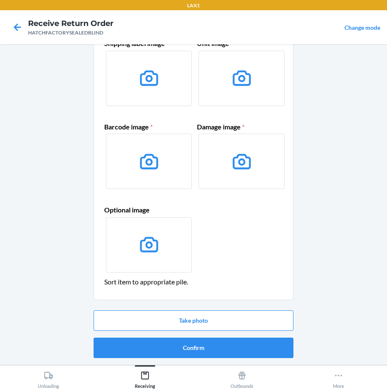
scroll to position [0, 0]
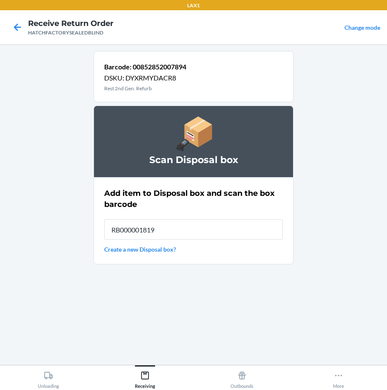
type input "RB000001819"
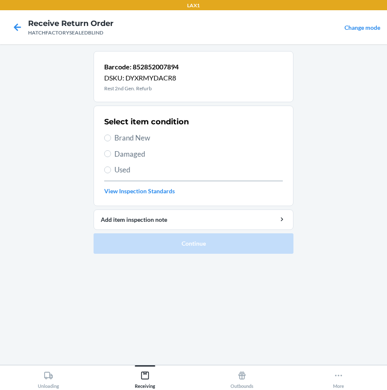
click at [131, 138] on span "Brand New" at bounding box center [199, 137] width 169 height 11
click at [111, 138] on input "Brand New" at bounding box center [107, 138] width 7 height 7
radio input "true"
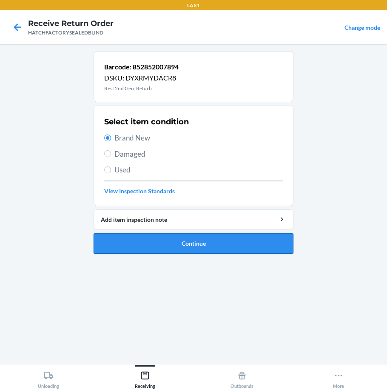
click at [184, 243] on button "Continue" at bounding box center [194, 243] width 200 height 20
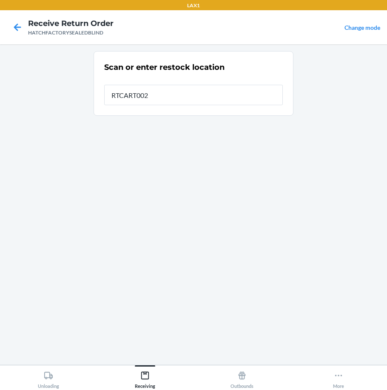
type input "RTCART002"
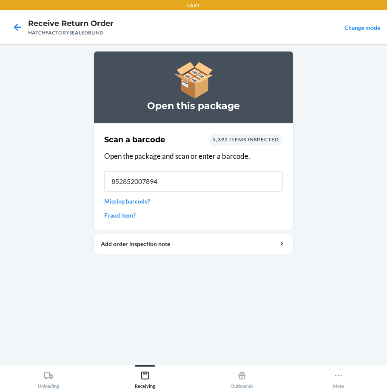
type input "852852007894"
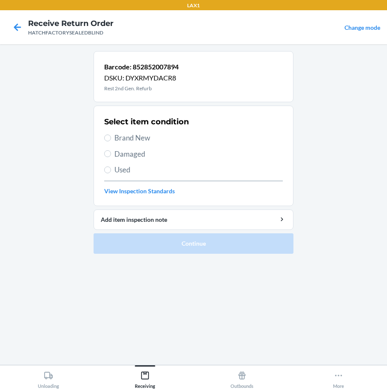
click at [121, 145] on div "Select item condition Brand New Damaged Used View Inspection Standards" at bounding box center [193, 156] width 179 height 84
click at [125, 136] on span "Brand New" at bounding box center [199, 137] width 169 height 11
click at [111, 136] on input "Brand New" at bounding box center [107, 138] width 7 height 7
radio input "true"
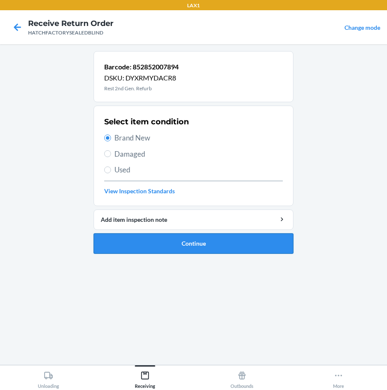
click at [183, 248] on button "Continue" at bounding box center [194, 243] width 200 height 20
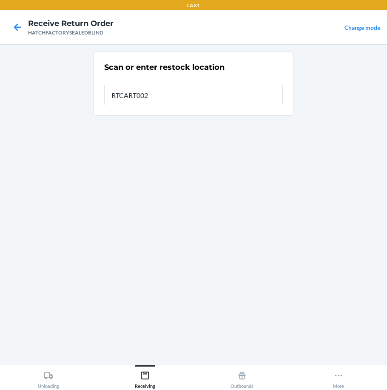
type input "RTCART002"
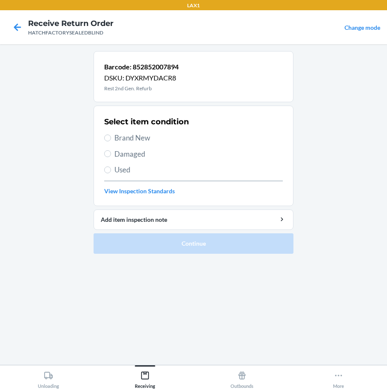
click at [131, 142] on span "Brand New" at bounding box center [199, 137] width 169 height 11
click at [111, 141] on input "Brand New" at bounding box center [107, 138] width 7 height 7
radio input "true"
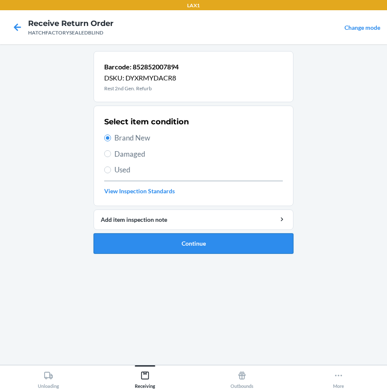
click at [187, 245] on button "Continue" at bounding box center [194, 243] width 200 height 20
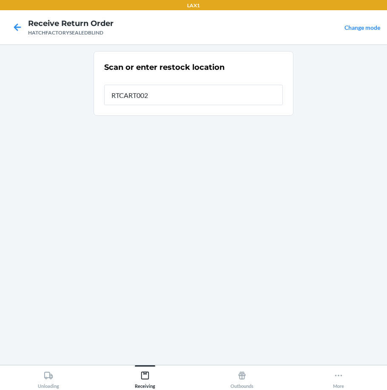
type input "RTCART002"
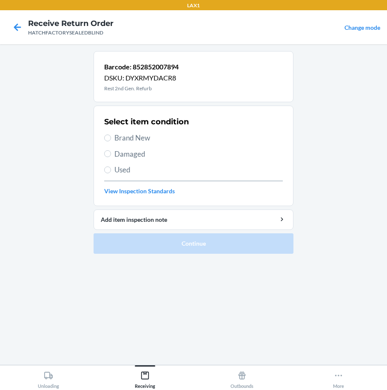
click at [123, 137] on span "Brand New" at bounding box center [199, 137] width 169 height 11
click at [111, 137] on input "Brand New" at bounding box center [107, 138] width 7 height 7
radio input "true"
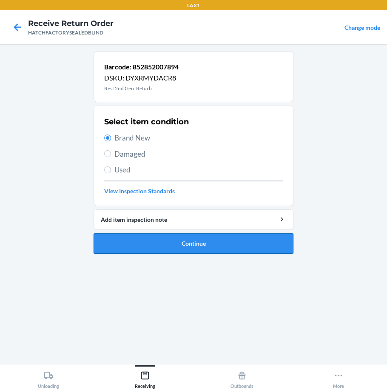
click at [173, 249] on button "Continue" at bounding box center [194, 243] width 200 height 20
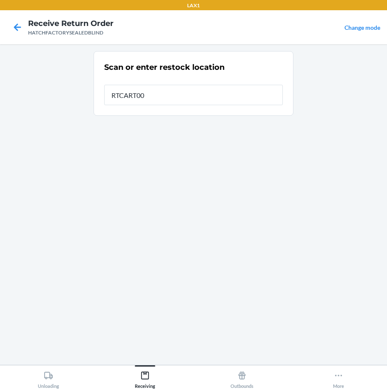
type input "RTCART002"
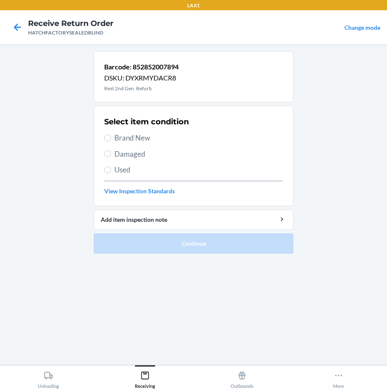
click at [130, 139] on span "Brand New" at bounding box center [199, 137] width 169 height 11
click at [111, 139] on input "Brand New" at bounding box center [107, 138] width 7 height 7
radio input "true"
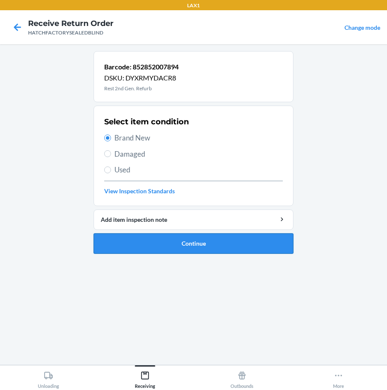
click at [203, 246] on button "Continue" at bounding box center [194, 243] width 200 height 20
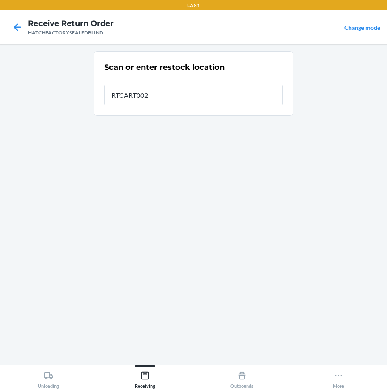
type input "RTCART002"
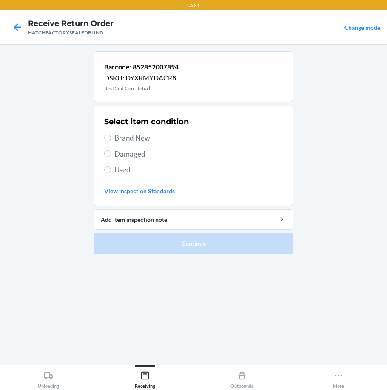
click at [138, 133] on span "Brand New" at bounding box center [199, 137] width 169 height 11
click at [111, 135] on input "Brand New" at bounding box center [107, 138] width 7 height 7
radio input "true"
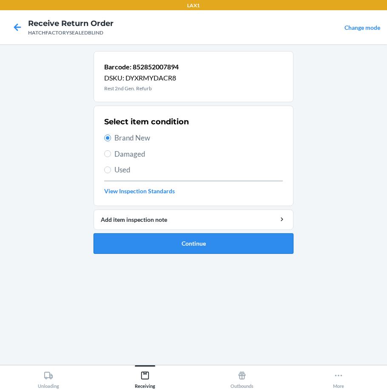
drag, startPoint x: 169, startPoint y: 241, endPoint x: 170, endPoint y: 245, distance: 4.3
click at [170, 245] on button "Continue" at bounding box center [194, 243] width 200 height 20
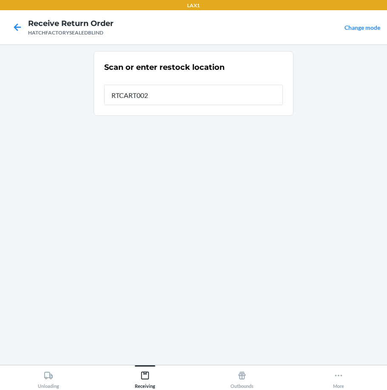
type input "RTCART002"
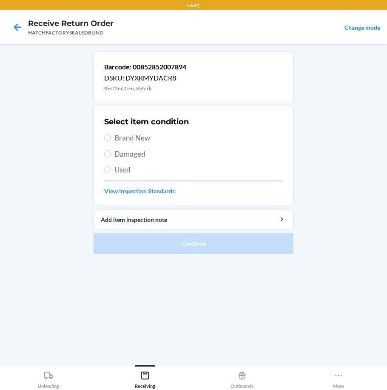
click at [115, 130] on div "Select item condition Brand New Damaged Used View Inspection Standards" at bounding box center [193, 156] width 179 height 84
click at [115, 140] on span "Brand New" at bounding box center [199, 137] width 169 height 11
click at [111, 140] on input "Brand New" at bounding box center [107, 138] width 7 height 7
radio input "true"
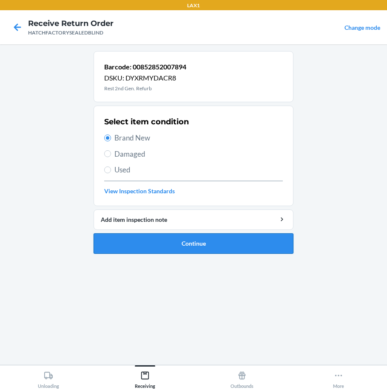
click at [191, 248] on button "Continue" at bounding box center [194, 243] width 200 height 20
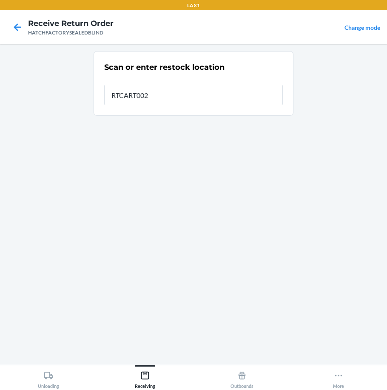
type input "RTCART002"
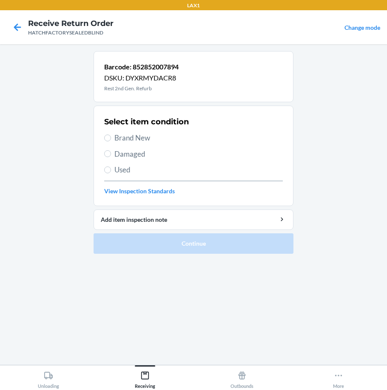
click at [138, 139] on span "Brand New" at bounding box center [199, 137] width 169 height 11
click at [111, 139] on input "Brand New" at bounding box center [107, 138] width 7 height 7
radio input "true"
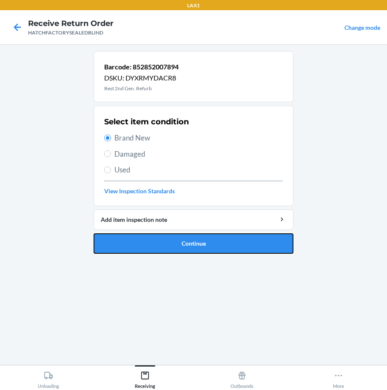
click at [175, 249] on button "Continue" at bounding box center [194, 243] width 200 height 20
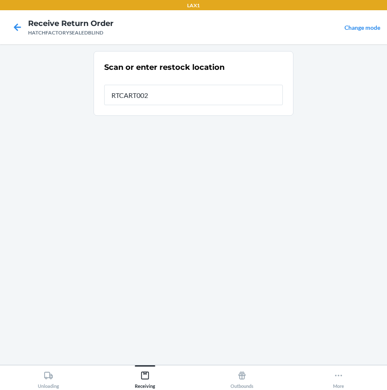
type input "RTCART002"
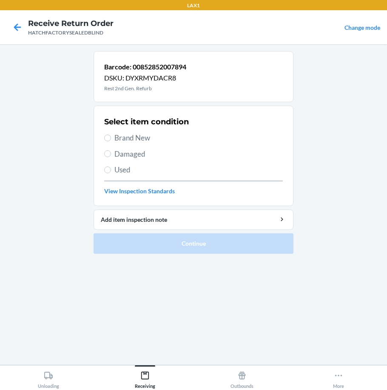
click at [131, 137] on span "Brand New" at bounding box center [199, 137] width 169 height 11
click at [111, 137] on input "Brand New" at bounding box center [107, 138] width 7 height 7
radio input "true"
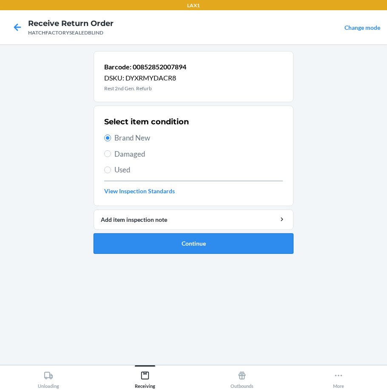
click at [150, 241] on button "Continue" at bounding box center [194, 243] width 200 height 20
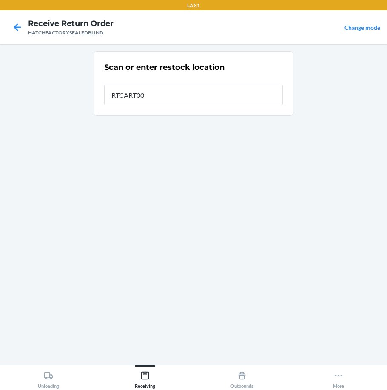
type input "RTCART002"
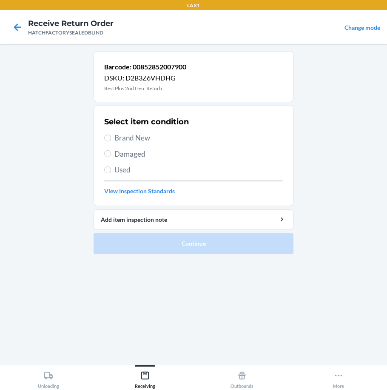
click at [125, 134] on span "Brand New" at bounding box center [199, 137] width 169 height 11
click at [111, 135] on input "Brand New" at bounding box center [107, 138] width 7 height 7
radio input "true"
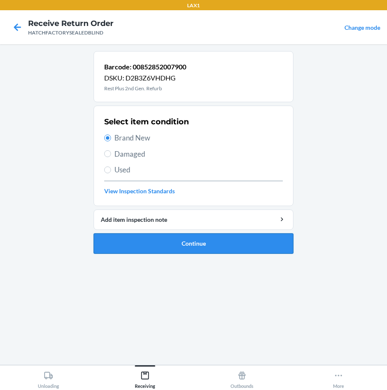
click at [209, 252] on button "Continue" at bounding box center [194, 243] width 200 height 20
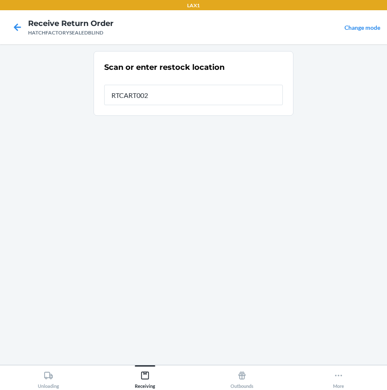
type input "RTCART002"
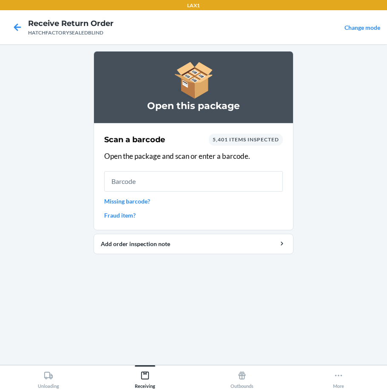
click at [160, 184] on input "text" at bounding box center [193, 181] width 179 height 20
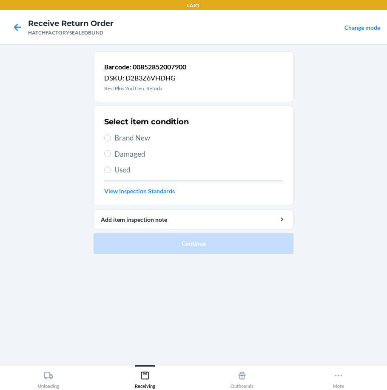
click at [142, 138] on span "Brand New" at bounding box center [199, 137] width 169 height 11
click at [111, 138] on input "Brand New" at bounding box center [107, 138] width 7 height 7
radio input "true"
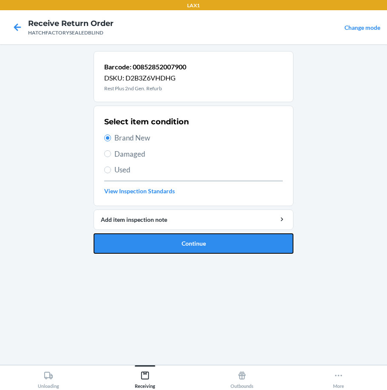
click at [158, 241] on button "Continue" at bounding box center [194, 243] width 200 height 20
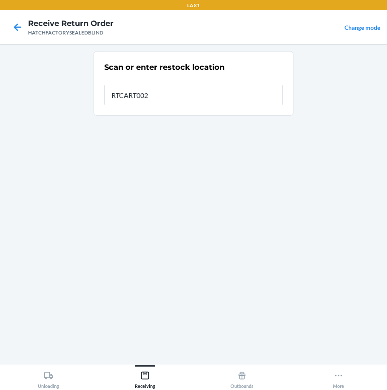
type input "RTCART002"
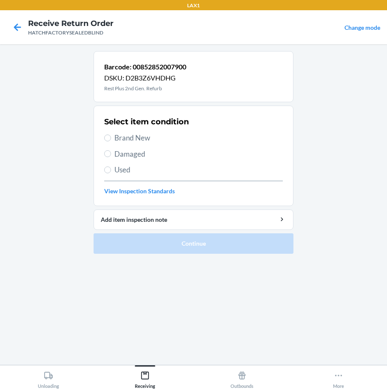
click at [128, 134] on span "Brand New" at bounding box center [199, 137] width 169 height 11
click at [111, 135] on input "Brand New" at bounding box center [107, 138] width 7 height 7
radio input "true"
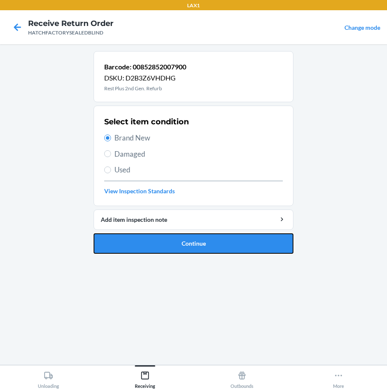
click at [208, 244] on button "Continue" at bounding box center [194, 243] width 200 height 20
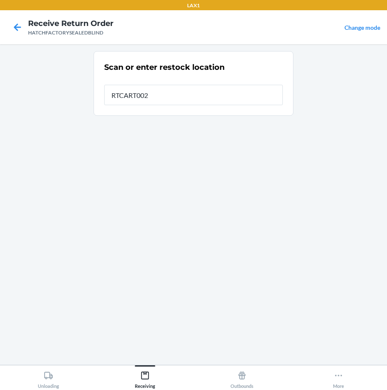
type input "RTCART002"
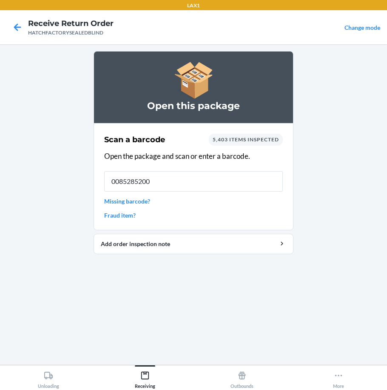
type input "00852852007"
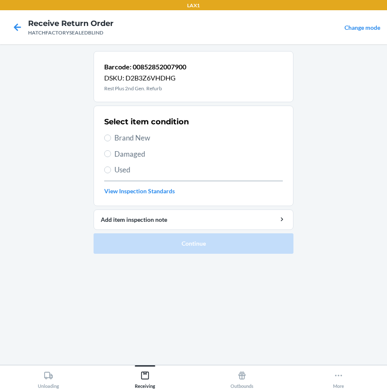
click at [136, 139] on span "Brand New" at bounding box center [199, 137] width 169 height 11
click at [111, 139] on input "Brand New" at bounding box center [107, 138] width 7 height 7
radio input "true"
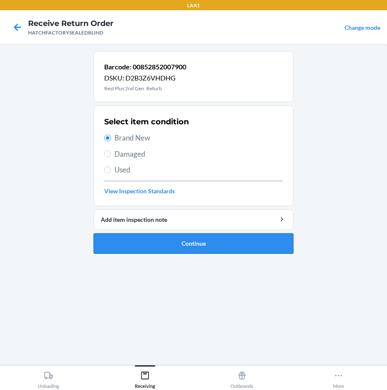
click at [175, 247] on button "Continue" at bounding box center [194, 243] width 200 height 20
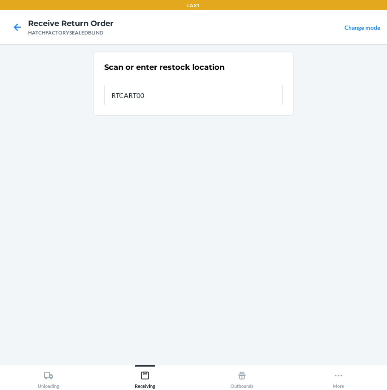
type input "RTCART002"
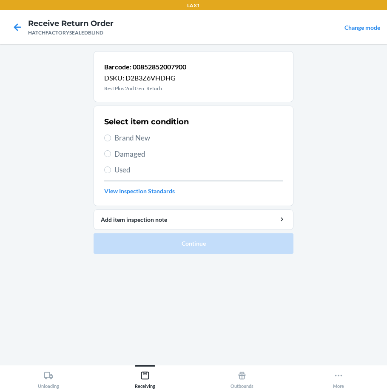
click at [119, 146] on div "Select item condition Brand New Damaged Used View Inspection Standards" at bounding box center [193, 156] width 179 height 84
click at [123, 137] on span "Brand New" at bounding box center [199, 137] width 169 height 11
click at [111, 137] on input "Brand New" at bounding box center [107, 138] width 7 height 7
radio input "true"
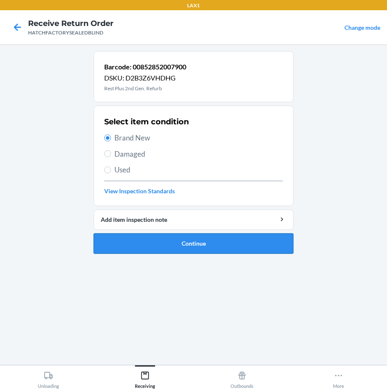
click at [198, 253] on button "Continue" at bounding box center [194, 243] width 200 height 20
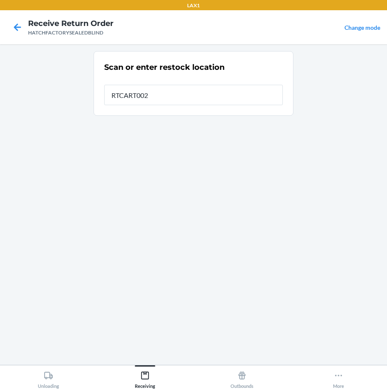
type input "RTCART002"
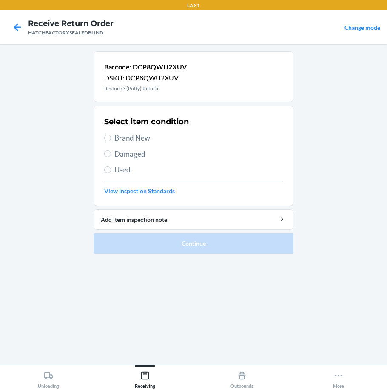
click at [113, 138] on label "Brand New" at bounding box center [193, 137] width 179 height 11
click at [111, 138] on input "Brand New" at bounding box center [107, 138] width 7 height 7
radio input "true"
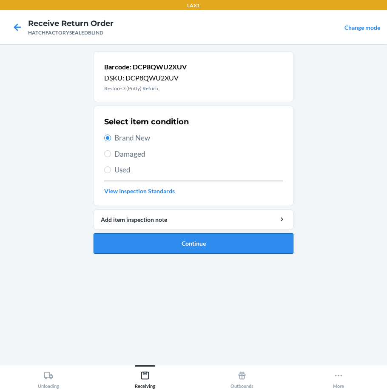
click at [165, 241] on button "Continue" at bounding box center [194, 243] width 200 height 20
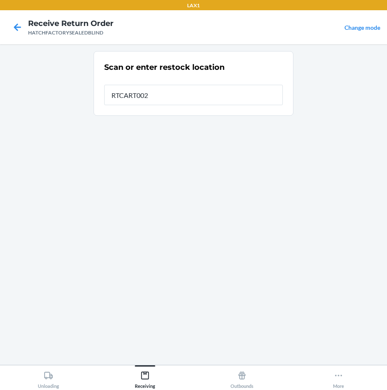
type input "RTCART002"
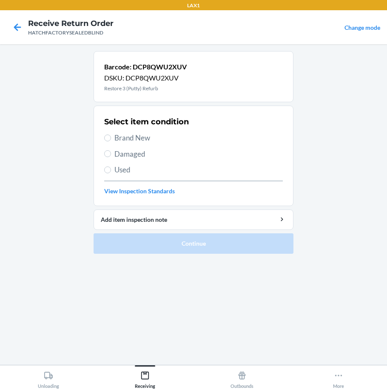
click at [125, 136] on span "Brand New" at bounding box center [199, 137] width 169 height 11
click at [111, 136] on input "Brand New" at bounding box center [107, 138] width 7 height 7
radio input "true"
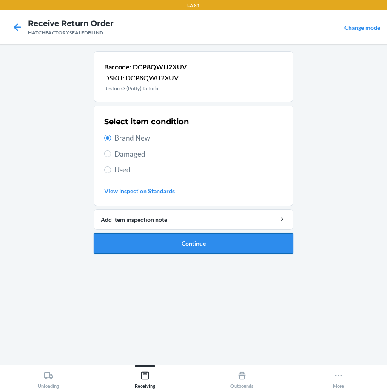
click at [164, 244] on button "Continue" at bounding box center [194, 243] width 200 height 20
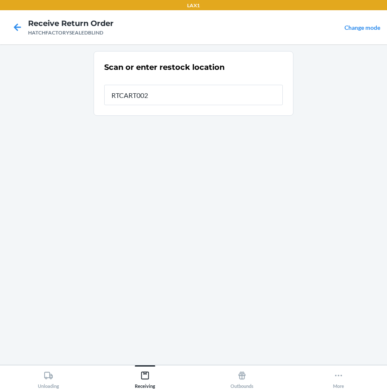
type input "RTCART002"
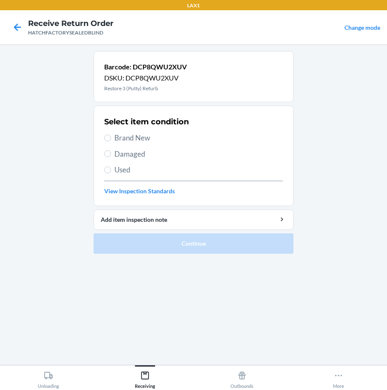
click at [125, 137] on span "Brand New" at bounding box center [199, 137] width 169 height 11
click at [111, 137] on input "Brand New" at bounding box center [107, 138] width 7 height 7
radio input "true"
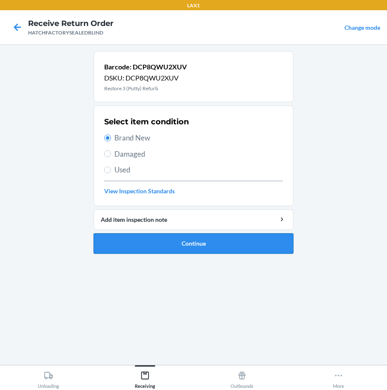
click at [220, 249] on button "Continue" at bounding box center [194, 243] width 200 height 20
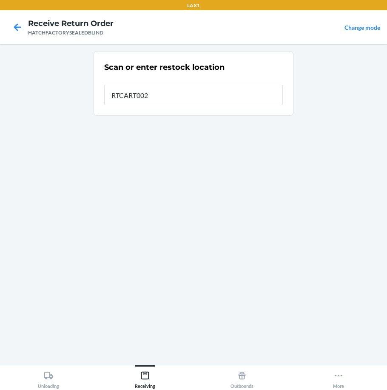
type input "RTCART002"
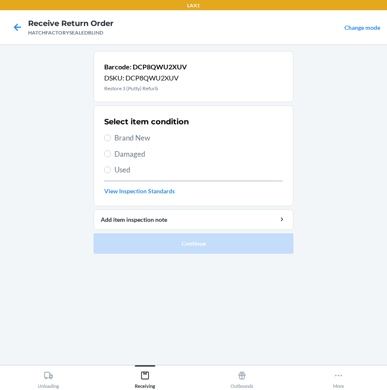
click at [138, 142] on span "Brand New" at bounding box center [199, 137] width 169 height 11
click at [111, 141] on input "Brand New" at bounding box center [107, 138] width 7 height 7
radio input "true"
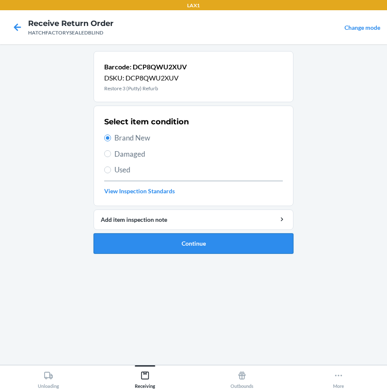
click at [202, 246] on button "Continue" at bounding box center [194, 243] width 200 height 20
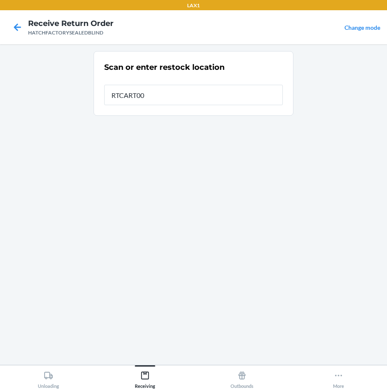
type input "RTCART002"
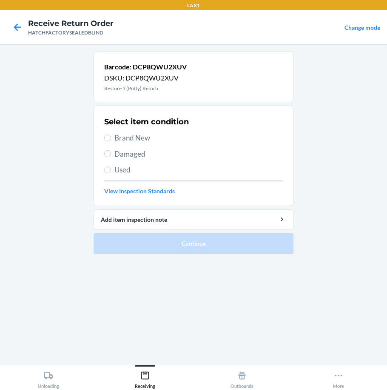
click at [131, 138] on span "Brand New" at bounding box center [199, 137] width 169 height 11
click at [111, 138] on input "Brand New" at bounding box center [107, 138] width 7 height 7
radio input "true"
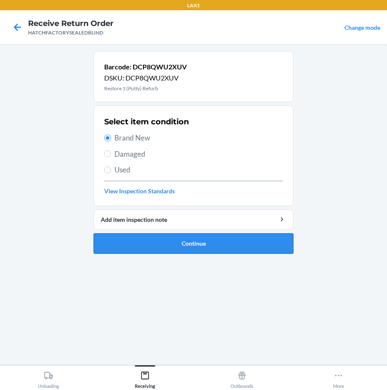
click at [223, 243] on button "Continue" at bounding box center [194, 243] width 200 height 20
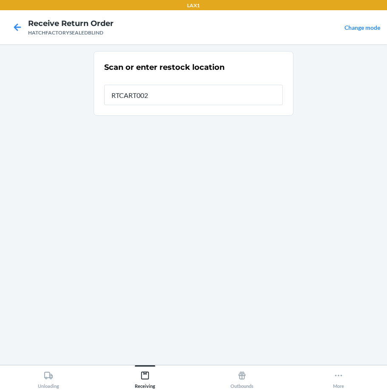
type input "RTCART002"
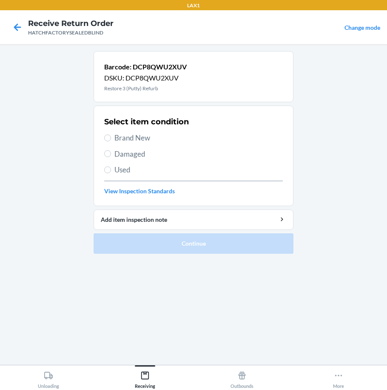
click at [120, 133] on span "Brand New" at bounding box center [199, 137] width 169 height 11
click at [111, 135] on input "Brand New" at bounding box center [107, 138] width 7 height 7
radio input "true"
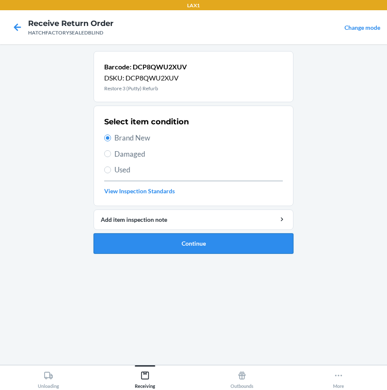
click at [179, 248] on button "Continue" at bounding box center [194, 243] width 200 height 20
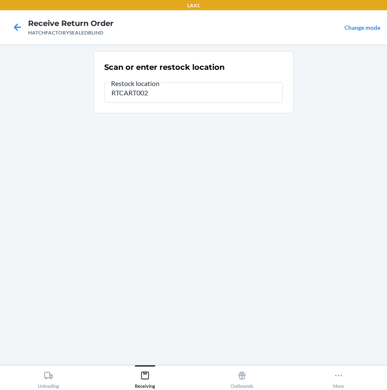
type input "RTCART002"
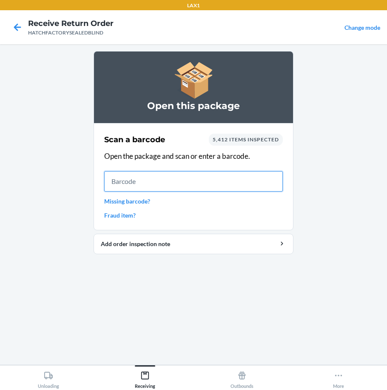
click at [199, 188] on input "text" at bounding box center [193, 181] width 179 height 20
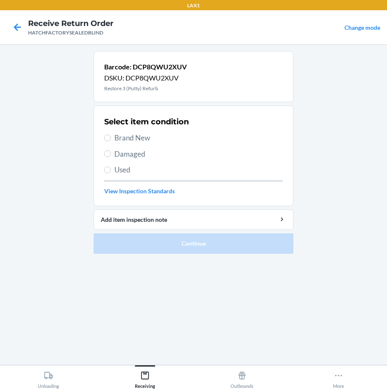
click at [124, 136] on span "Brand New" at bounding box center [199, 137] width 169 height 11
click at [111, 136] on input "Brand New" at bounding box center [107, 138] width 7 height 7
radio input "true"
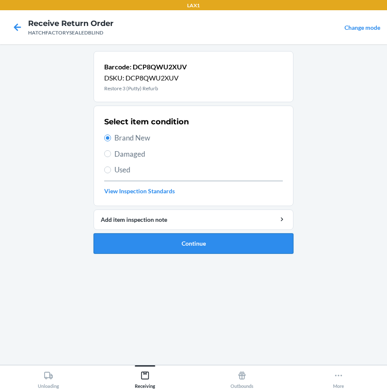
click at [229, 249] on button "Continue" at bounding box center [194, 243] width 200 height 20
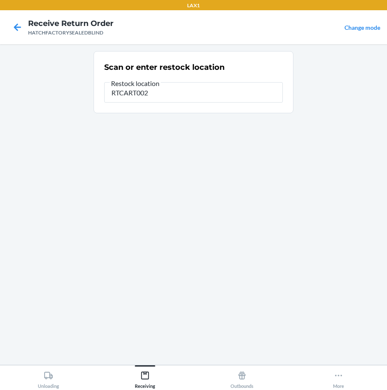
type input "RTCART002"
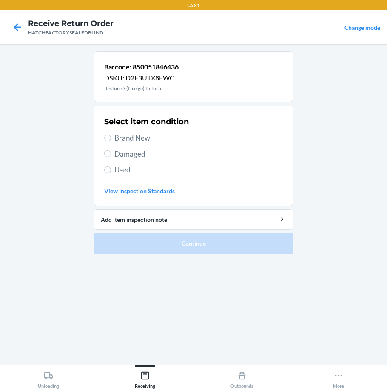
click at [132, 140] on span "Brand New" at bounding box center [199, 137] width 169 height 11
click at [111, 140] on input "Brand New" at bounding box center [107, 138] width 7 height 7
radio input "true"
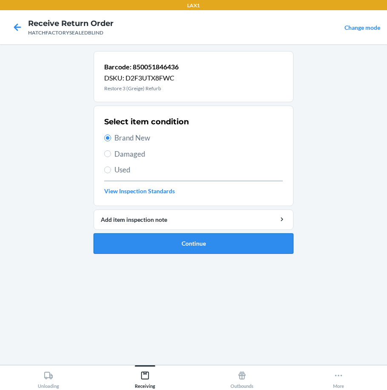
click at [159, 243] on button "Continue" at bounding box center [194, 243] width 200 height 20
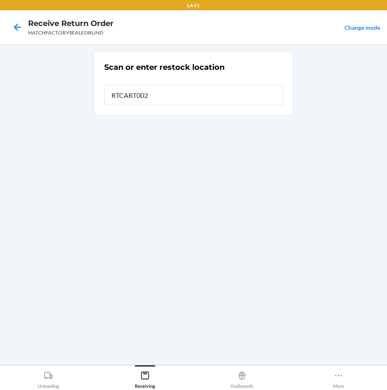
type input "RTCART002"
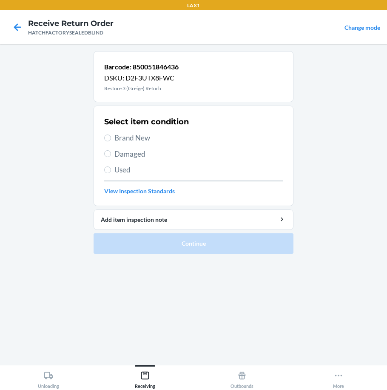
click at [109, 141] on label "Brand New" at bounding box center [193, 137] width 179 height 11
click at [109, 141] on input "Brand New" at bounding box center [107, 138] width 7 height 7
radio input "true"
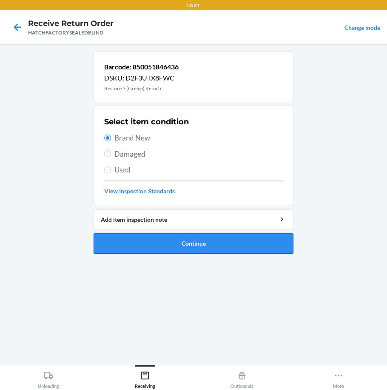
click at [191, 243] on button "Continue" at bounding box center [194, 243] width 200 height 20
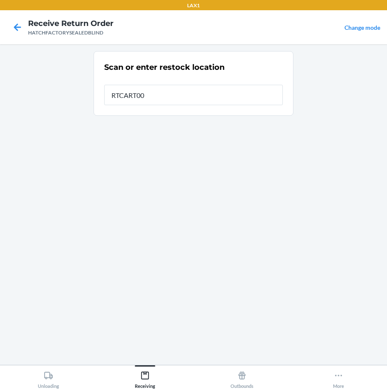
type input "RTCART002"
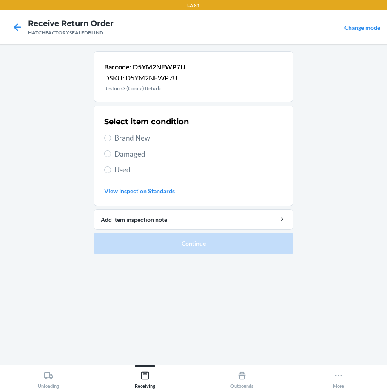
click at [142, 133] on span "Brand New" at bounding box center [199, 137] width 169 height 11
click at [111, 135] on input "Brand New" at bounding box center [107, 138] width 7 height 7
radio input "true"
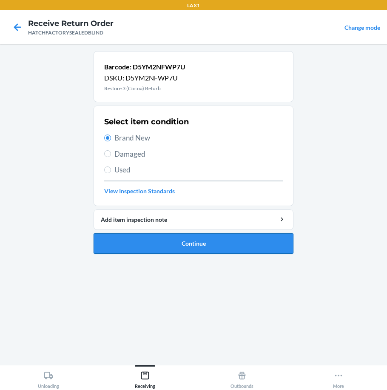
click at [202, 242] on button "Continue" at bounding box center [194, 243] width 200 height 20
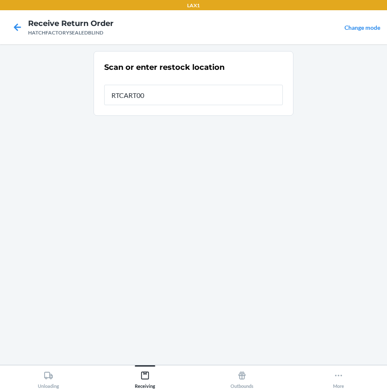
type input "RTCART002"
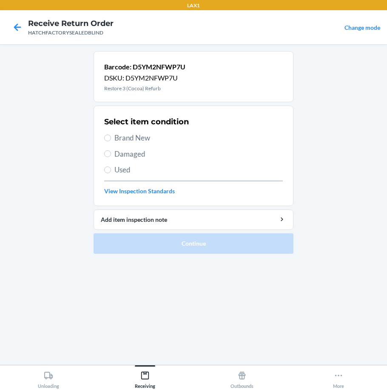
click at [131, 143] on span "Brand New" at bounding box center [199, 137] width 169 height 11
click at [111, 141] on input "Brand New" at bounding box center [107, 138] width 7 height 7
radio input "true"
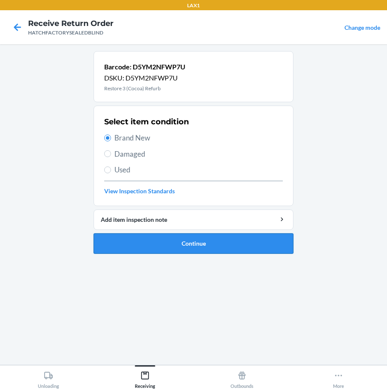
click at [172, 243] on button "Continue" at bounding box center [194, 243] width 200 height 20
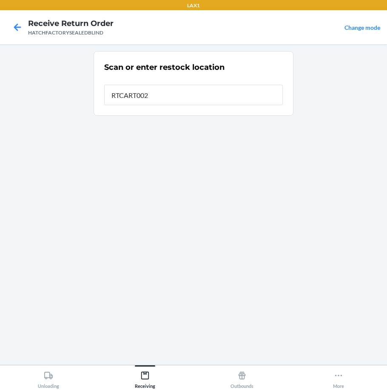
type input "RTCART002"
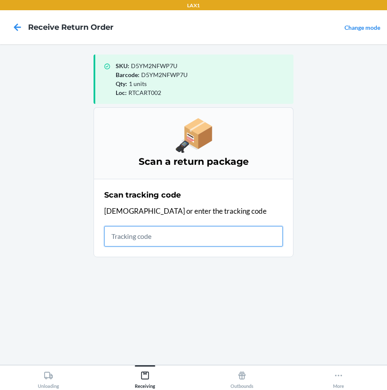
click at [180, 242] on input "text" at bounding box center [193, 236] width 179 height 20
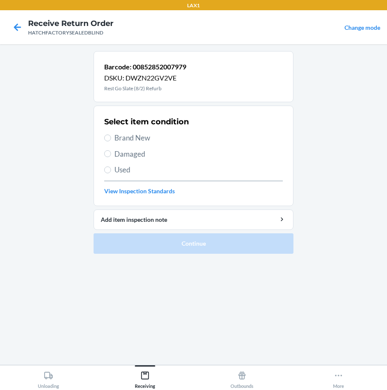
click at [128, 141] on span "Brand New" at bounding box center [199, 137] width 169 height 11
click at [111, 141] on input "Brand New" at bounding box center [107, 138] width 7 height 7
radio input "true"
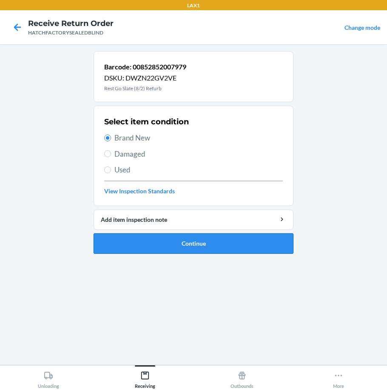
click at [169, 242] on button "Continue" at bounding box center [194, 243] width 200 height 20
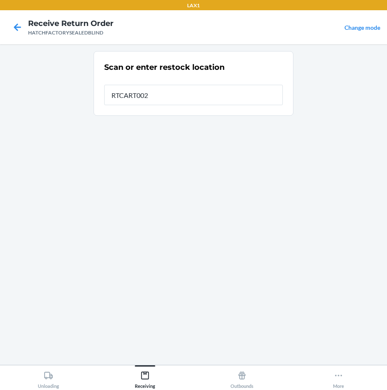
type input "RTCART002"
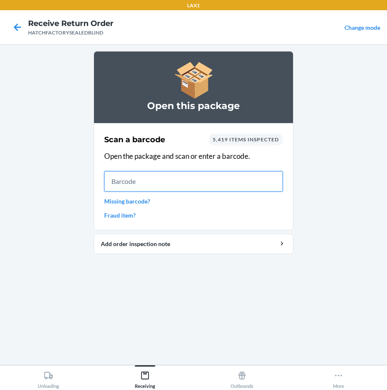
click at [149, 189] on input "text" at bounding box center [193, 181] width 179 height 20
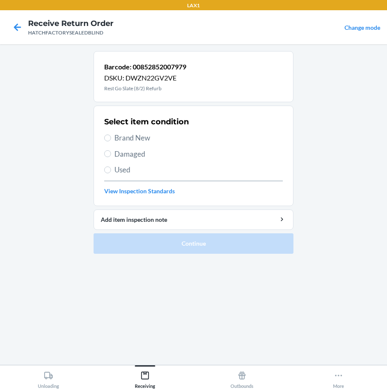
drag, startPoint x: 133, startPoint y: 139, endPoint x: 152, endPoint y: 202, distance: 66.3
click at [132, 139] on span "Brand New" at bounding box center [199, 137] width 169 height 11
click at [111, 139] on input "Brand New" at bounding box center [107, 138] width 7 height 7
radio input "true"
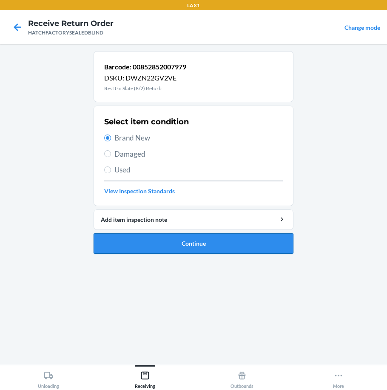
click at [175, 239] on button "Continue" at bounding box center [194, 243] width 200 height 20
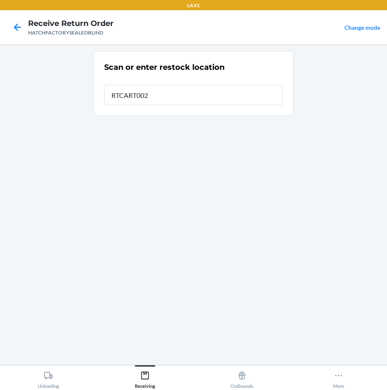
type input "RTCART002"
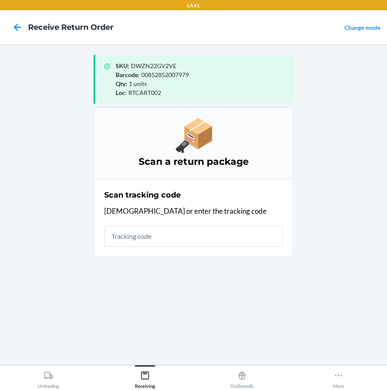
click at [178, 243] on input "text" at bounding box center [193, 236] width 179 height 20
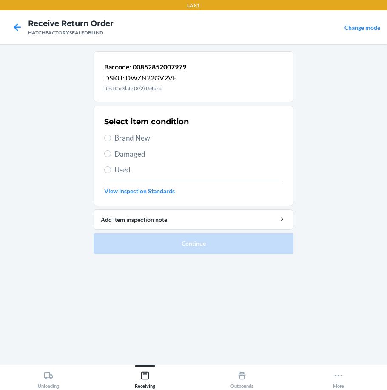
click at [132, 140] on span "Brand New" at bounding box center [199, 137] width 169 height 11
click at [111, 140] on input "Brand New" at bounding box center [107, 138] width 7 height 7
radio input "true"
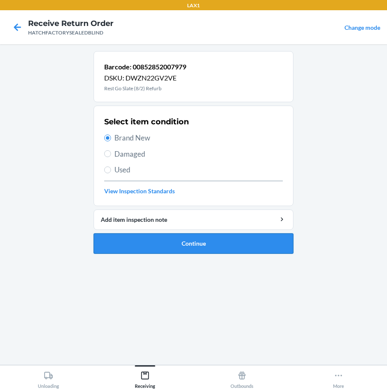
click at [178, 238] on button "Continue" at bounding box center [194, 243] width 200 height 20
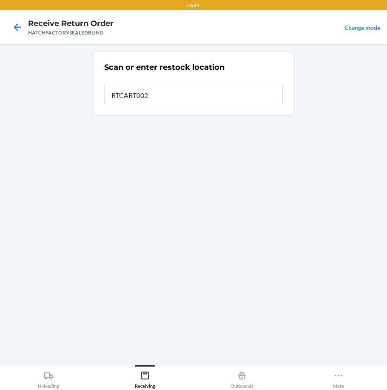
type input "RTCART002"
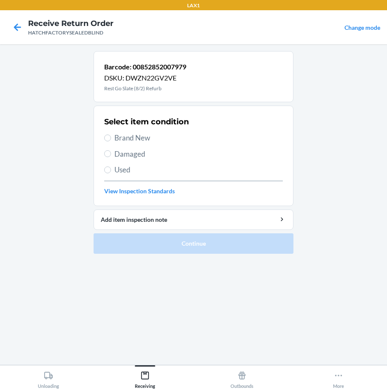
click at [137, 140] on span "Brand New" at bounding box center [199, 137] width 169 height 11
click at [111, 140] on input "Brand New" at bounding box center [107, 138] width 7 height 7
radio input "true"
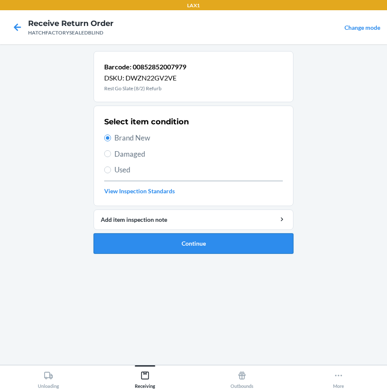
click at [215, 244] on button "Continue" at bounding box center [194, 243] width 200 height 20
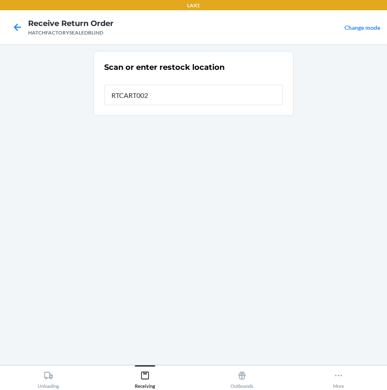
type input "RTCART002"
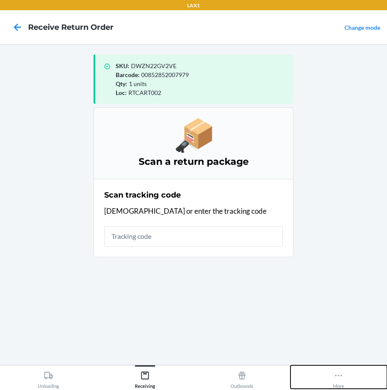
click at [333, 386] on button "More" at bounding box center [339, 376] width 97 height 23
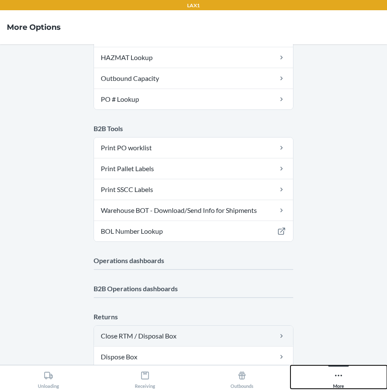
scroll to position [247, 0]
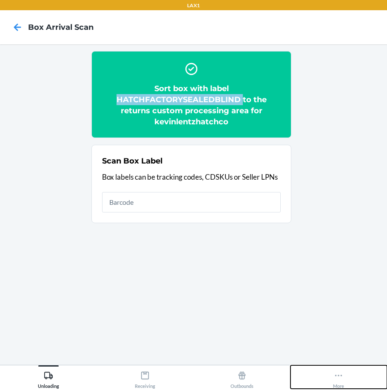
click at [340, 381] on div "More" at bounding box center [338, 377] width 11 height 21
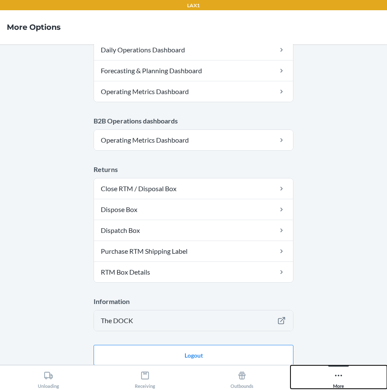
scroll to position [428, 0]
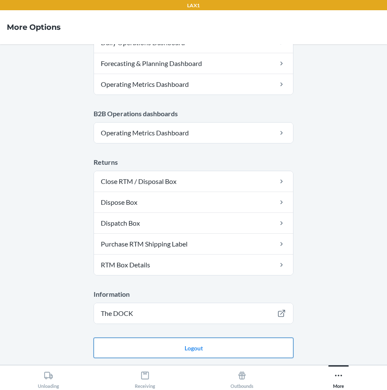
click at [205, 341] on button "Logout" at bounding box center [194, 348] width 200 height 20
